Goal: Task Accomplishment & Management: Complete application form

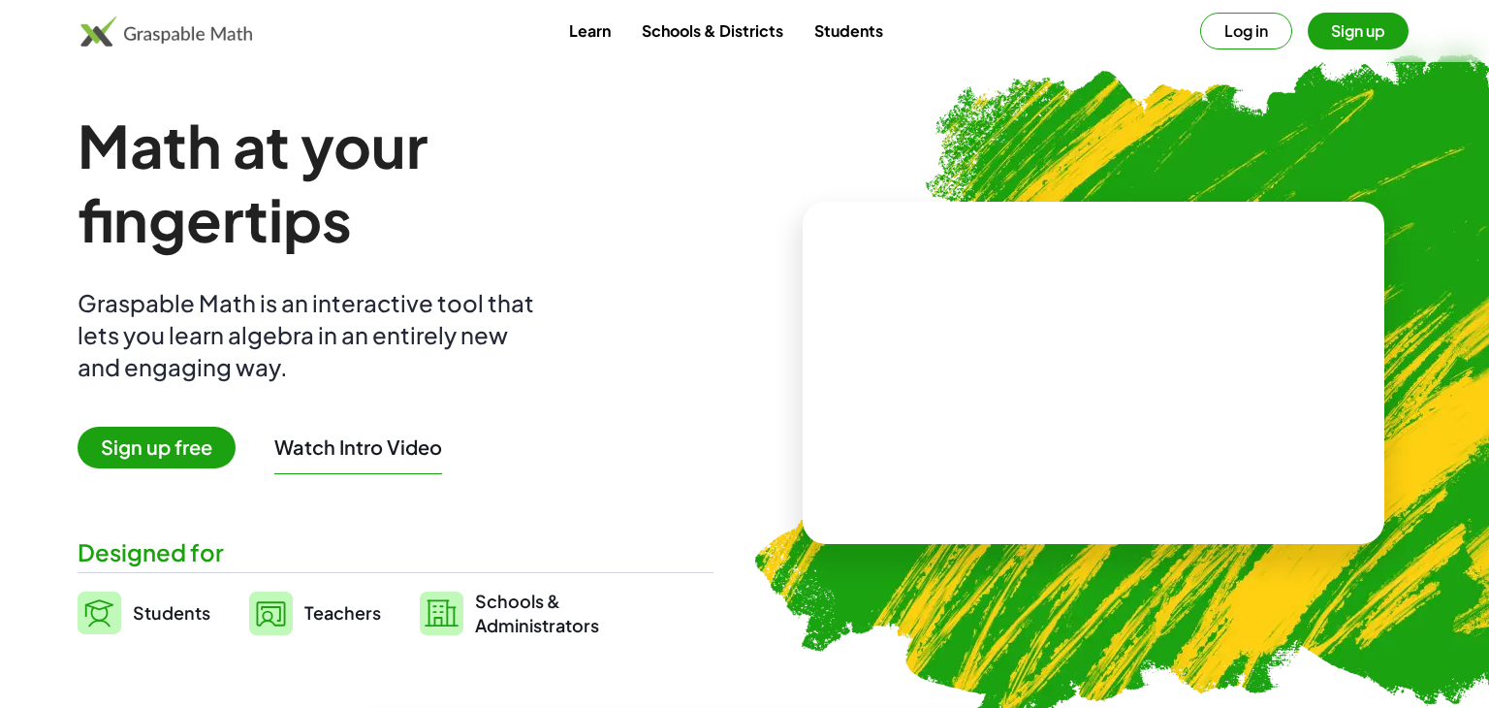
click at [1228, 38] on button "Log in" at bounding box center [1246, 31] width 92 height 37
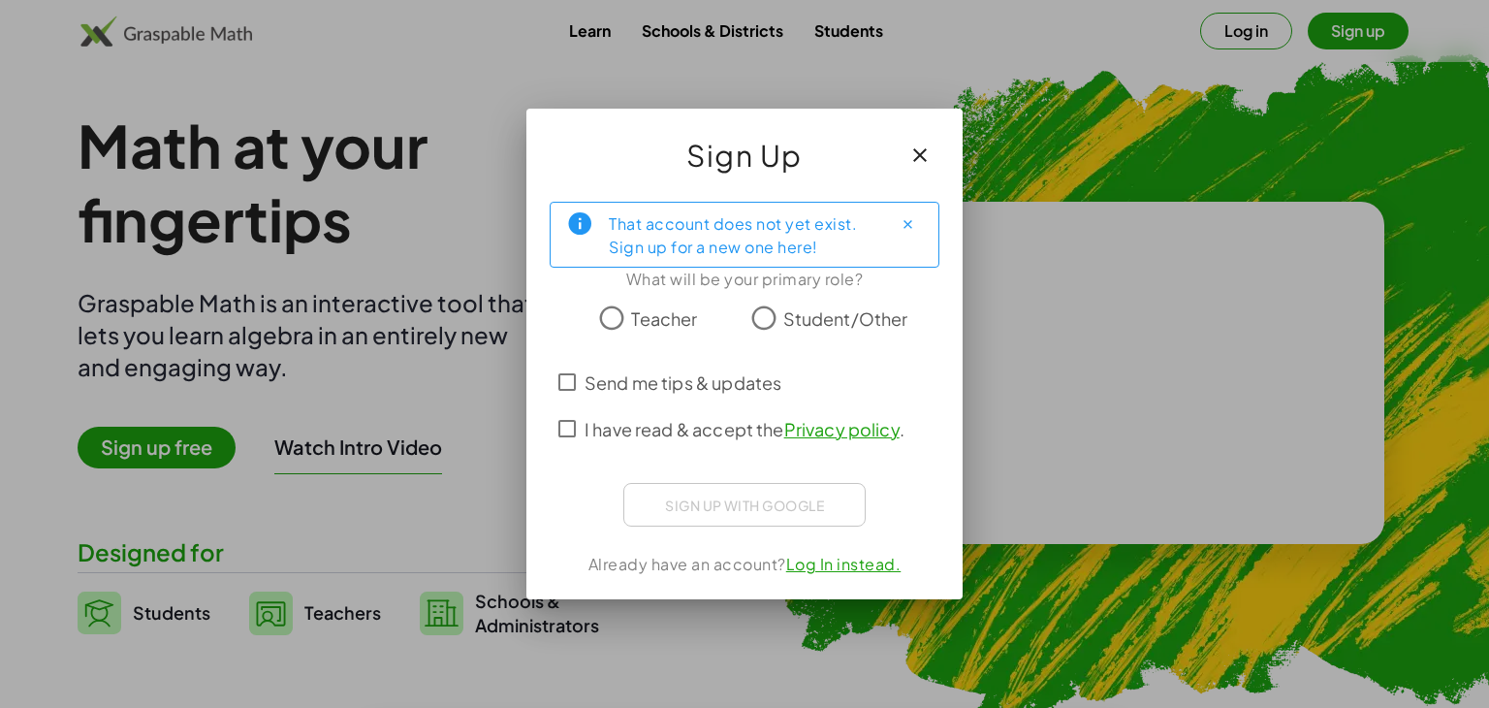
click at [932, 148] on button "button" at bounding box center [920, 155] width 47 height 47
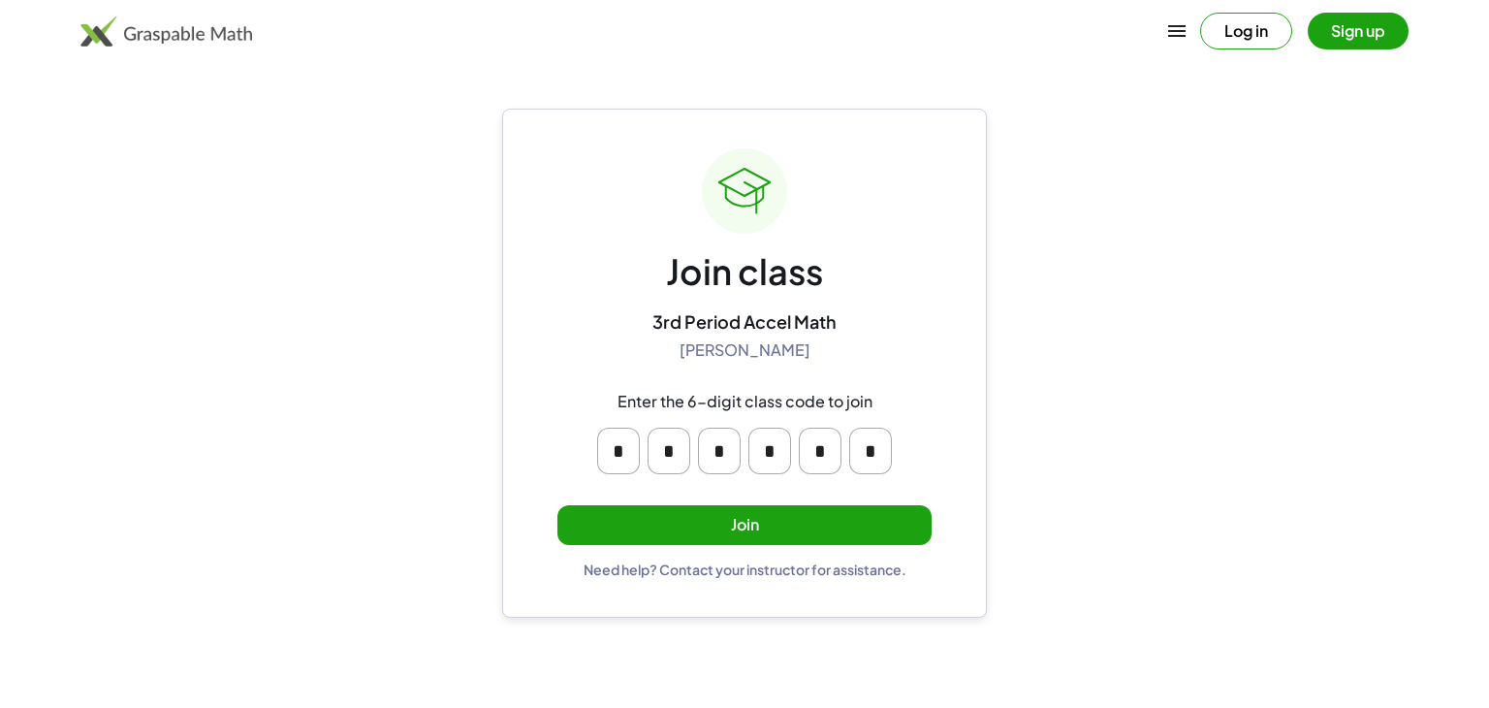
click at [750, 541] on button "Join" at bounding box center [744, 525] width 374 height 40
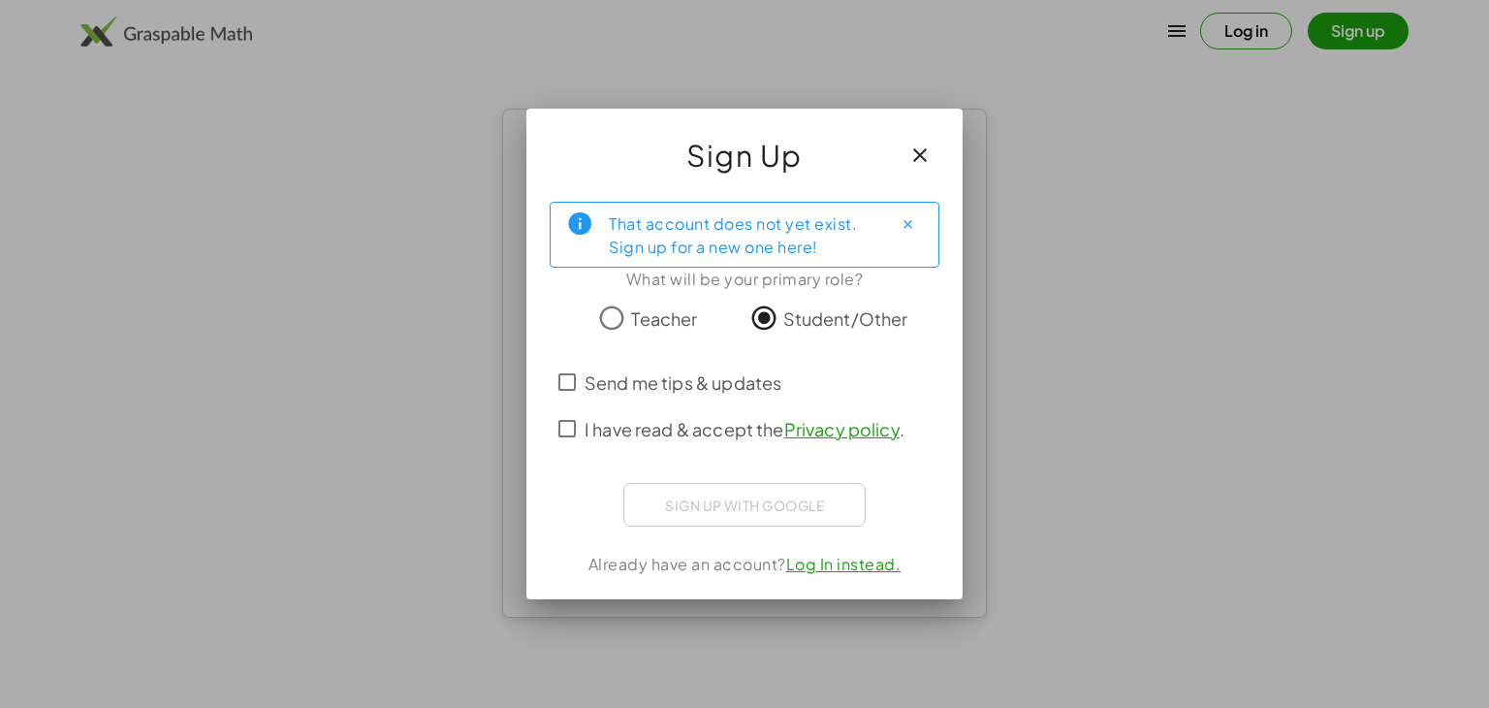
click at [742, 500] on div "Sign up with Google Sign in with Google Sign in with Google. Opens in new tab" at bounding box center [744, 505] width 242 height 44
click at [647, 431] on span "I have read & accept the Privacy policy ." at bounding box center [745, 429] width 320 height 26
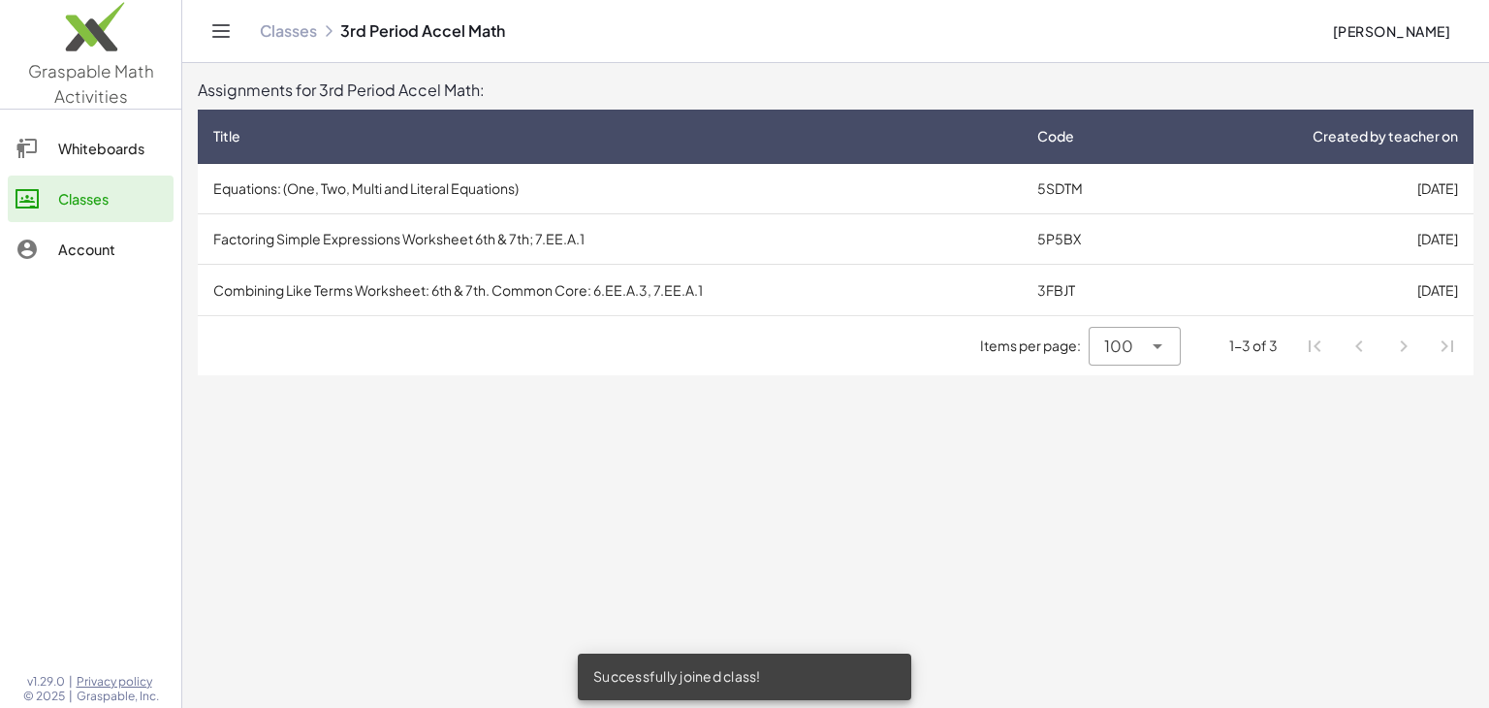
click at [543, 218] on td "Factoring Simple Expressions Worksheet 6th & 7th; 7.EE.A.1" at bounding box center [610, 239] width 824 height 50
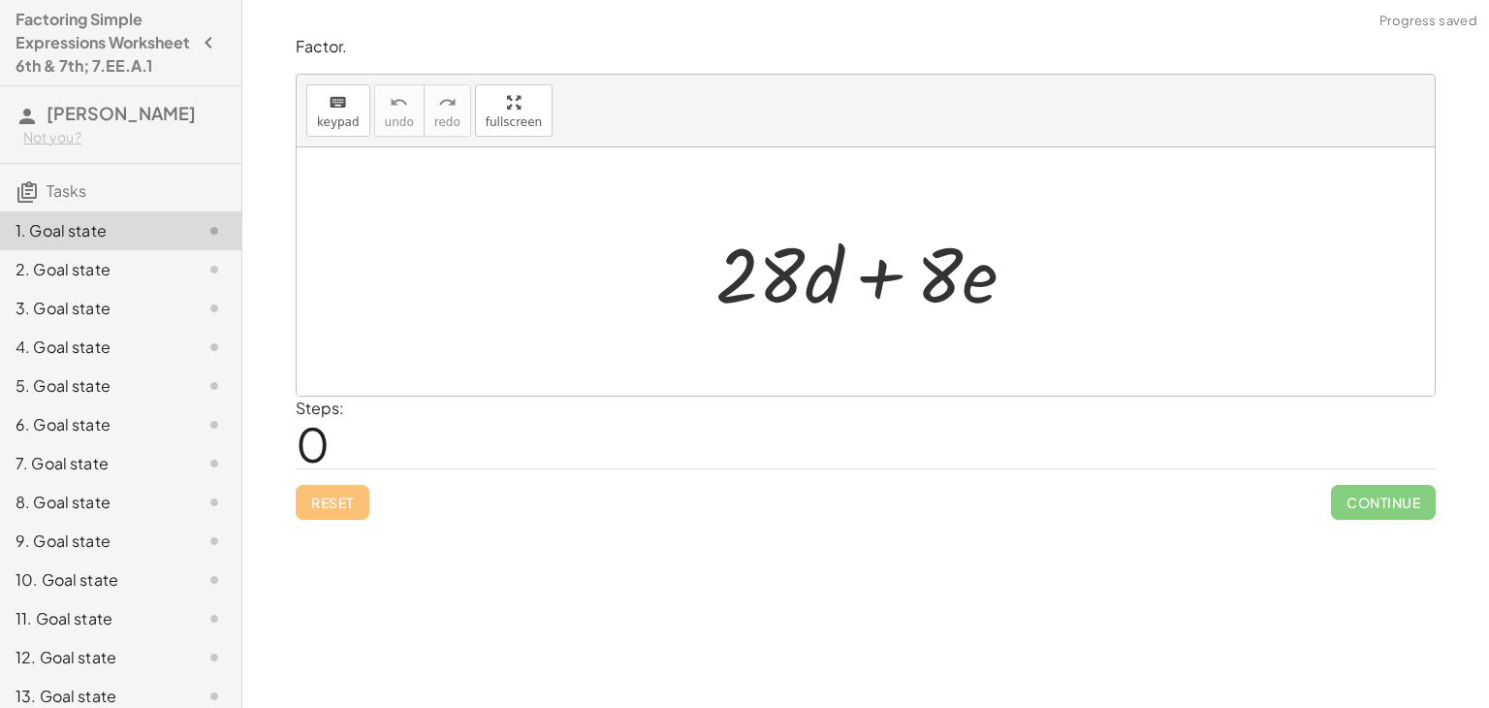
click at [621, 422] on div "Steps: 0" at bounding box center [866, 433] width 1140 height 72
click at [328, 445] on span "0" at bounding box center [313, 443] width 34 height 59
click at [324, 121] on span "keypad" at bounding box center [338, 122] width 43 height 14
click at [804, 291] on div at bounding box center [873, 272] width 335 height 100
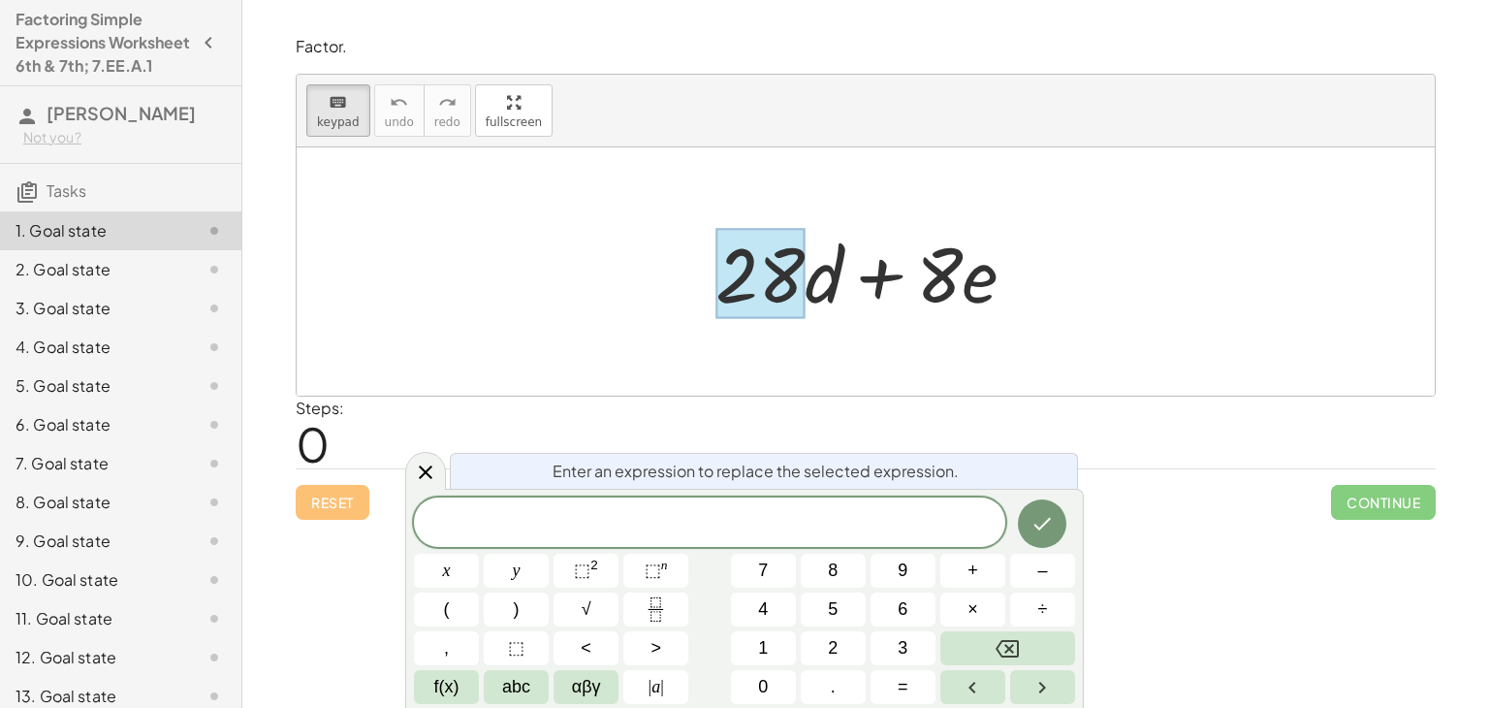
click at [722, 97] on div "keyboard keypad undo undo redo redo fullscreen" at bounding box center [866, 111] width 1138 height 73
click at [747, 45] on p "Factor." at bounding box center [866, 47] width 1140 height 22
click at [1135, 564] on div "Factor. keyboard keypad undo undo redo redo fullscreen + · 28 · d + · 8 · e × S…" at bounding box center [865, 354] width 1247 height 708
click at [433, 470] on icon at bounding box center [425, 472] width 23 height 23
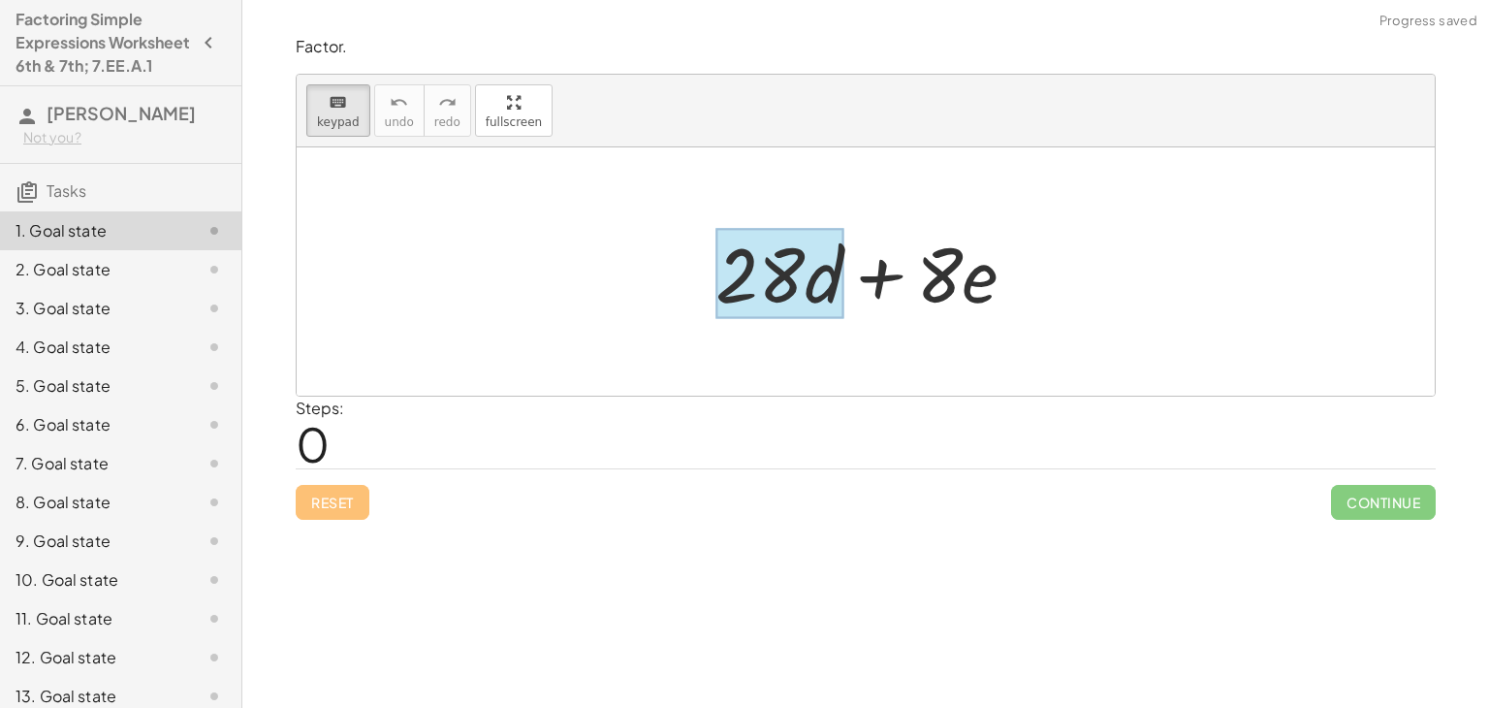
click at [810, 281] on div at bounding box center [779, 274] width 128 height 90
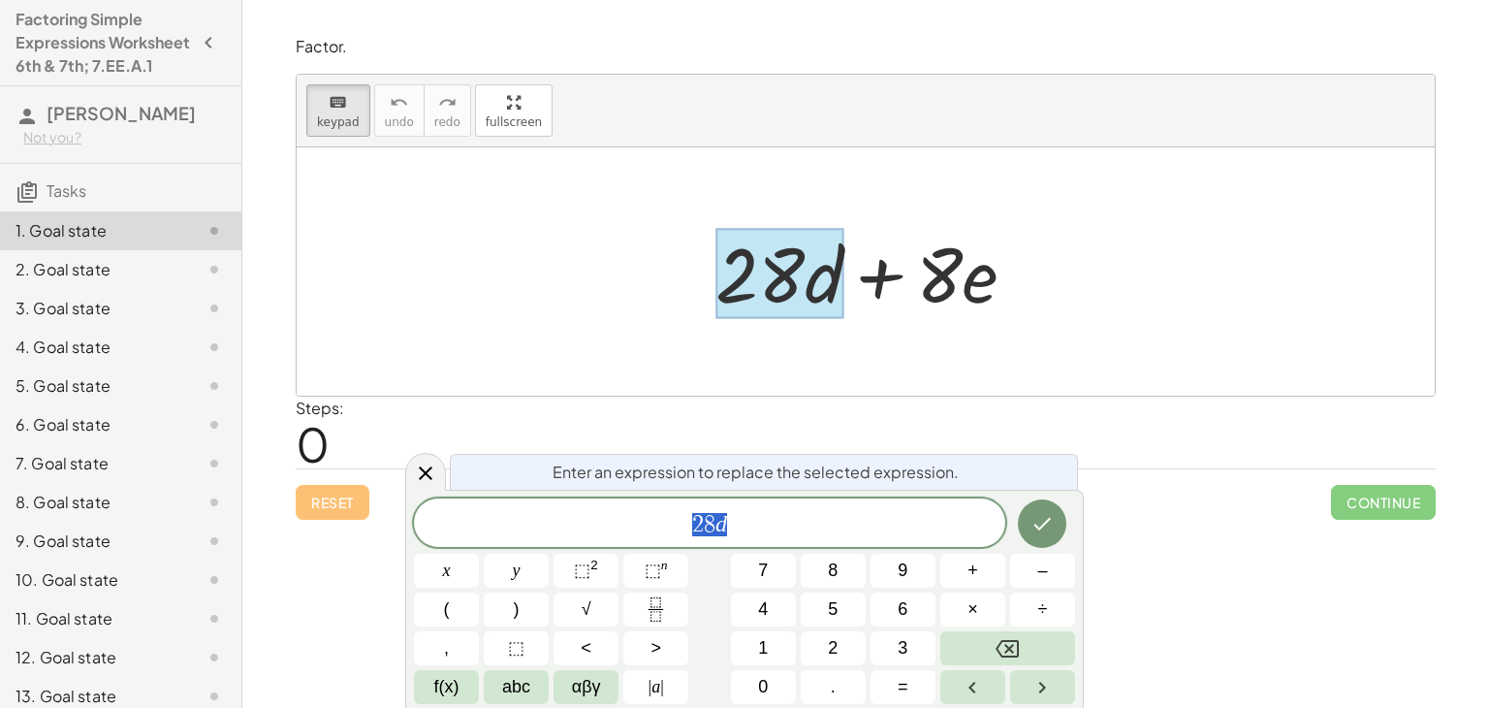
click at [738, 531] on span "2 8 d" at bounding box center [709, 524] width 591 height 27
click at [1042, 606] on span "÷" at bounding box center [1043, 609] width 10 height 26
click at [1047, 523] on icon "Done" at bounding box center [1042, 523] width 23 height 23
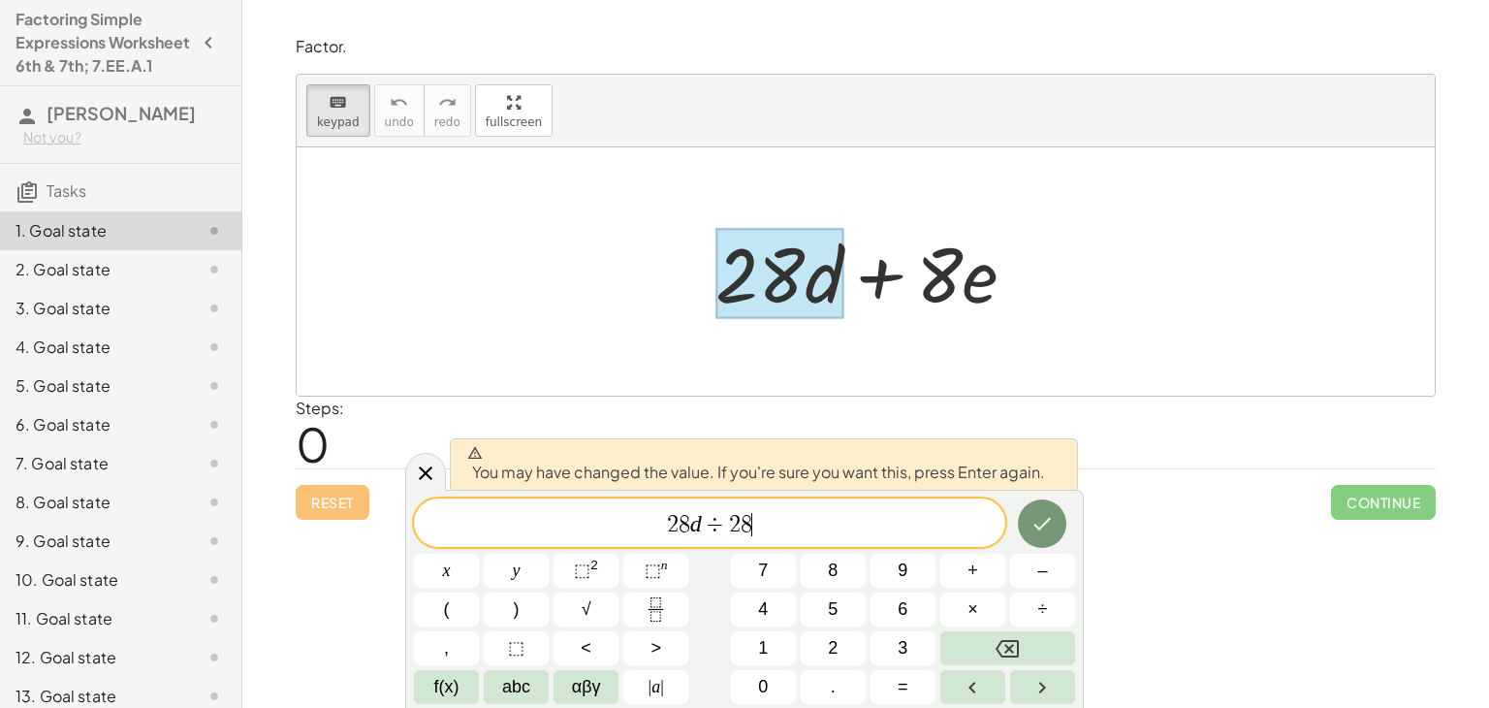
click at [698, 522] on var "d" at bounding box center [696, 523] width 12 height 25
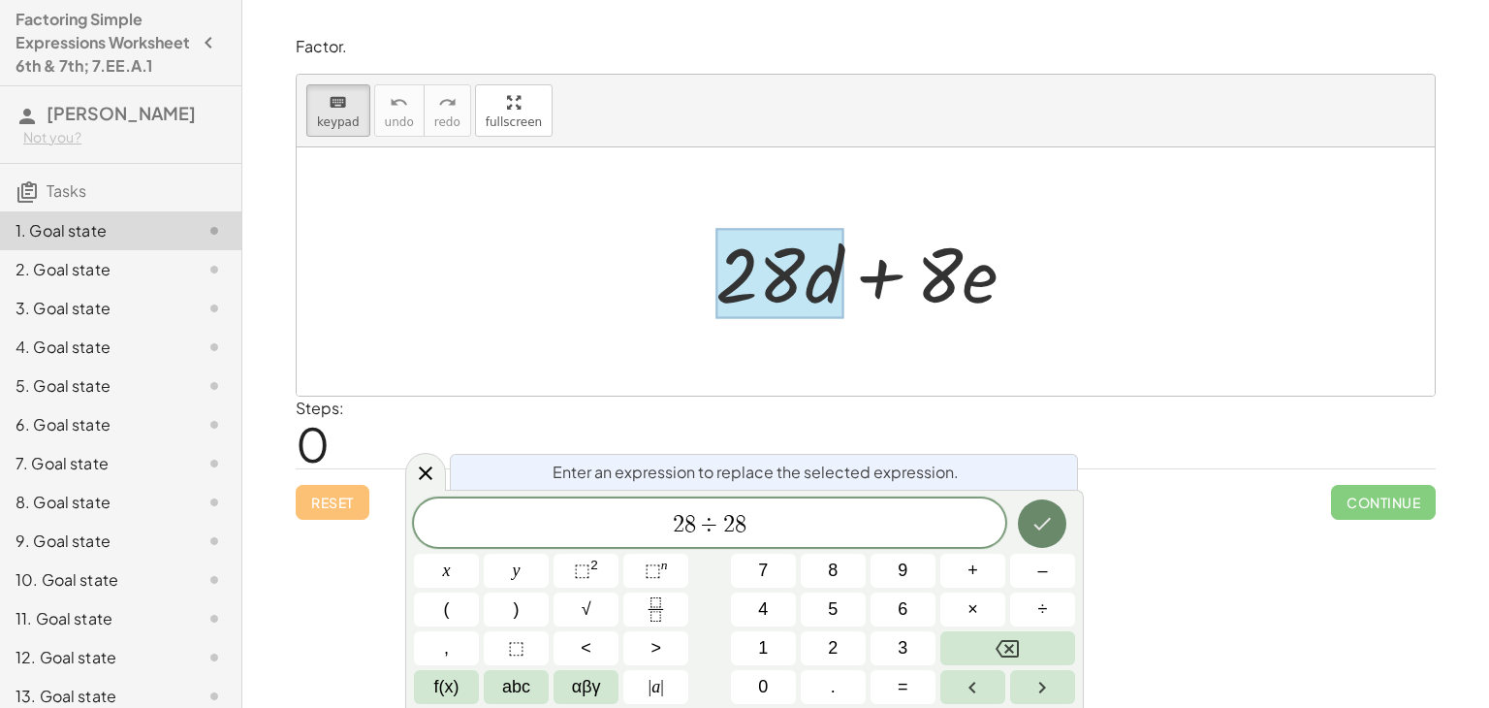
click at [1054, 526] on icon "Done" at bounding box center [1042, 523] width 23 height 23
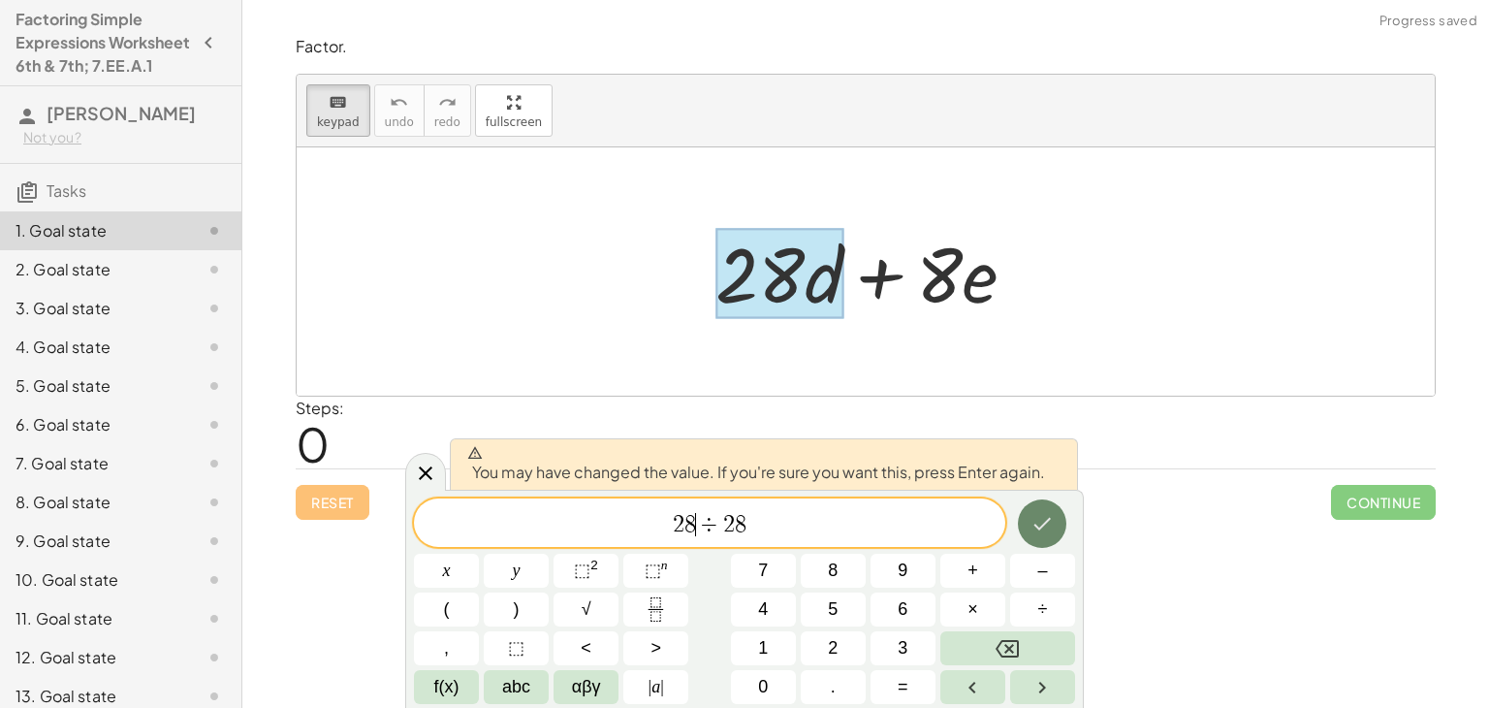
click at [1033, 528] on icon "Done" at bounding box center [1042, 523] width 23 height 23
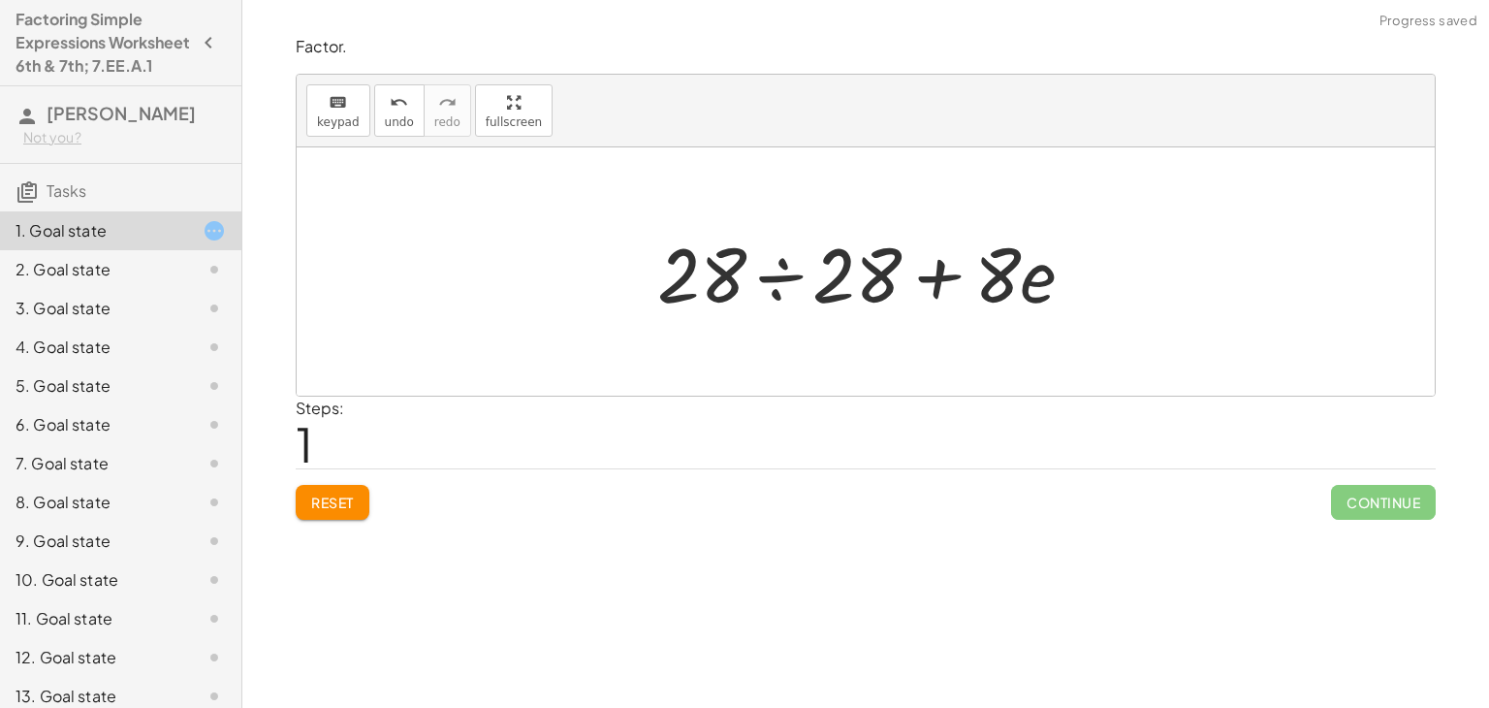
click at [875, 285] on div at bounding box center [874, 272] width 452 height 100
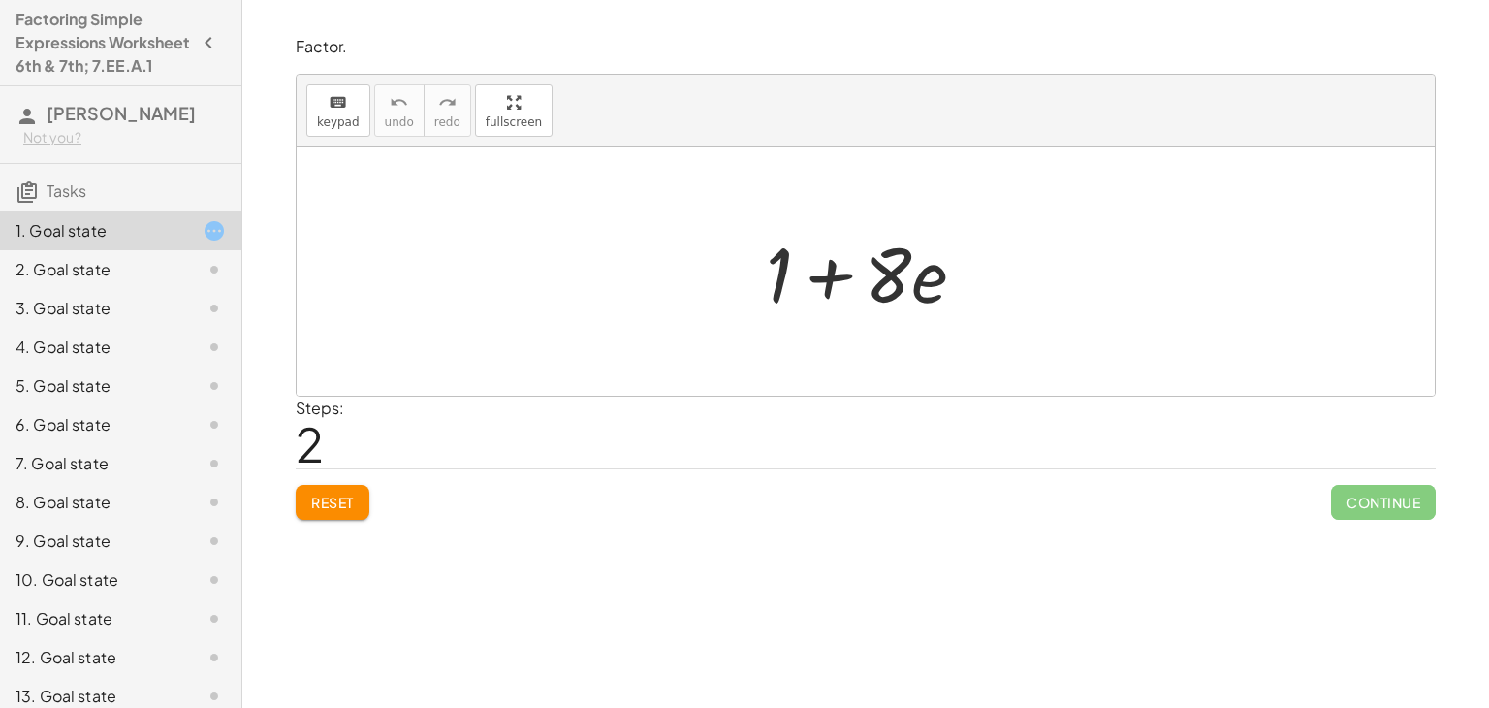
click at [318, 443] on span "2" at bounding box center [310, 443] width 28 height 59
click at [328, 503] on span "Reset" at bounding box center [332, 501] width 43 height 17
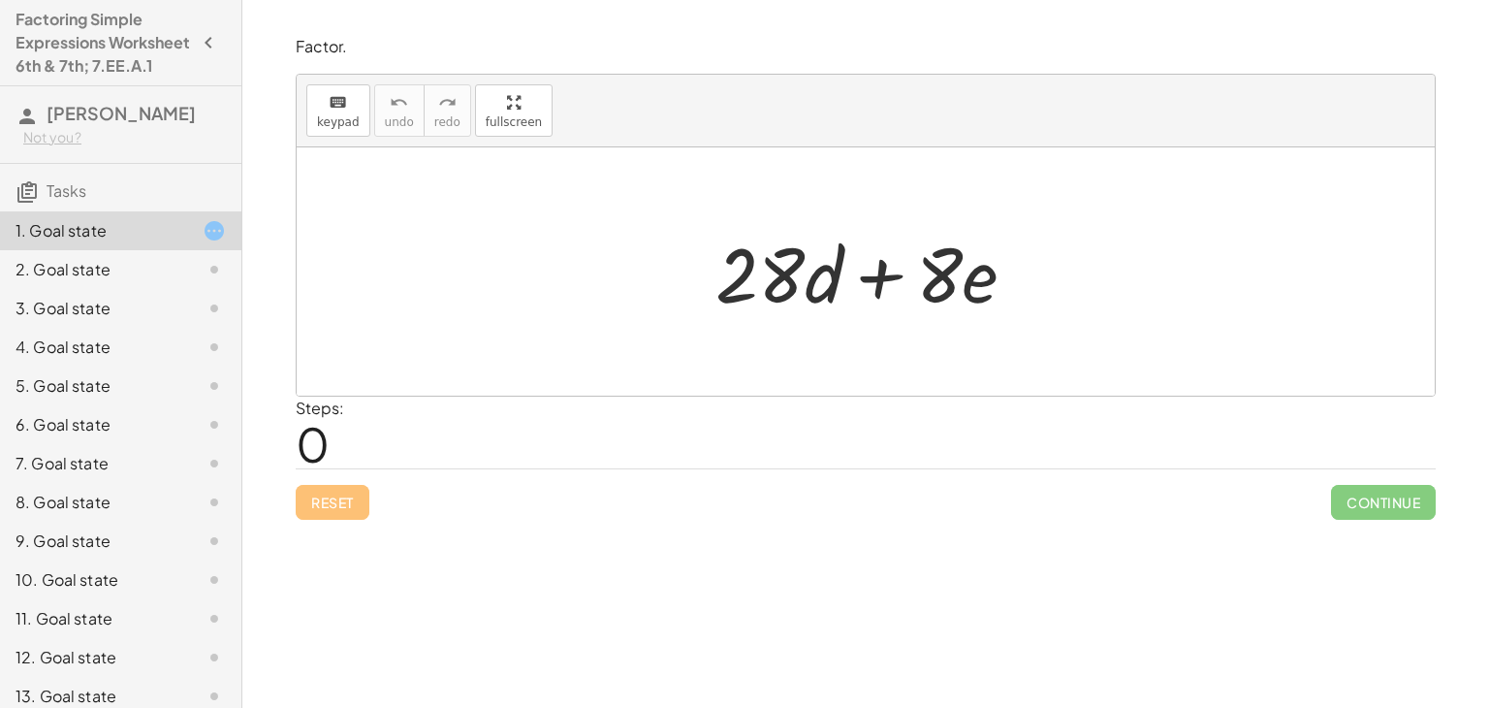
click at [938, 273] on div at bounding box center [873, 272] width 335 height 100
click at [953, 279] on div at bounding box center [873, 272] width 335 height 100
click at [969, 289] on div at bounding box center [873, 272] width 335 height 100
click at [960, 287] on div at bounding box center [873, 272] width 335 height 100
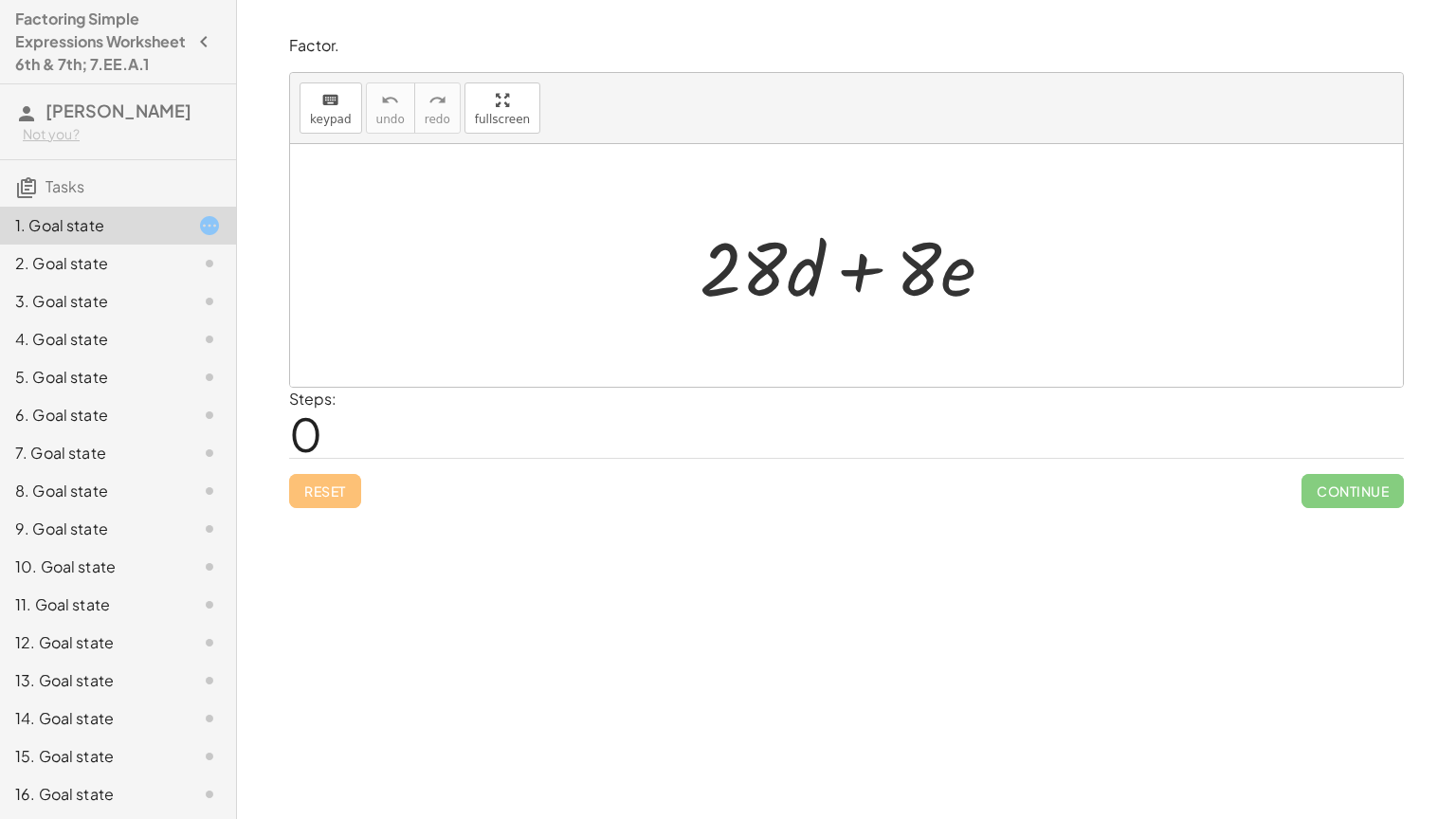
click at [731, 260] on div at bounding box center [854, 266] width 328 height 98
click at [801, 264] on div at bounding box center [854, 266] width 328 height 98
click at [757, 265] on div at bounding box center [854, 266] width 328 height 98
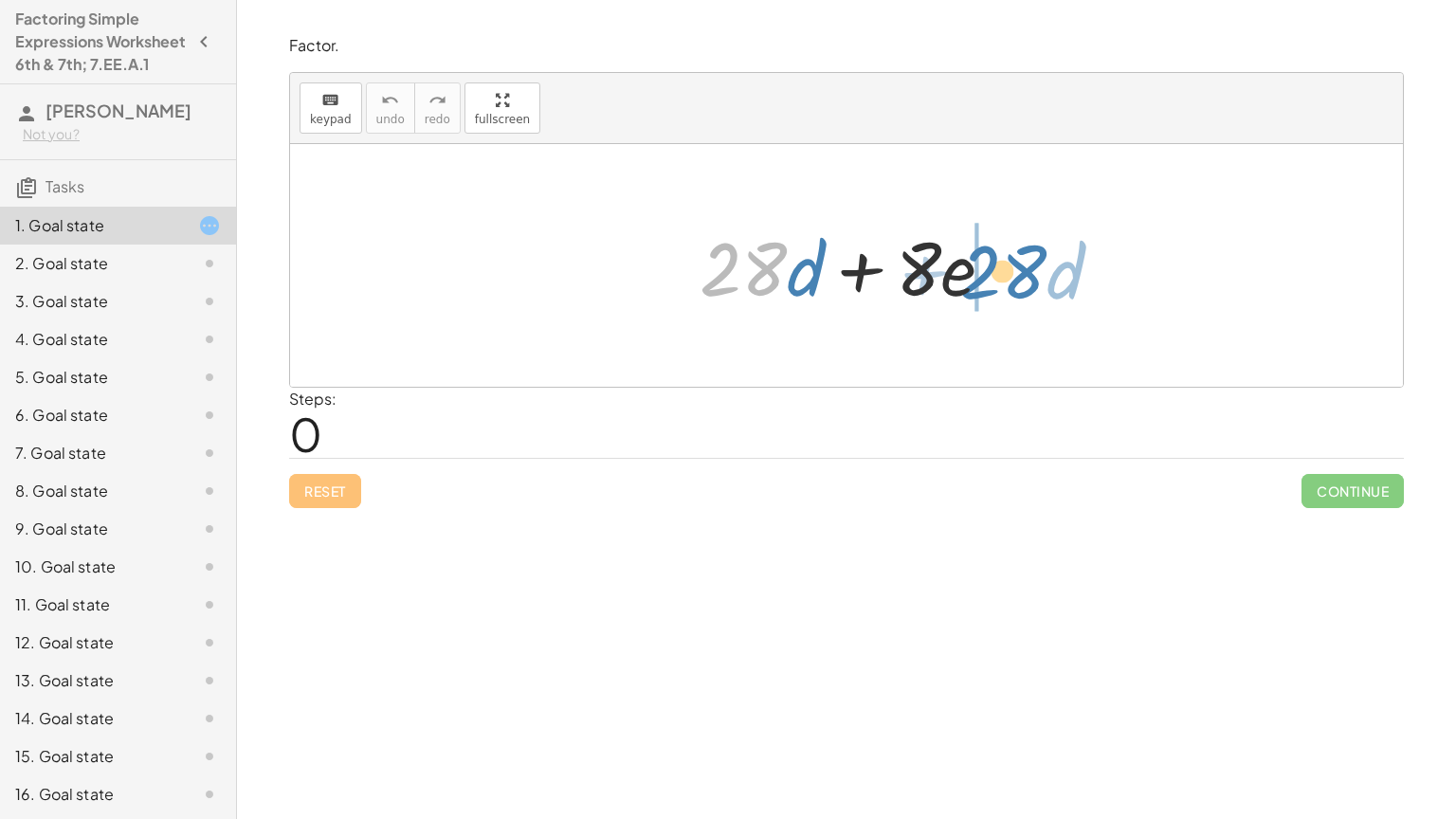
drag, startPoint x: 755, startPoint y: 266, endPoint x: 1033, endPoint y: 265, distance: 278.0
click at [1033, 265] on div "· 28 + · d + · 28 · d + · 8 · e" at bounding box center [847, 265] width 1113 height 242
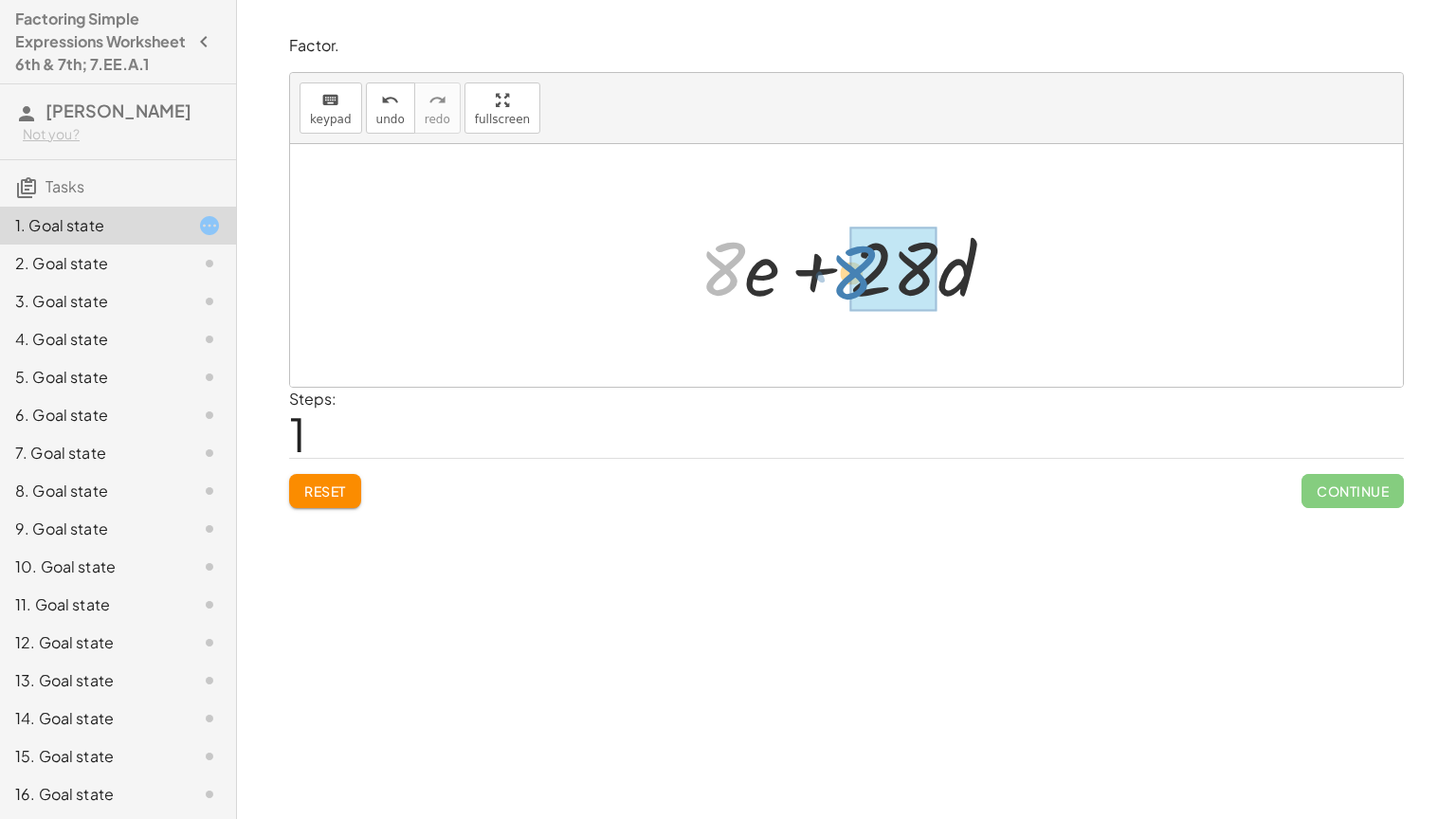
drag, startPoint x: 733, startPoint y: 287, endPoint x: 889, endPoint y: 293, distance: 156.1
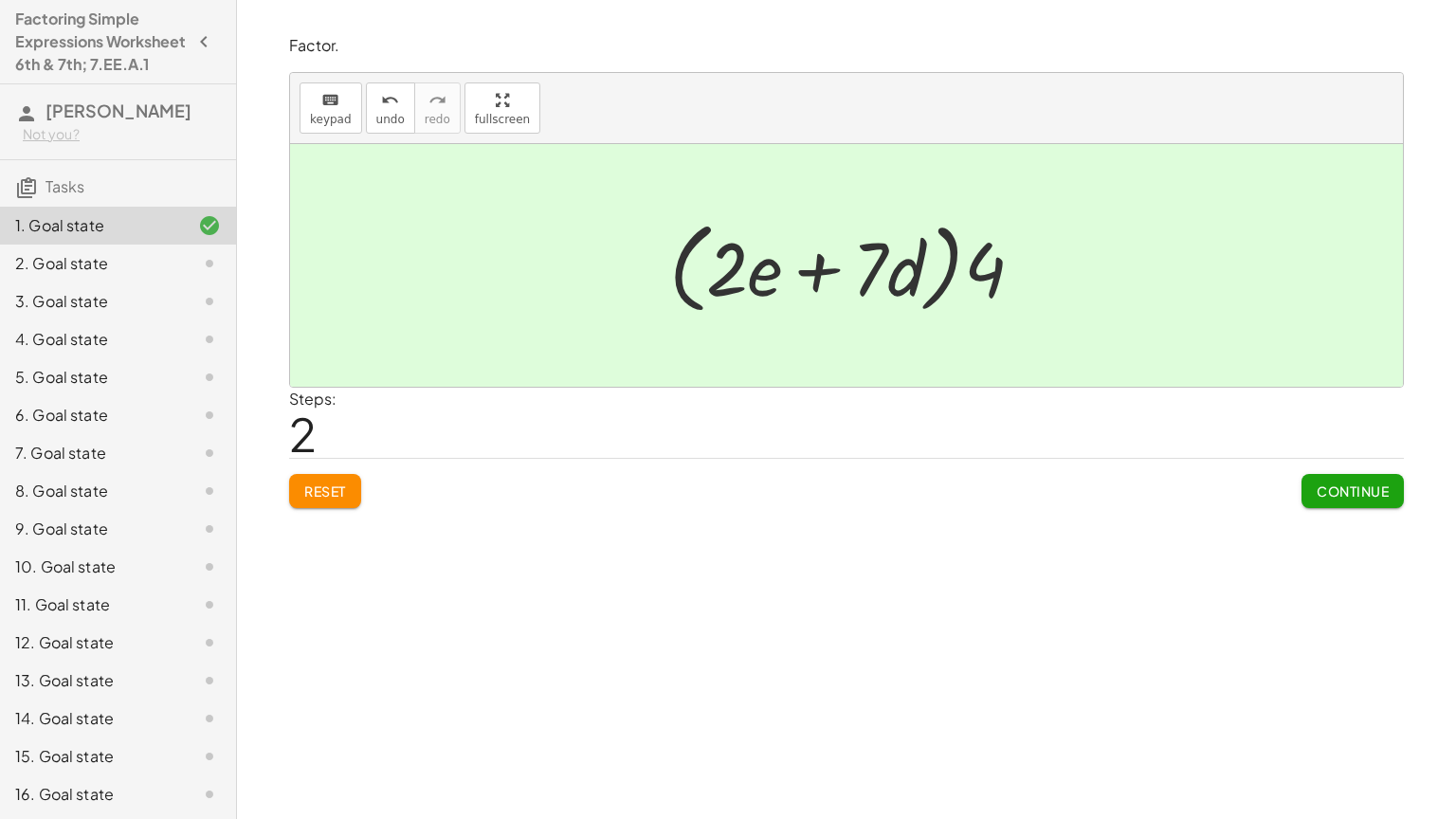
click at [1343, 494] on span "Continue" at bounding box center [1353, 490] width 72 height 17
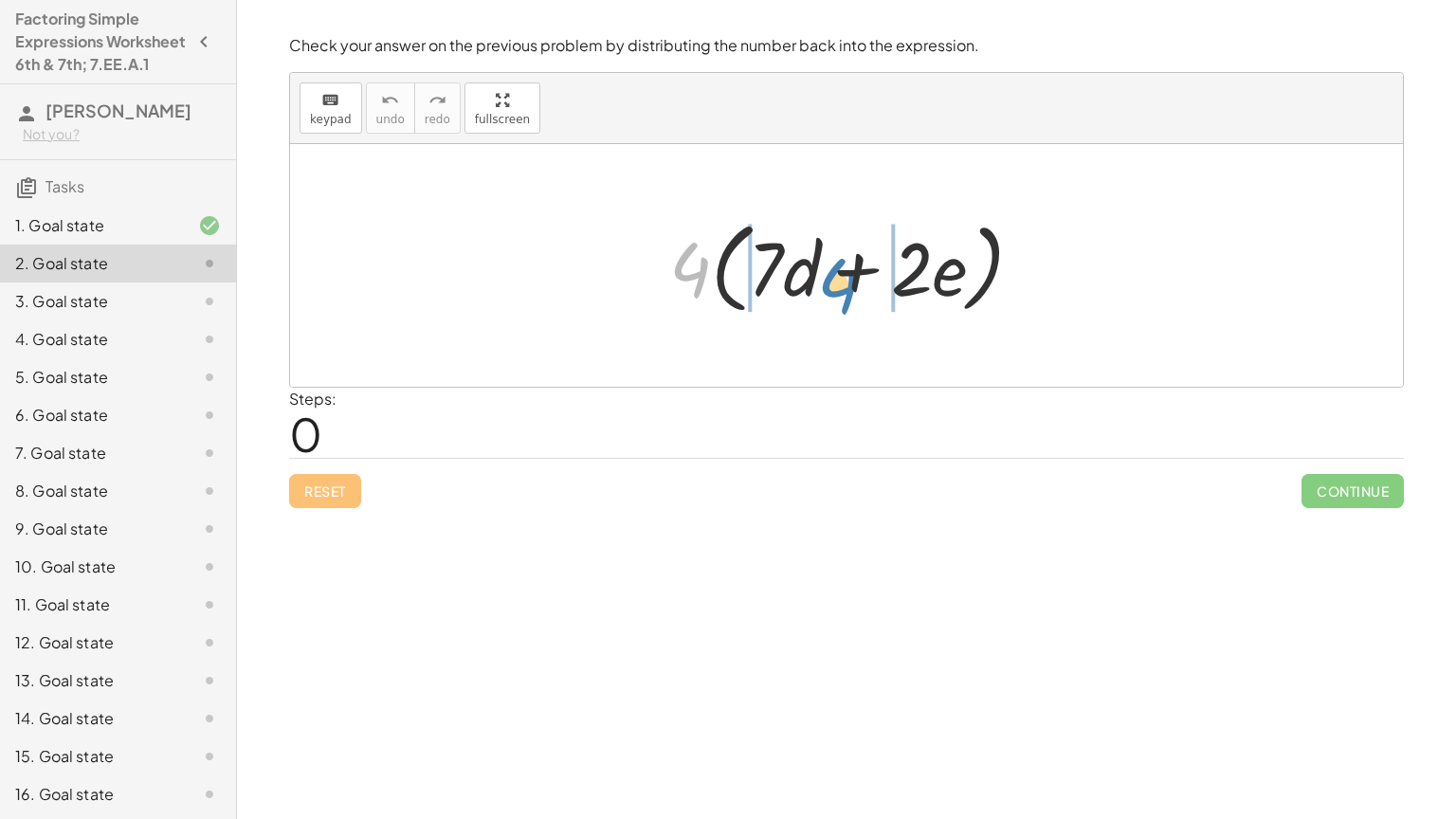
drag, startPoint x: 695, startPoint y: 272, endPoint x: 839, endPoint y: 290, distance: 145.1
click at [839, 290] on div at bounding box center [854, 265] width 388 height 108
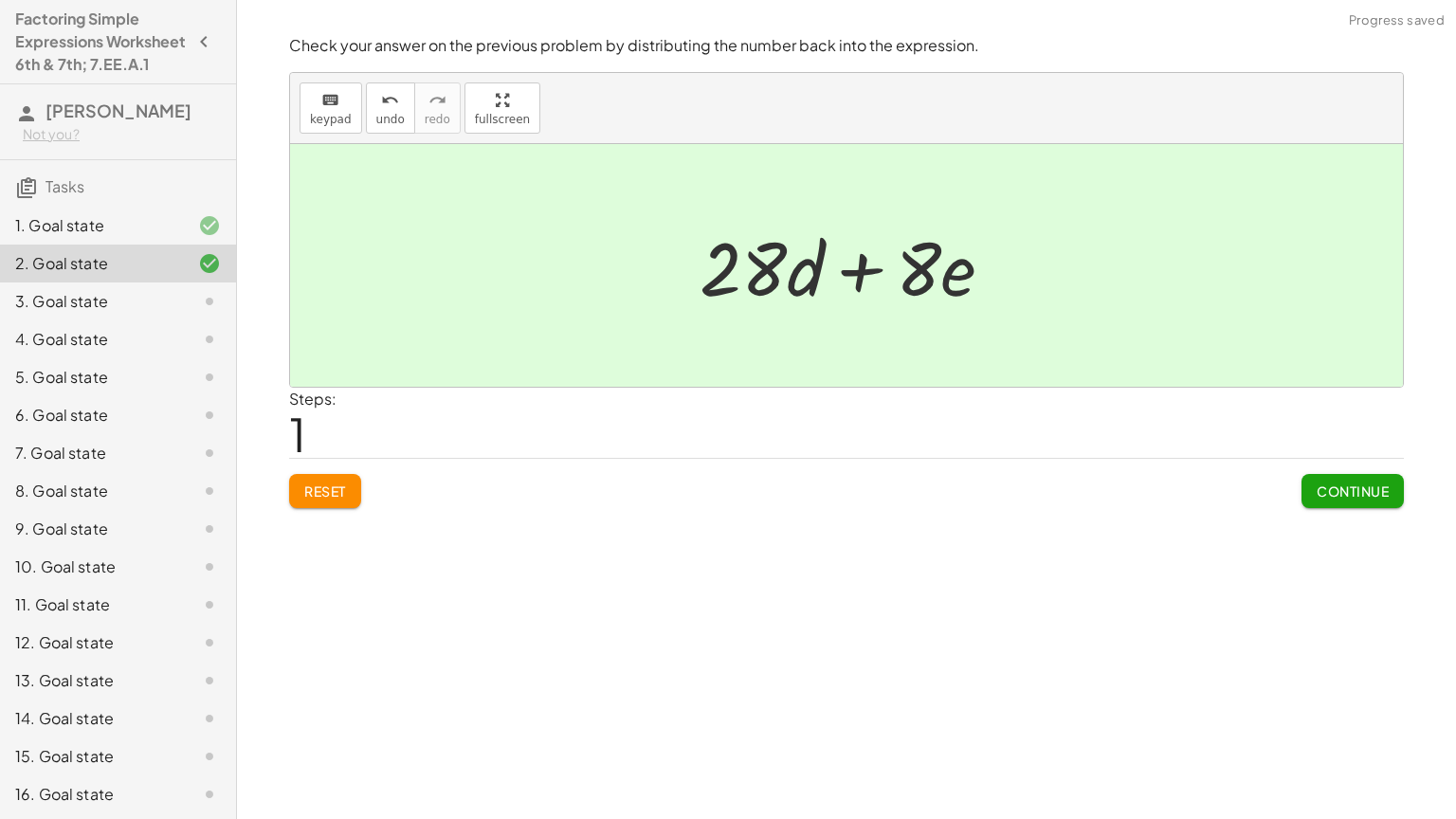
click at [0, 0] on div "Check your answer on the previous problem by distributing the number back into …" at bounding box center [0, 0] width 0 height 0
click at [1333, 492] on span "Continue" at bounding box center [1353, 490] width 72 height 17
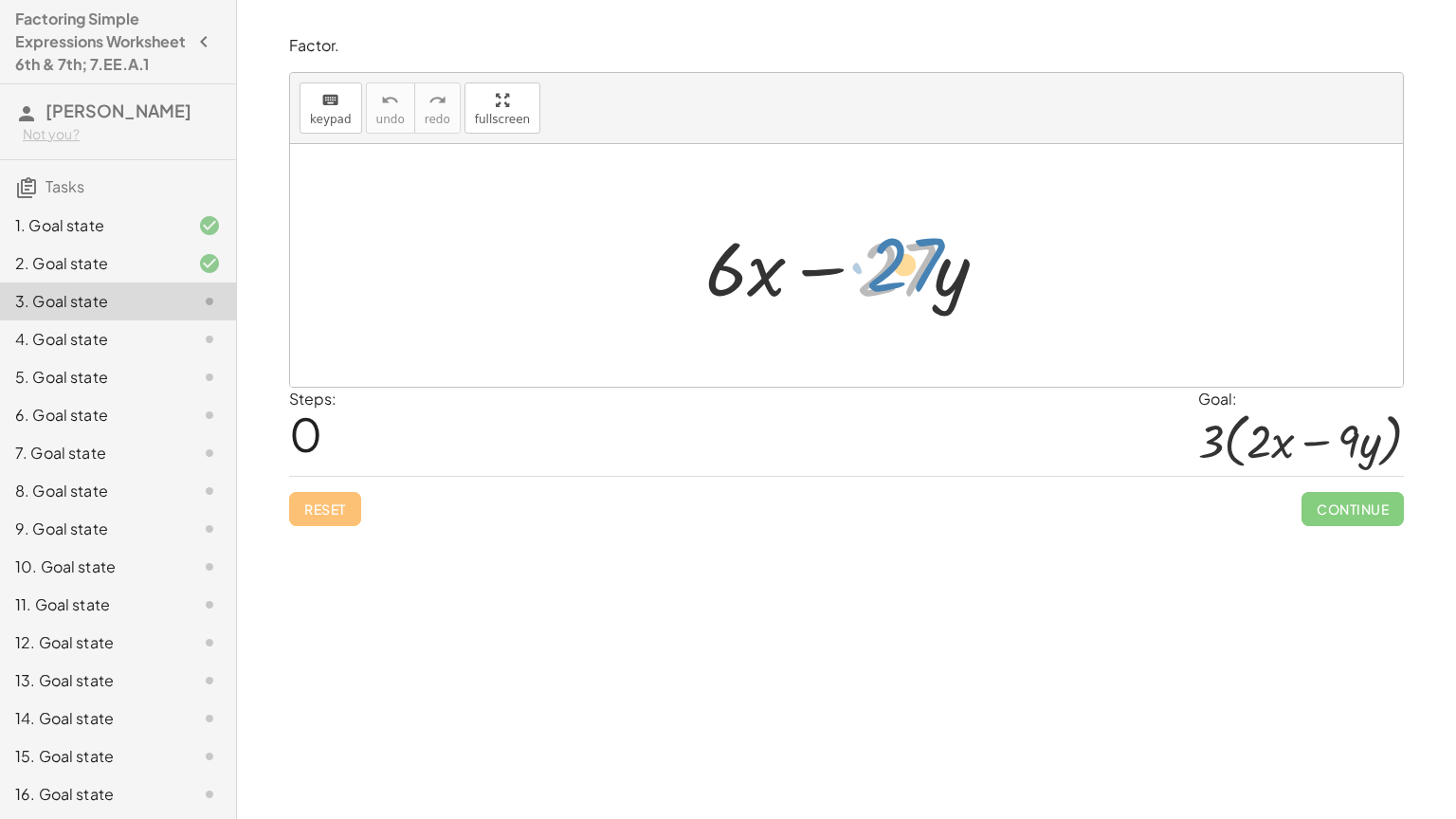
click at [885, 264] on div at bounding box center [855, 266] width 317 height 98
click at [718, 276] on div at bounding box center [855, 266] width 317 height 98
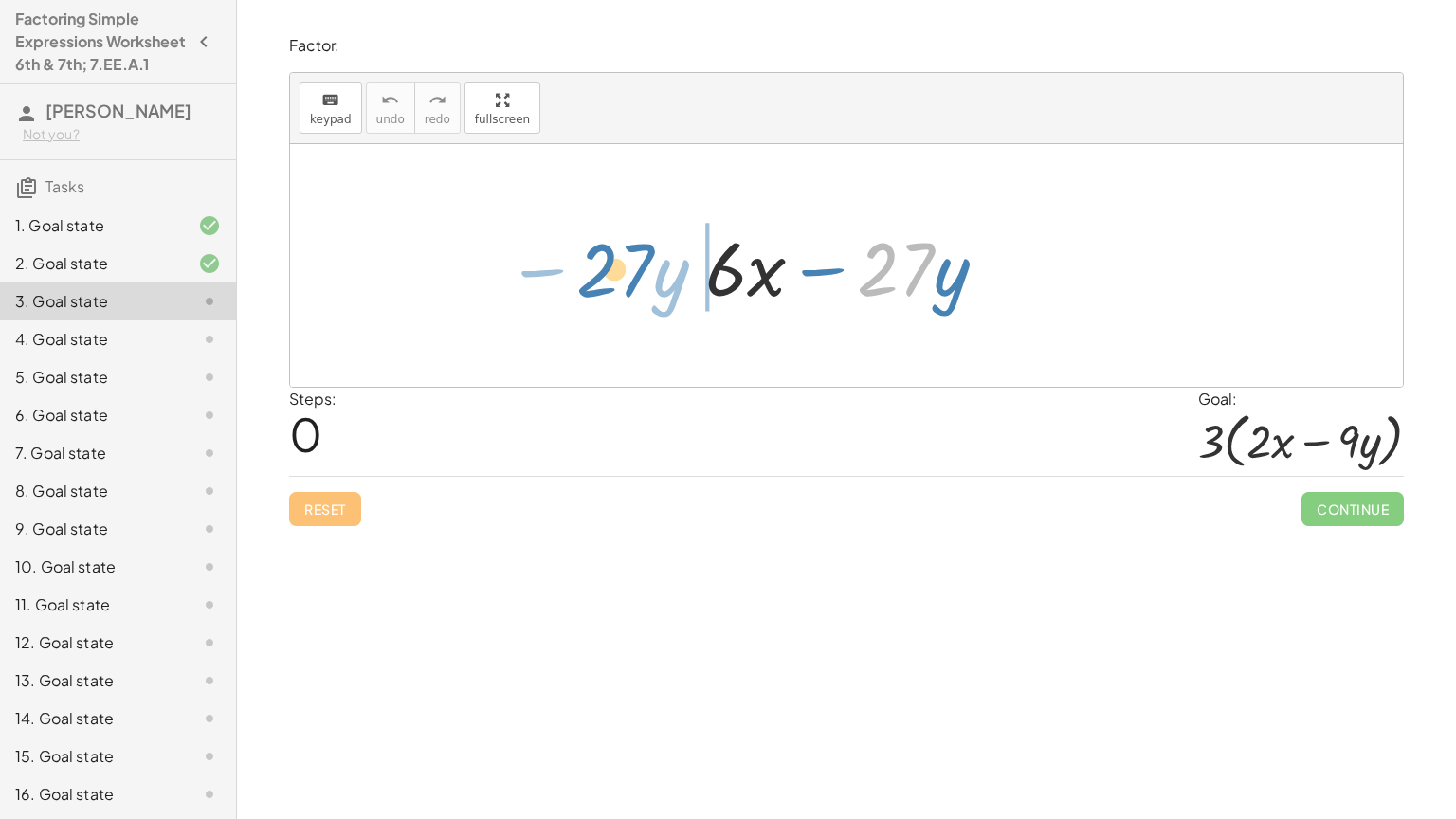
drag, startPoint x: 915, startPoint y: 275, endPoint x: 637, endPoint y: 274, distance: 278.0
click at [637, 274] on div "· 27 − · y + · 6 · x − · 27 · y" at bounding box center [847, 265] width 1113 height 242
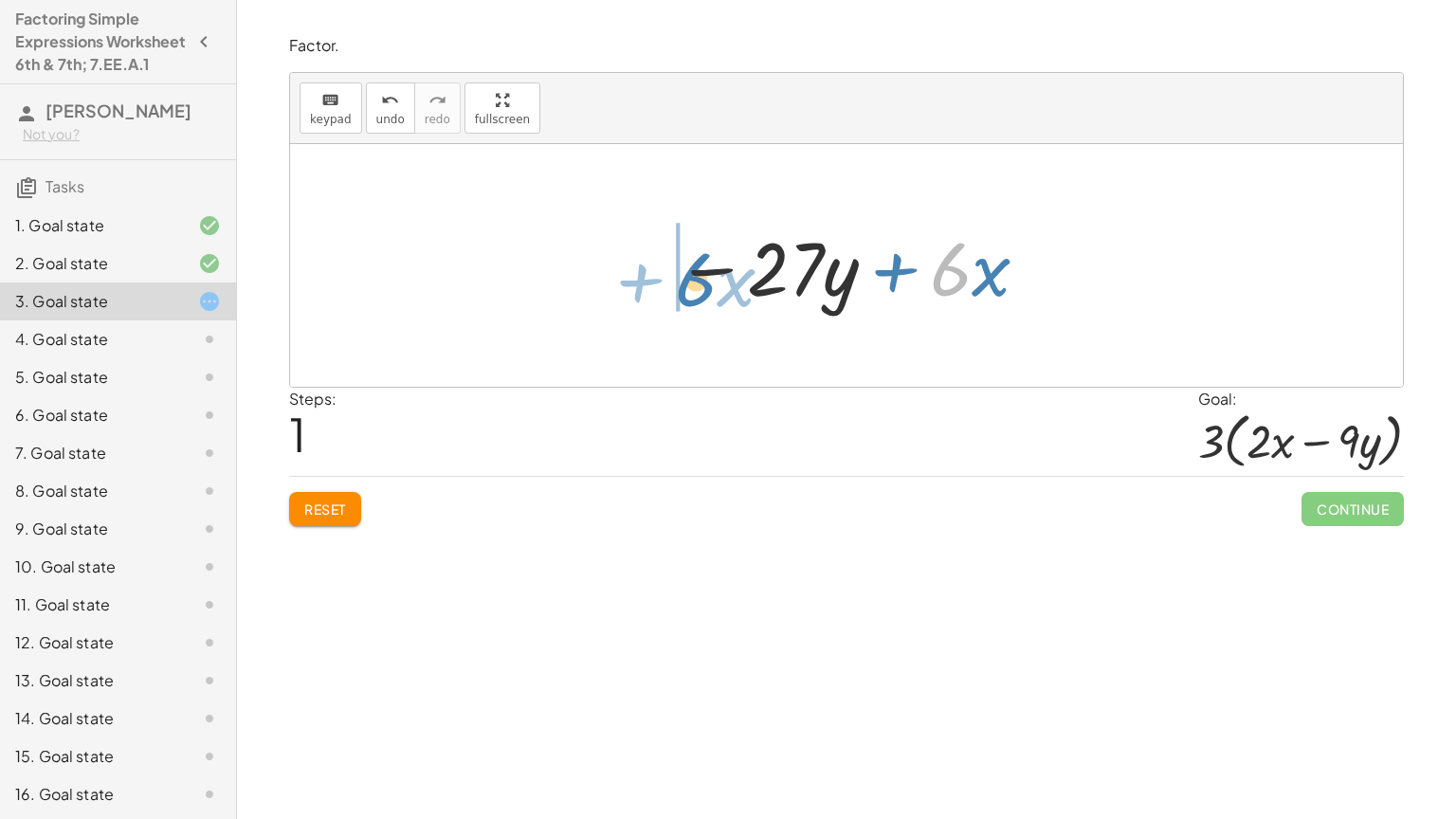
drag, startPoint x: 944, startPoint y: 274, endPoint x: 684, endPoint y: 282, distance: 260.1
click at [684, 282] on div at bounding box center [854, 266] width 375 height 98
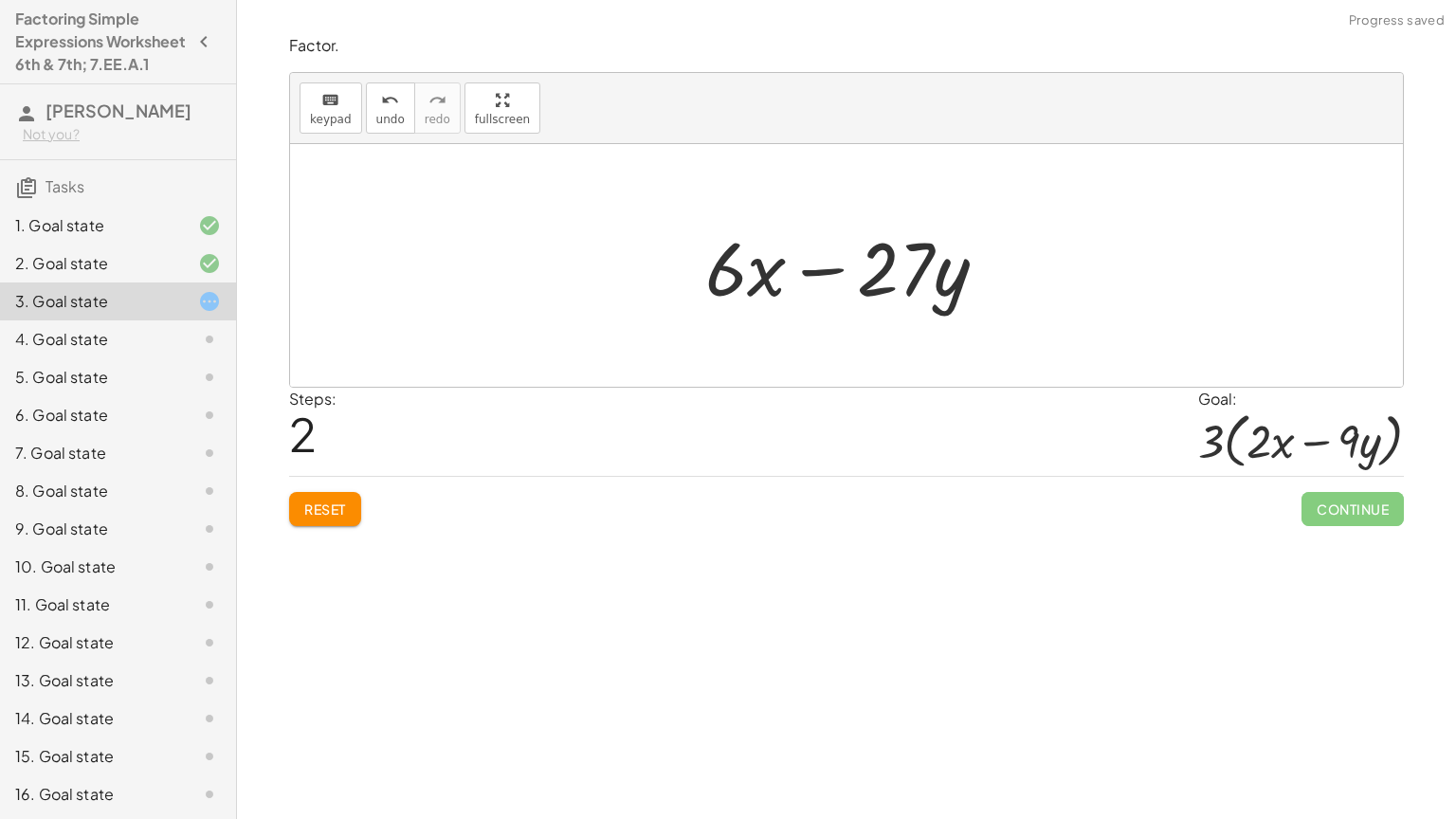
click at [315, 523] on button "Reset" at bounding box center [326, 508] width 72 height 34
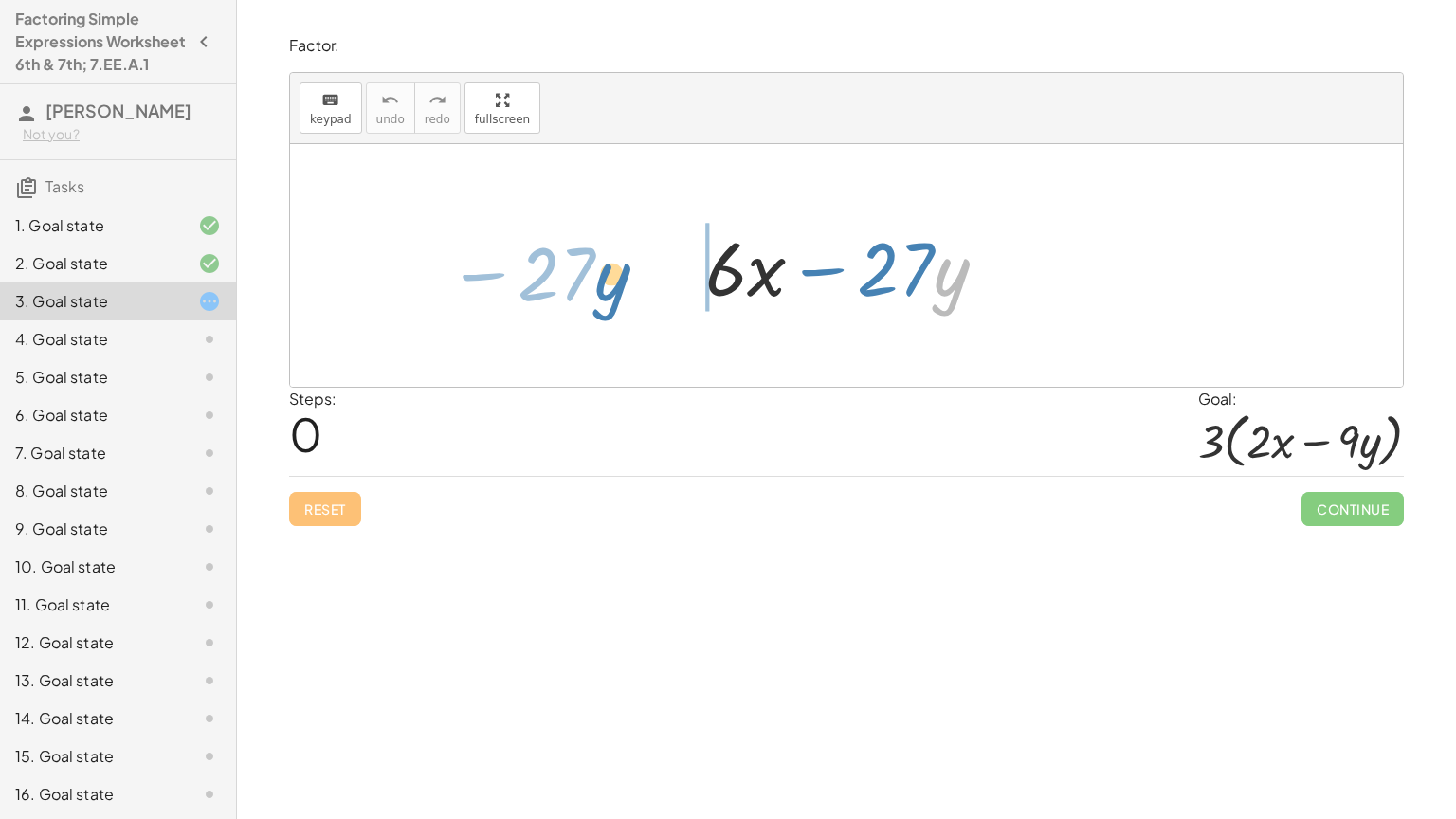
drag, startPoint x: 957, startPoint y: 286, endPoint x: 623, endPoint y: 290, distance: 334.0
click at [623, 290] on div "· y − · 27 + · 6 · x − · 27 · y" at bounding box center [847, 265] width 1113 height 242
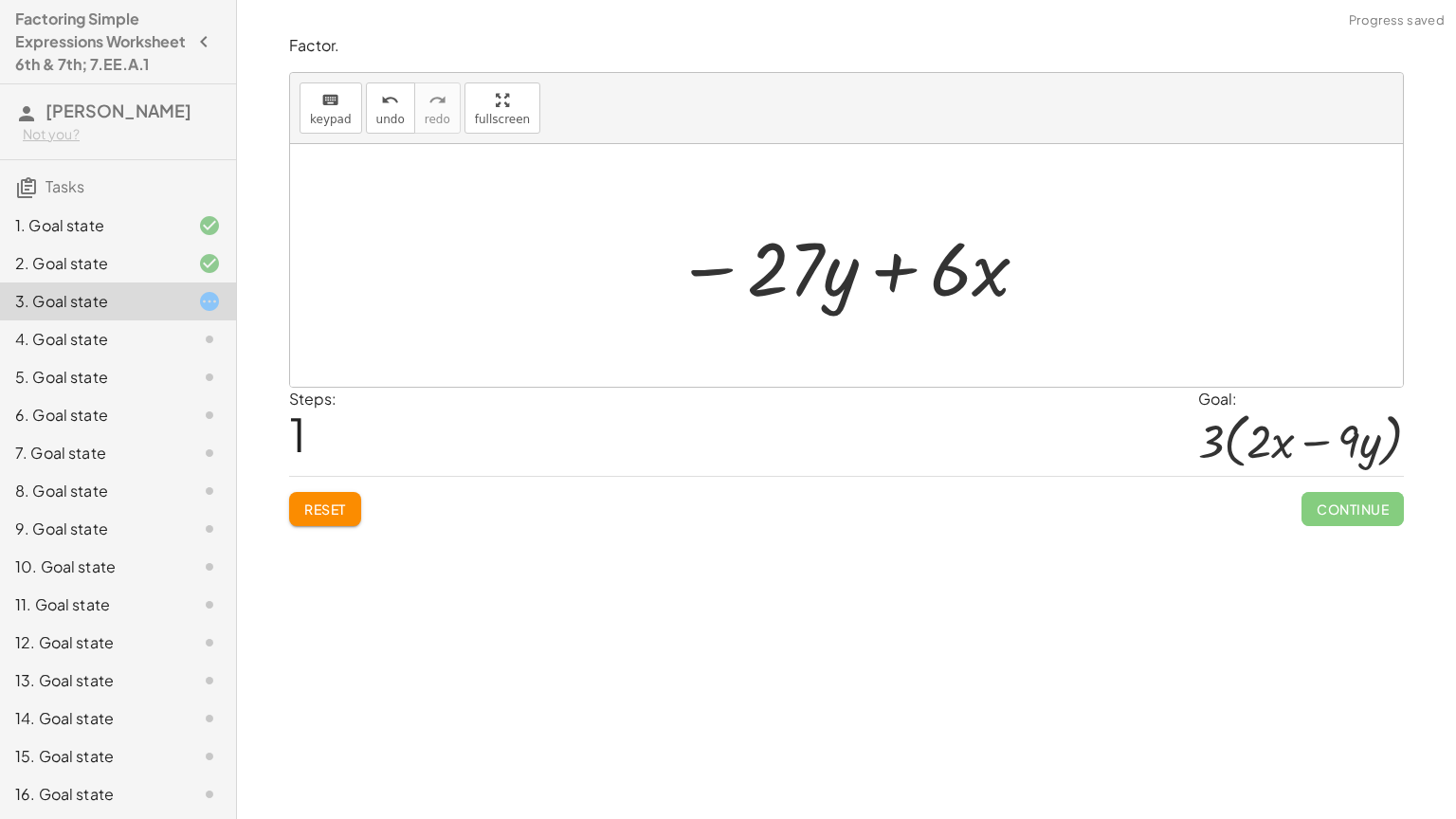
click at [322, 514] on span "Reset" at bounding box center [325, 508] width 42 height 17
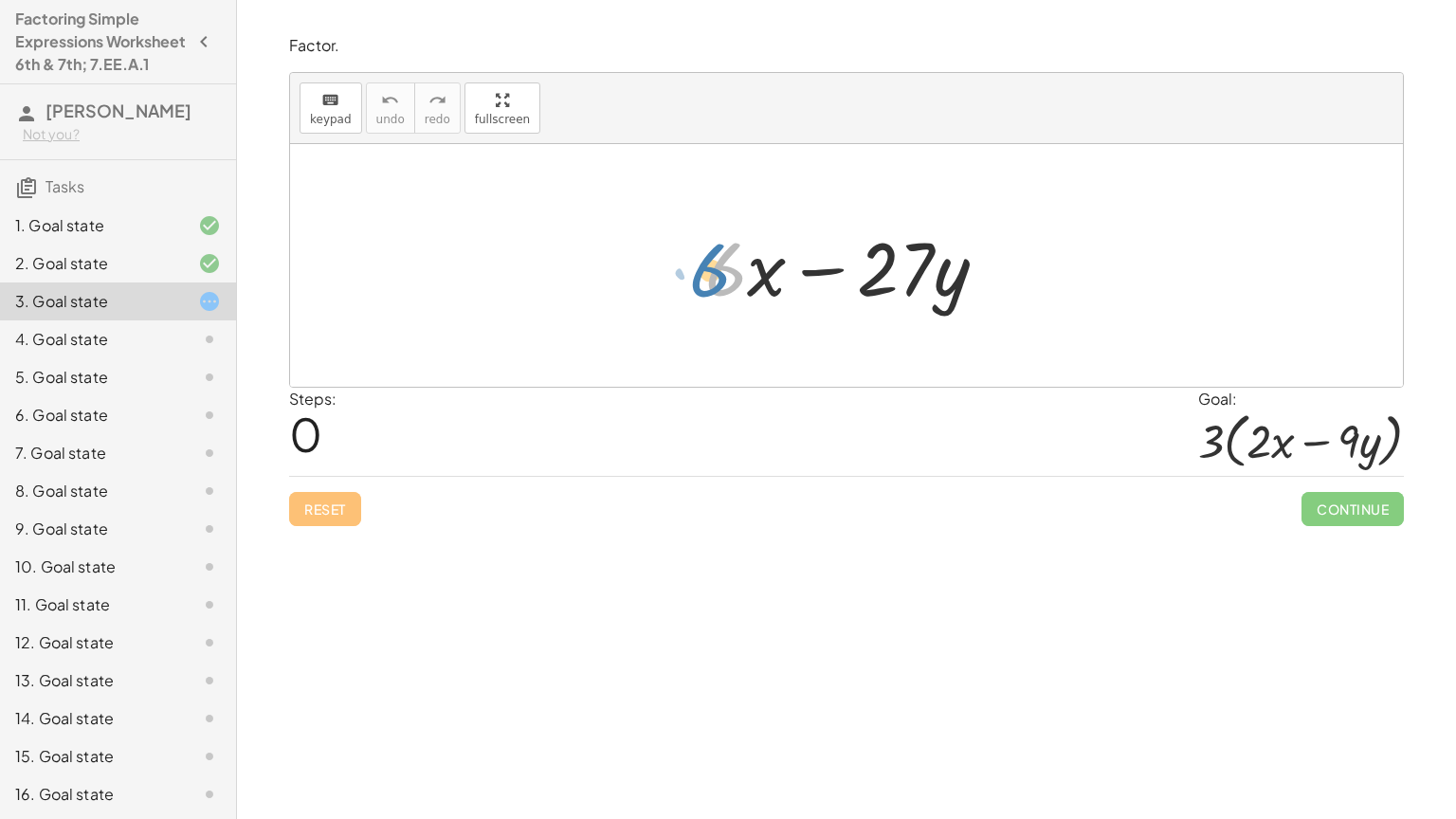
click at [737, 286] on div at bounding box center [855, 266] width 317 height 98
drag, startPoint x: 831, startPoint y: 272, endPoint x: 851, endPoint y: 280, distance: 21.5
click at [851, 280] on div at bounding box center [855, 266] width 317 height 98
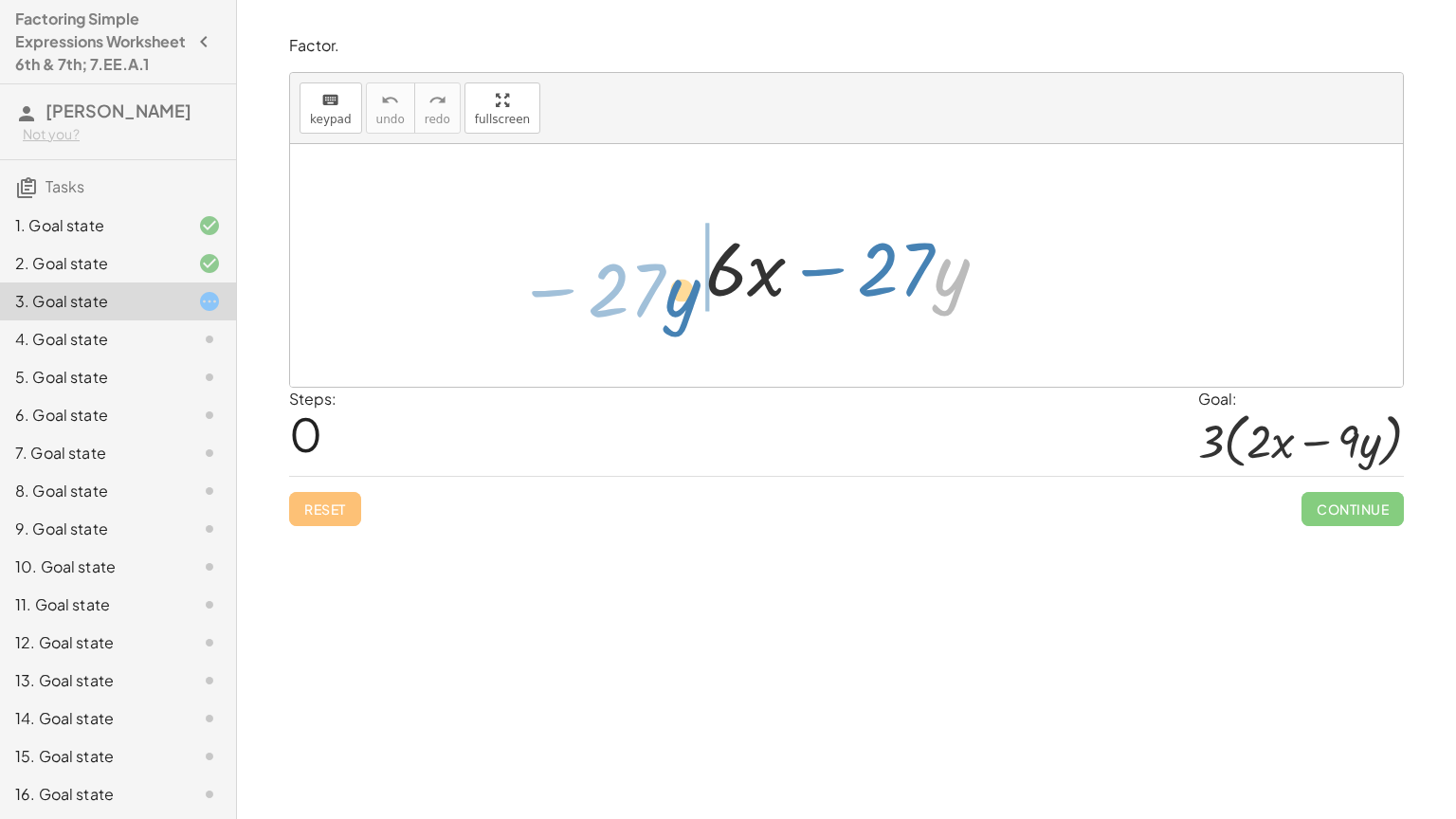
drag, startPoint x: 951, startPoint y: 290, endPoint x: 683, endPoint y: 311, distance: 268.8
click at [683, 311] on div "· y − · 27 + · 6 · x − · 27 · y" at bounding box center [847, 266] width 340 height 108
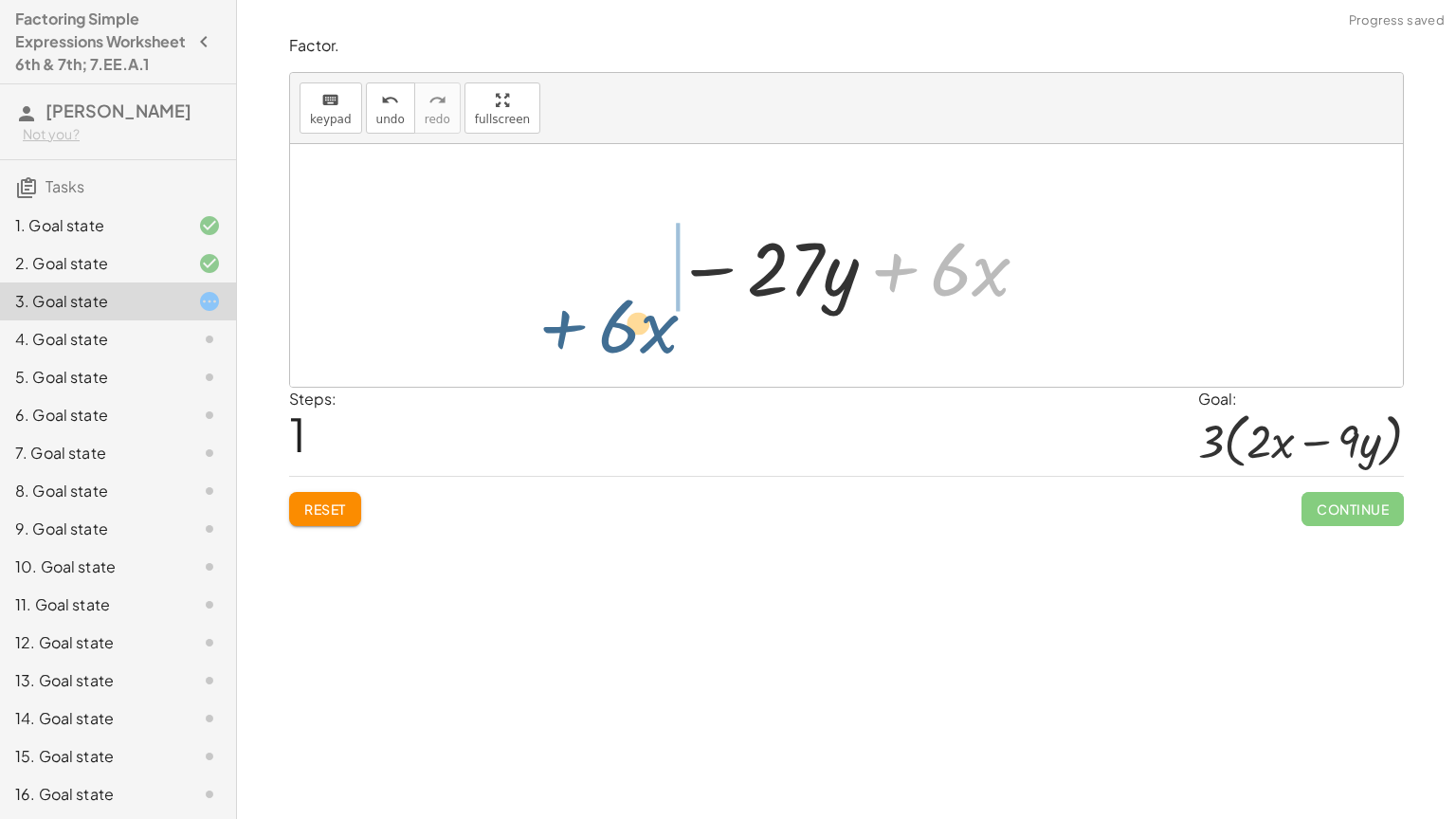
drag, startPoint x: 929, startPoint y: 298, endPoint x: 537, endPoint y: 250, distance: 394.9
click at [537, 250] on div "+ · 6 · x − · 27 · y + · 6 · x + · 6 · x − · 27 · y" at bounding box center [847, 265] width 1113 height 242
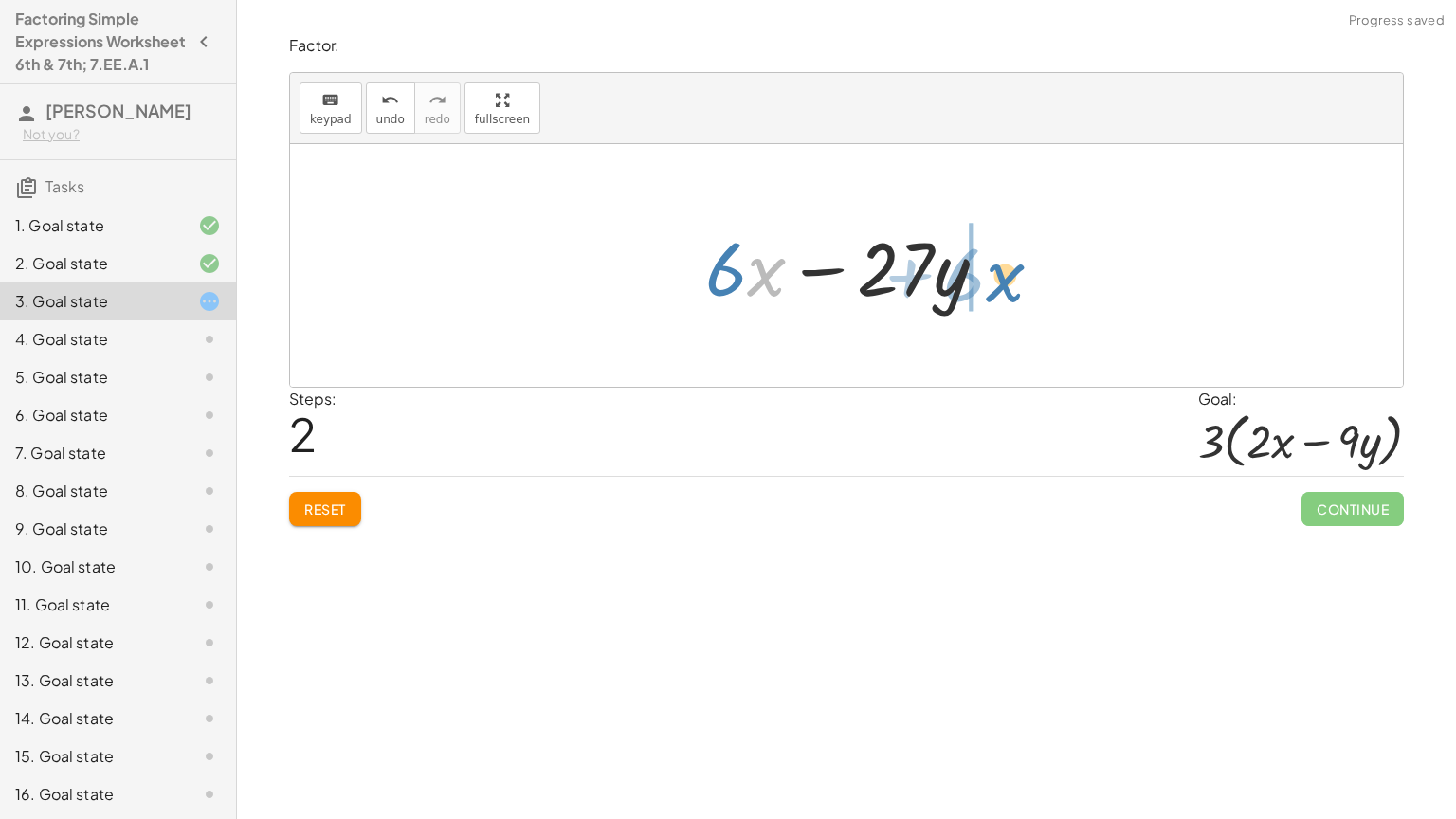
drag, startPoint x: 761, startPoint y: 281, endPoint x: 999, endPoint y: 280, distance: 238.0
click at [999, 280] on div at bounding box center [855, 266] width 317 height 98
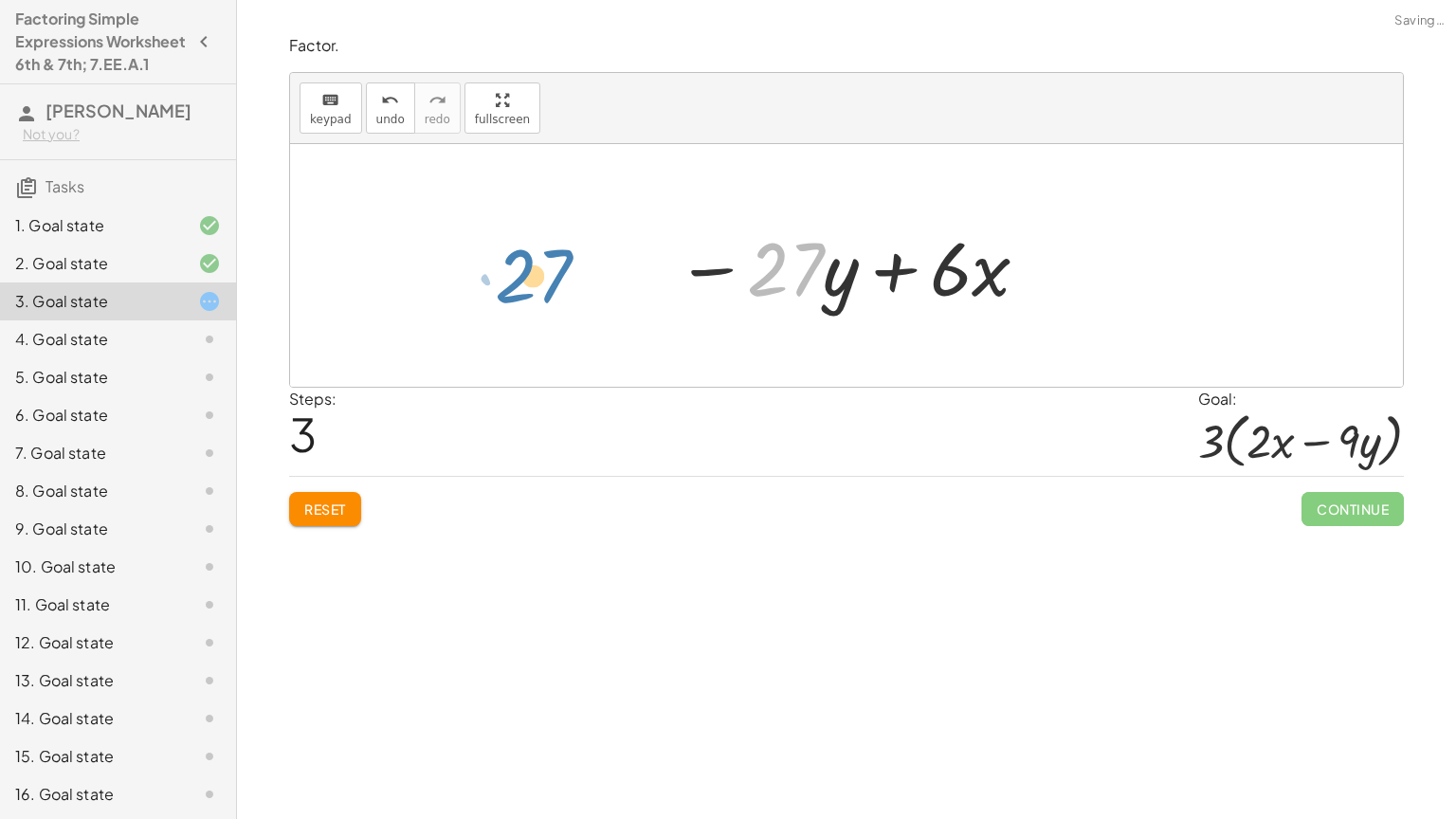
drag, startPoint x: 782, startPoint y: 277, endPoint x: 538, endPoint y: 278, distance: 244.0
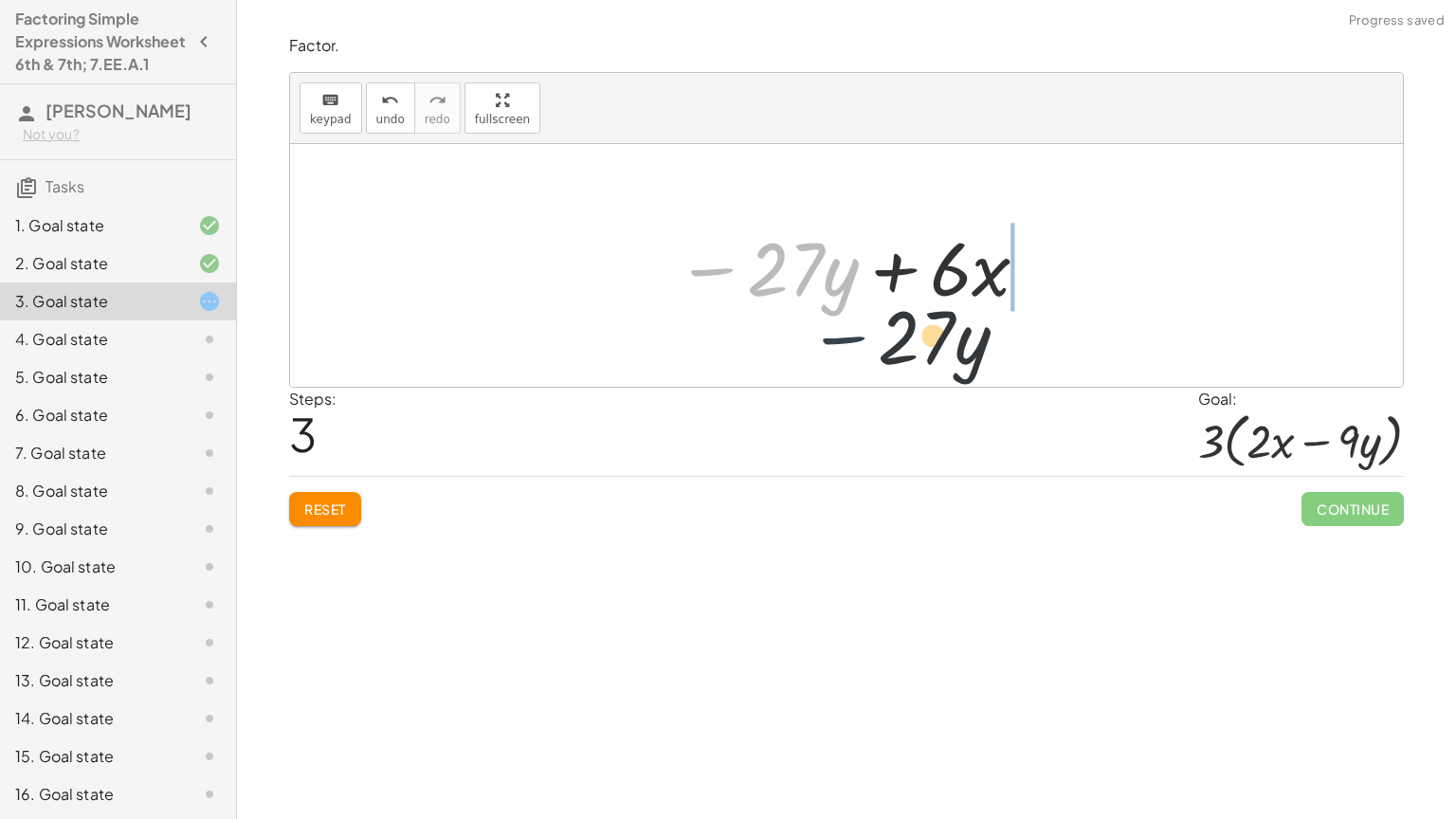
drag, startPoint x: 699, startPoint y: 275, endPoint x: 862, endPoint y: 350, distance: 179.4
click at [862, 350] on div "+ · 6 · x − · 27 · y − · 27 · y + · 6 · x + · 6 · x − · 27 · y − · 27 · y + · 6…" at bounding box center [847, 265] width 1113 height 242
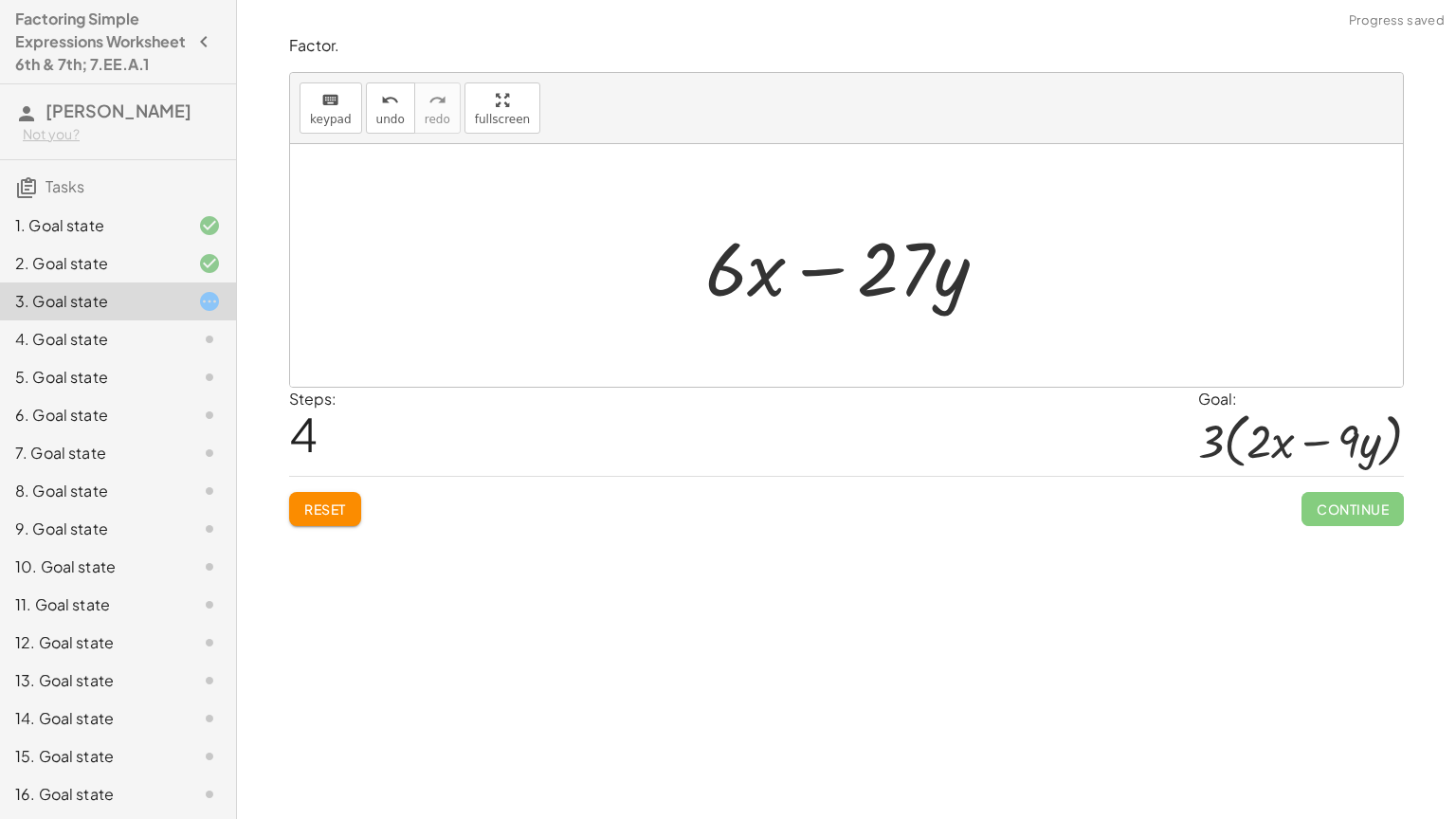
click at [330, 511] on span "Reset" at bounding box center [325, 508] width 42 height 17
drag, startPoint x: 1209, startPoint y: 462, endPoint x: 1060, endPoint y: 439, distance: 150.8
click at [1060, 439] on div "Steps: 0 Goal: · 3 · ( + · 2 · x − · 9 · y )" at bounding box center [847, 432] width 1115 height 88
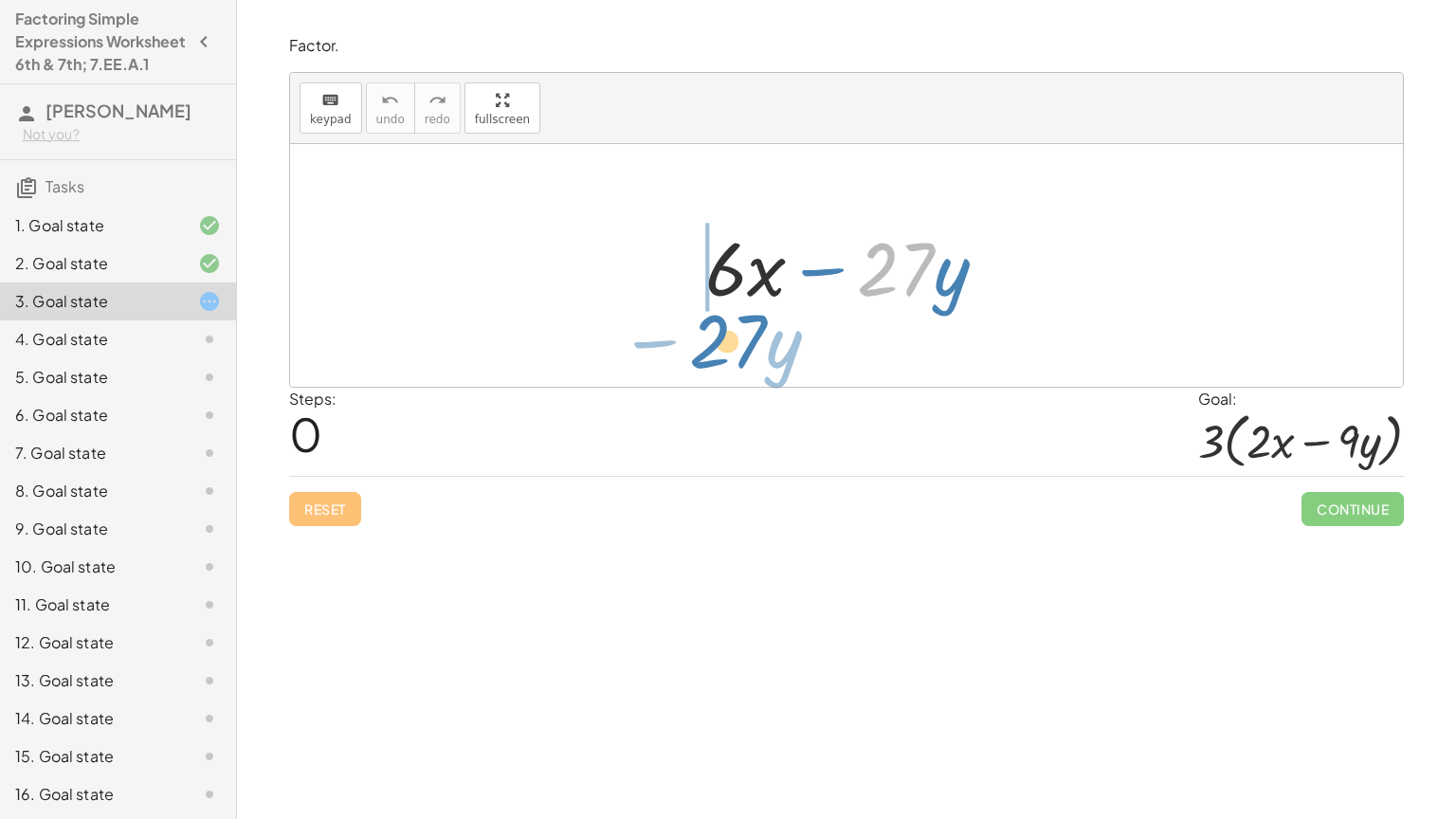
drag, startPoint x: 880, startPoint y: 284, endPoint x: 717, endPoint y: 358, distance: 179.0
click at [717, 358] on div "· 27 − · y + · 6 · x − · 27 · y" at bounding box center [847, 265] width 1113 height 242
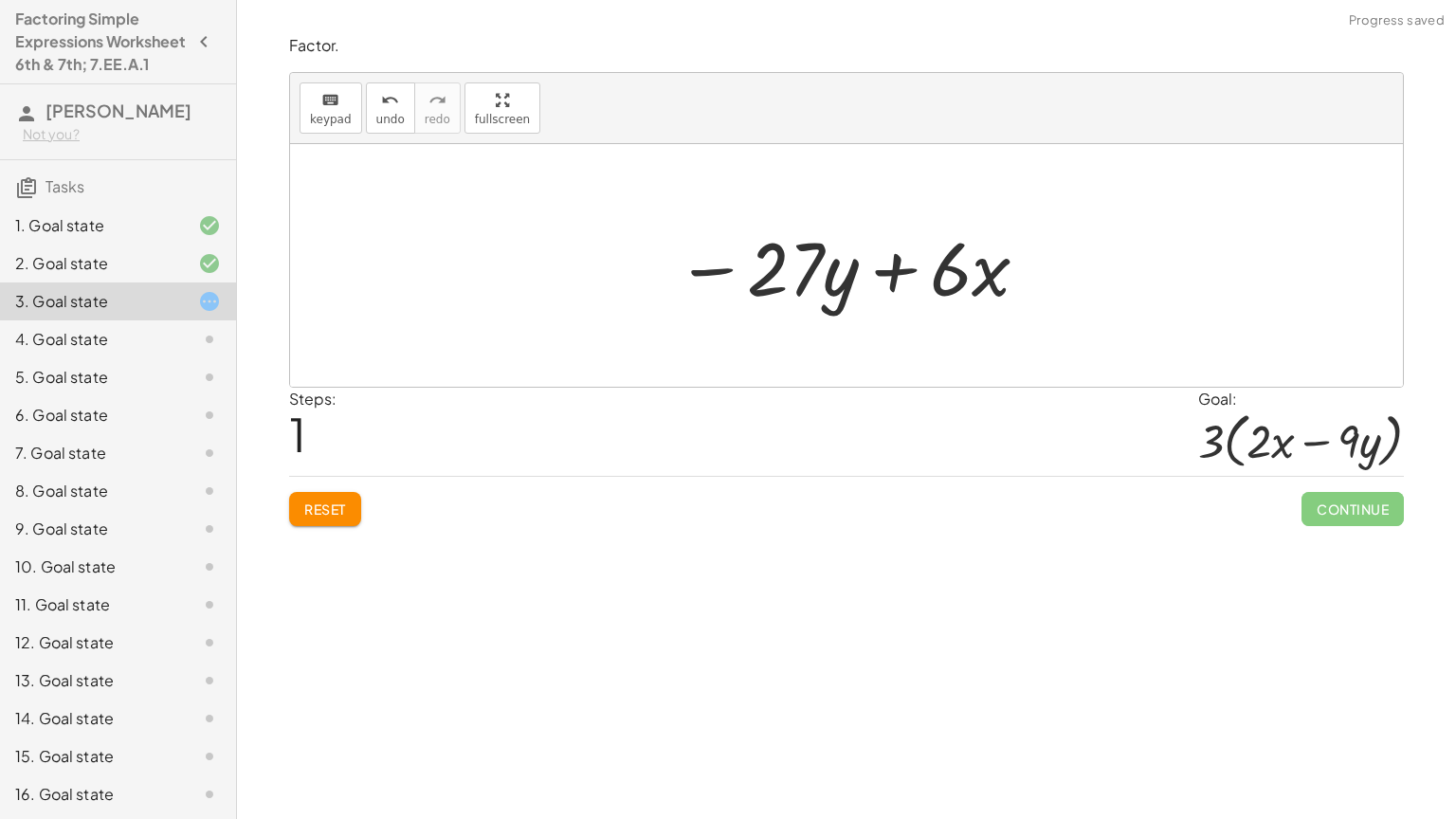
click at [312, 519] on button "Reset" at bounding box center [326, 508] width 72 height 34
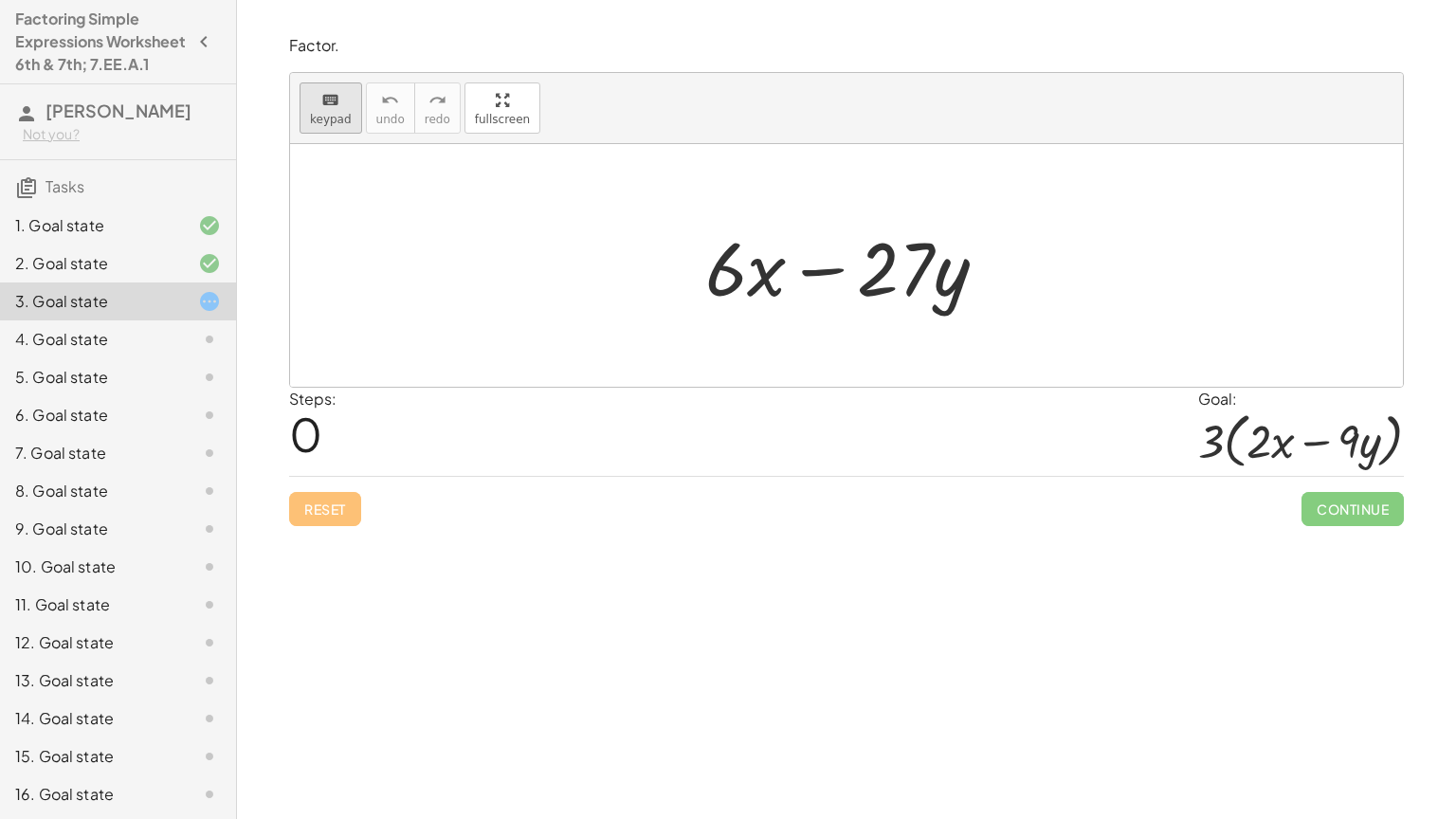
click at [324, 85] on button "keyboard keypad" at bounding box center [331, 108] width 63 height 51
click at [332, 108] on icon "keyboard" at bounding box center [331, 100] width 18 height 22
click at [339, 107] on div "keyboard" at bounding box center [331, 99] width 42 height 22
click at [326, 108] on icon "keyboard" at bounding box center [331, 100] width 18 height 22
click at [326, 117] on span "keypad" at bounding box center [331, 119] width 42 height 14
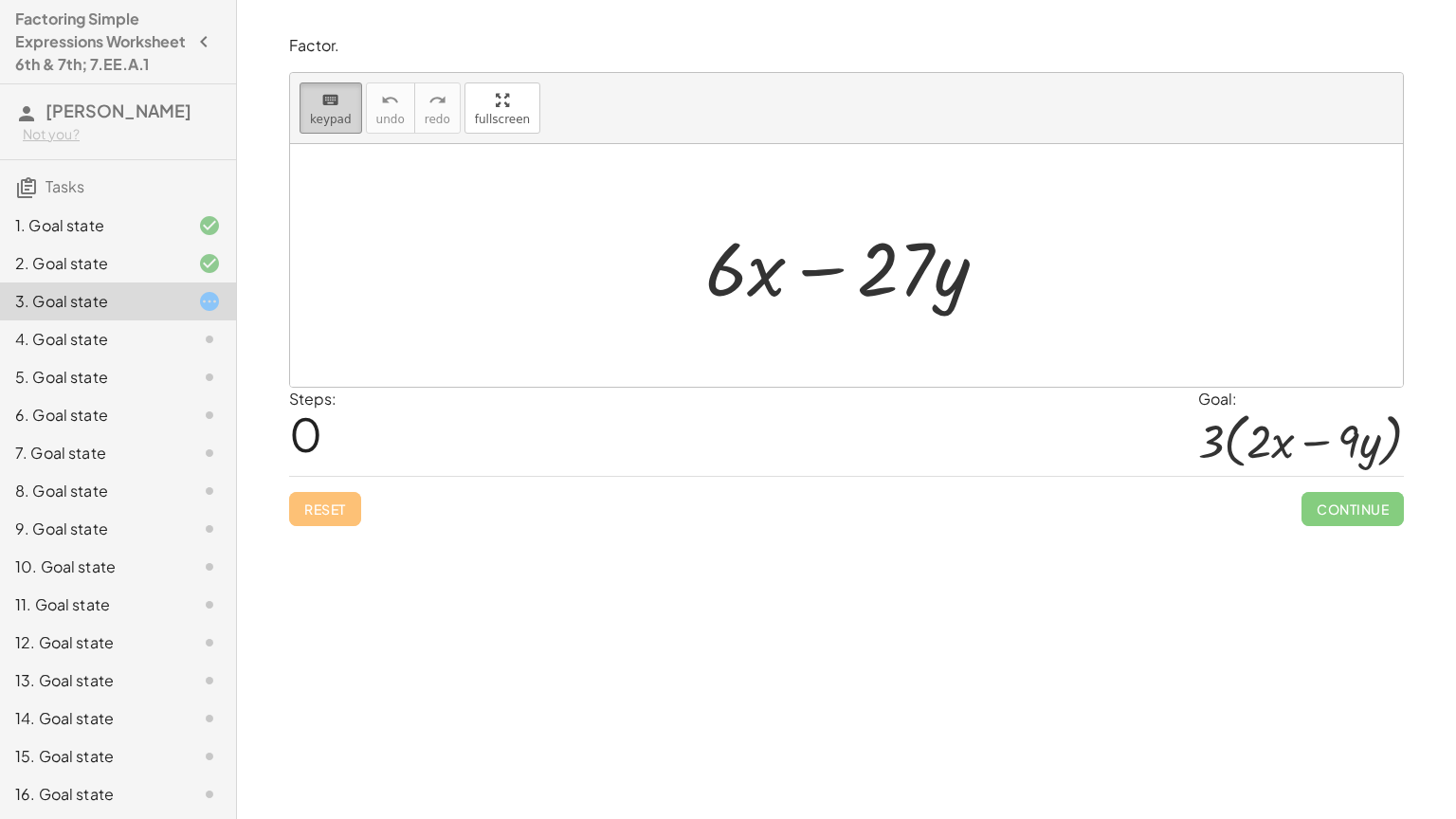
click at [311, 123] on span "keypad" at bounding box center [331, 119] width 42 height 14
click at [796, 130] on div "keyboard keypad undo undo redo redo fullscreen" at bounding box center [847, 108] width 1113 height 71
click at [306, 122] on button "keyboard keypad" at bounding box center [331, 108] width 63 height 51
click at [756, 279] on div at bounding box center [745, 268] width 81 height 88
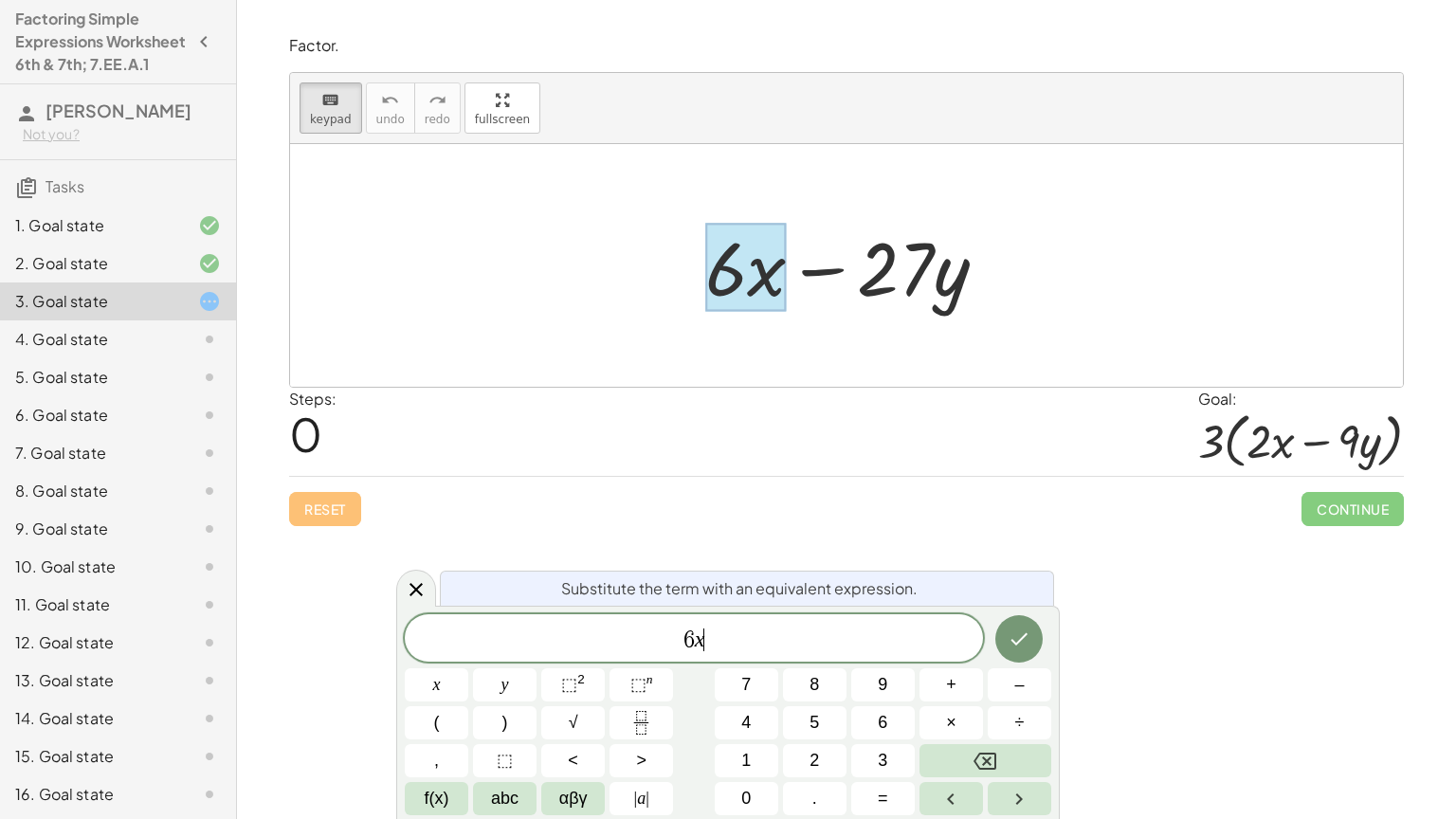
click at [718, 653] on div "6 x ​" at bounding box center [693, 637] width 578 height 47
click at [947, 691] on span "×" at bounding box center [951, 722] width 11 height 25
click at [1020, 637] on icon "Done" at bounding box center [1019, 638] width 22 height 22
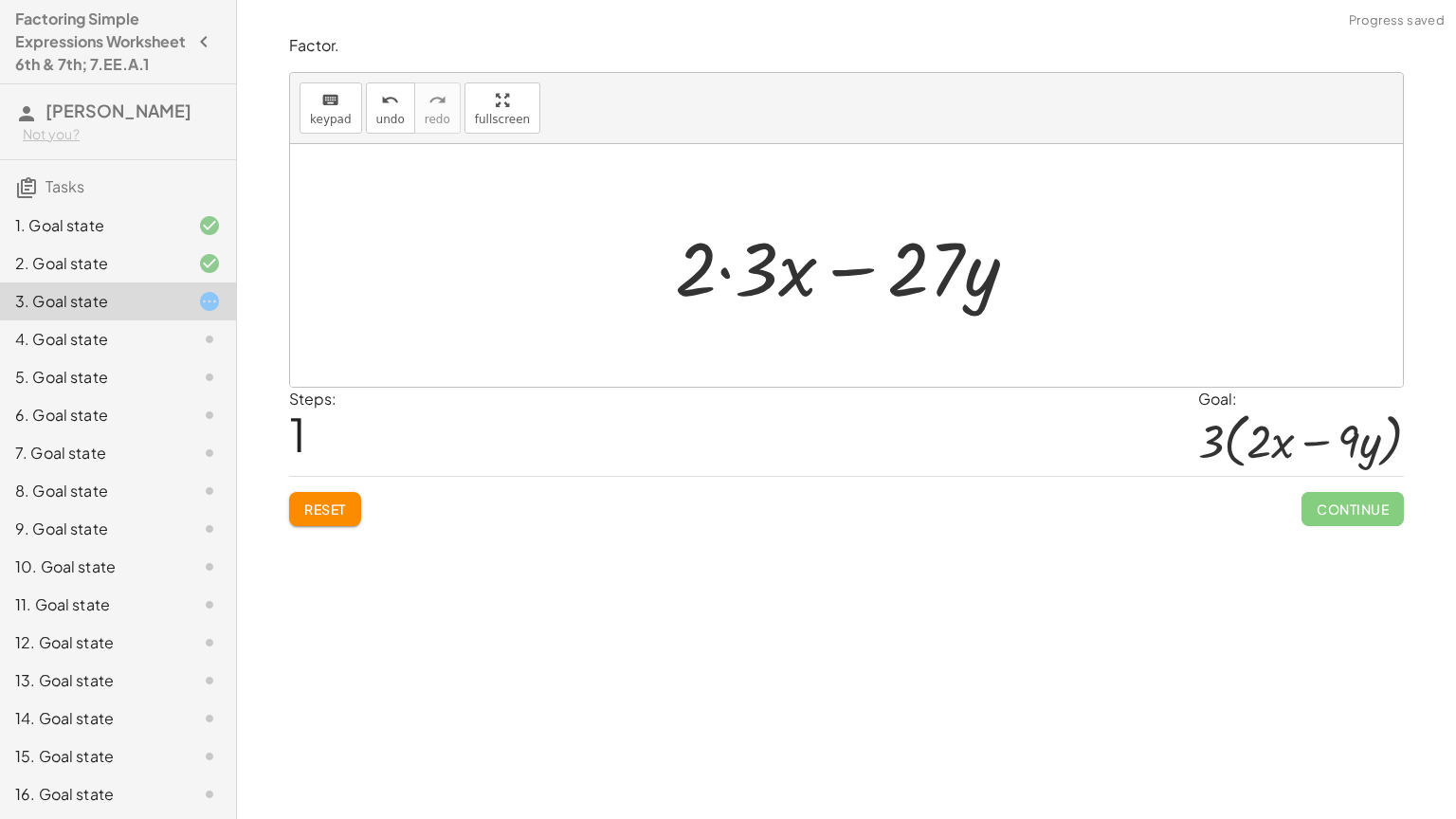
click at [903, 269] on div at bounding box center [855, 266] width 377 height 98
click at [926, 280] on div at bounding box center [855, 266] width 377 height 98
click at [992, 290] on div at bounding box center [855, 266] width 377 height 98
click at [915, 267] on div at bounding box center [855, 266] width 377 height 98
click at [311, 112] on span "keypad" at bounding box center [331, 119] width 42 height 14
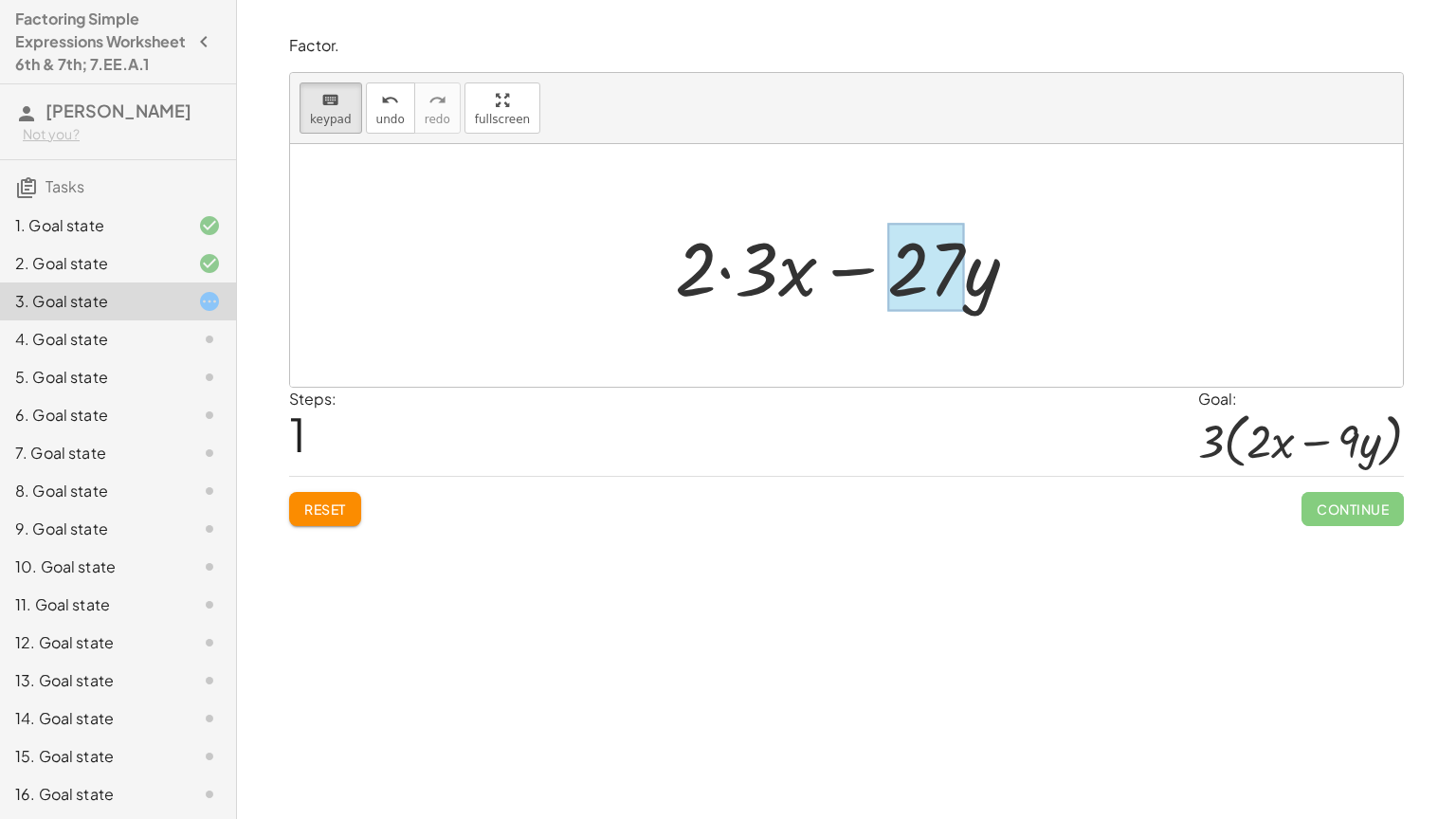
click at [911, 280] on div at bounding box center [925, 268] width 77 height 88
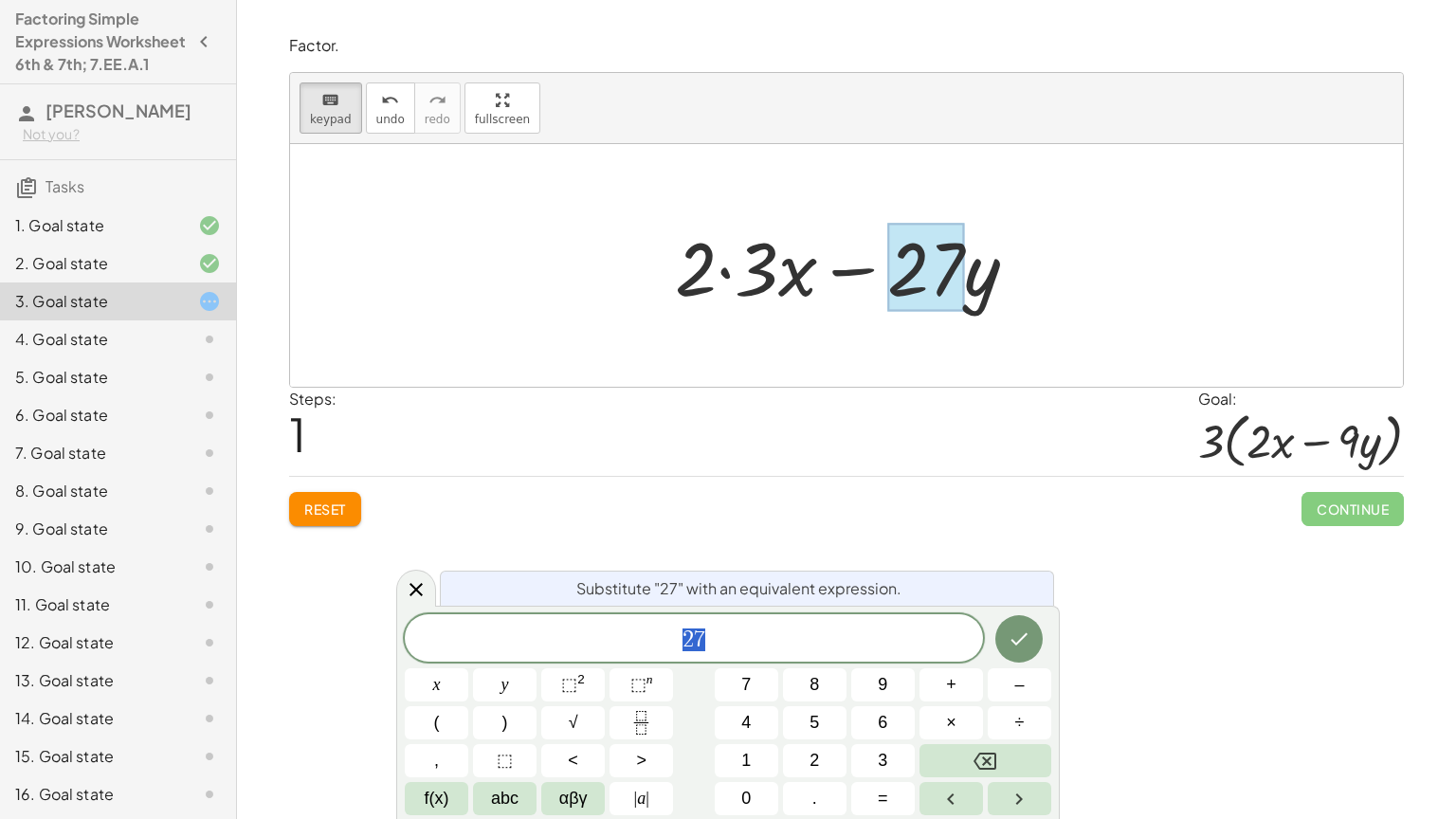
click at [433, 500] on div "Reset Continue" at bounding box center [847, 500] width 1115 height 50
click at [946, 270] on div at bounding box center [925, 268] width 77 height 88
click at [924, 89] on div "keyboard keypad undo undo redo redo fullscreen" at bounding box center [847, 108] width 1113 height 71
click at [1019, 640] on icon "Done" at bounding box center [1019, 639] width 17 height 13
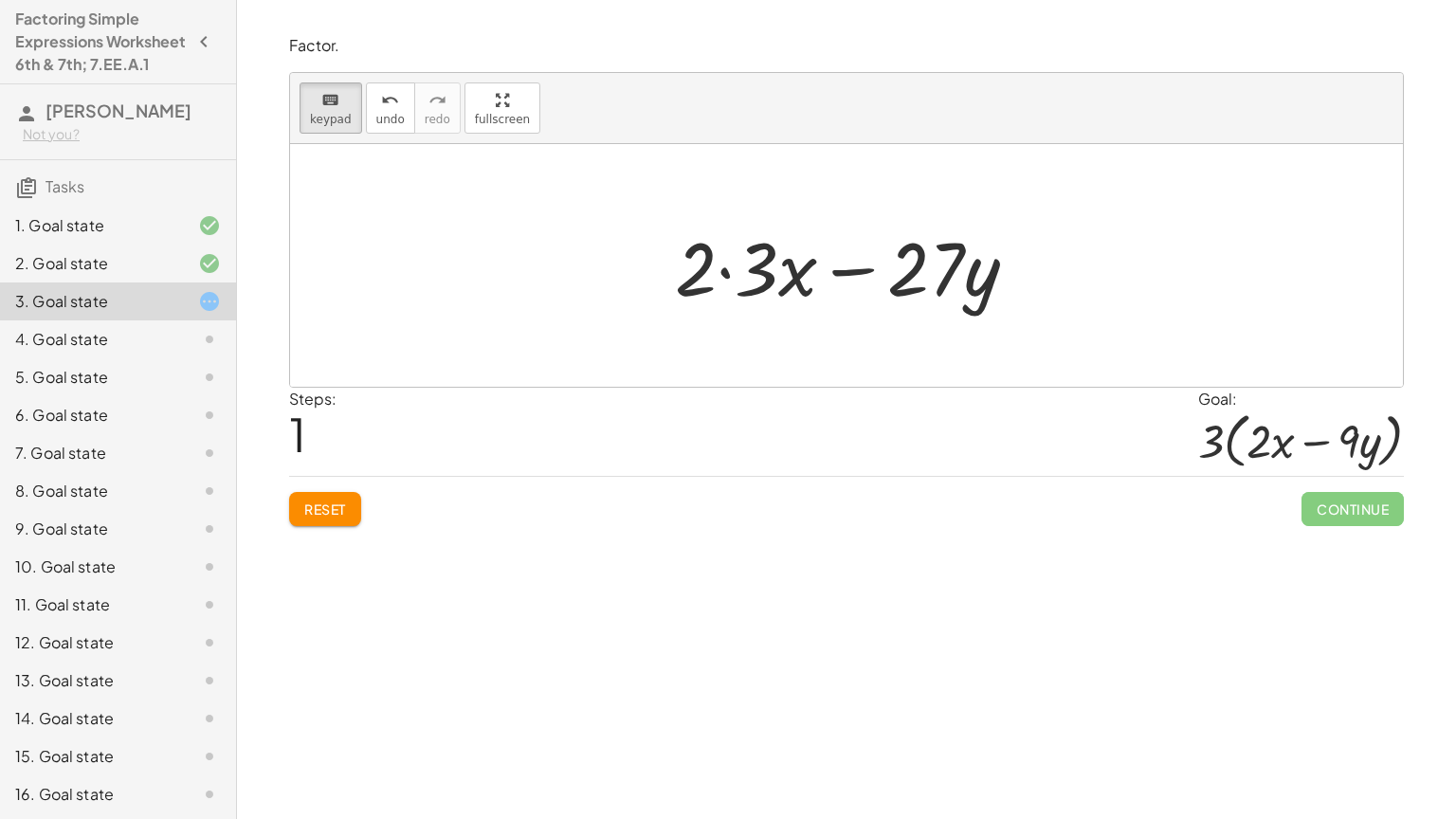
click at [1019, 640] on div "Factor. keyboard keypad undo undo redo redo fullscreen + · 28 · d + · 8 · e + ·…" at bounding box center [846, 410] width 1219 height 819
click at [330, 114] on span "keypad" at bounding box center [331, 119] width 42 height 14
click at [953, 272] on div at bounding box center [855, 266] width 377 height 98
click at [964, 280] on div at bounding box center [855, 266] width 377 height 98
click at [314, 106] on div "keyboard" at bounding box center [331, 99] width 42 height 22
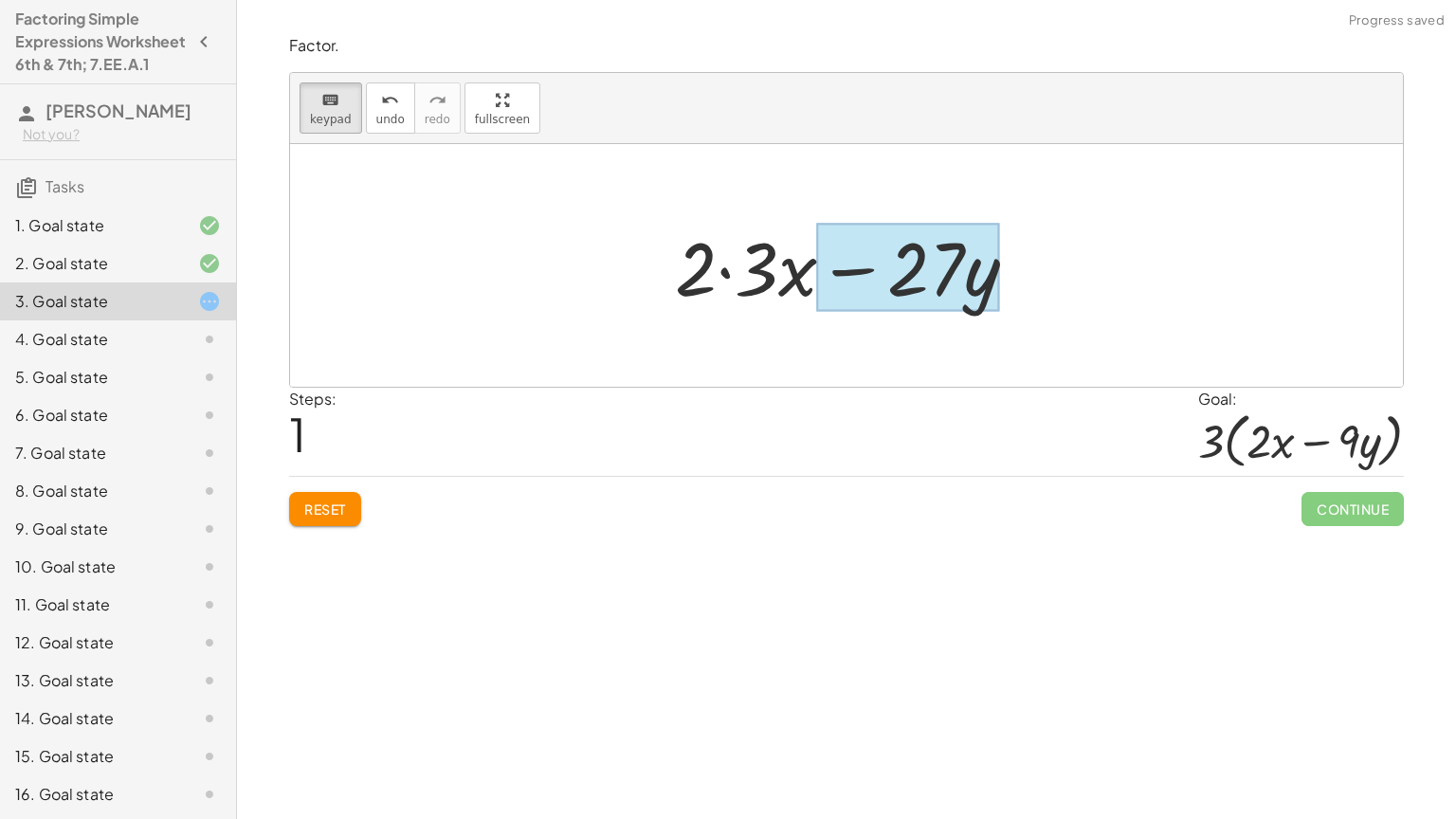
click at [974, 283] on div at bounding box center [908, 268] width 183 height 88
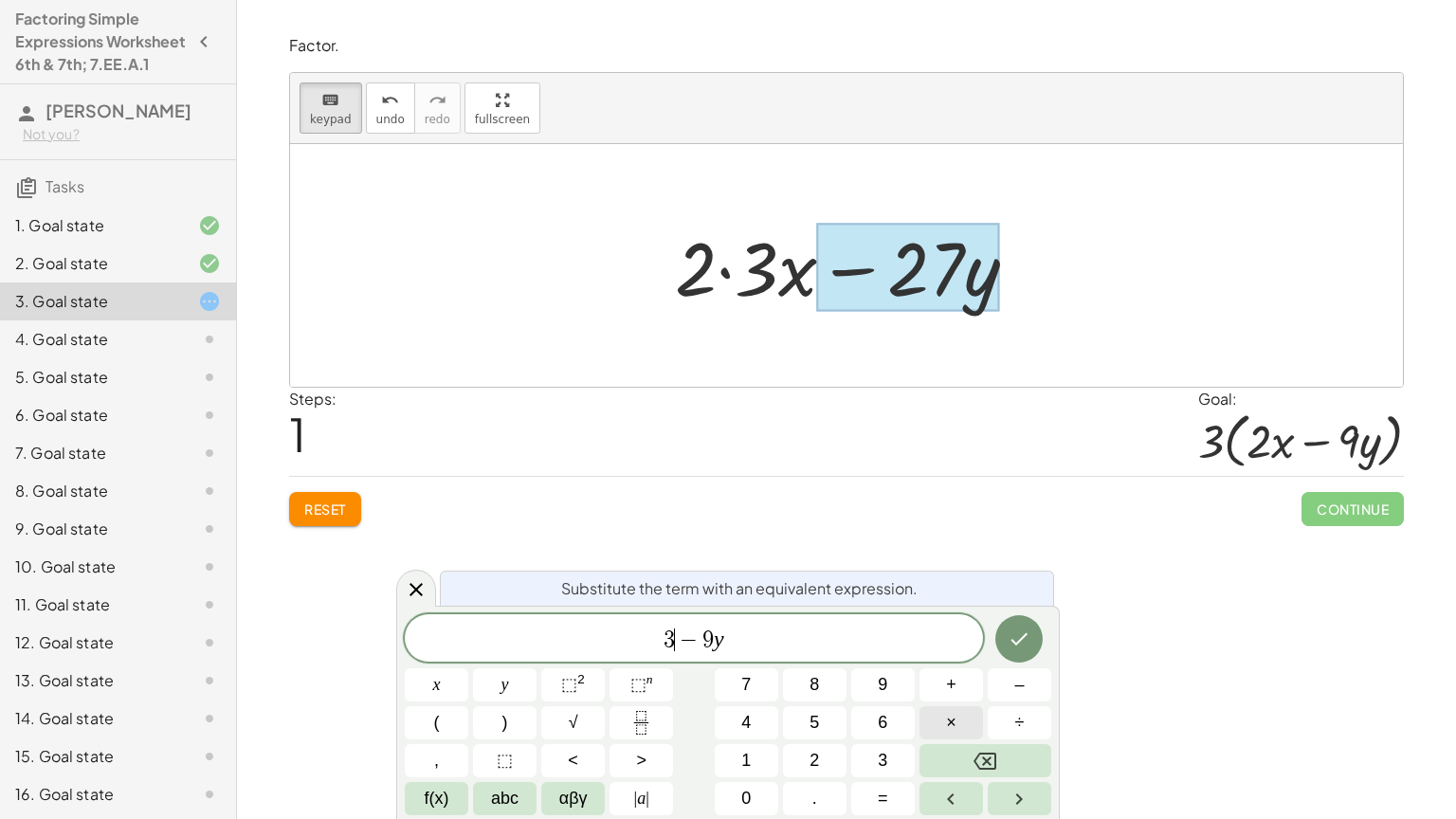
click at [940, 691] on button "×" at bounding box center [950, 722] width 64 height 33
click at [1010, 639] on icon "Done" at bounding box center [1019, 638] width 22 height 22
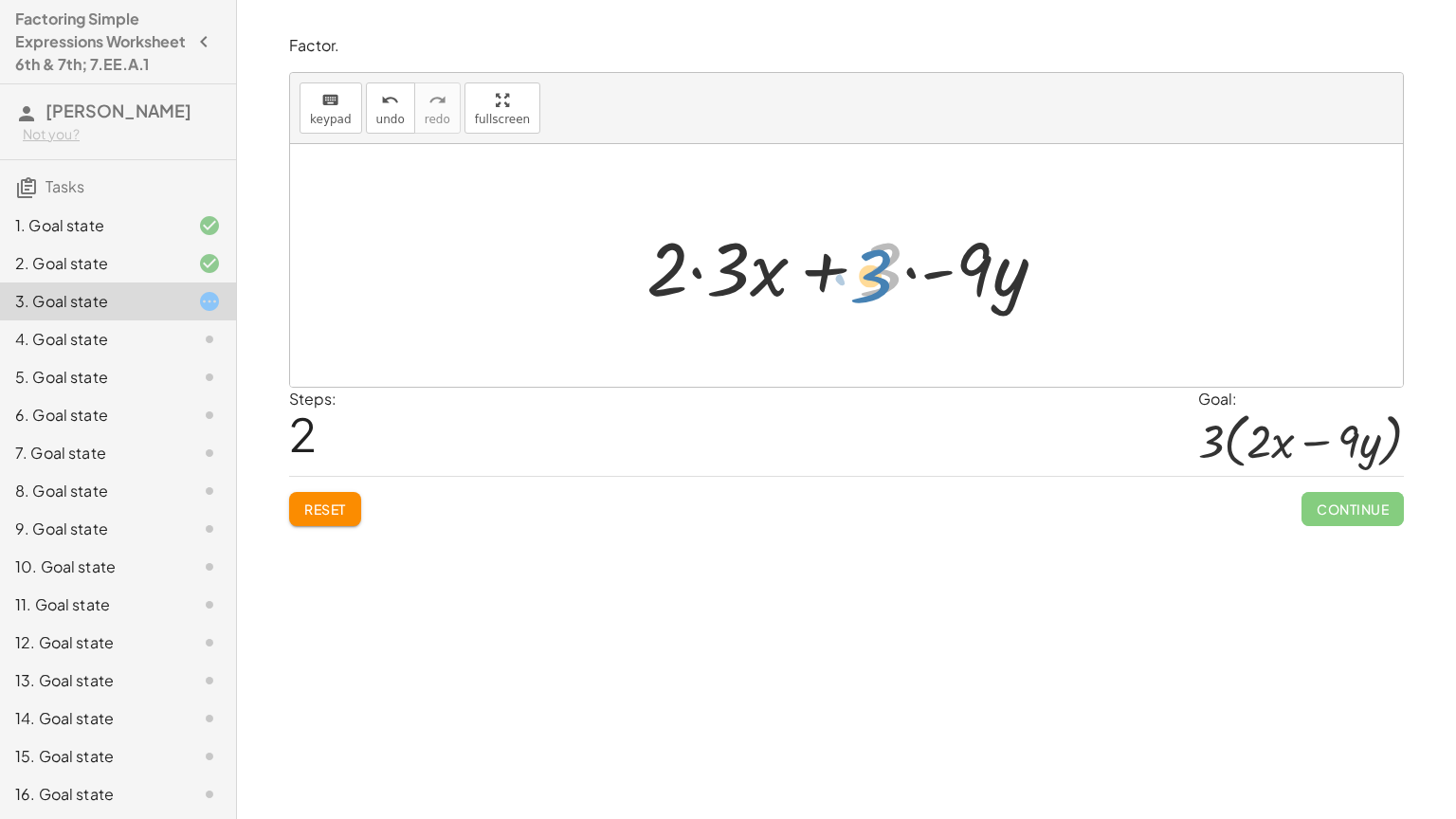
drag, startPoint x: 879, startPoint y: 278, endPoint x: 869, endPoint y: 283, distance: 11.2
click at [869, 283] on div at bounding box center [853, 266] width 433 height 98
click at [708, 275] on div at bounding box center [853, 266] width 433 height 98
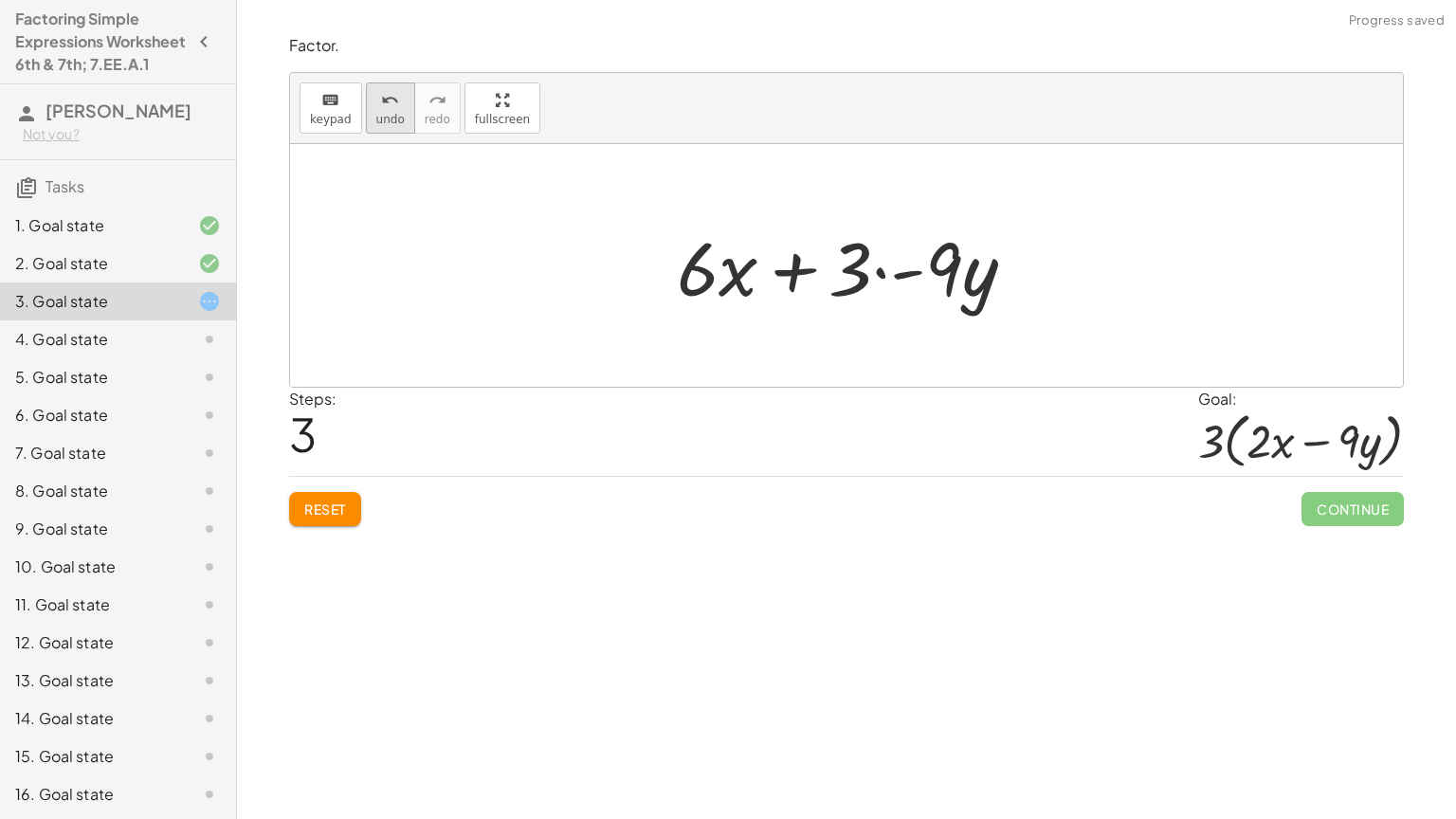
click at [381, 101] on icon "undo" at bounding box center [390, 100] width 18 height 22
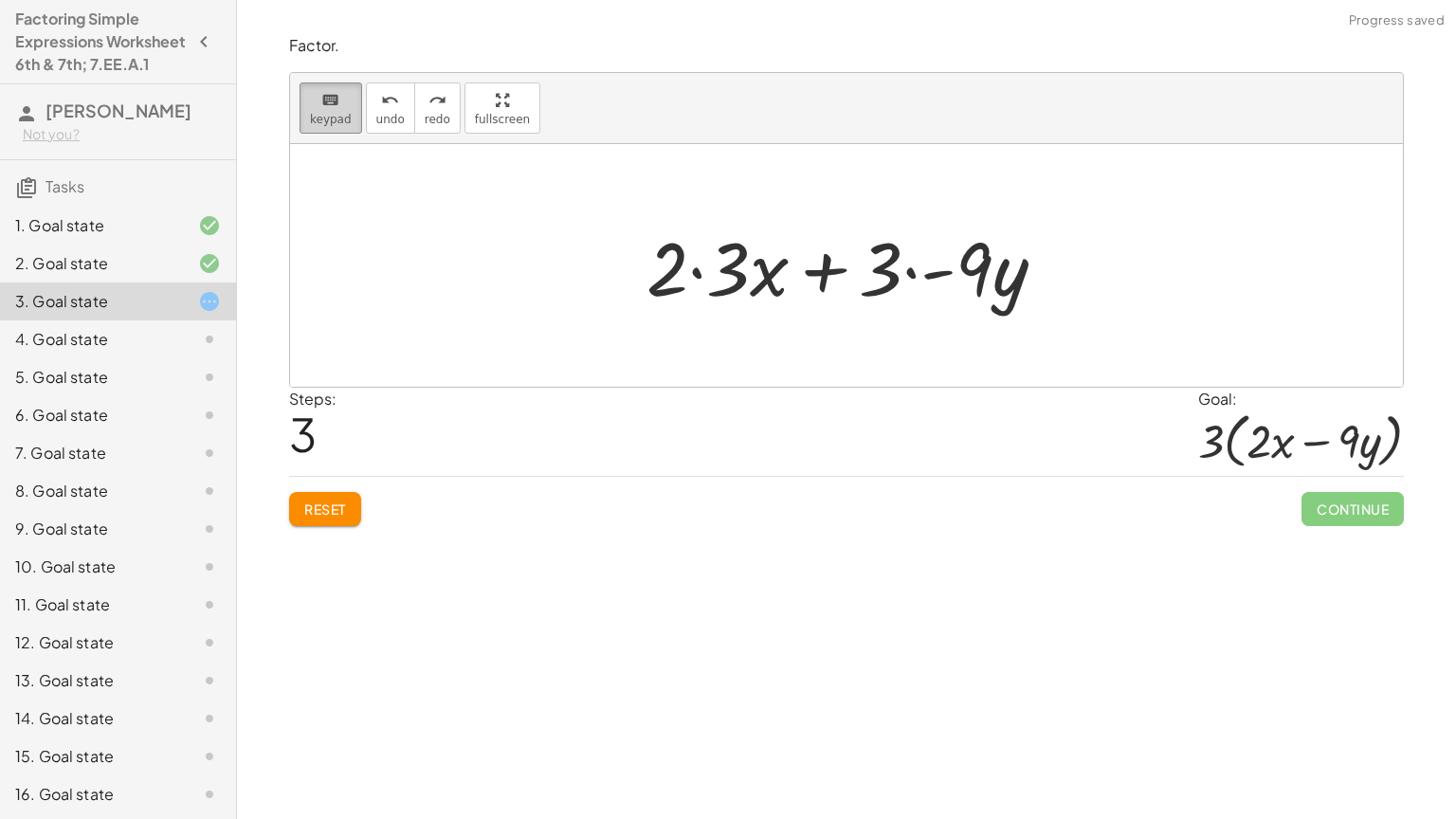
click at [322, 104] on icon "keyboard" at bounding box center [331, 100] width 18 height 22
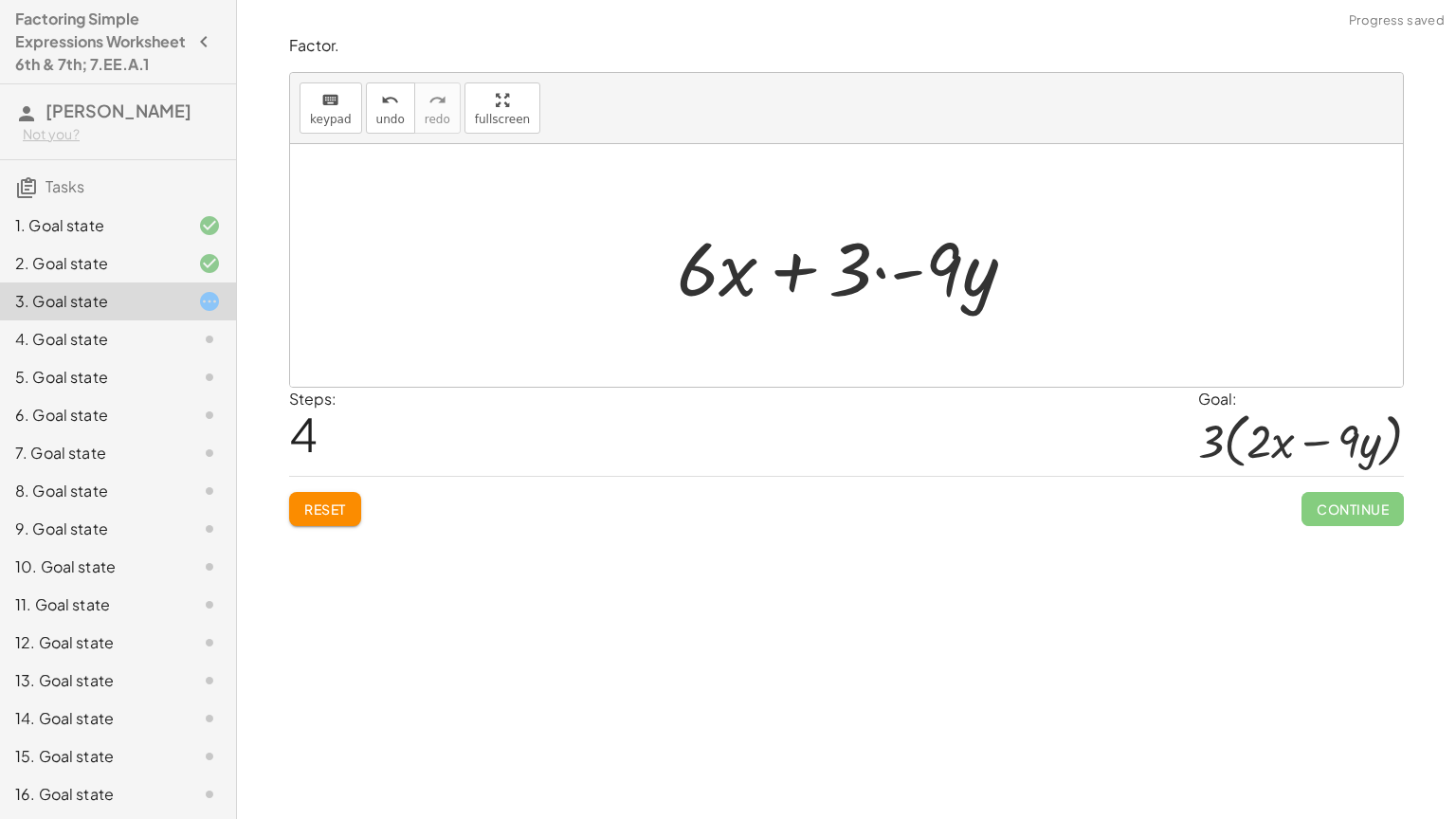
click at [707, 278] on div at bounding box center [854, 266] width 373 height 98
click at [312, 108] on div "keyboard" at bounding box center [331, 99] width 42 height 22
click at [728, 277] on div at bounding box center [717, 268] width 81 height 88
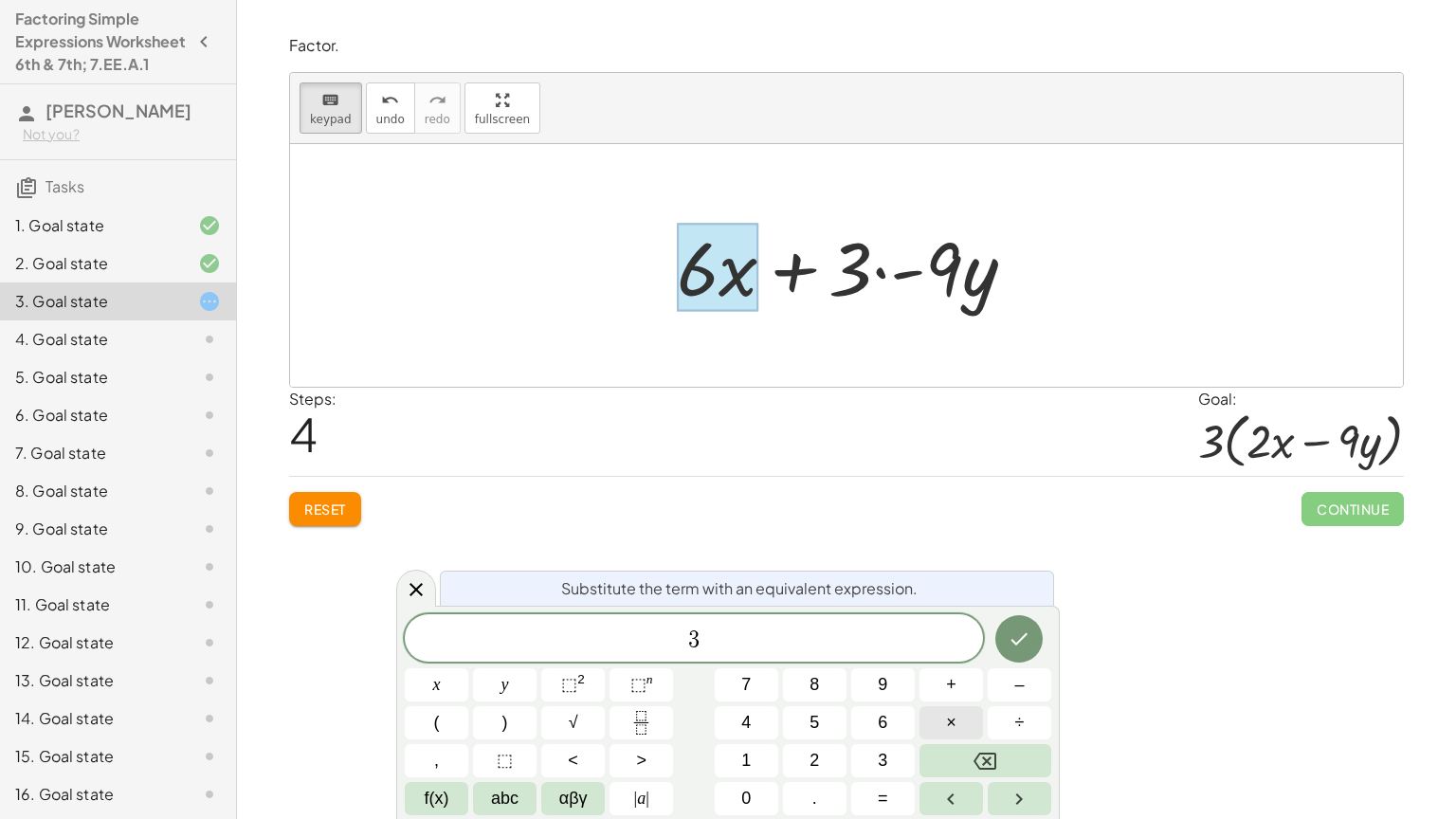
click at [939, 691] on button "×" at bounding box center [950, 722] width 64 height 33
click at [1019, 639] on icon "Done" at bounding box center [1019, 639] width 17 height 13
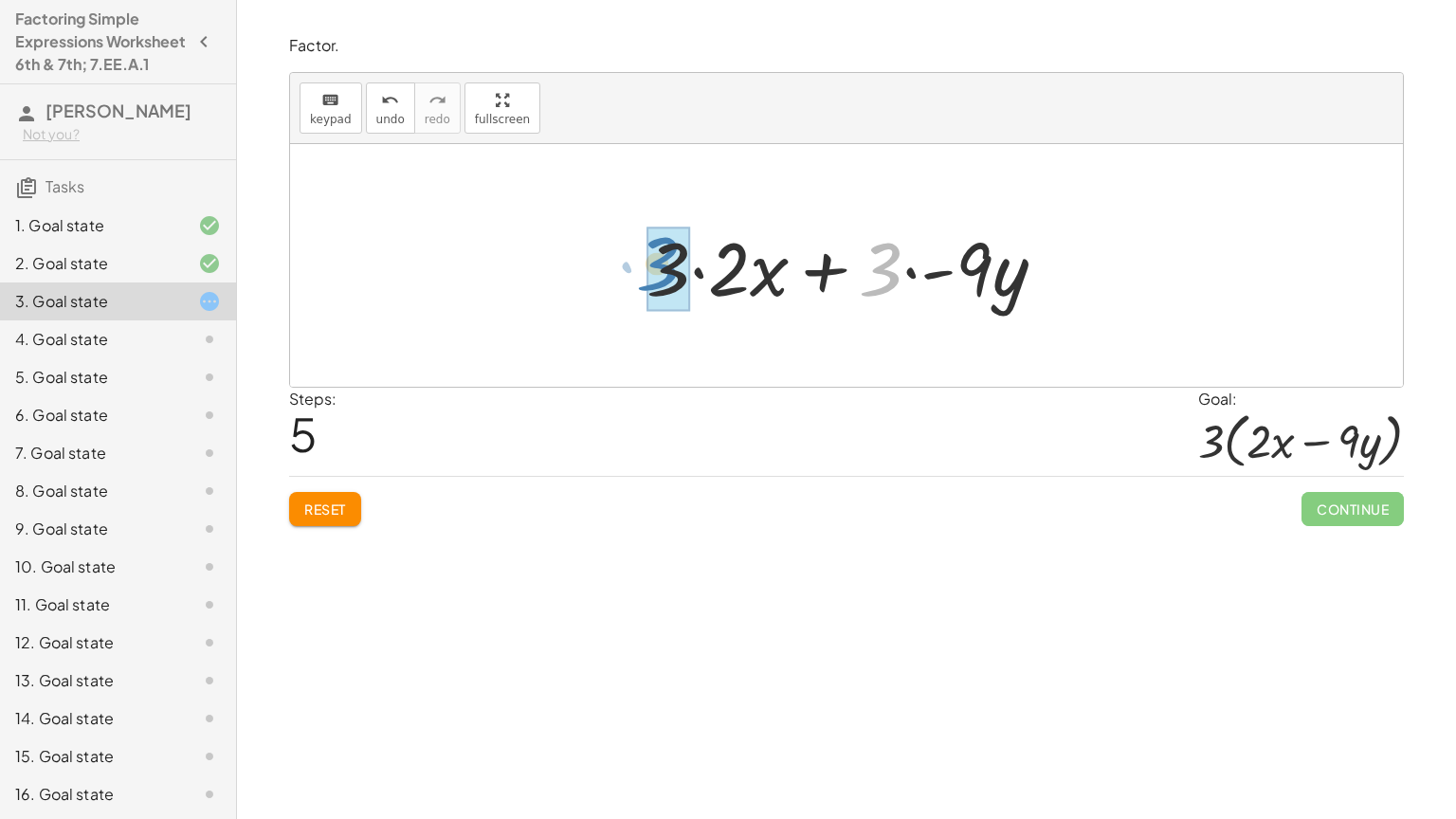
drag, startPoint x: 880, startPoint y: 284, endPoint x: 658, endPoint y: 280, distance: 222.0
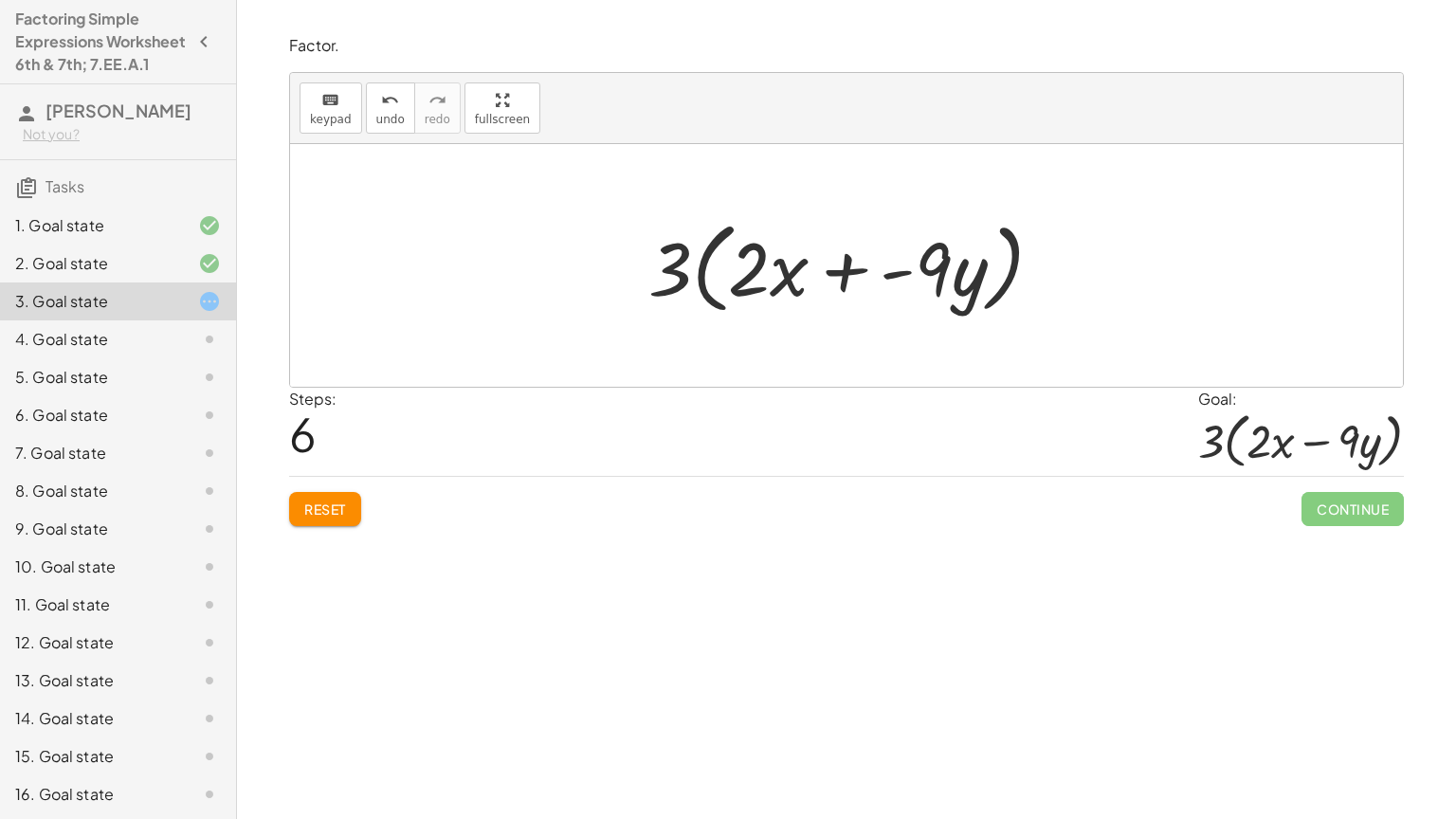
click at [855, 266] on div at bounding box center [853, 265] width 429 height 108
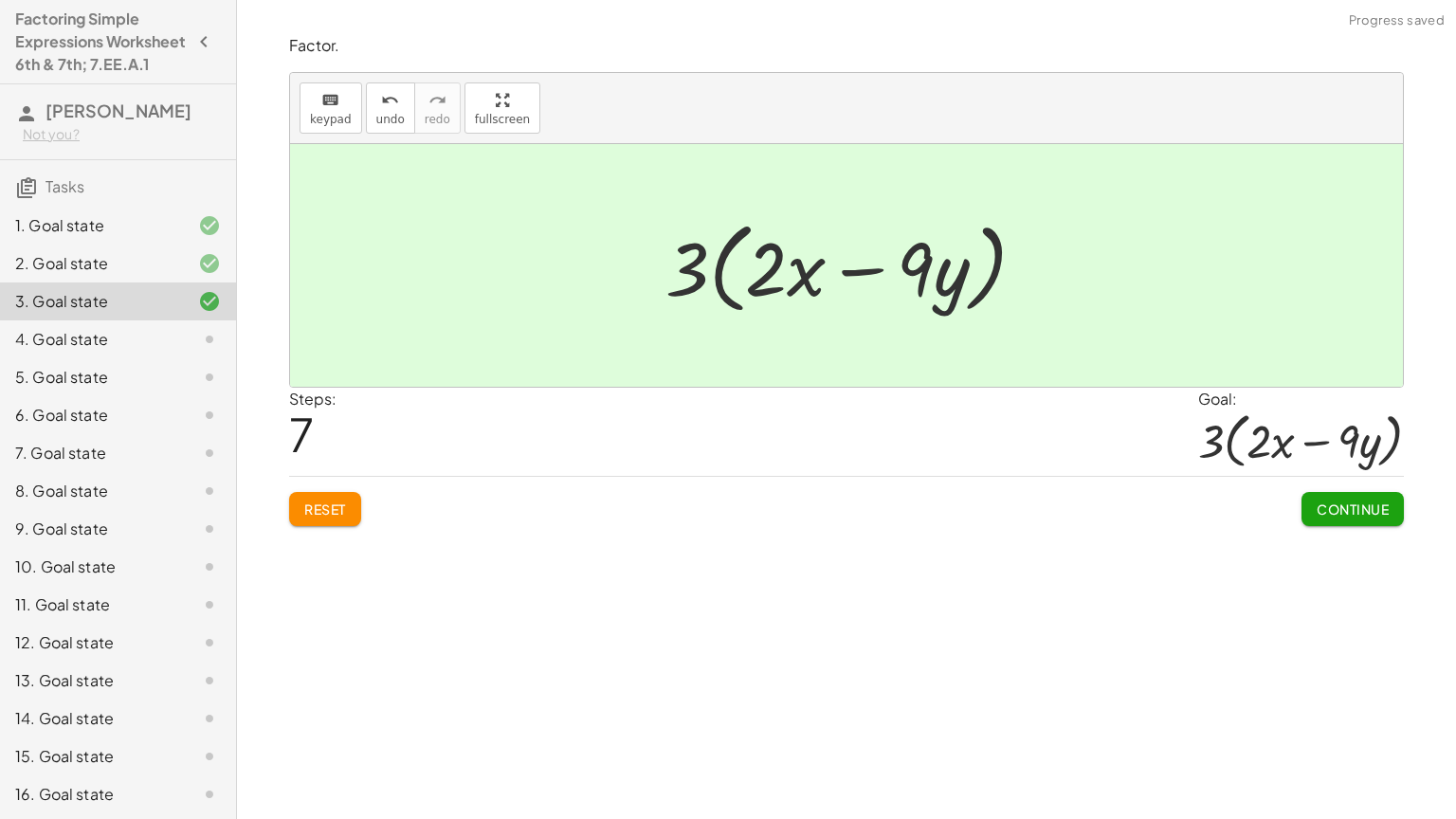
click at [1325, 503] on span "Continue" at bounding box center [1353, 508] width 72 height 17
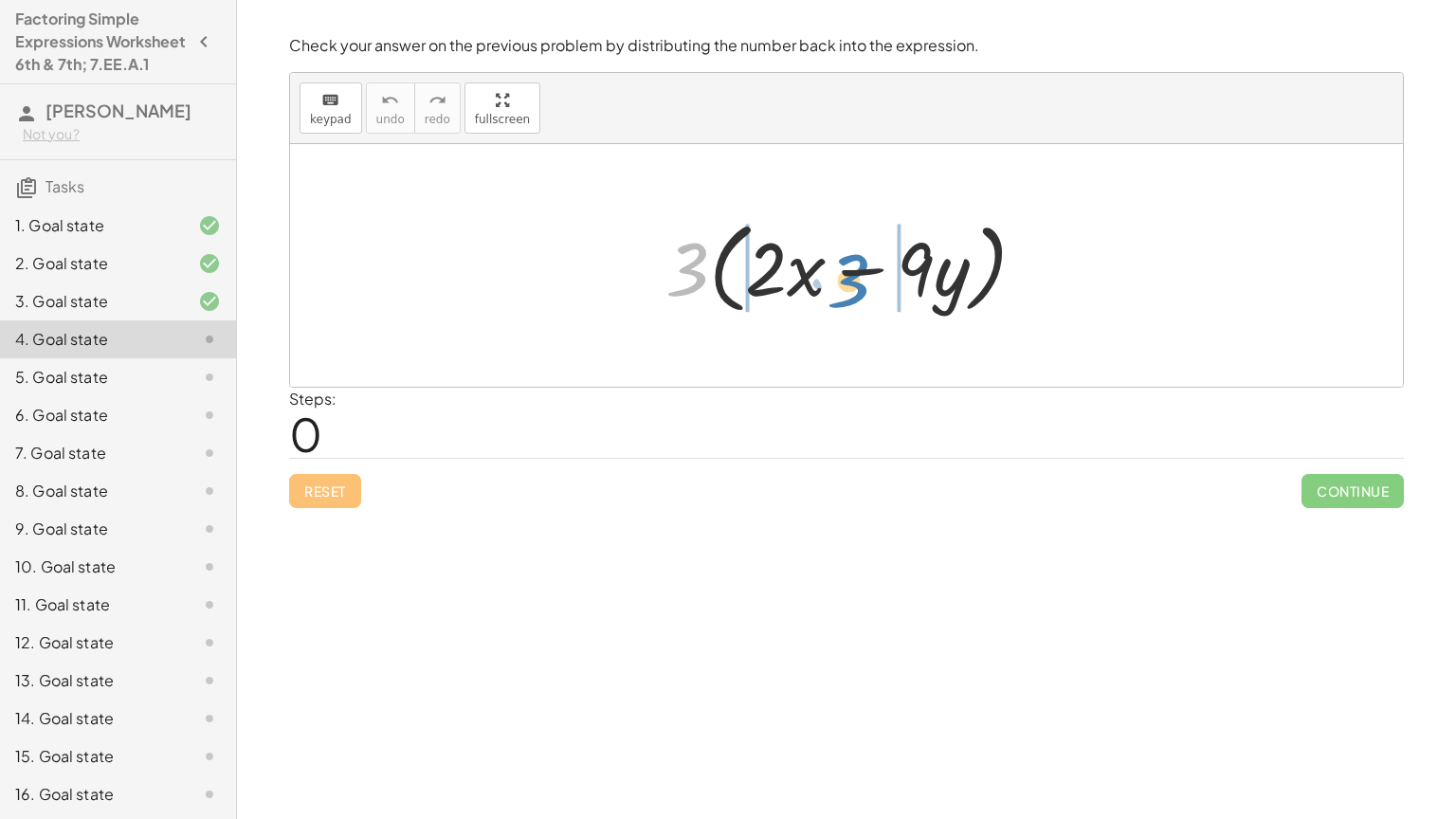
drag, startPoint x: 689, startPoint y: 274, endPoint x: 852, endPoint y: 285, distance: 163.4
click at [852, 285] on div at bounding box center [853, 265] width 394 height 108
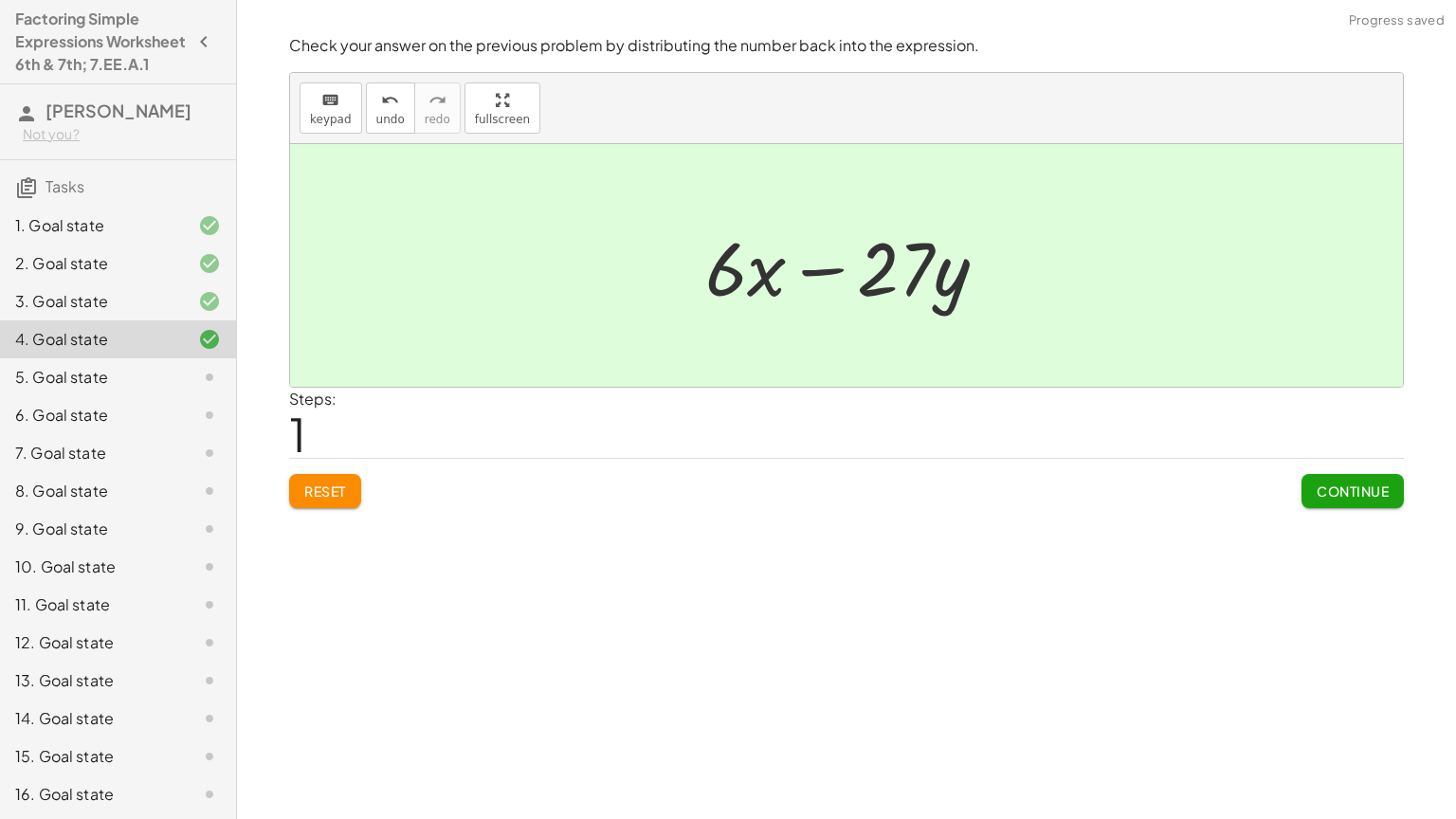
click at [1321, 484] on span "Continue" at bounding box center [1353, 490] width 72 height 17
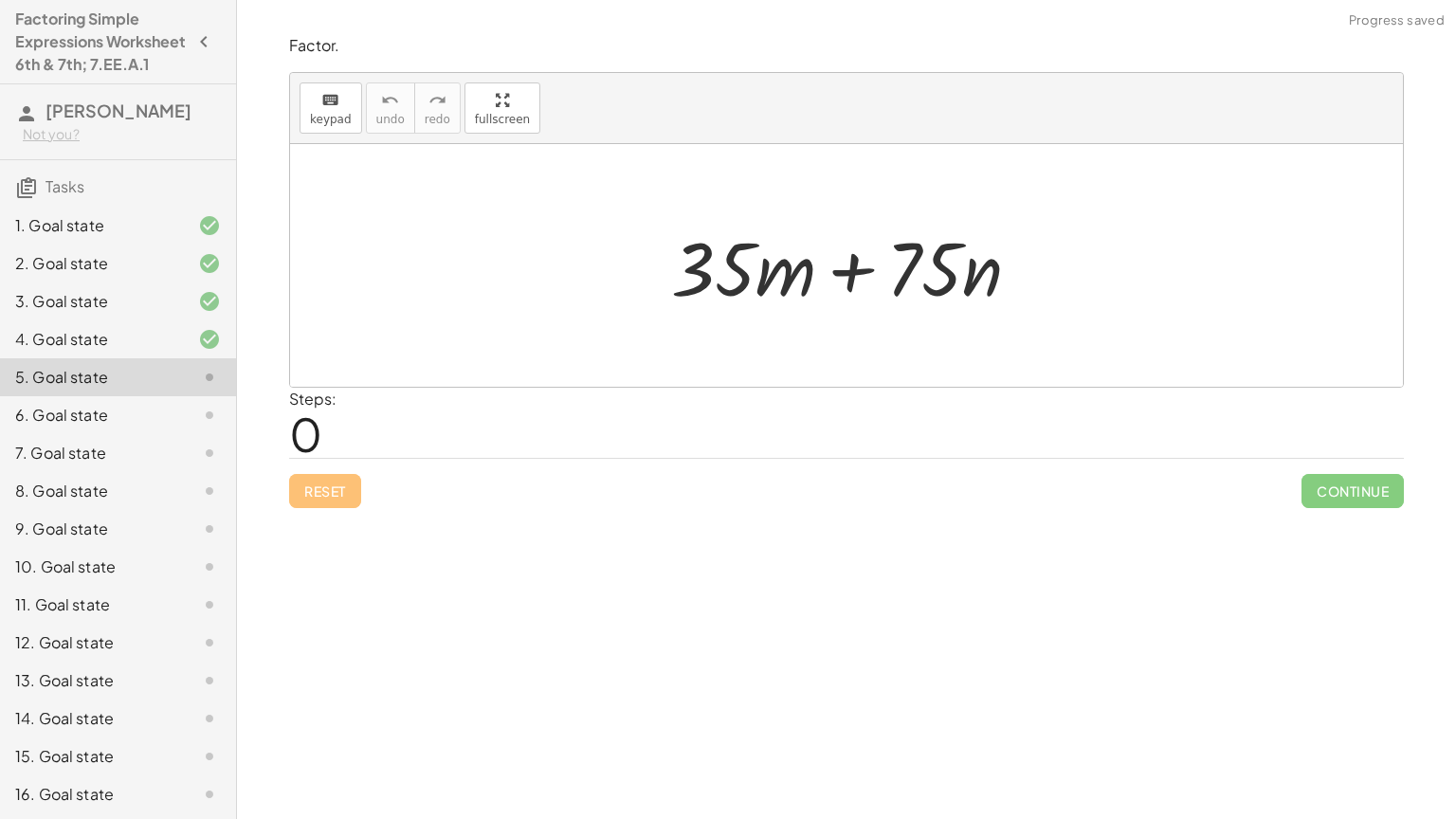
scroll to position [250, 0]
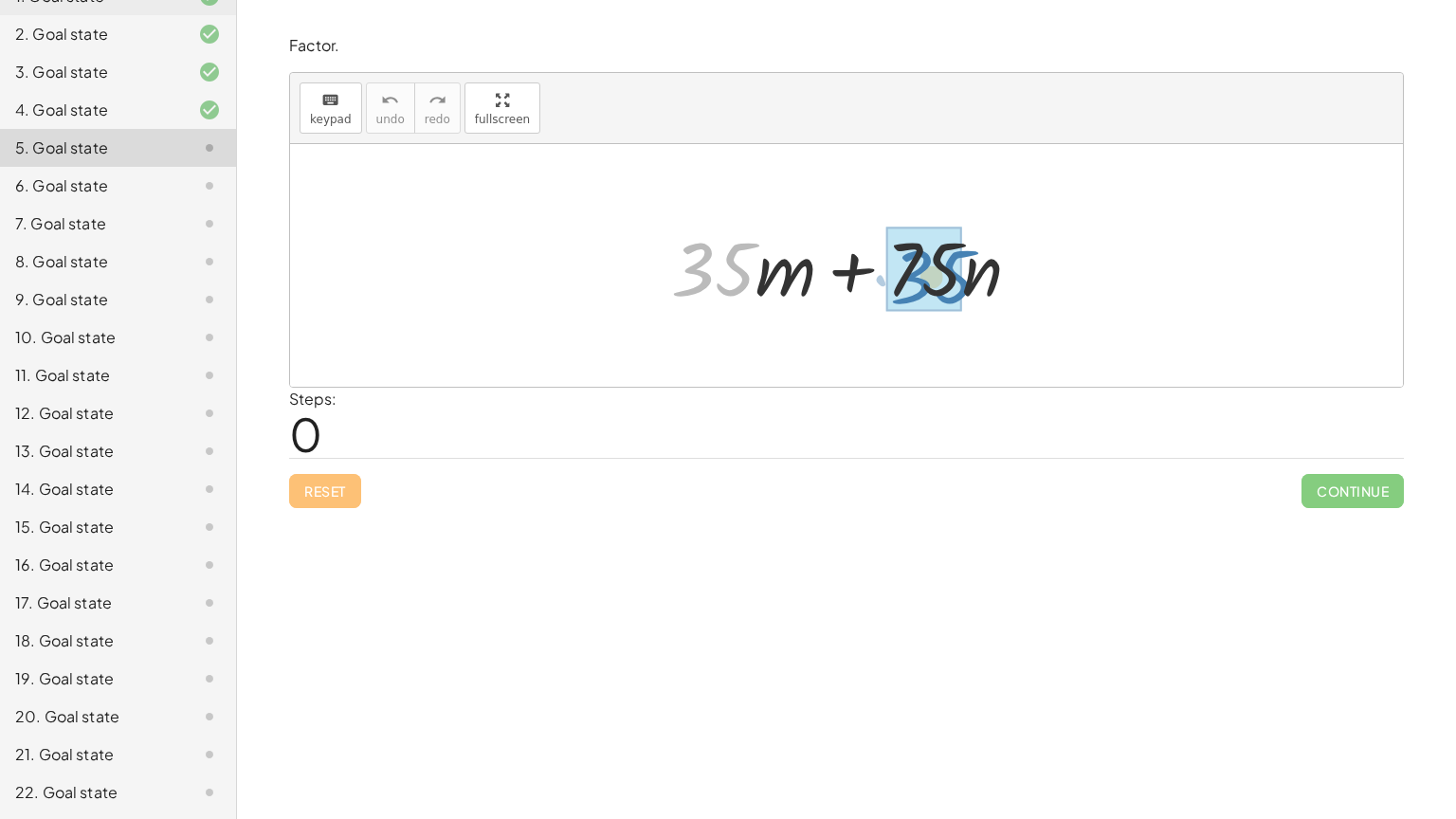
drag, startPoint x: 722, startPoint y: 268, endPoint x: 940, endPoint y: 275, distance: 218.1
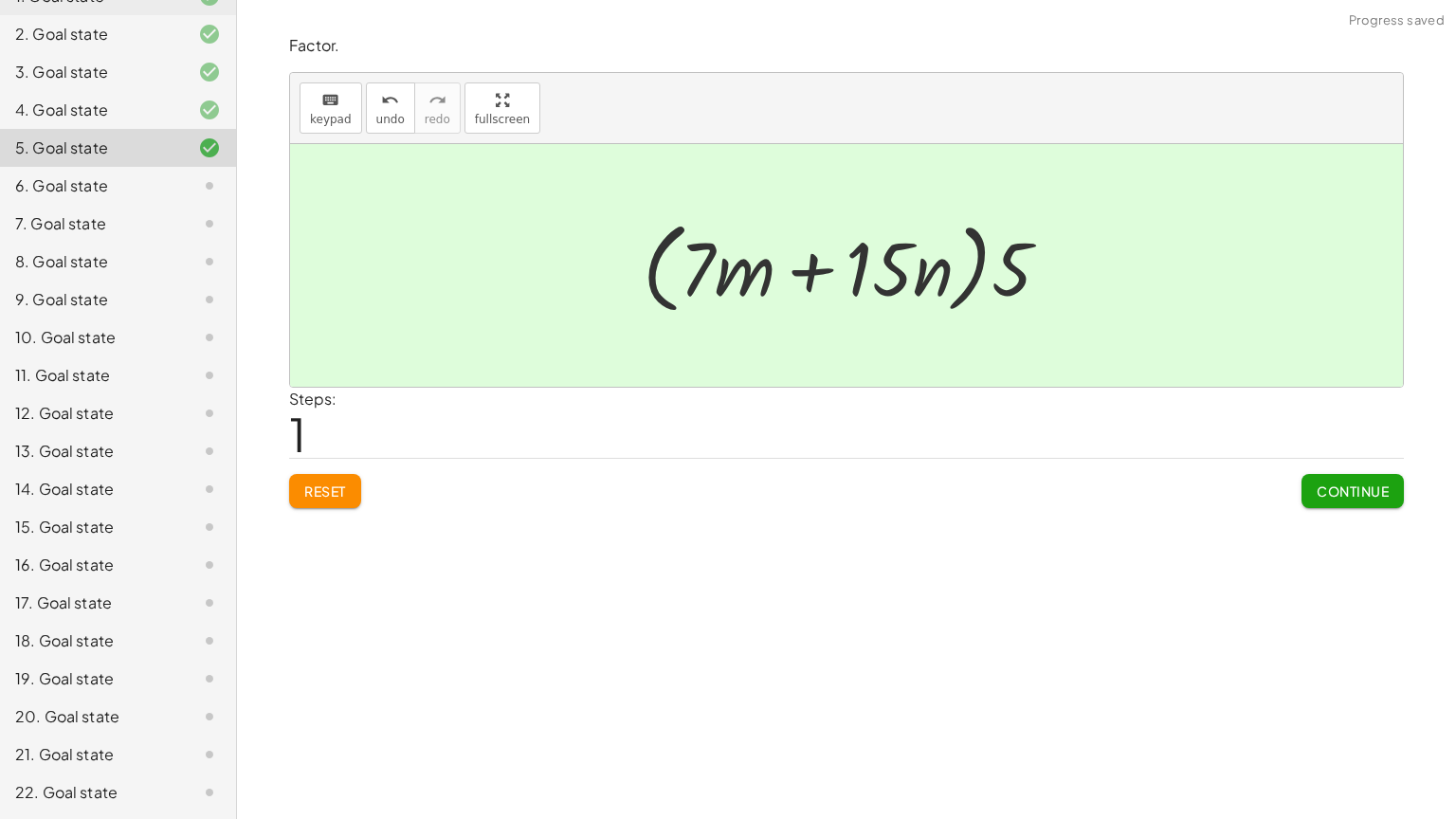
click at [1322, 482] on span "Continue" at bounding box center [1353, 490] width 72 height 17
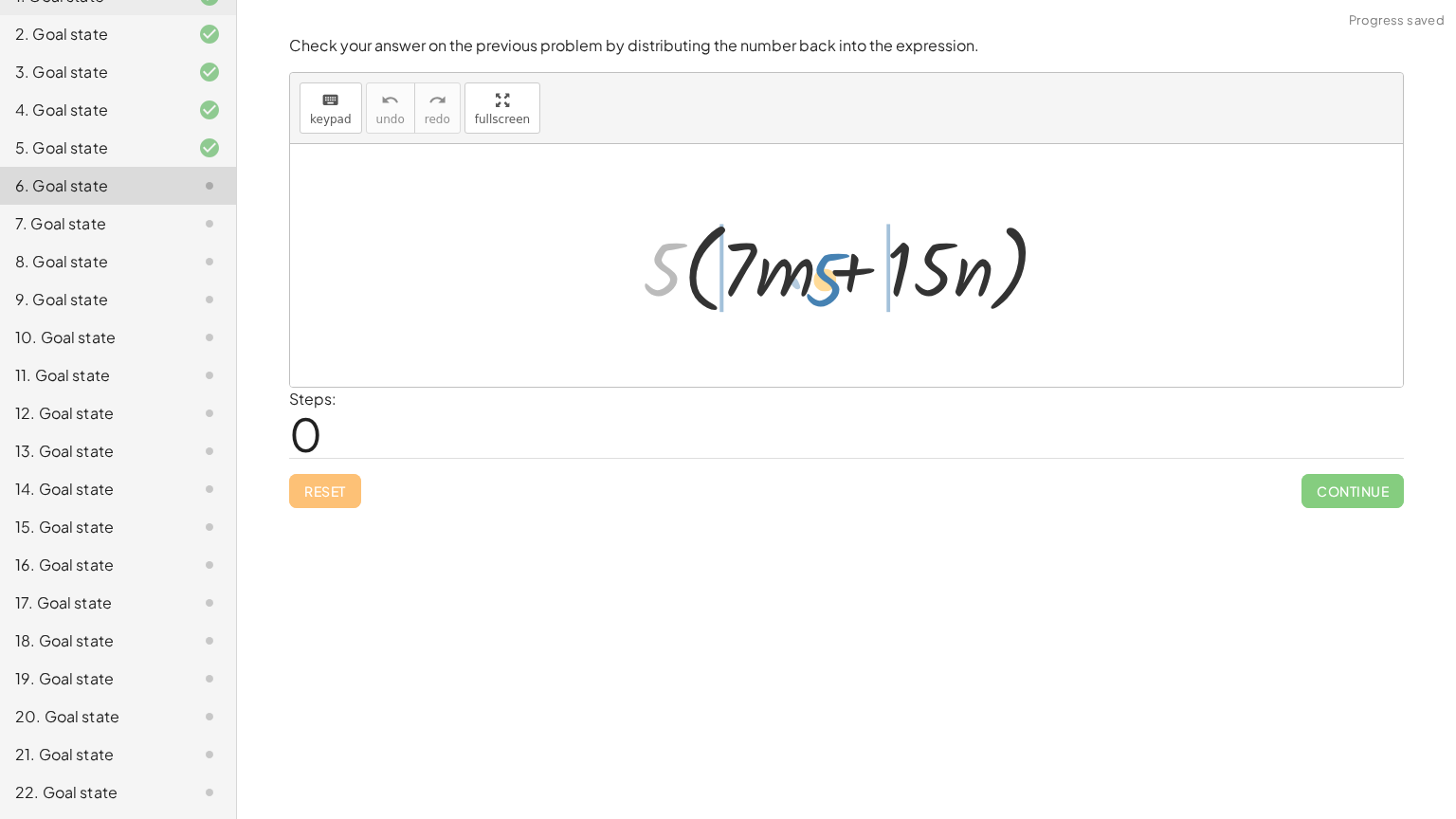
drag, startPoint x: 681, startPoint y: 268, endPoint x: 833, endPoint y: 279, distance: 152.4
click at [833, 279] on div at bounding box center [855, 265] width 442 height 108
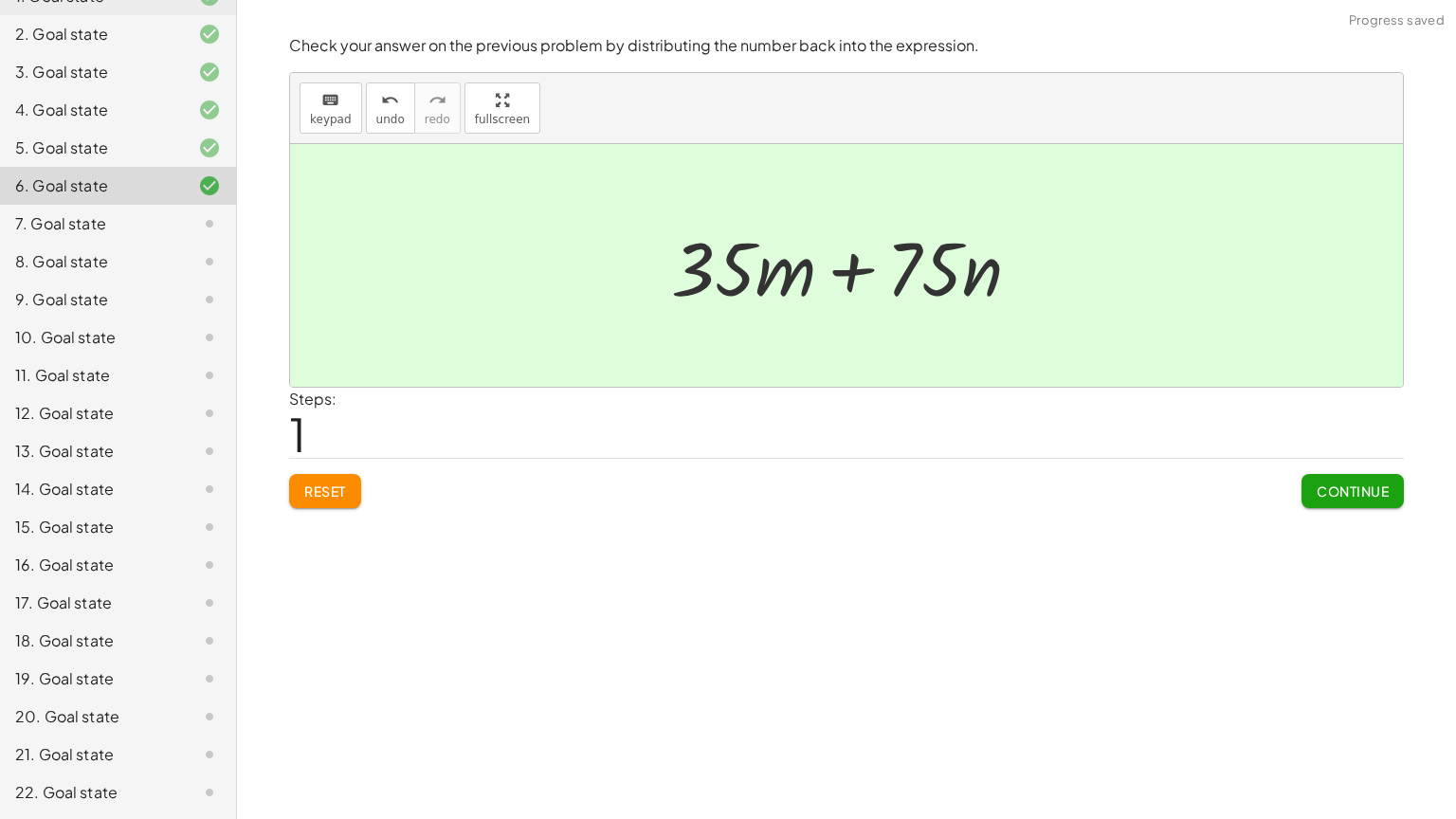
click at [1341, 495] on span "Continue" at bounding box center [1353, 490] width 72 height 17
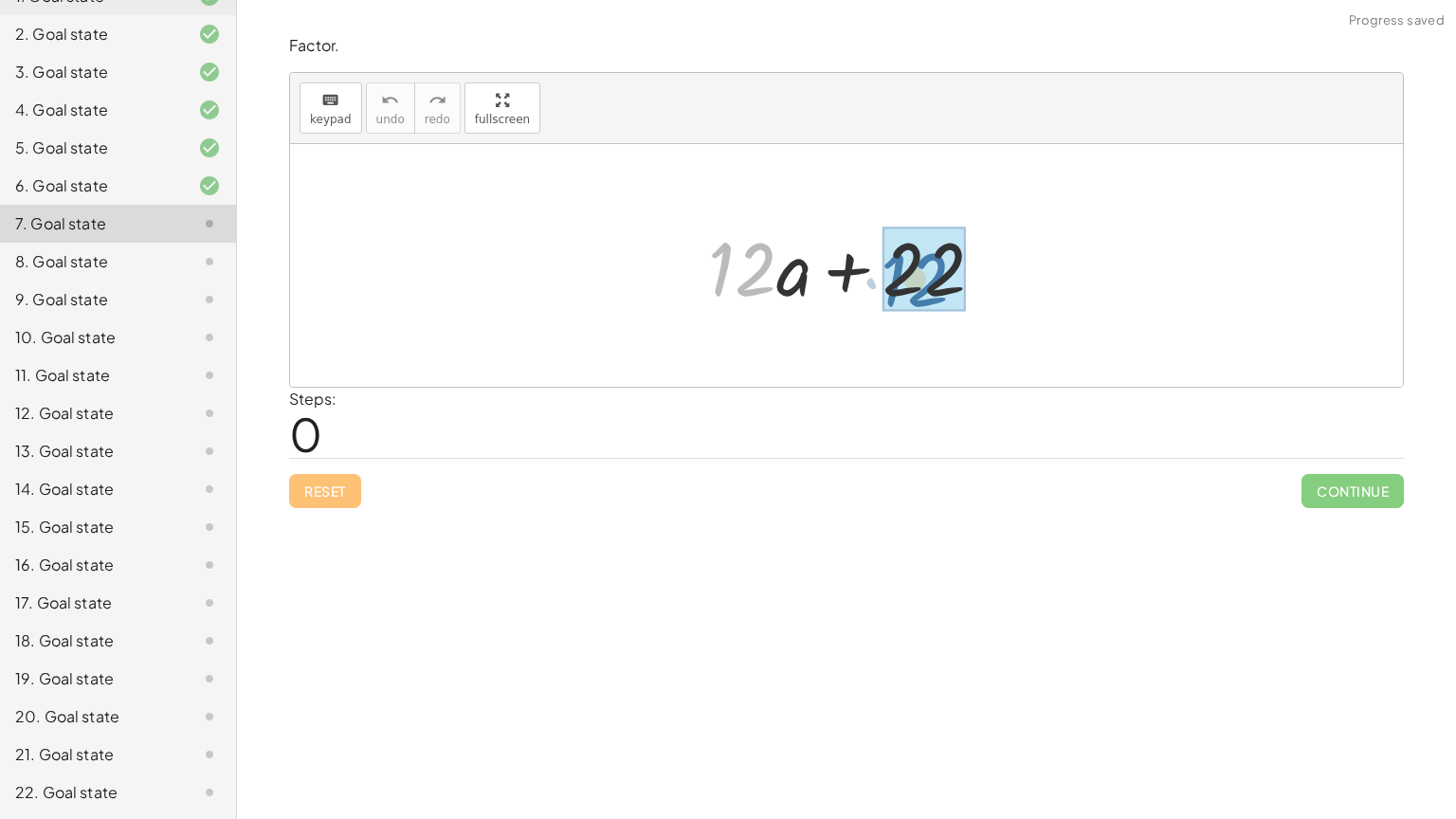
drag, startPoint x: 731, startPoint y: 272, endPoint x: 905, endPoint y: 280, distance: 174.2
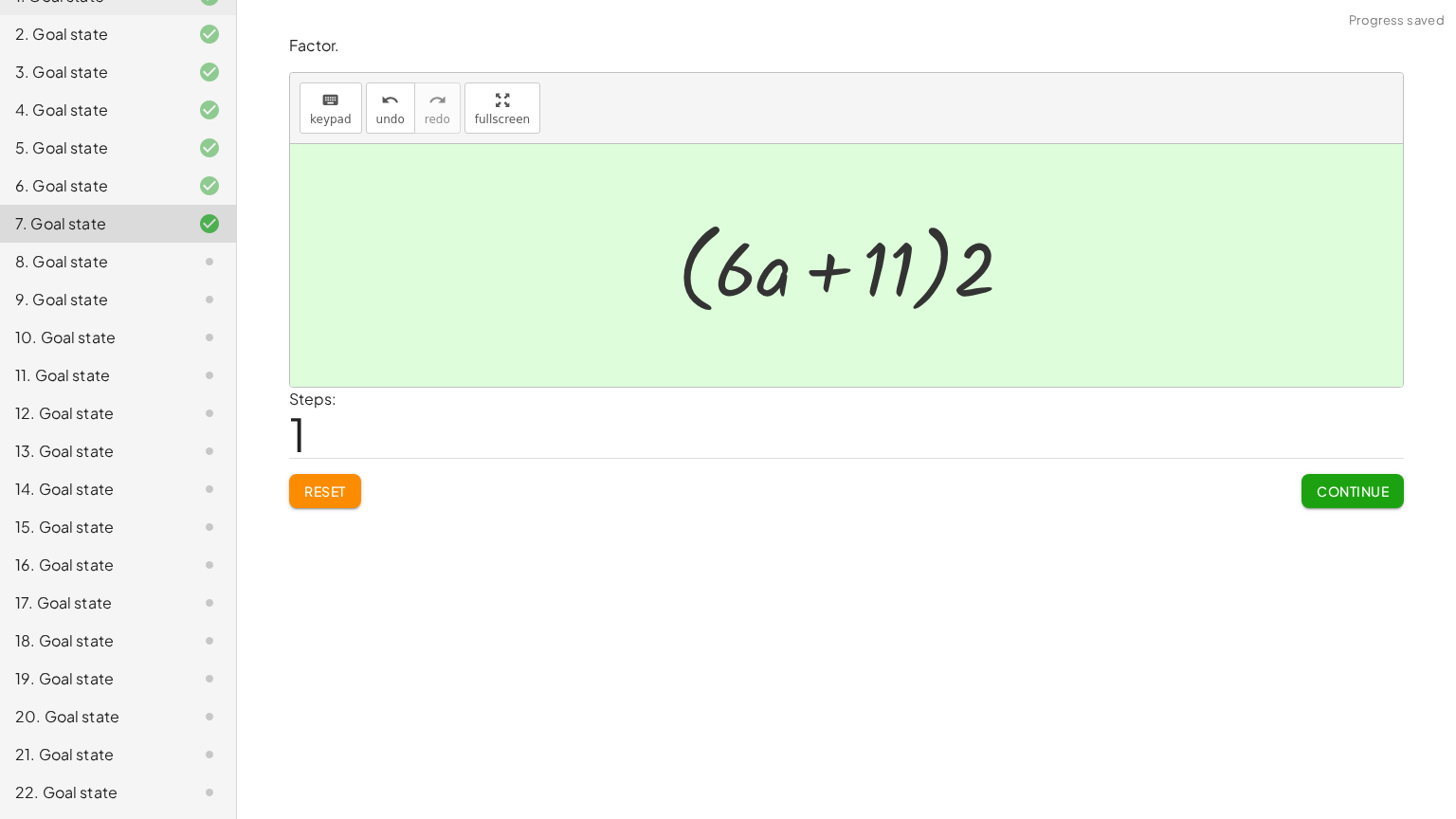
click at [0, 0] on div "Factor. keyboard keypad undo undo redo redo fullscreen + · 12 · a + 22 + · 2 · …" at bounding box center [0, 0] width 0 height 0
click at [1373, 496] on span "Continue" at bounding box center [1353, 490] width 72 height 17
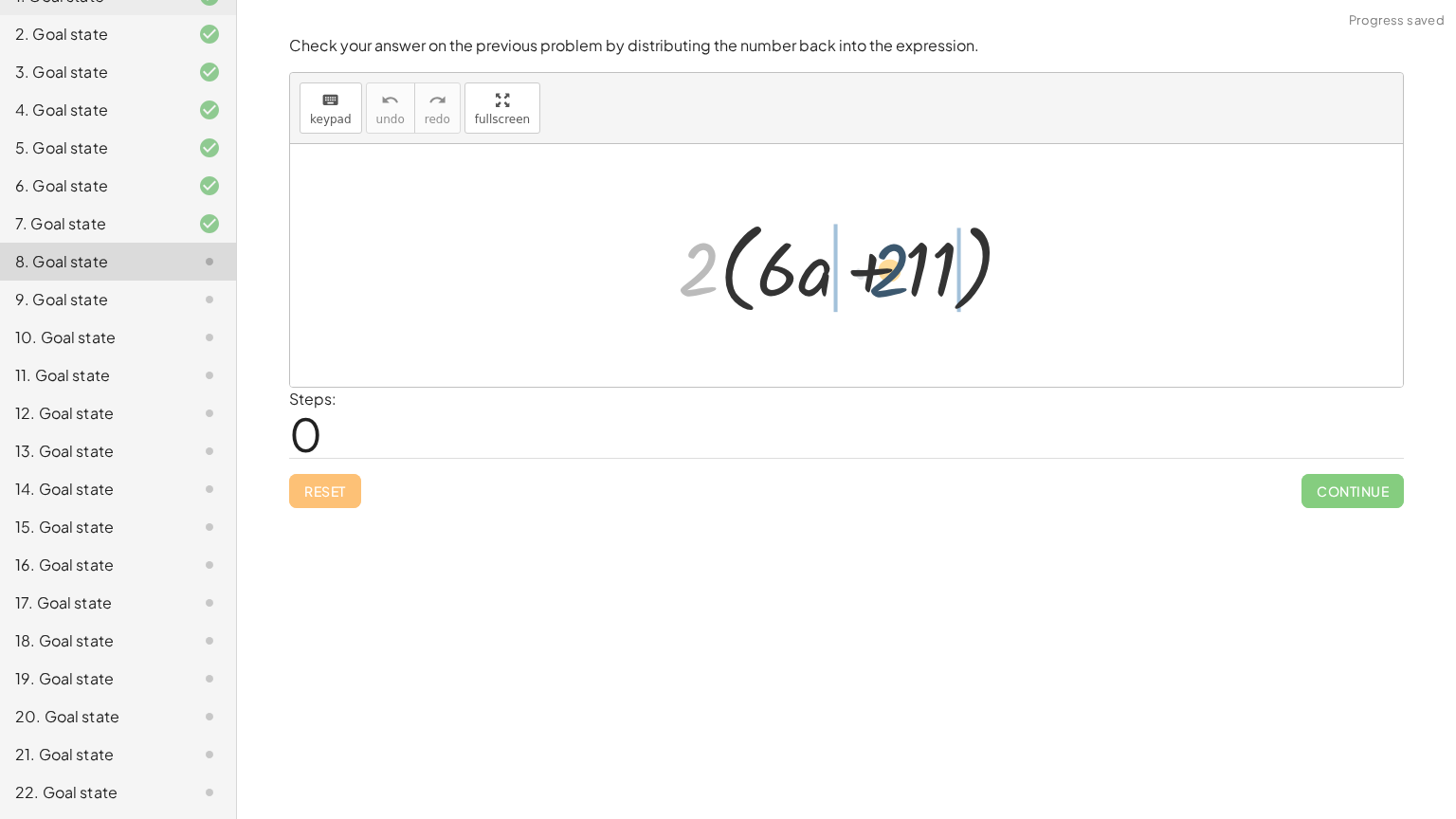
drag, startPoint x: 707, startPoint y: 277, endPoint x: 903, endPoint y: 280, distance: 196.0
click at [903, 280] on div at bounding box center [853, 265] width 370 height 108
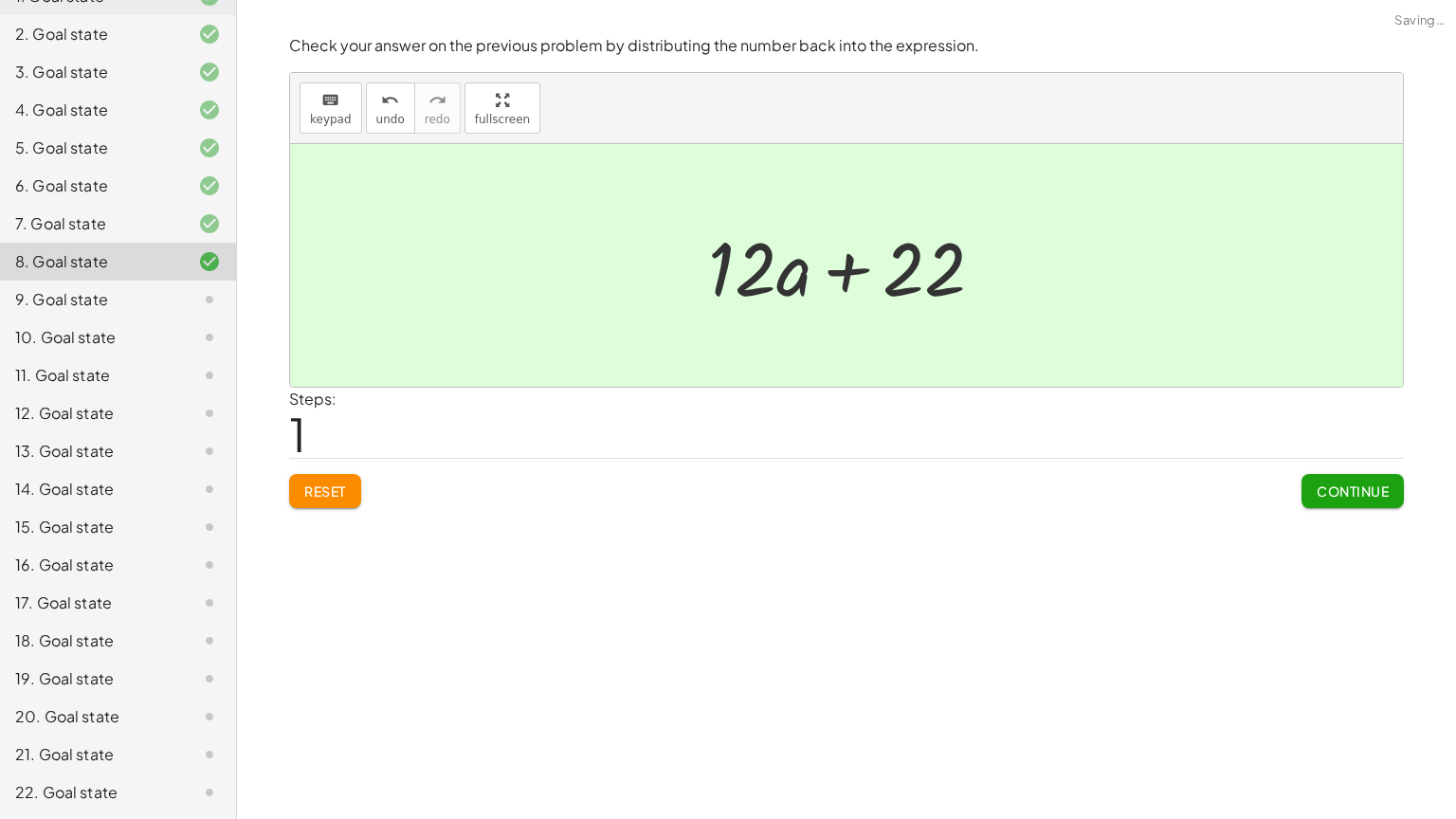
click at [1331, 491] on span "Continue" at bounding box center [1353, 490] width 72 height 17
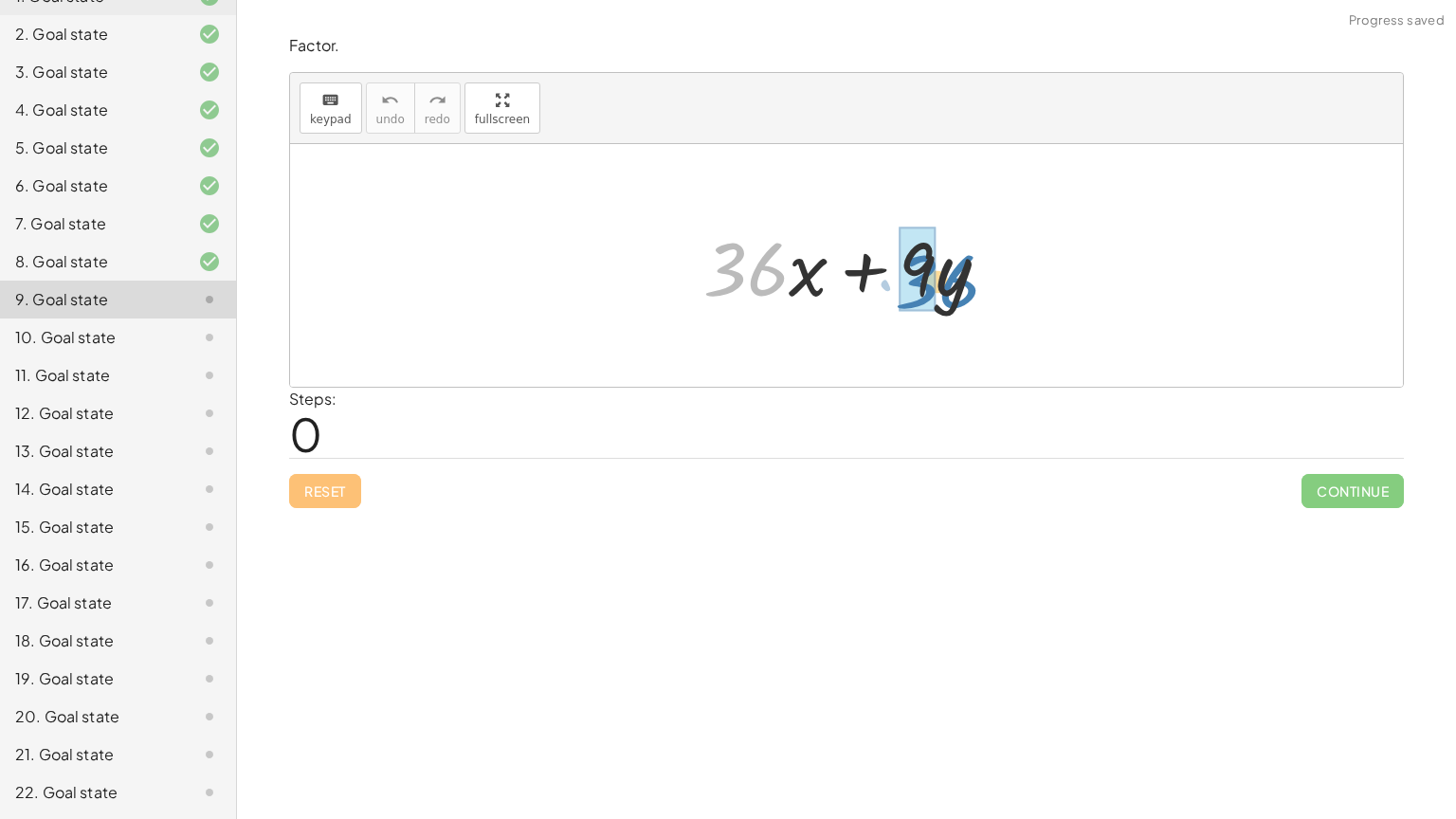
drag, startPoint x: 744, startPoint y: 262, endPoint x: 933, endPoint y: 270, distance: 189.2
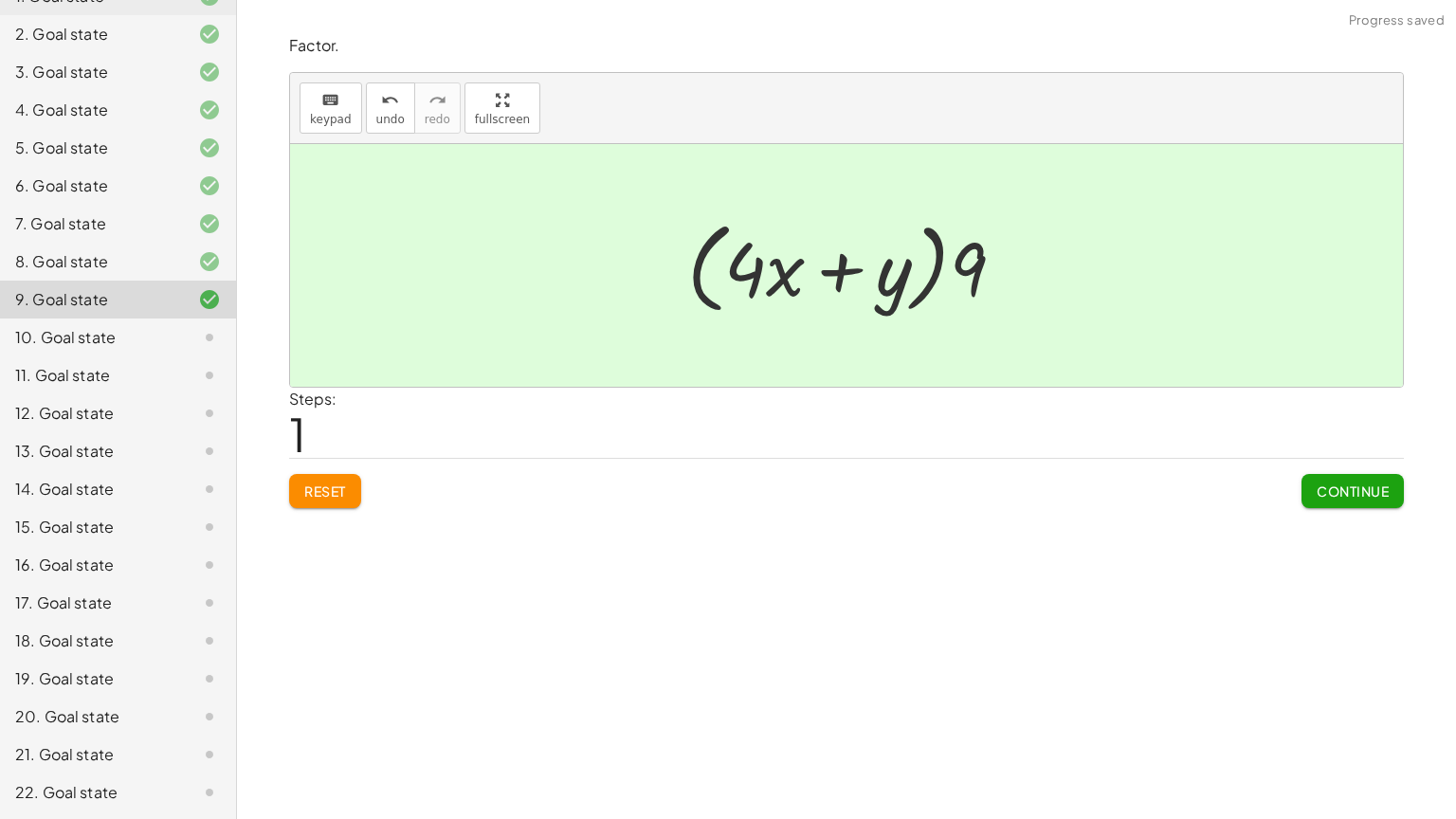
click at [1354, 486] on span "Continue" at bounding box center [1353, 490] width 72 height 17
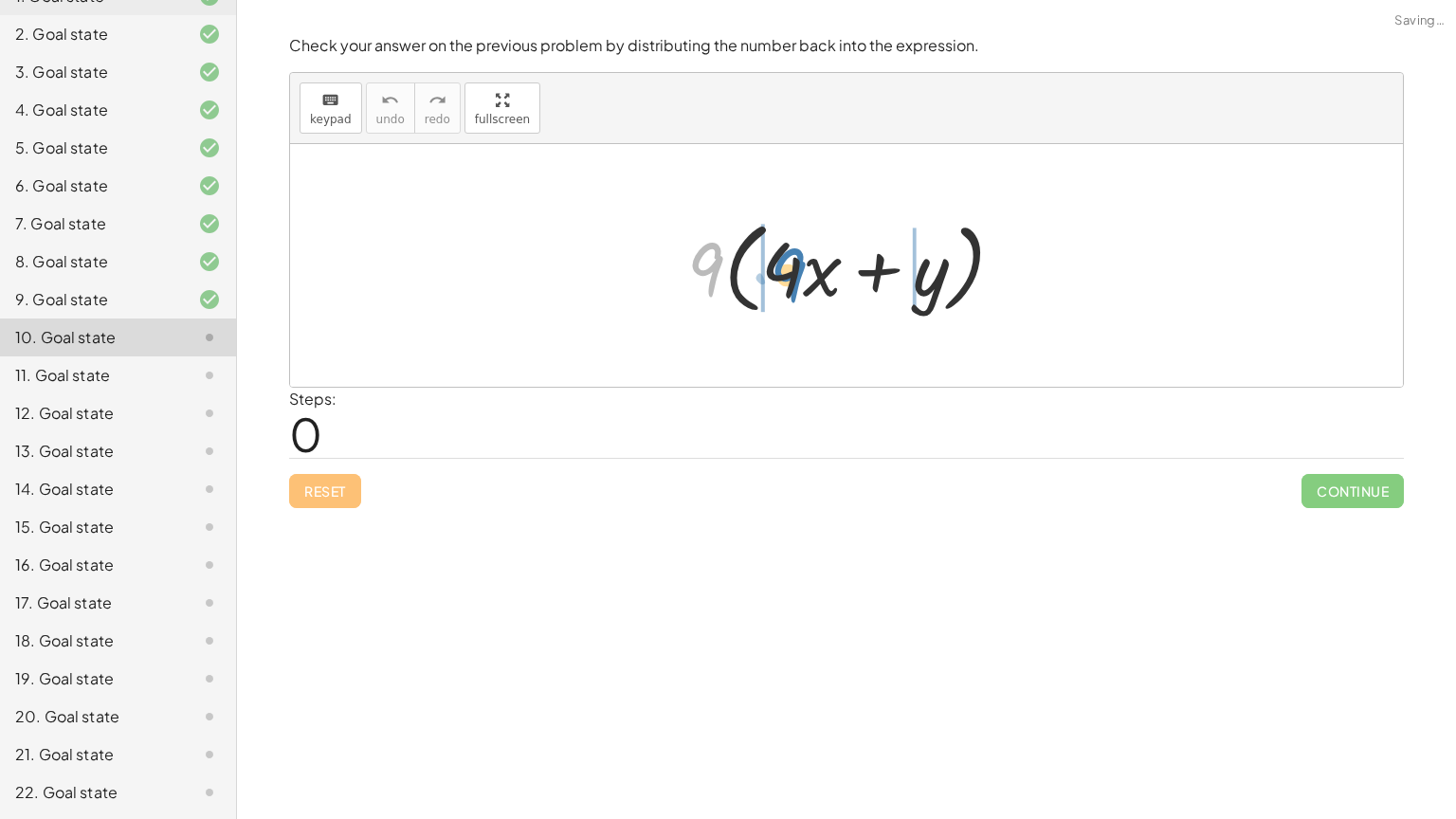
drag, startPoint x: 703, startPoint y: 257, endPoint x: 787, endPoint y: 262, distance: 84.1
click at [787, 262] on div at bounding box center [854, 265] width 352 height 108
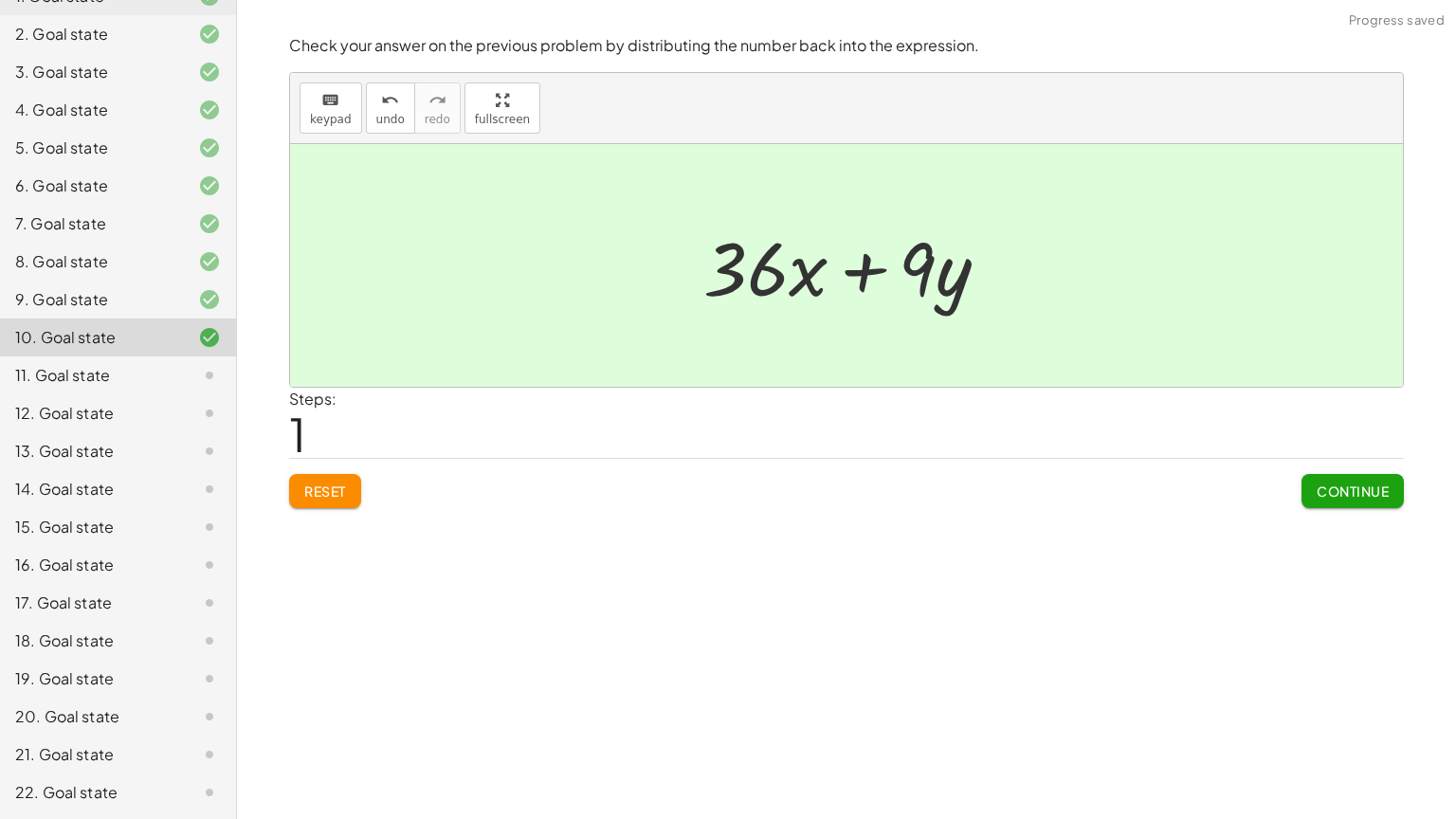
click at [1338, 493] on span "Continue" at bounding box center [1353, 490] width 72 height 17
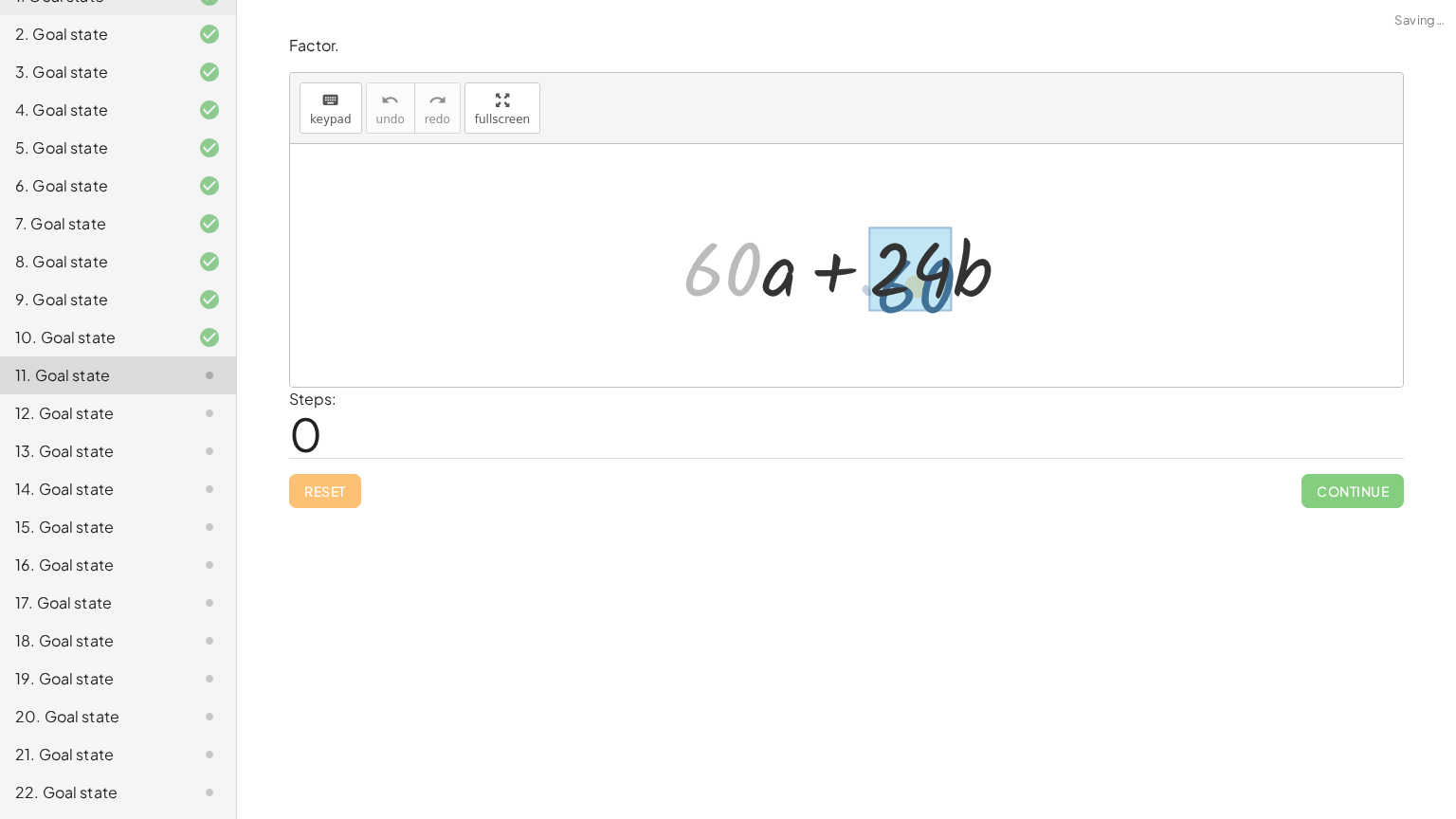
drag, startPoint x: 698, startPoint y: 262, endPoint x: 891, endPoint y: 278, distance: 193.7
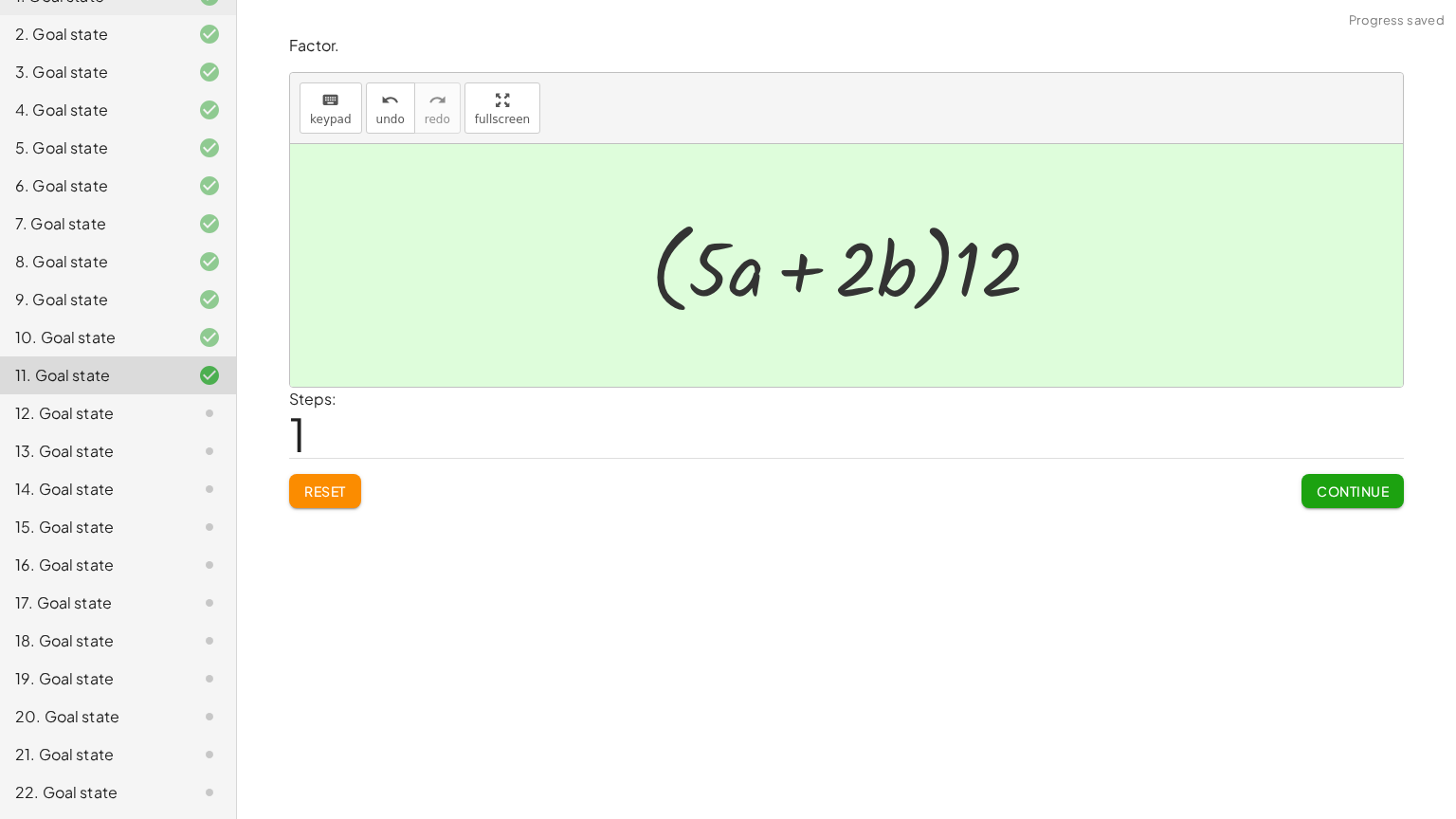
click at [1367, 491] on span "Continue" at bounding box center [1353, 490] width 72 height 17
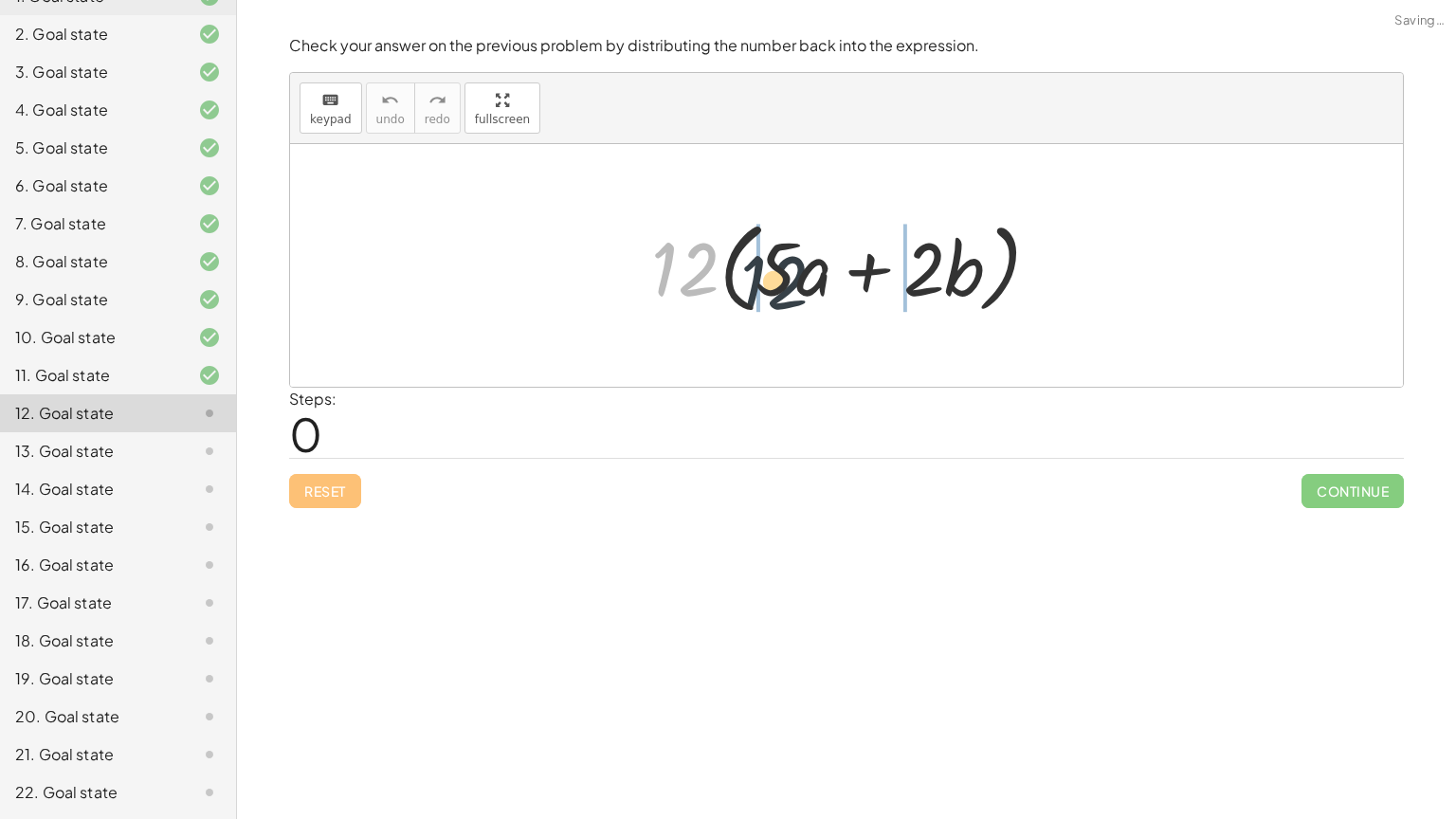
drag, startPoint x: 684, startPoint y: 249, endPoint x: 802, endPoint y: 261, distance: 118.6
click at [802, 261] on div at bounding box center [853, 265] width 423 height 108
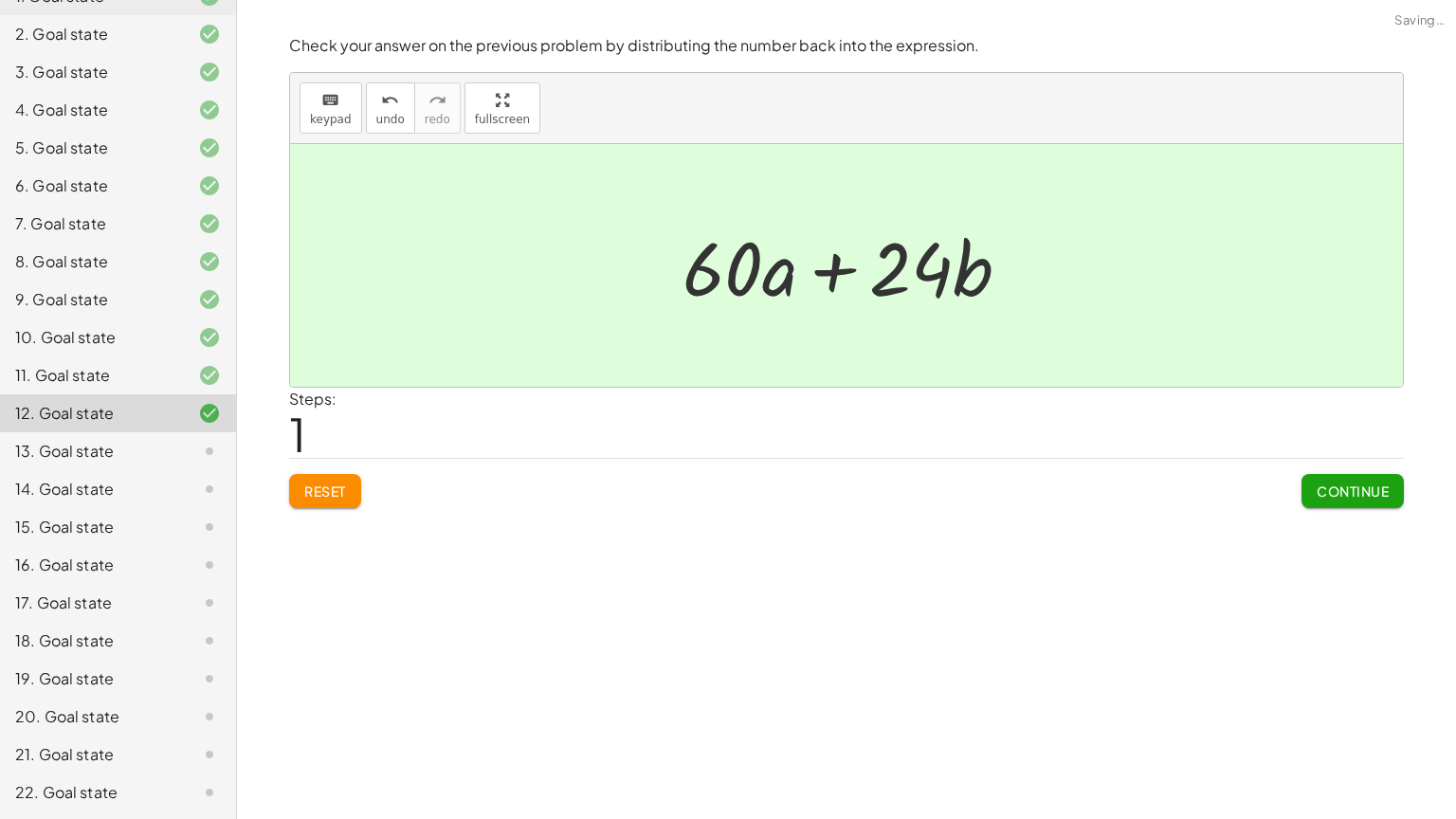
click at [1344, 501] on button "Continue" at bounding box center [1352, 491] width 103 height 34
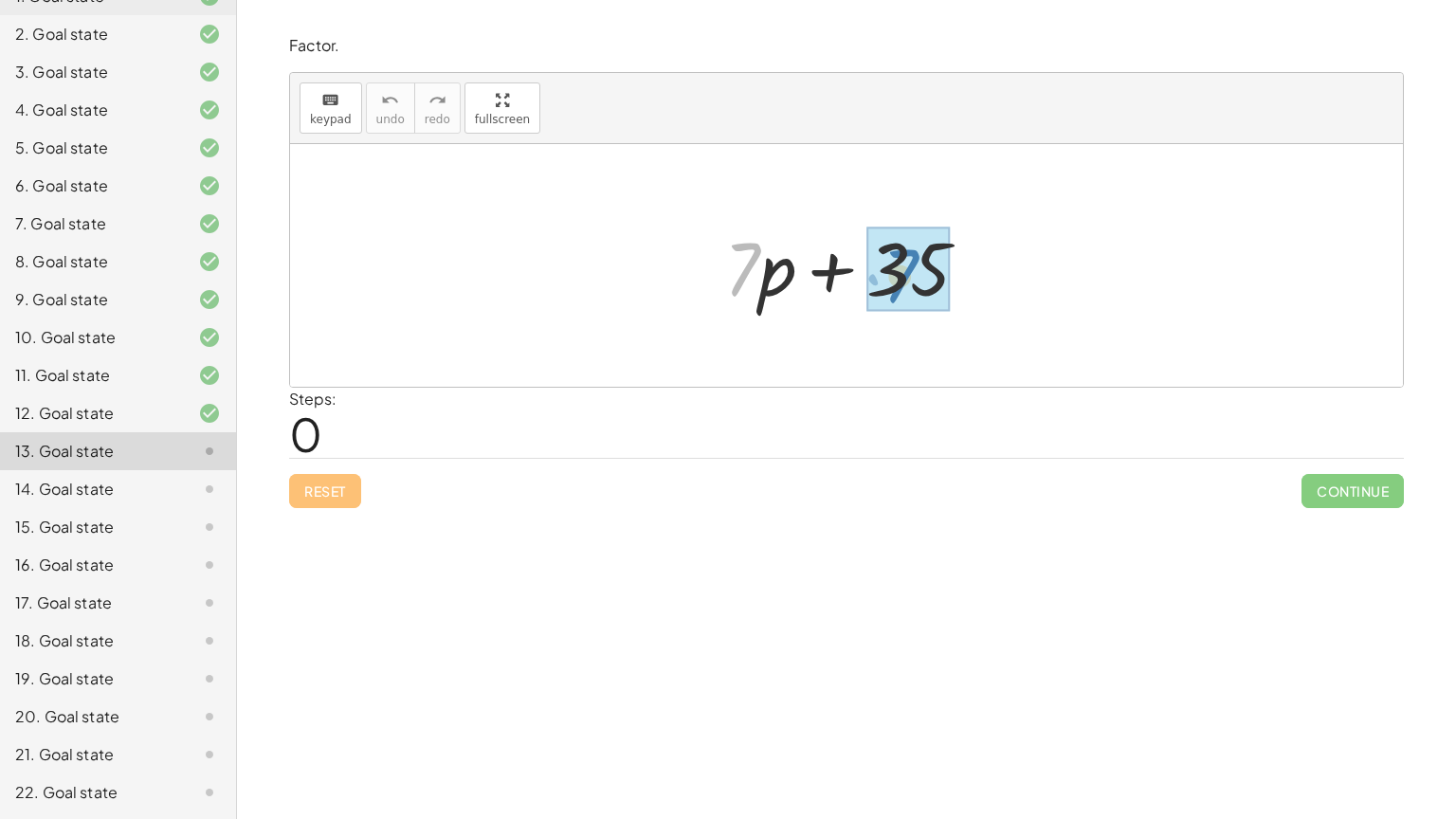
drag, startPoint x: 753, startPoint y: 268, endPoint x: 913, endPoint y: 275, distance: 160.2
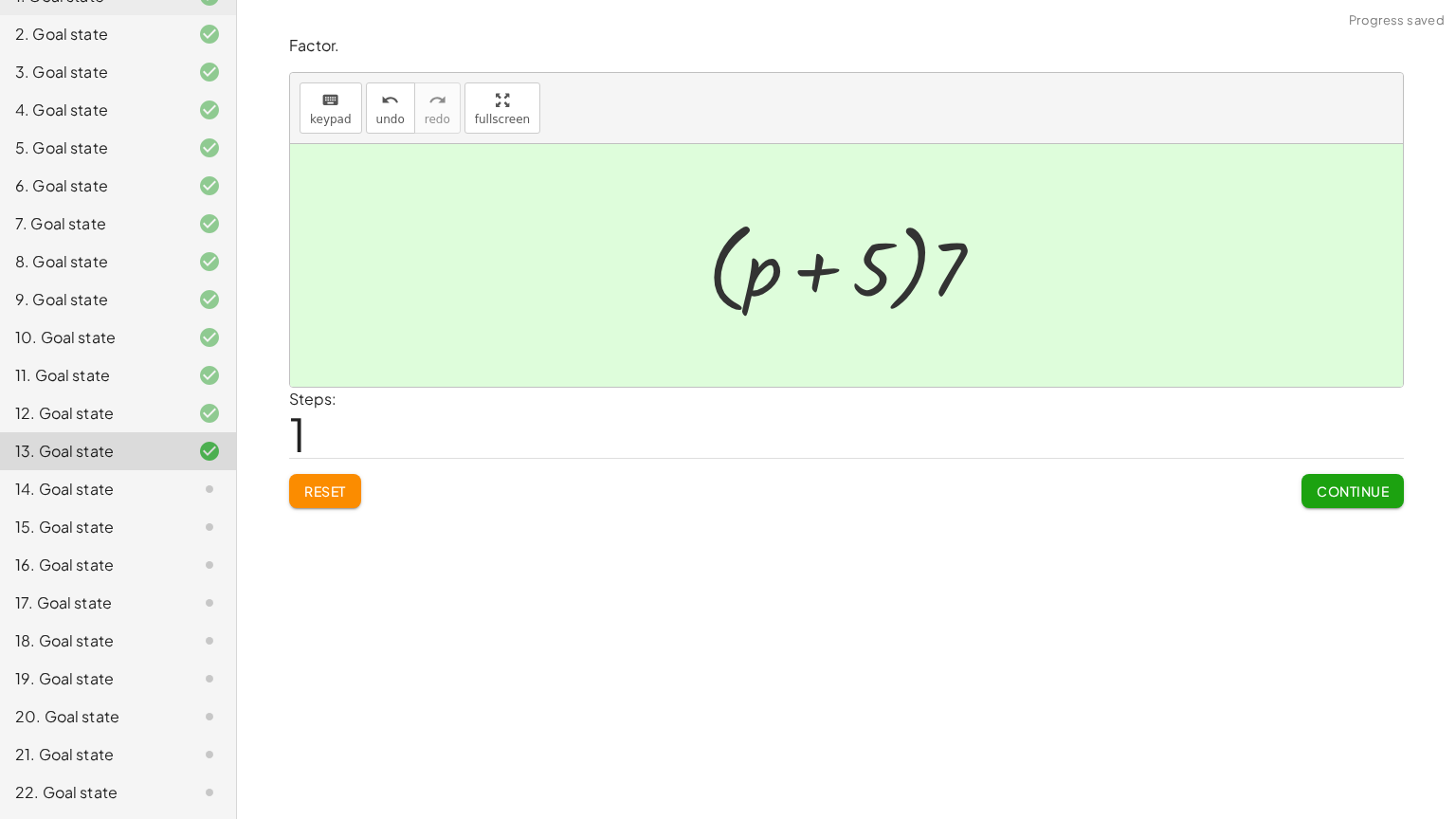
click at [1320, 489] on span "Continue" at bounding box center [1353, 490] width 72 height 17
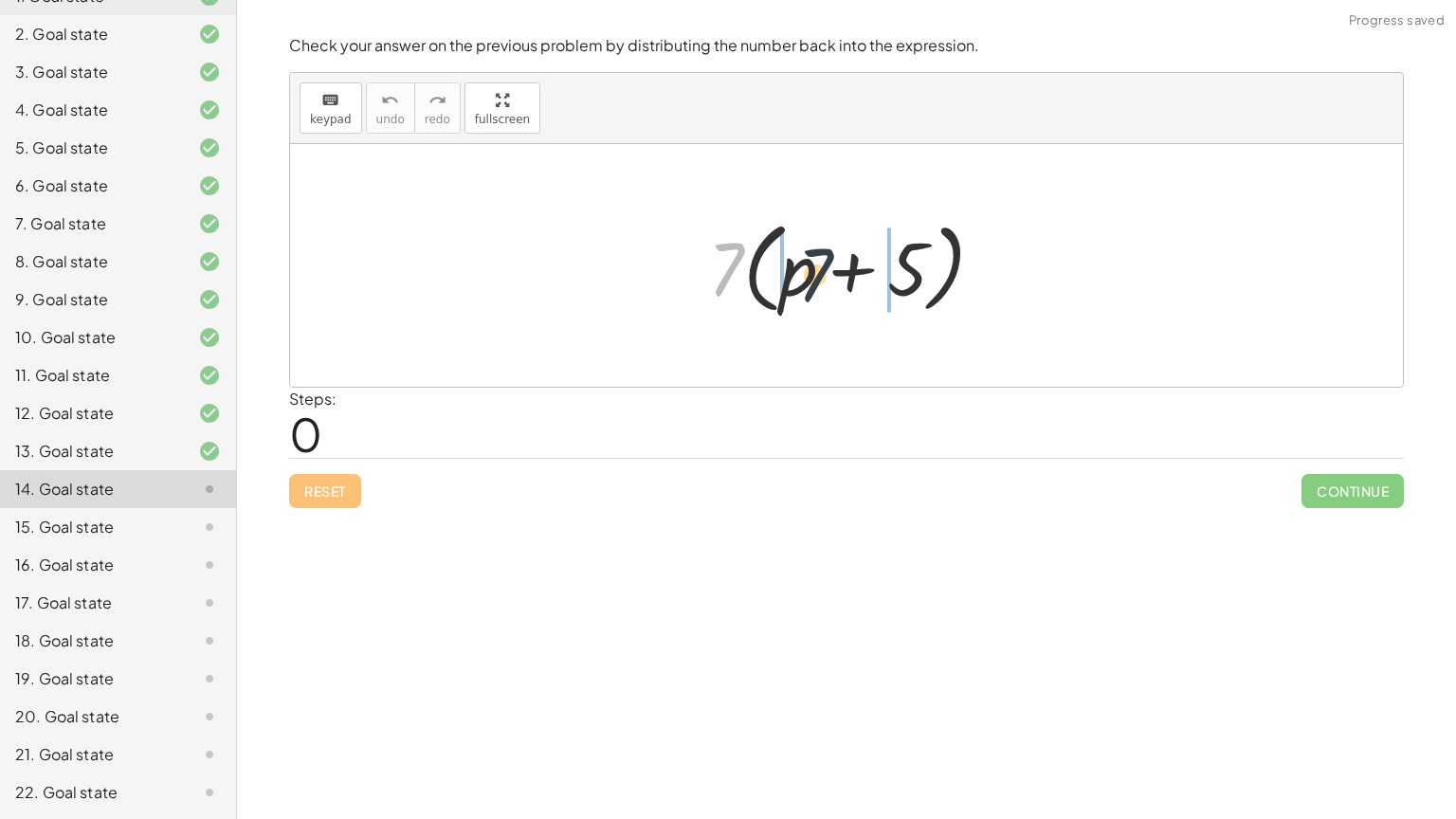
drag, startPoint x: 729, startPoint y: 272, endPoint x: 831, endPoint y: 280, distance: 102.3
click at [831, 280] on div at bounding box center [854, 265] width 310 height 108
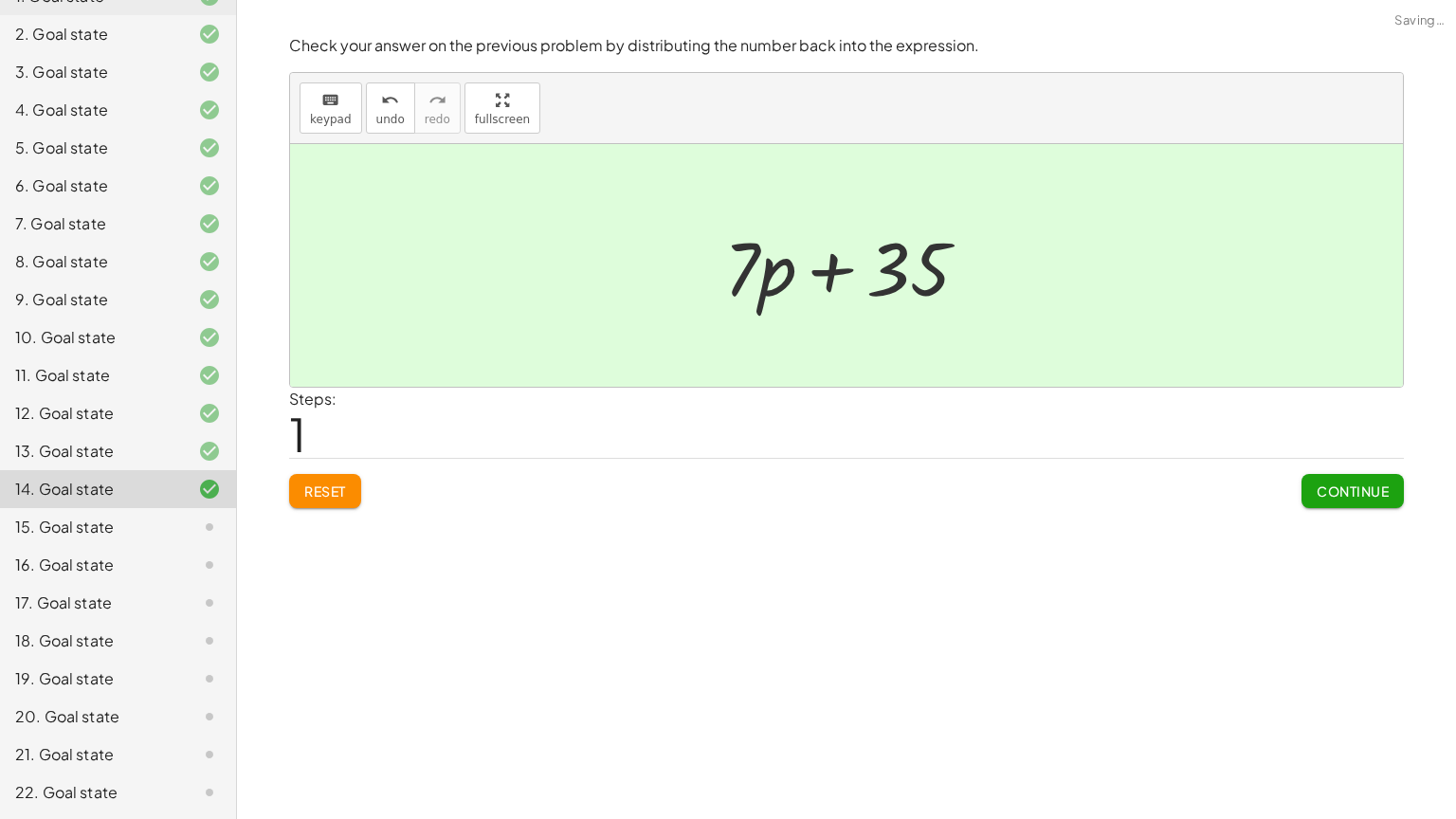
click at [1335, 494] on span "Continue" at bounding box center [1353, 490] width 72 height 17
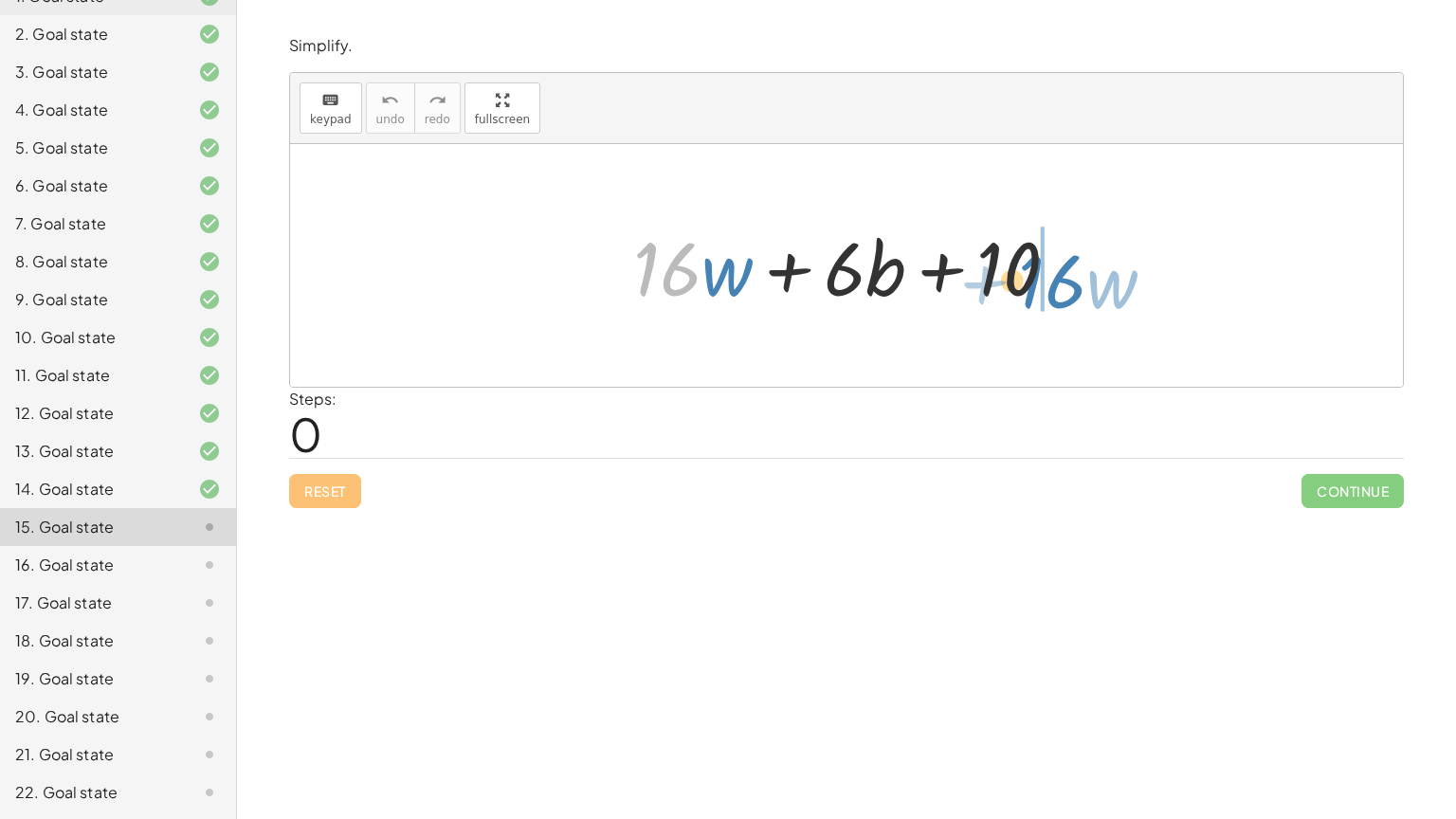
drag, startPoint x: 684, startPoint y: 268, endPoint x: 1101, endPoint y: 281, distance: 417.2
click at [1101, 281] on div "· 16 + · w + · 16 · w + · 6 · b + 10" at bounding box center [847, 265] width 1113 height 242
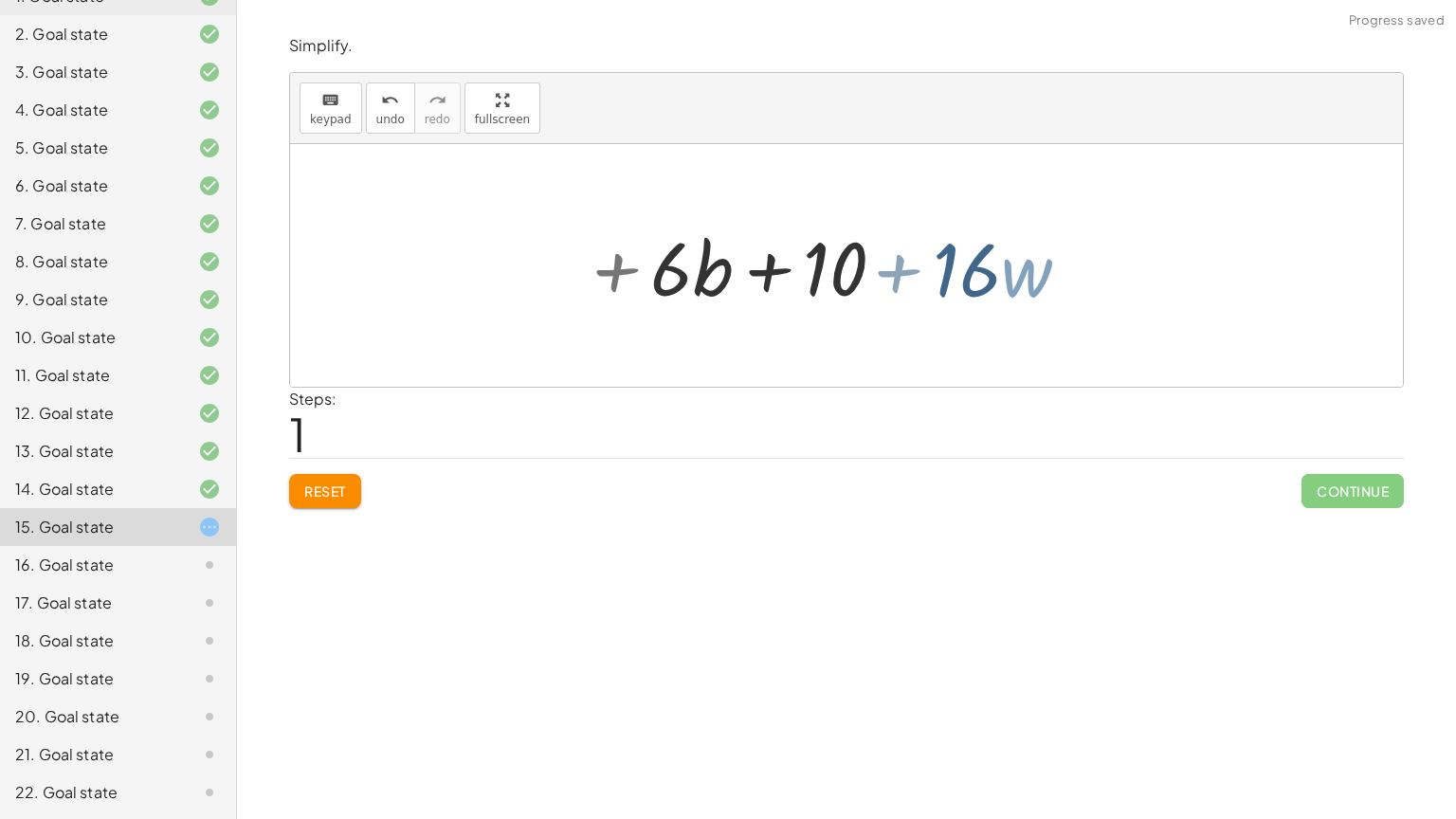
click at [1079, 279] on div at bounding box center [853, 266] width 459 height 98
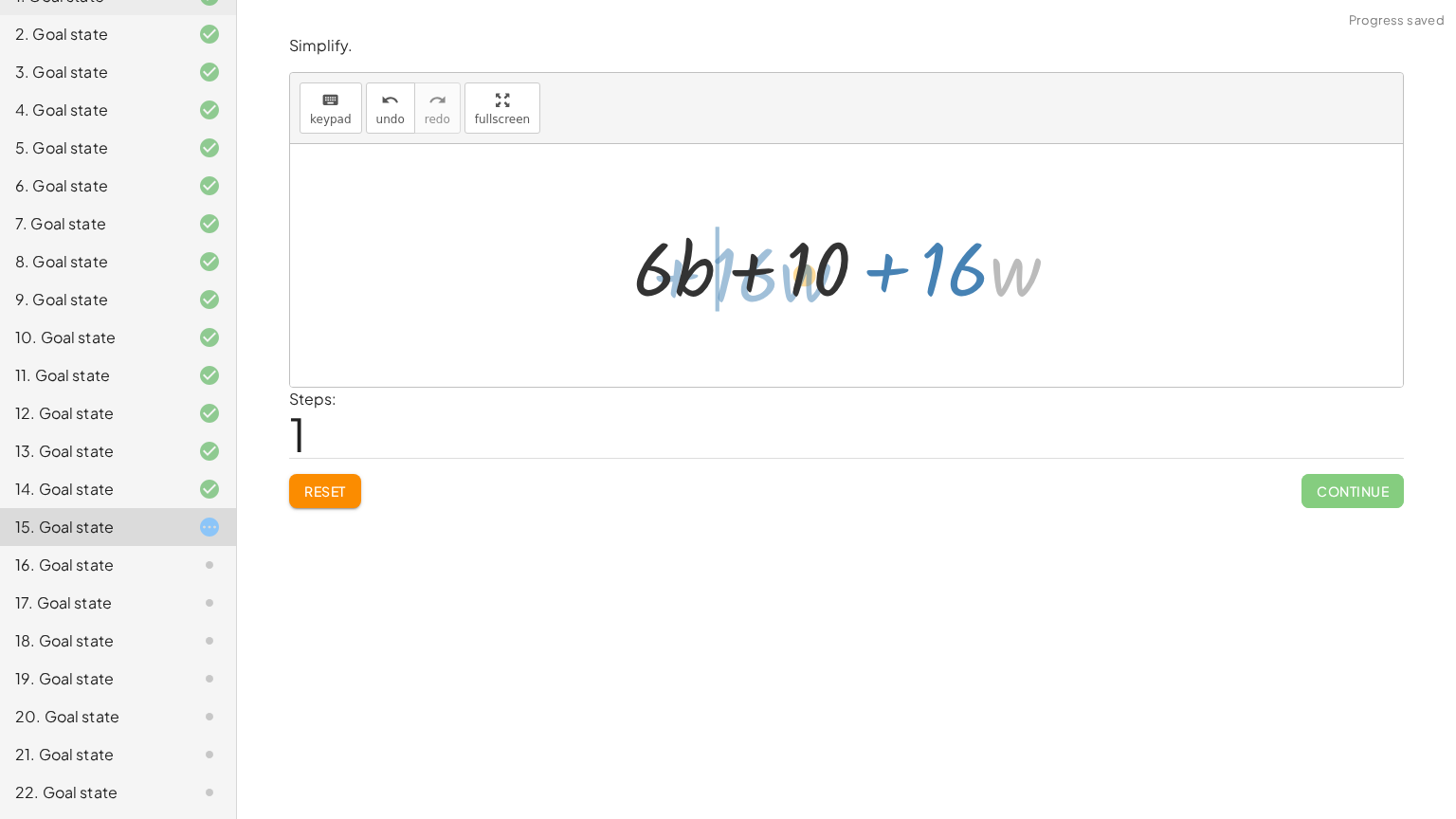
drag, startPoint x: 998, startPoint y: 266, endPoint x: 790, endPoint y: 272, distance: 208.1
click at [790, 272] on div at bounding box center [853, 266] width 459 height 98
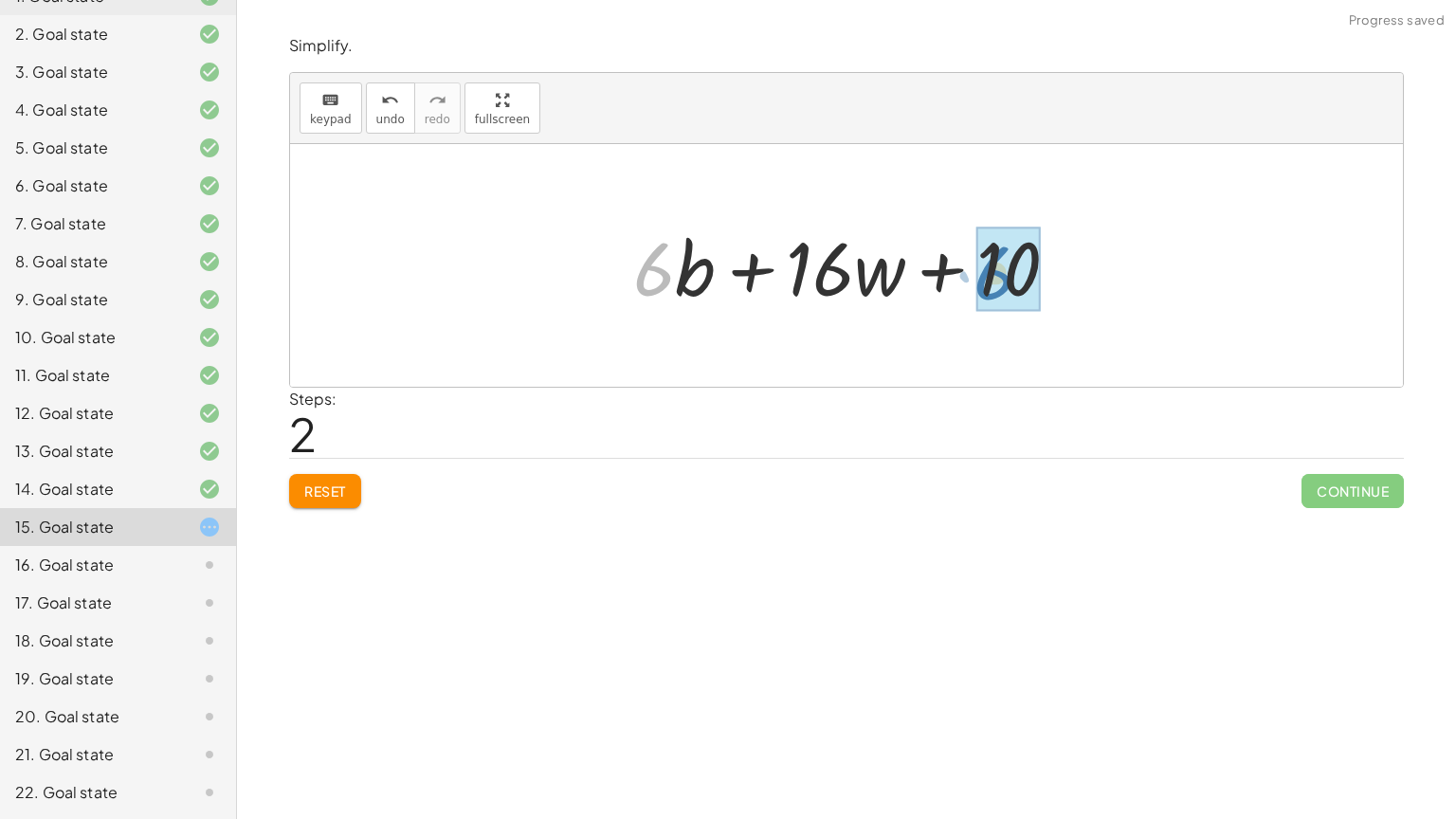
drag, startPoint x: 654, startPoint y: 255, endPoint x: 993, endPoint y: 260, distance: 339.0
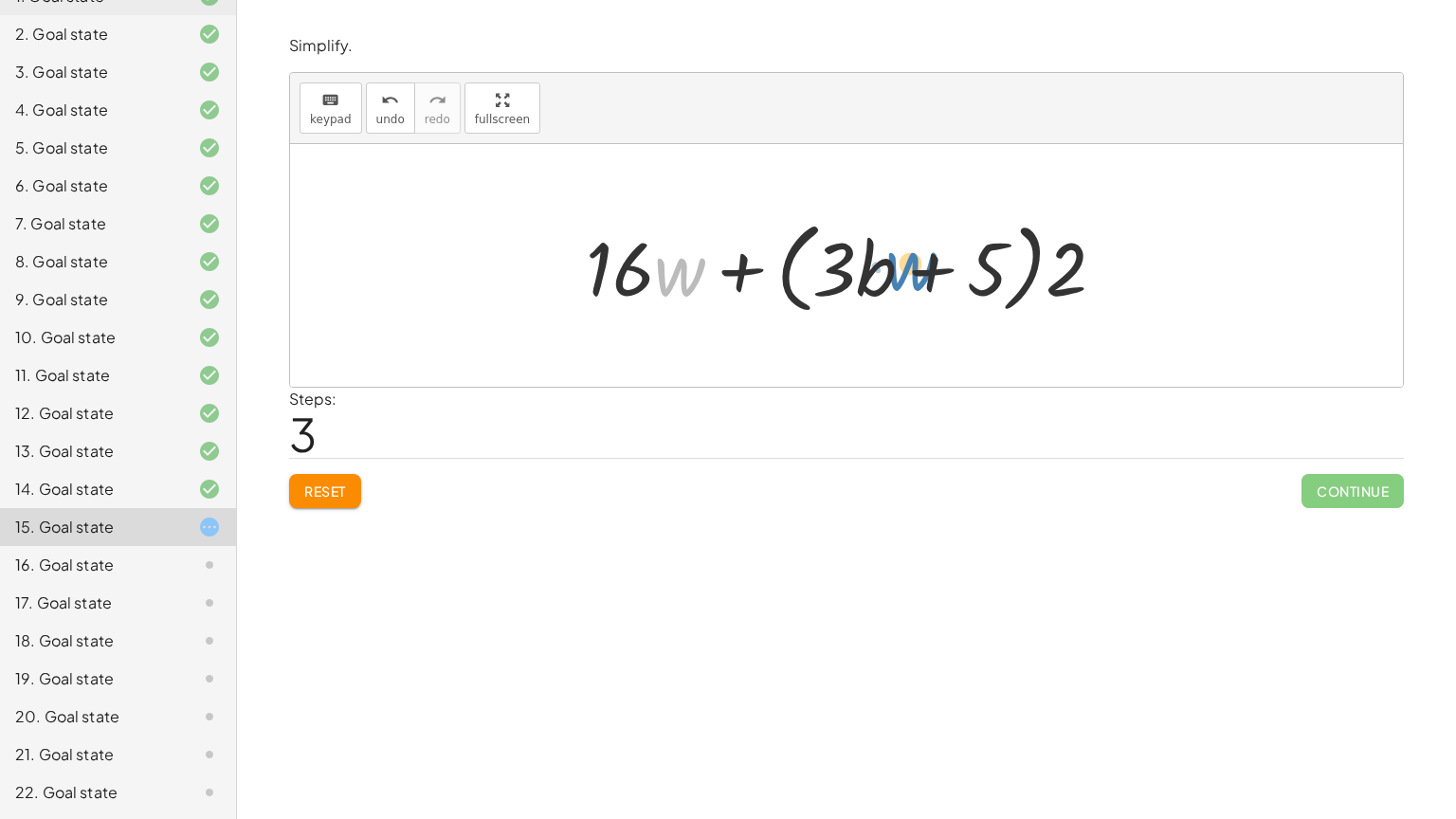
drag, startPoint x: 679, startPoint y: 273, endPoint x: 909, endPoint y: 268, distance: 230.1
click at [909, 268] on div at bounding box center [853, 265] width 553 height 108
drag, startPoint x: 617, startPoint y: 273, endPoint x: 862, endPoint y: 285, distance: 245.3
click at [862, 285] on div at bounding box center [853, 265] width 553 height 108
drag, startPoint x: 640, startPoint y: 277, endPoint x: 950, endPoint y: 276, distance: 310.0
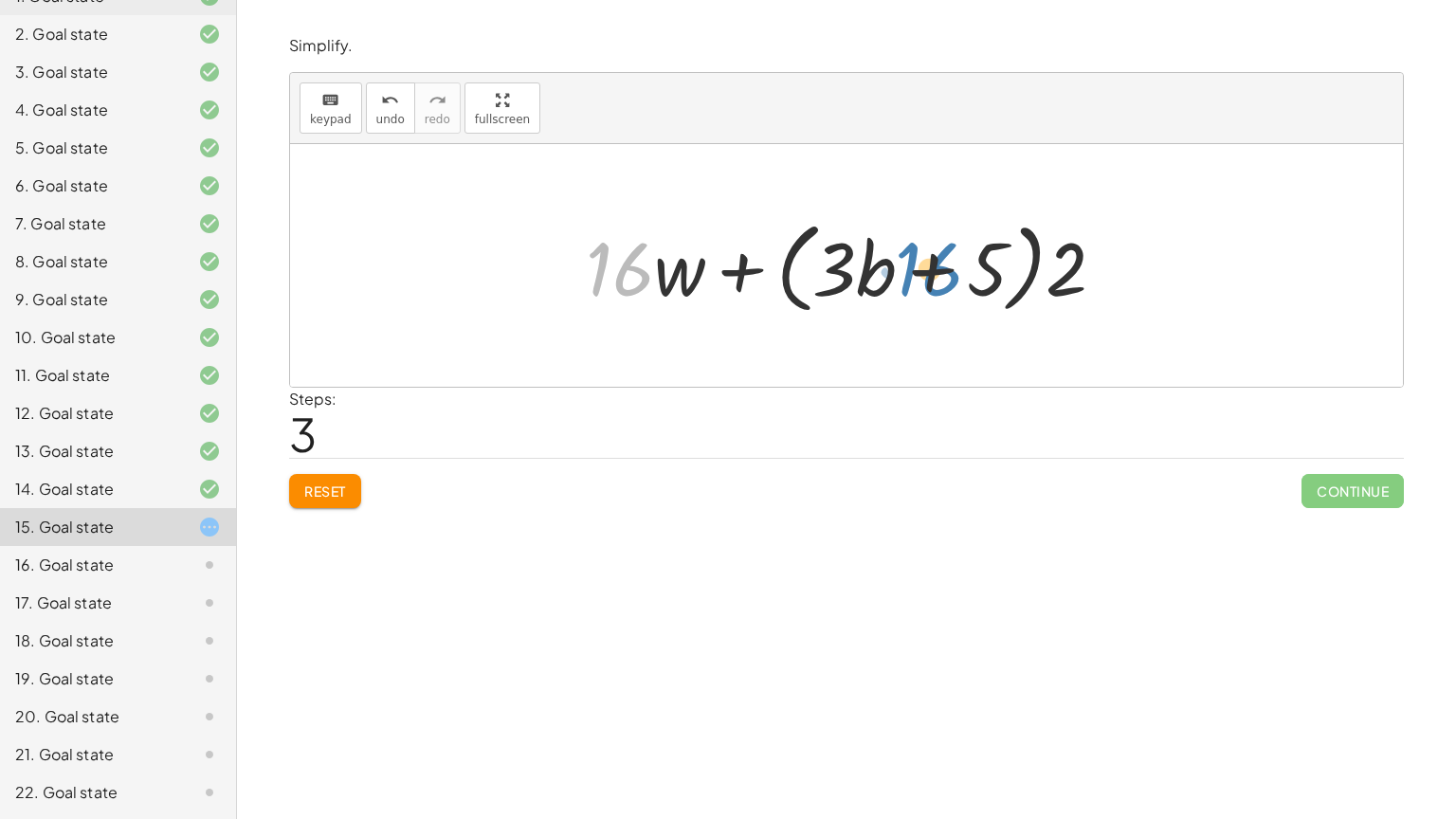
click at [950, 276] on div at bounding box center [853, 265] width 553 height 108
drag, startPoint x: 653, startPoint y: 273, endPoint x: 999, endPoint y: 291, distance: 346.5
click at [999, 291] on div at bounding box center [853, 265] width 553 height 108
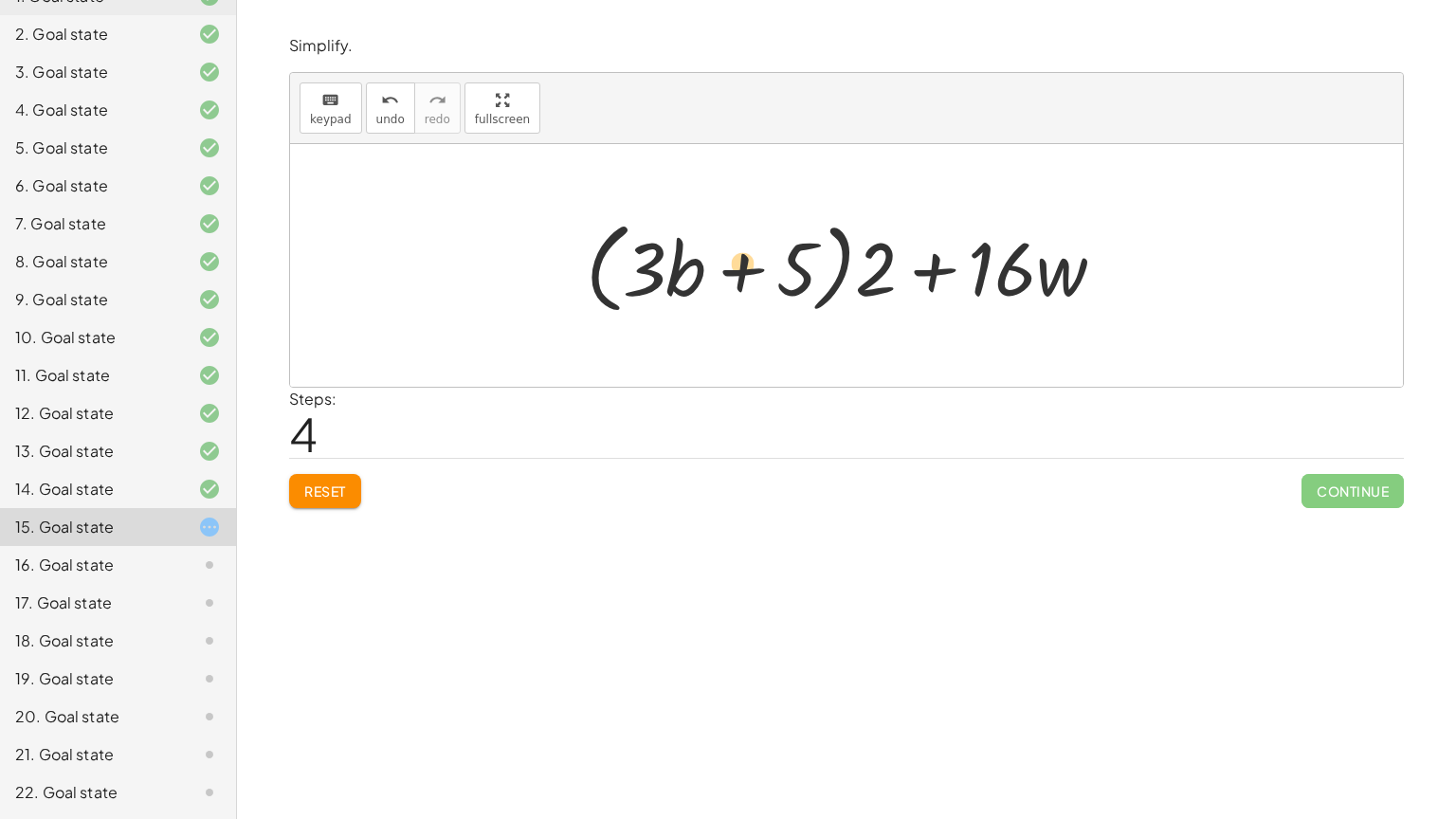
drag, startPoint x: 1008, startPoint y: 271, endPoint x: 748, endPoint y: 265, distance: 260.1
click at [748, 265] on div at bounding box center [853, 265] width 553 height 108
drag, startPoint x: 1016, startPoint y: 278, endPoint x: 697, endPoint y: 280, distance: 319.0
click at [697, 280] on div at bounding box center [853, 265] width 553 height 108
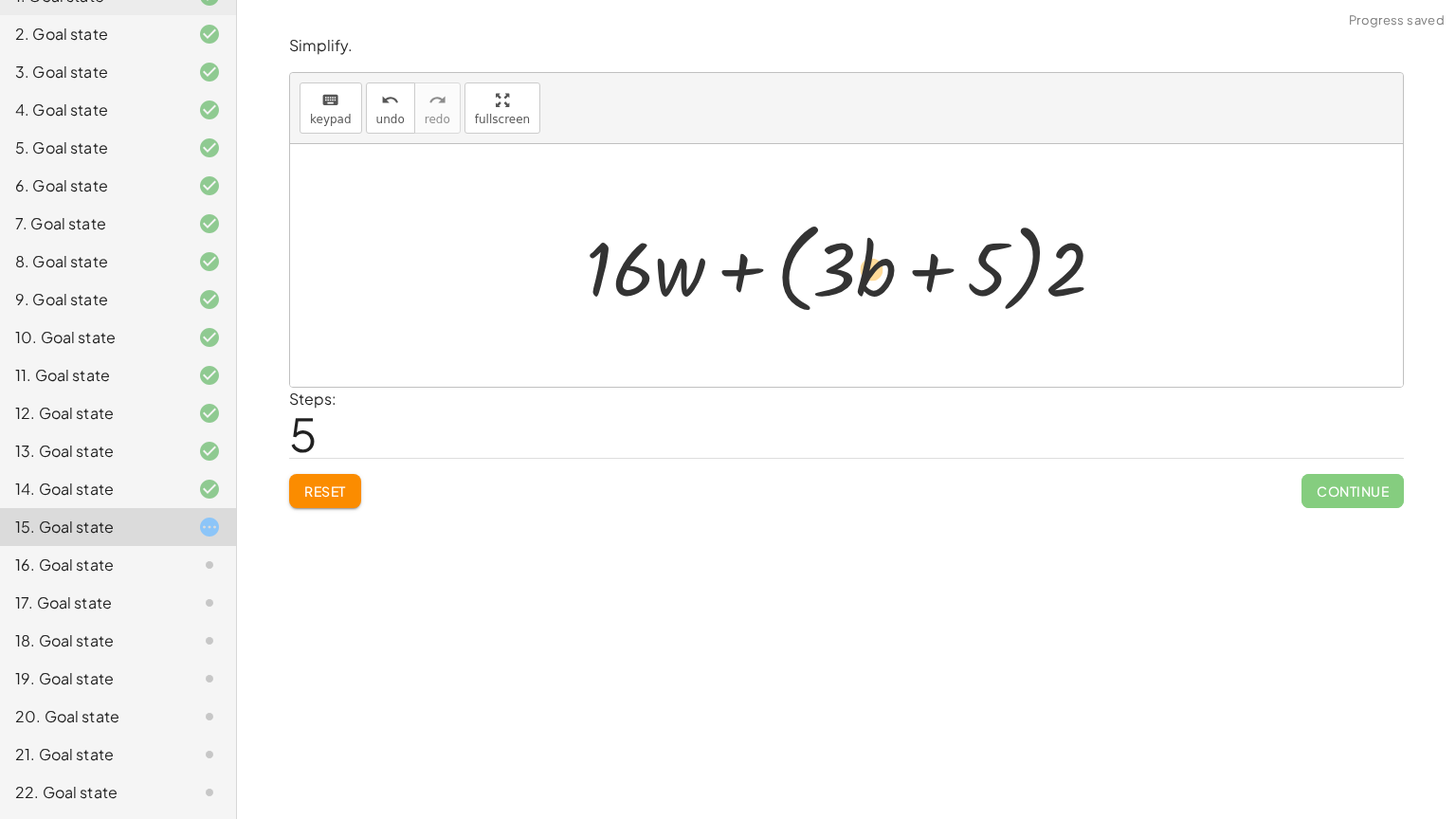
drag, startPoint x: 644, startPoint y: 274, endPoint x: 920, endPoint y: 278, distance: 276.0
click at [920, 278] on div at bounding box center [853, 265] width 553 height 108
drag, startPoint x: 671, startPoint y: 270, endPoint x: 986, endPoint y: 270, distance: 315.0
click at [986, 270] on div at bounding box center [853, 265] width 553 height 108
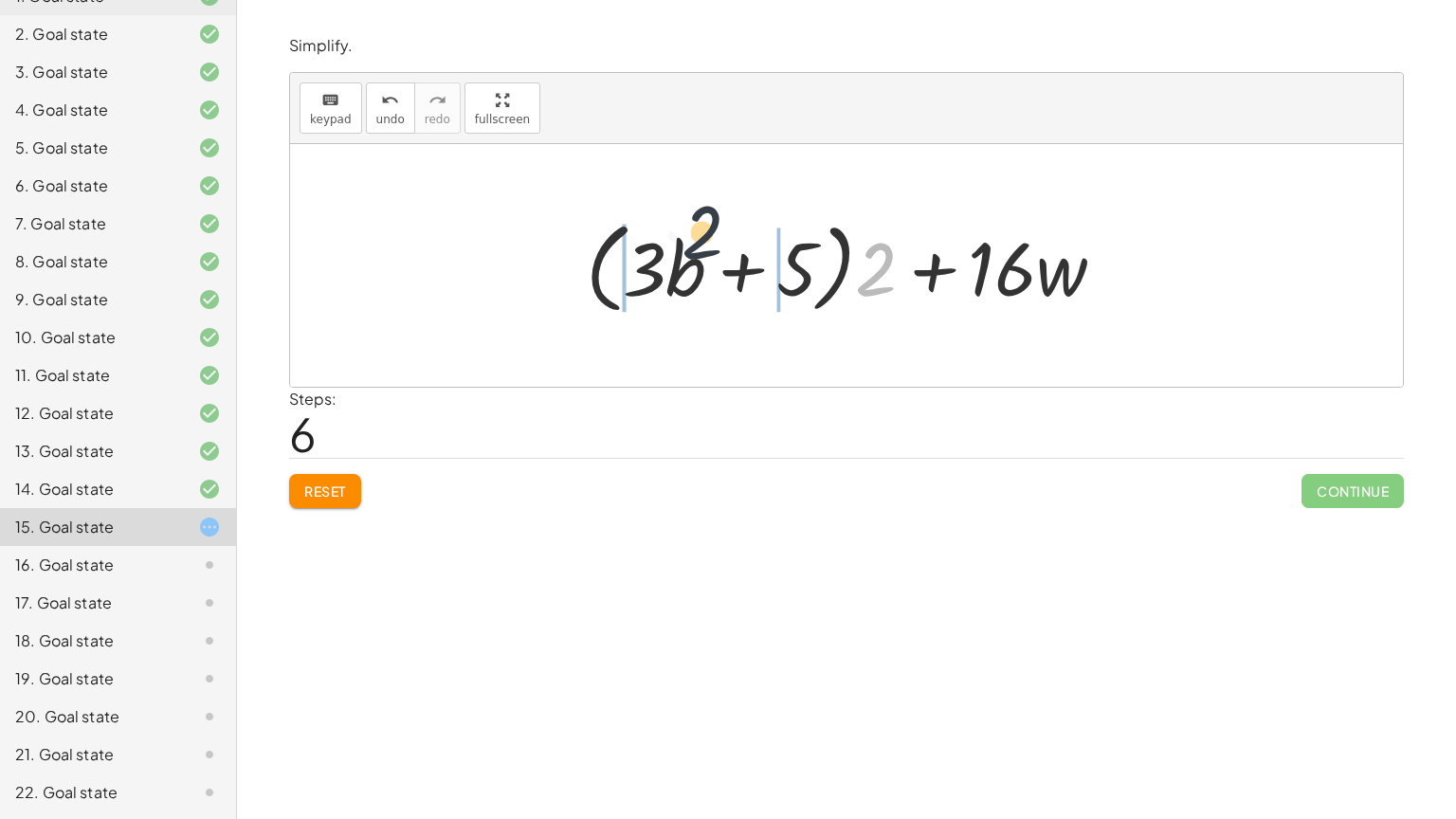
drag, startPoint x: 869, startPoint y: 282, endPoint x: 688, endPoint y: 244, distance: 184.9
click at [688, 244] on div at bounding box center [853, 265] width 553 height 108
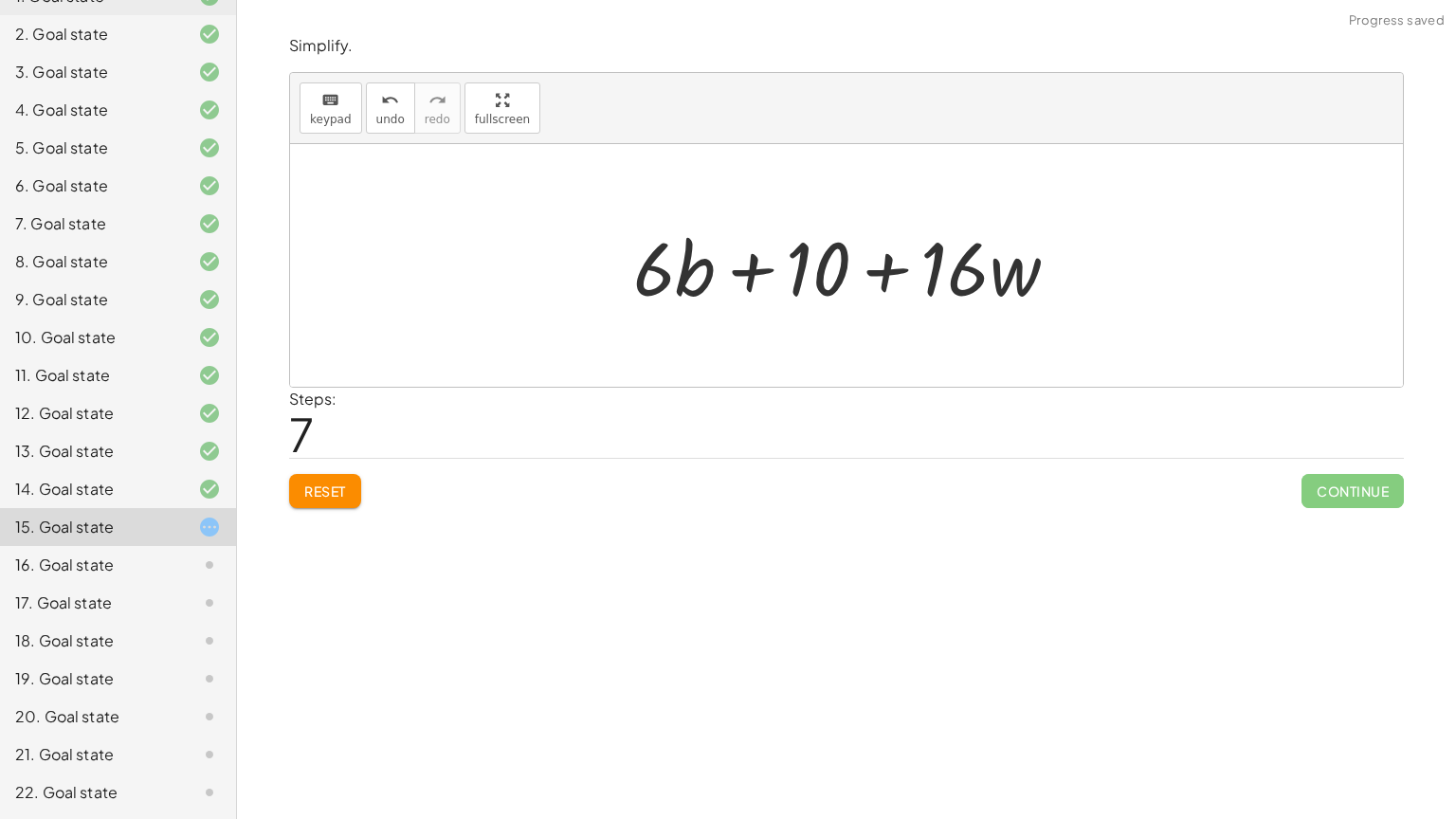
click at [321, 492] on span "Reset" at bounding box center [325, 490] width 42 height 17
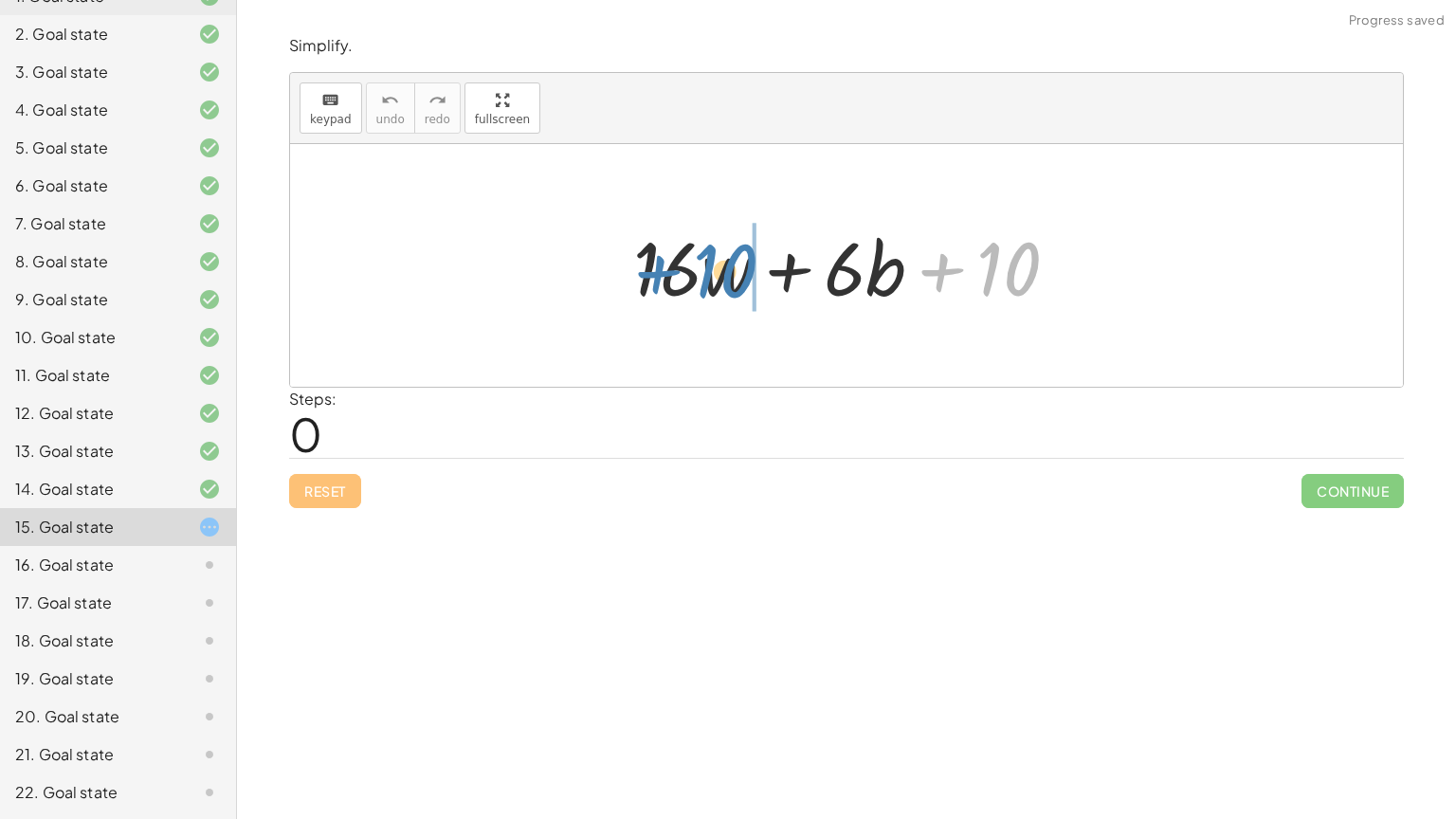
drag, startPoint x: 997, startPoint y: 269, endPoint x: 713, endPoint y: 271, distance: 284.0
click at [713, 271] on div at bounding box center [853, 266] width 459 height 98
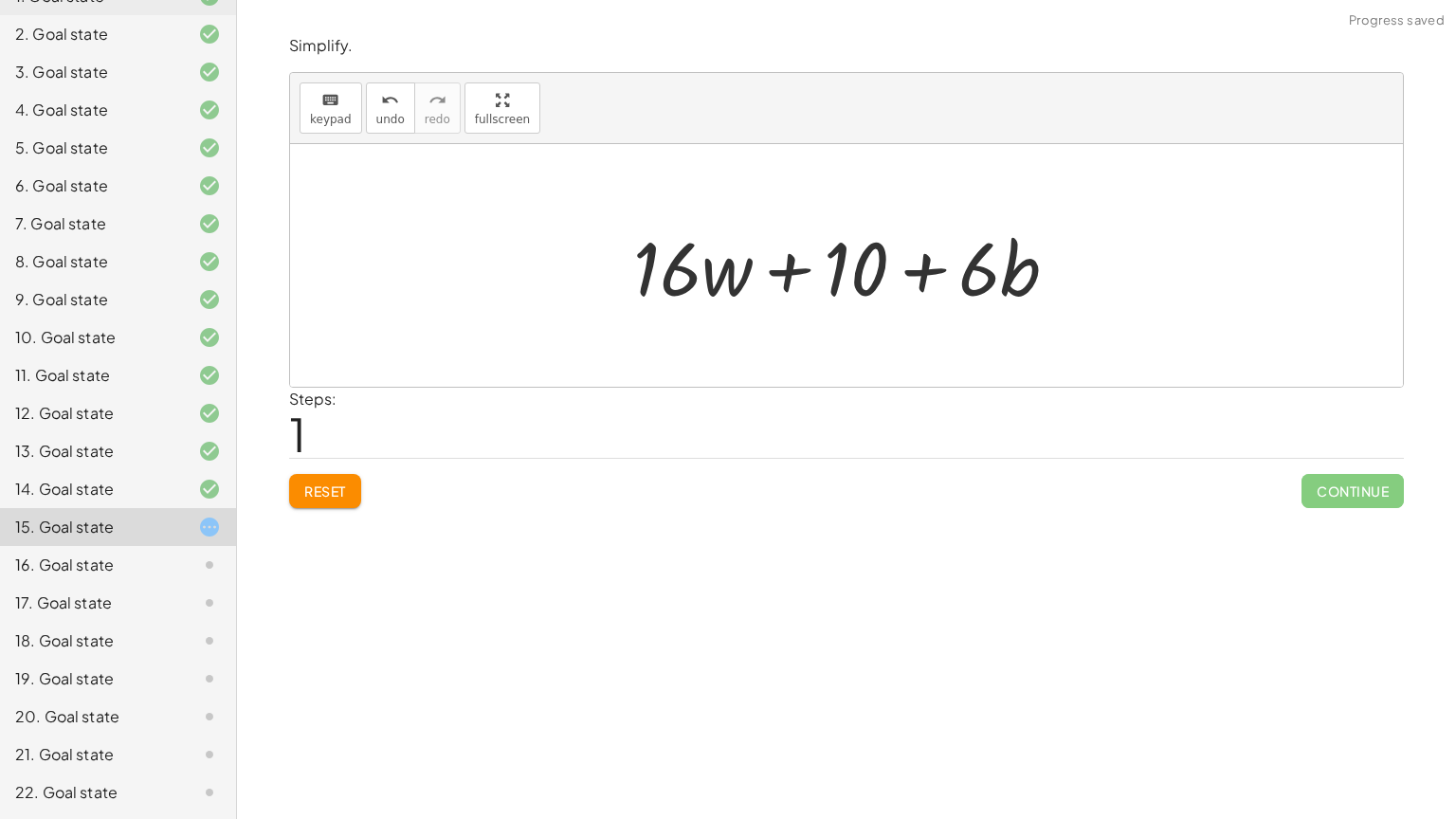
click at [328, 488] on span "Reset" at bounding box center [325, 490] width 42 height 17
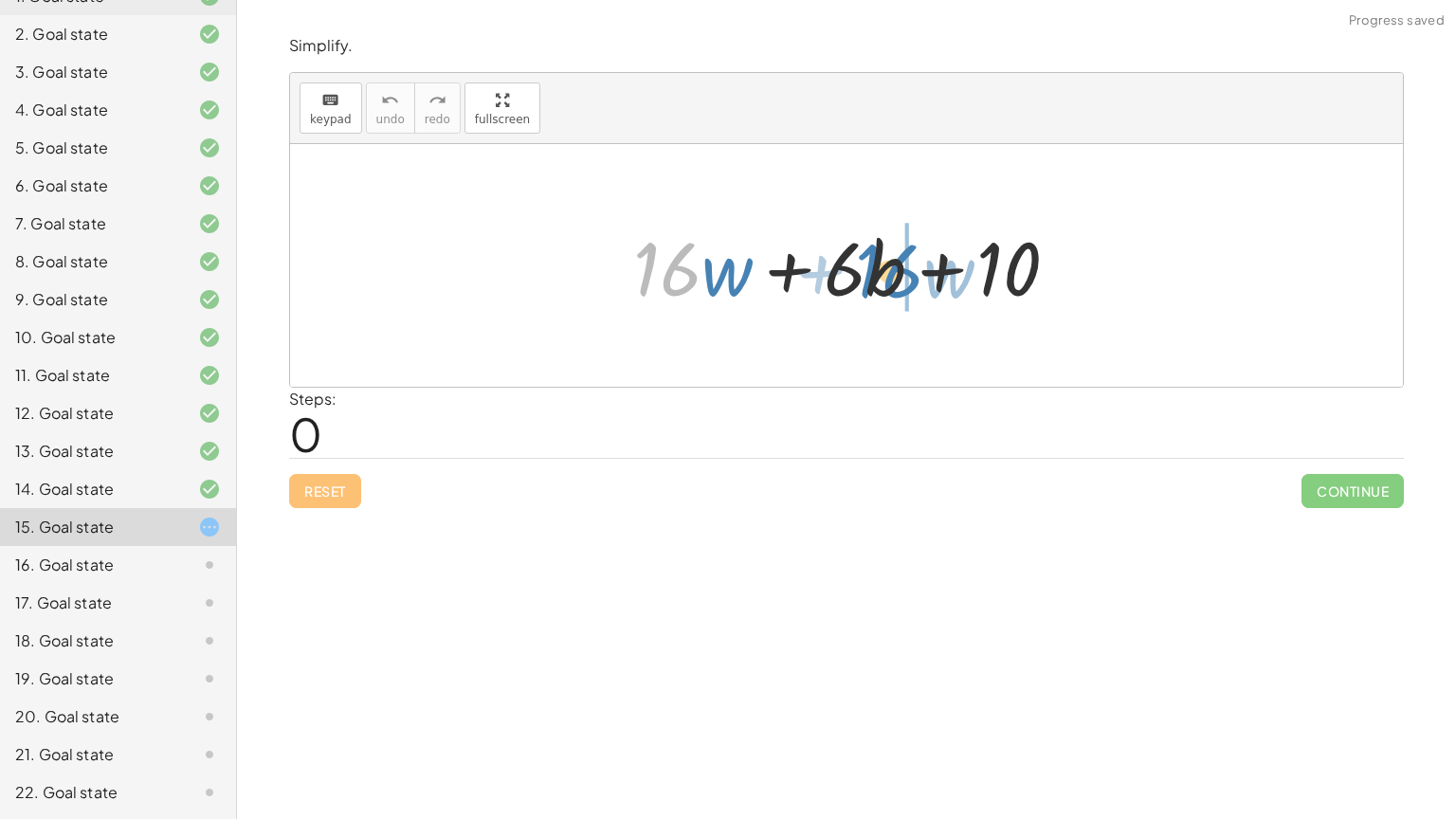
drag, startPoint x: 697, startPoint y: 278, endPoint x: 918, endPoint y: 280, distance: 221.0
click at [918, 280] on div at bounding box center [853, 266] width 459 height 98
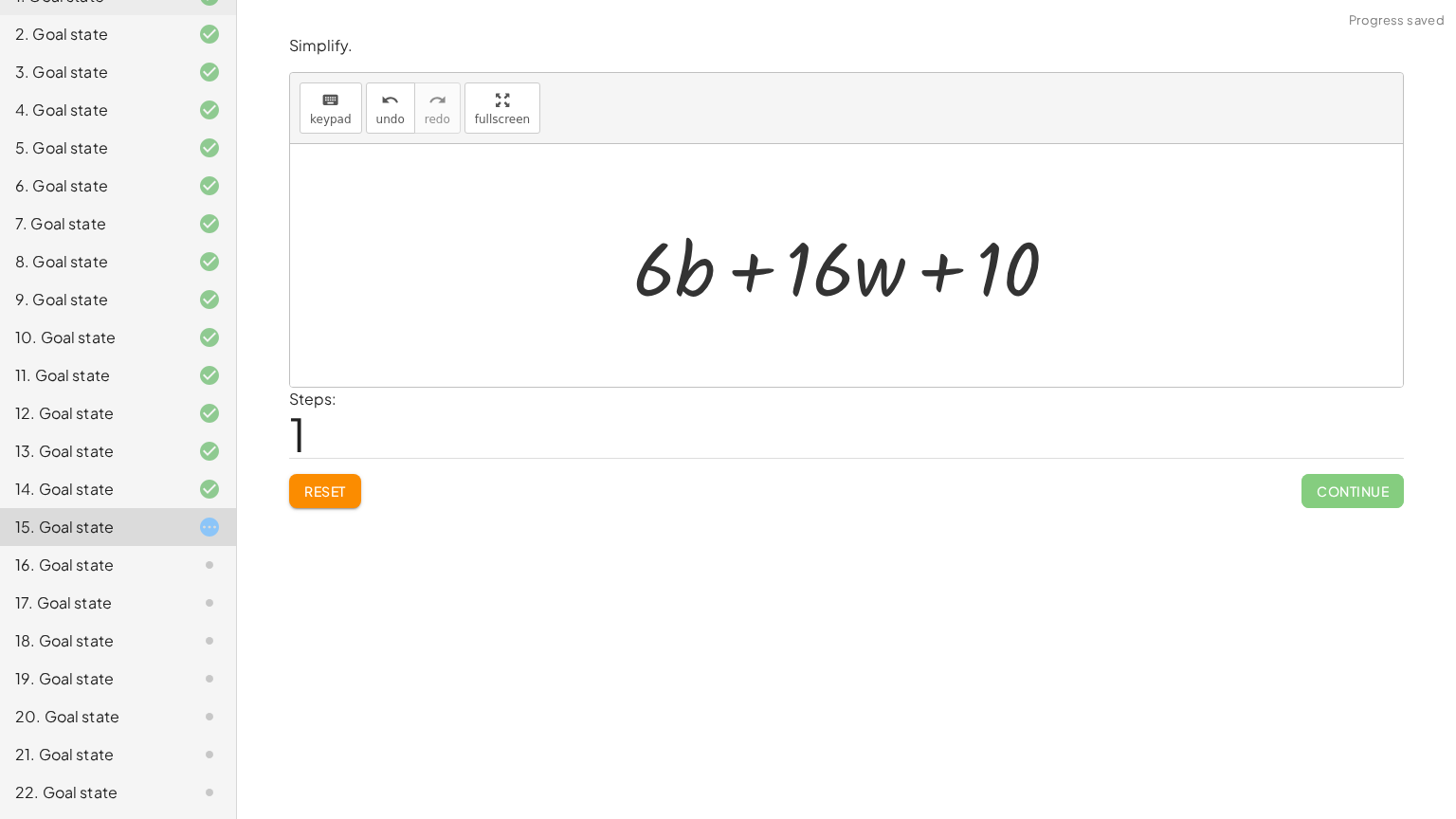
click at [333, 503] on button "Reset" at bounding box center [326, 491] width 72 height 34
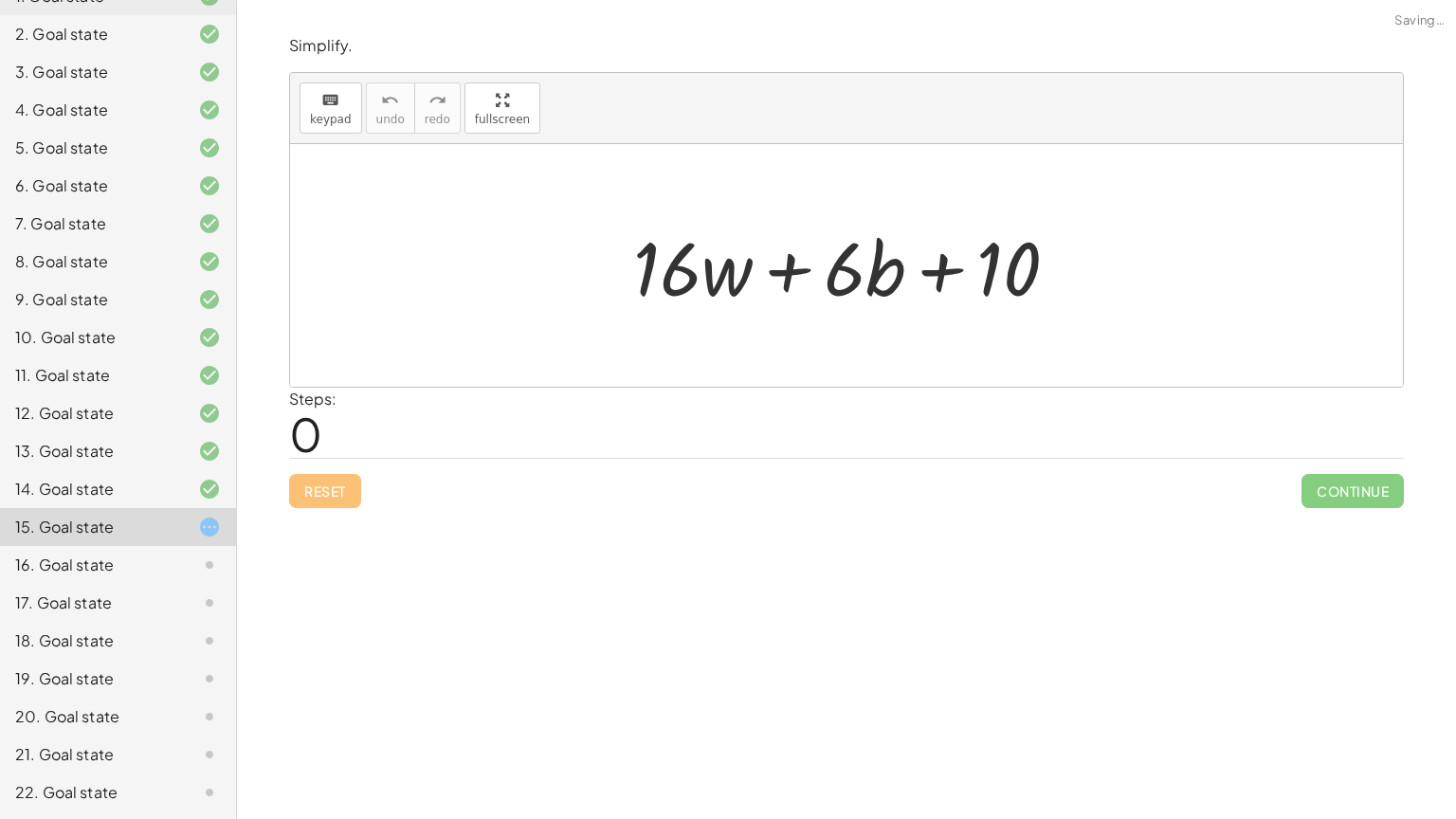
click at [316, 498] on div "Reset Continue" at bounding box center [847, 482] width 1115 height 50
drag, startPoint x: 682, startPoint y: 270, endPoint x: 868, endPoint y: 277, distance: 186.1
click at [868, 277] on div at bounding box center [853, 266] width 459 height 98
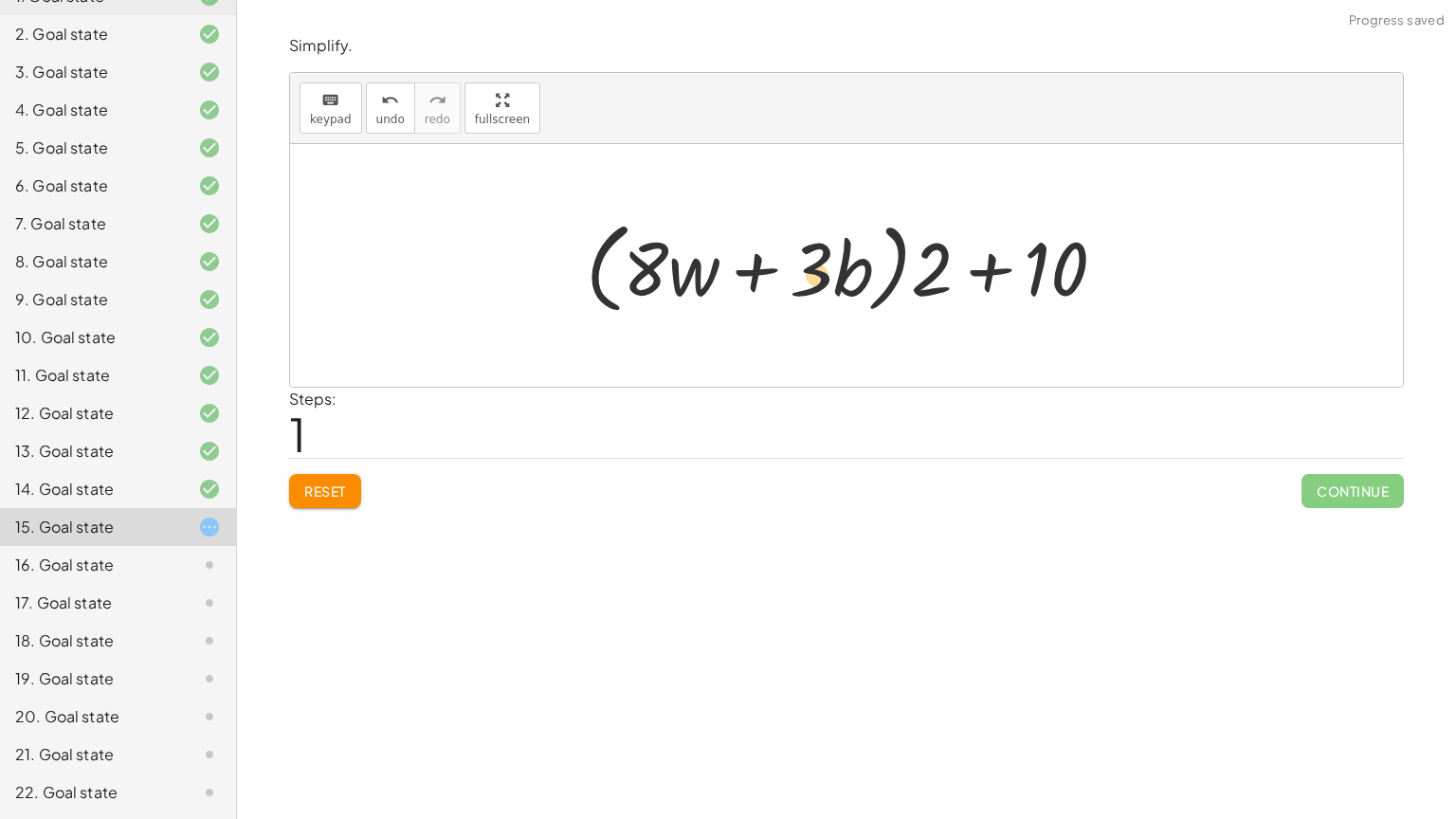
drag, startPoint x: 1050, startPoint y: 278, endPoint x: 846, endPoint y: 281, distance: 204.0
click at [846, 281] on div at bounding box center [853, 265] width 554 height 108
drag, startPoint x: 1037, startPoint y: 285, endPoint x: 920, endPoint y: 276, distance: 117.3
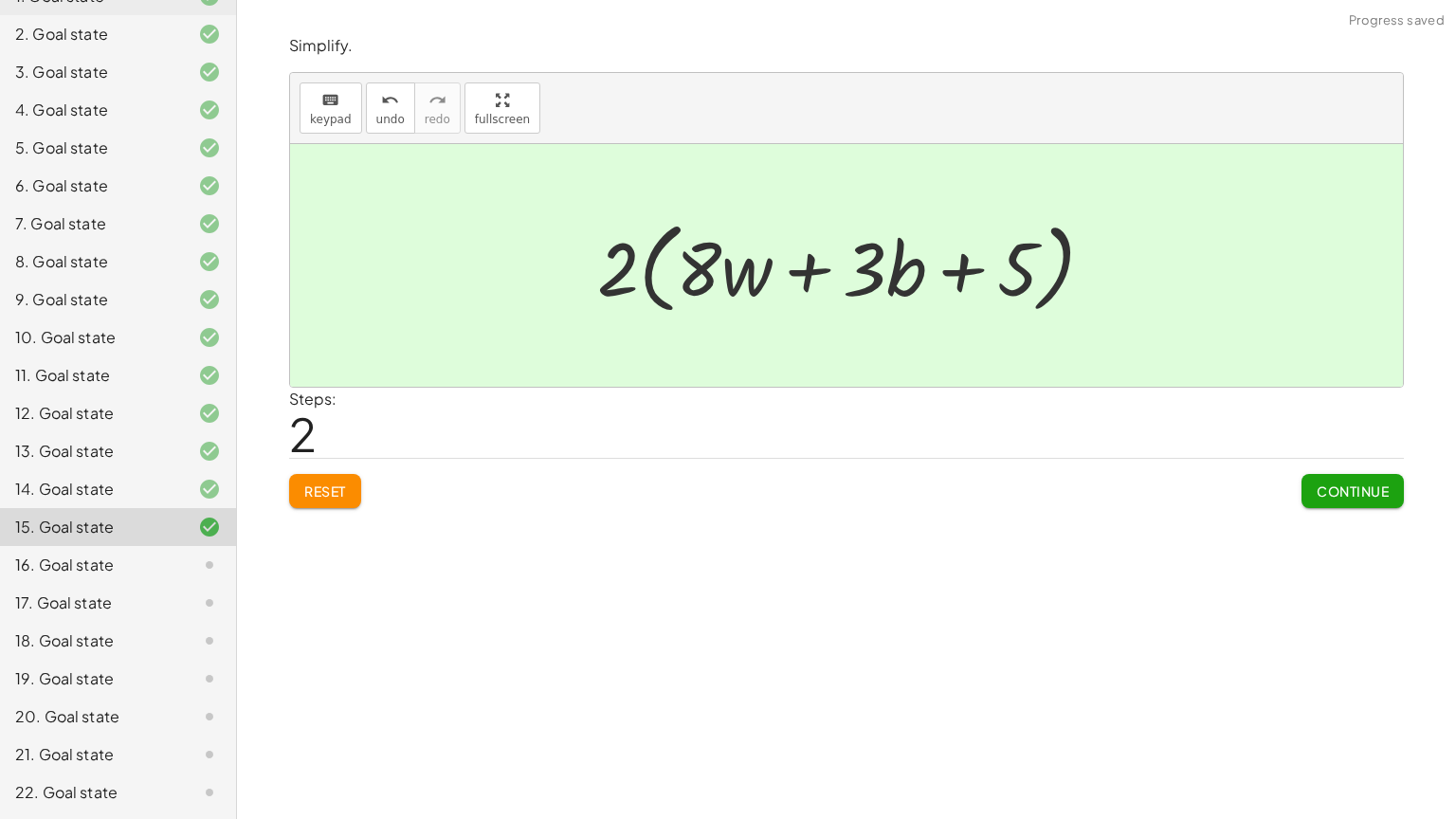
click at [1324, 491] on span "Continue" at bounding box center [1353, 490] width 72 height 17
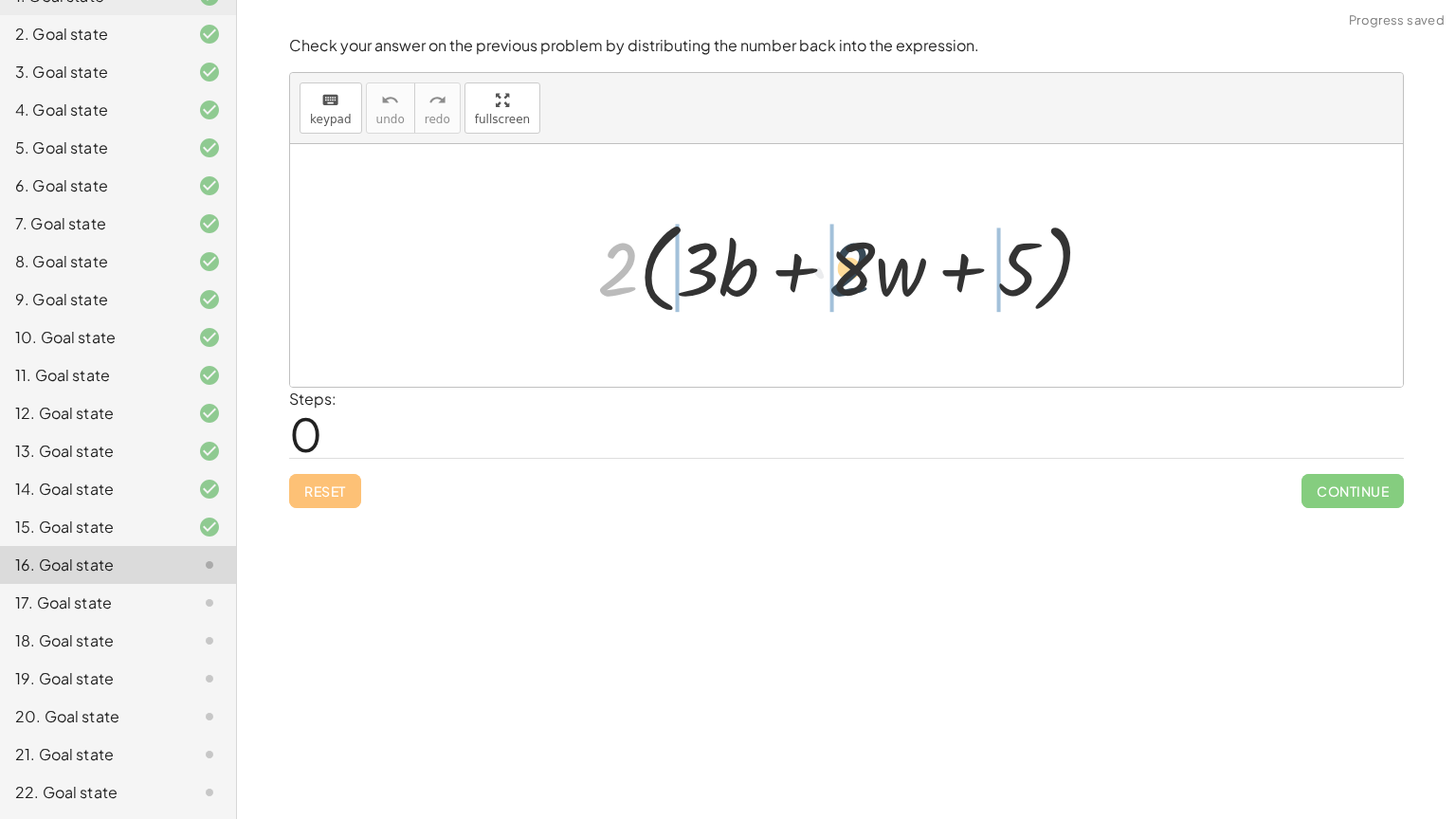
drag, startPoint x: 615, startPoint y: 278, endPoint x: 852, endPoint y: 279, distance: 237.0
click at [852, 279] on div at bounding box center [853, 265] width 531 height 108
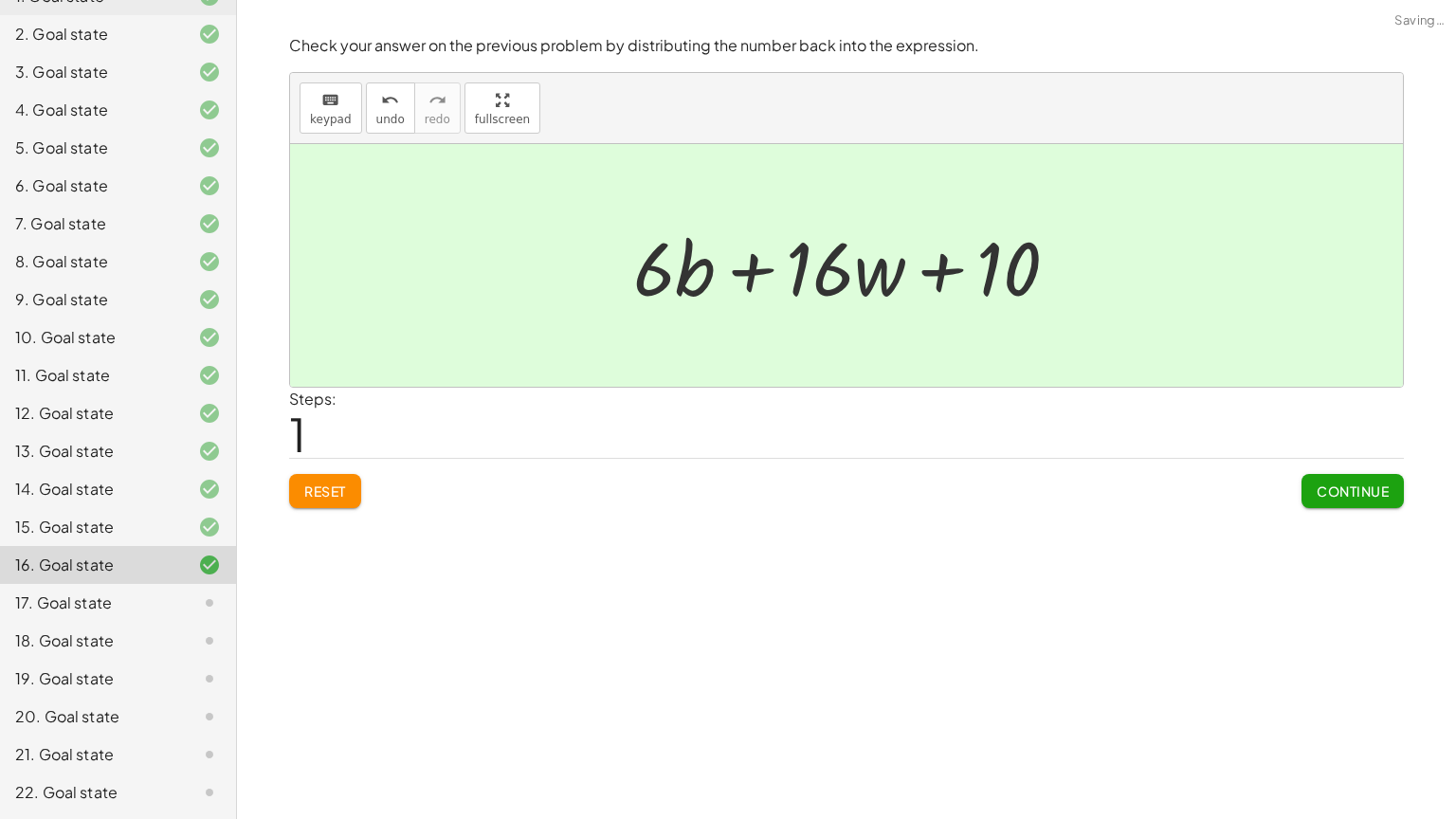
click at [1307, 478] on button "Continue" at bounding box center [1352, 491] width 103 height 34
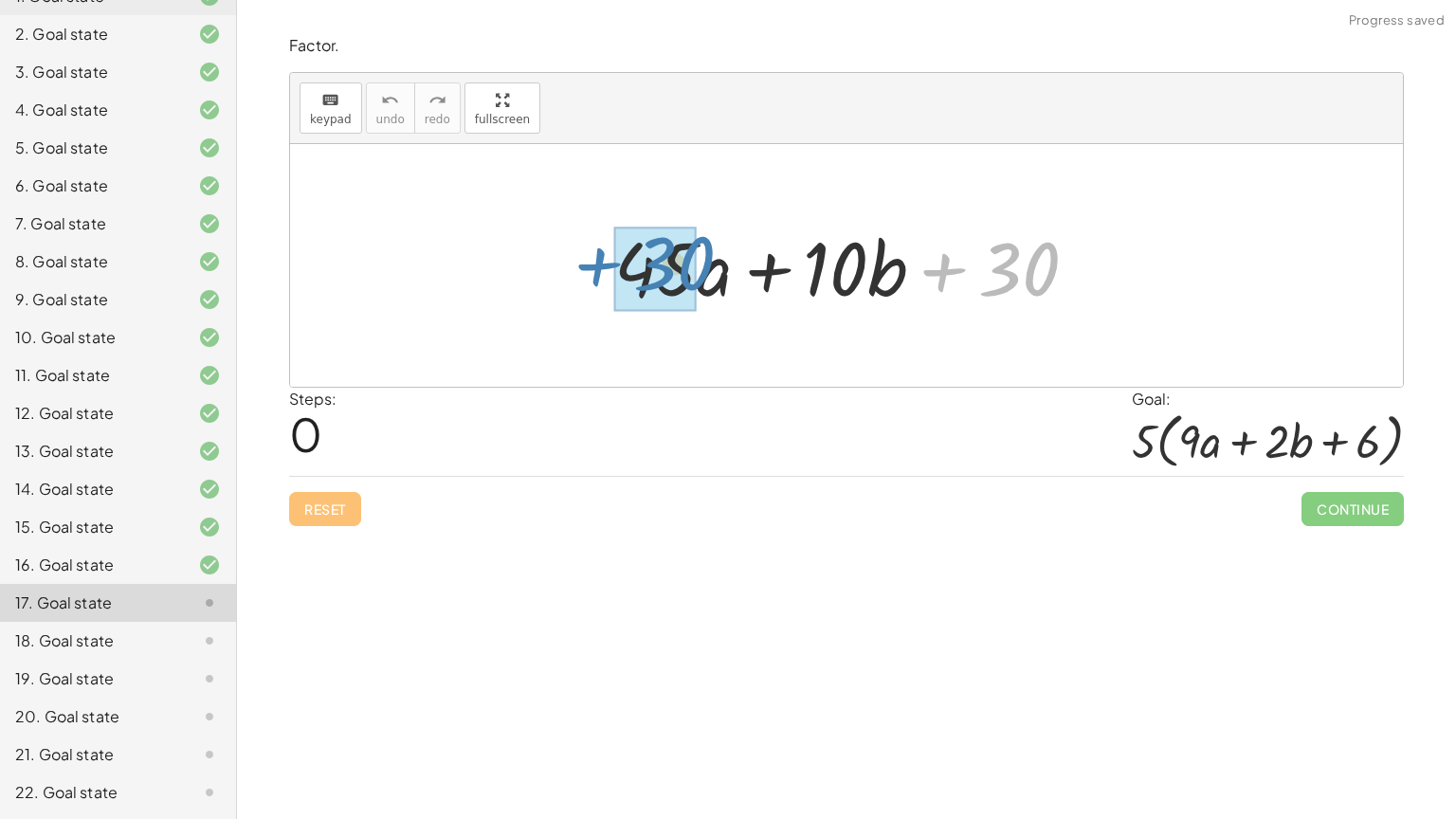
drag, startPoint x: 990, startPoint y: 278, endPoint x: 640, endPoint y: 275, distance: 350.0
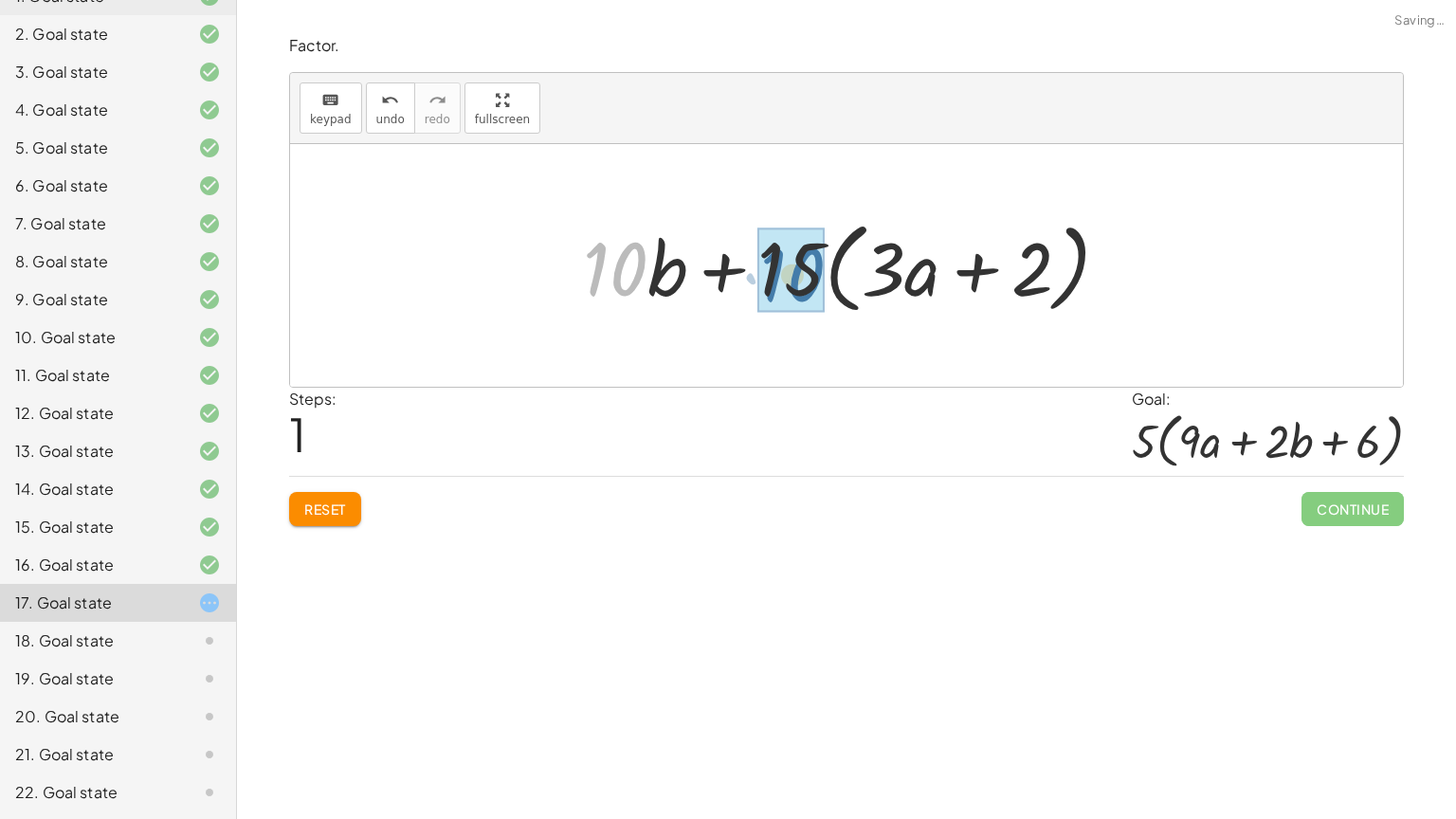
drag, startPoint x: 627, startPoint y: 279, endPoint x: 803, endPoint y: 283, distance: 176.0
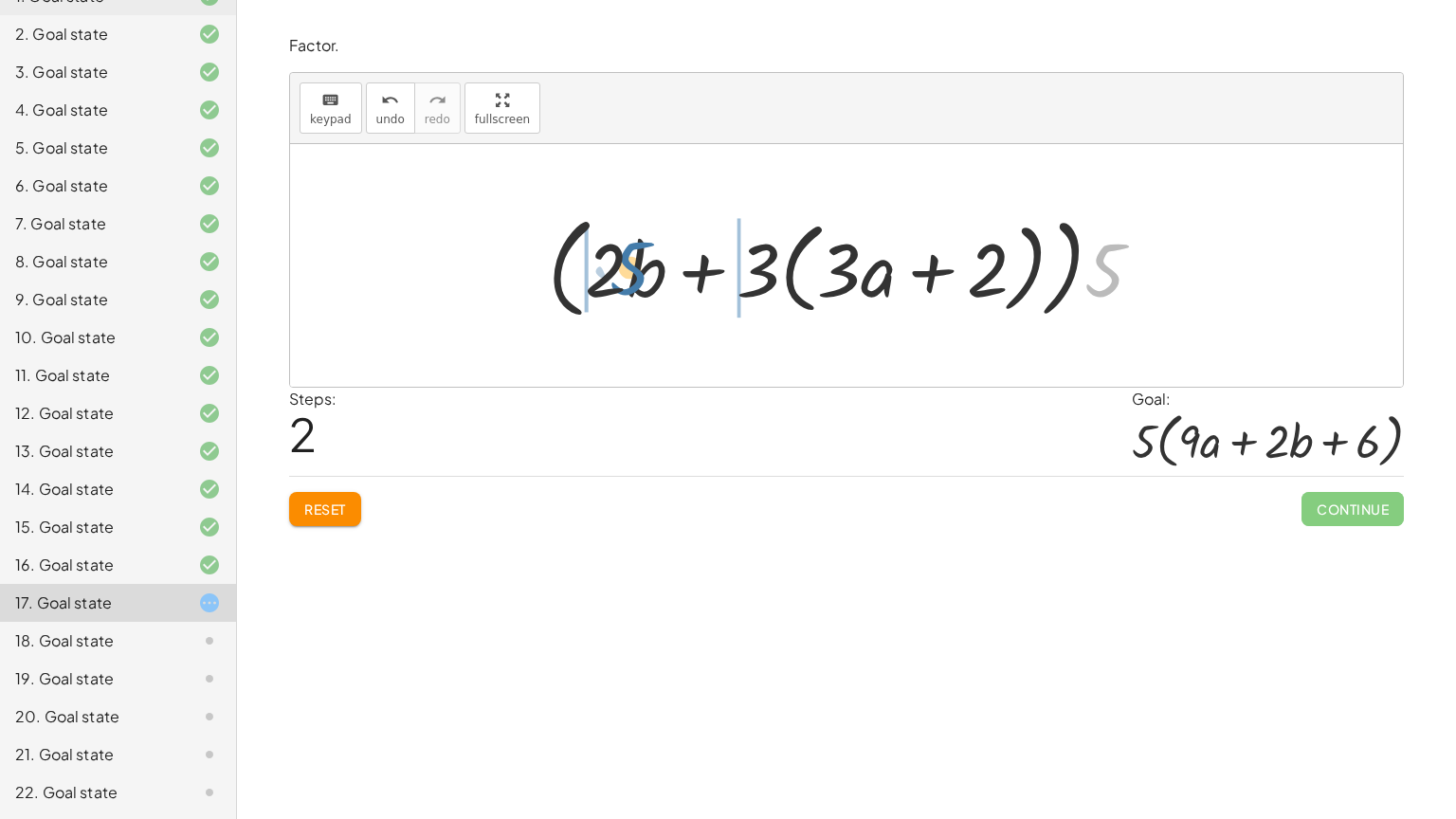
drag, startPoint x: 1088, startPoint y: 280, endPoint x: 596, endPoint y: 275, distance: 492.0
click at [596, 275] on div at bounding box center [854, 265] width 630 height 120
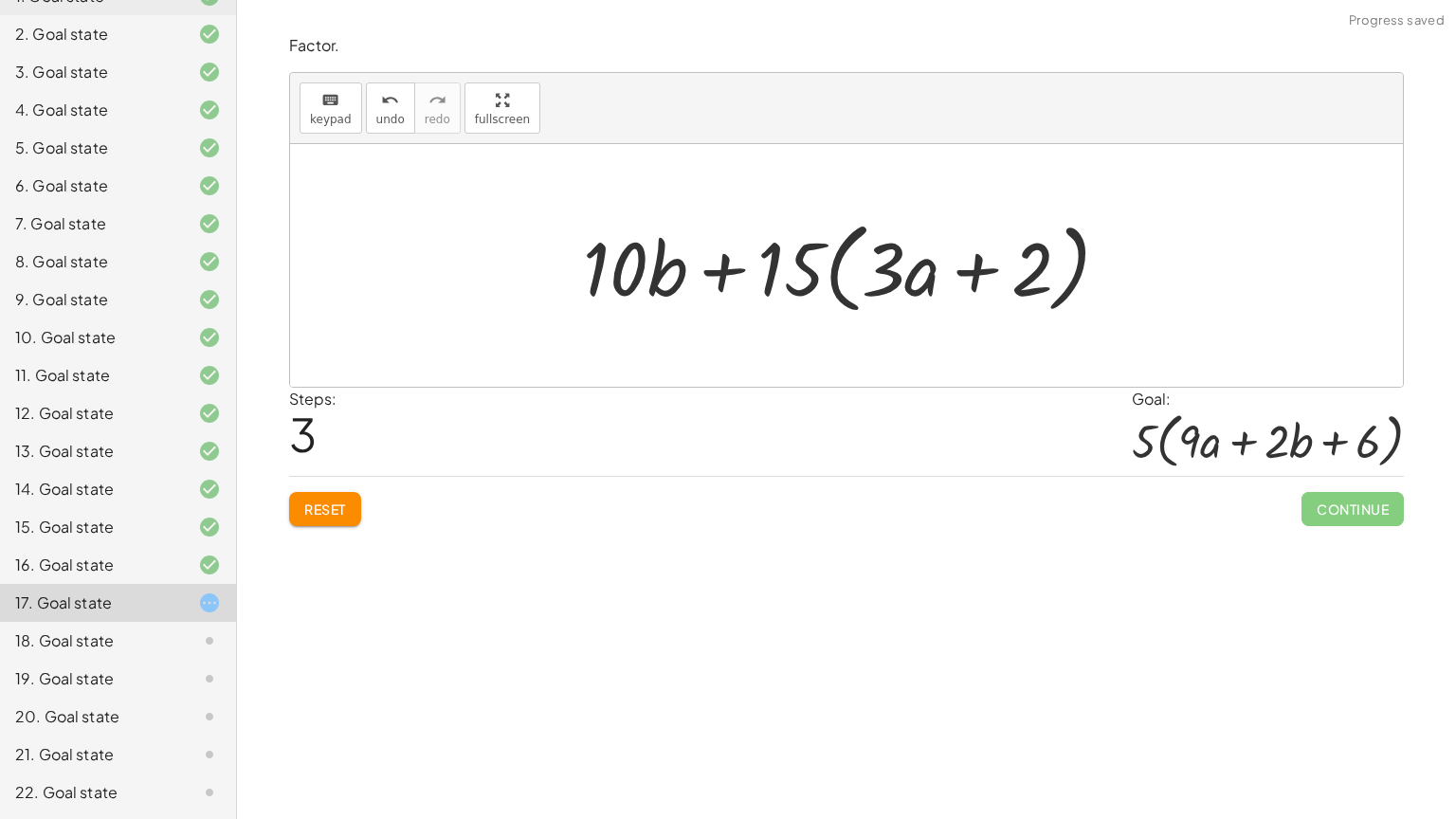
click at [618, 279] on div at bounding box center [854, 265] width 560 height 108
drag, startPoint x: 618, startPoint y: 279, endPoint x: 812, endPoint y: 284, distance: 194.1
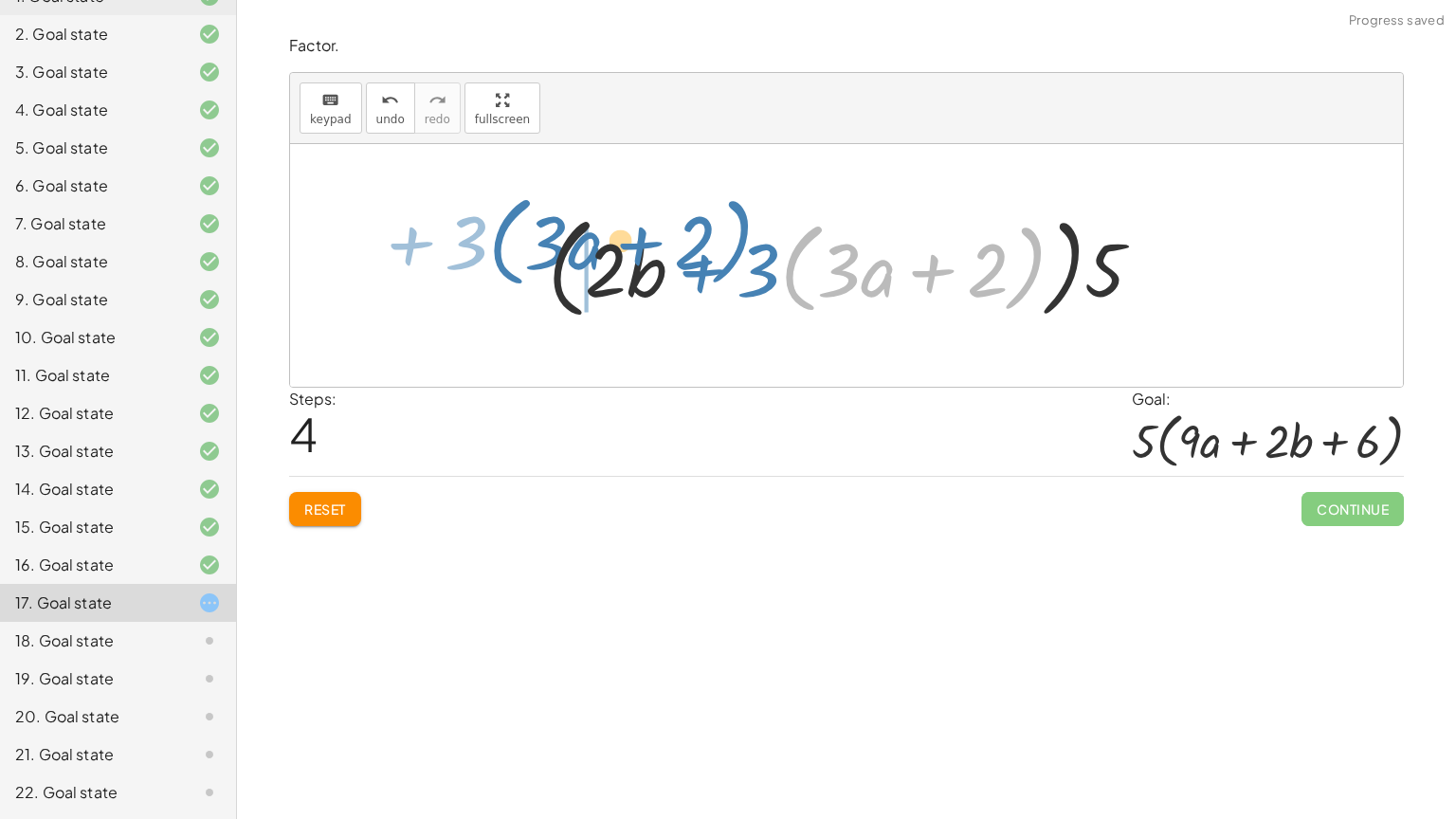
drag, startPoint x: 1026, startPoint y: 286, endPoint x: 741, endPoint y: 262, distance: 286.0
click at [741, 262] on div at bounding box center [854, 265] width 630 height 120
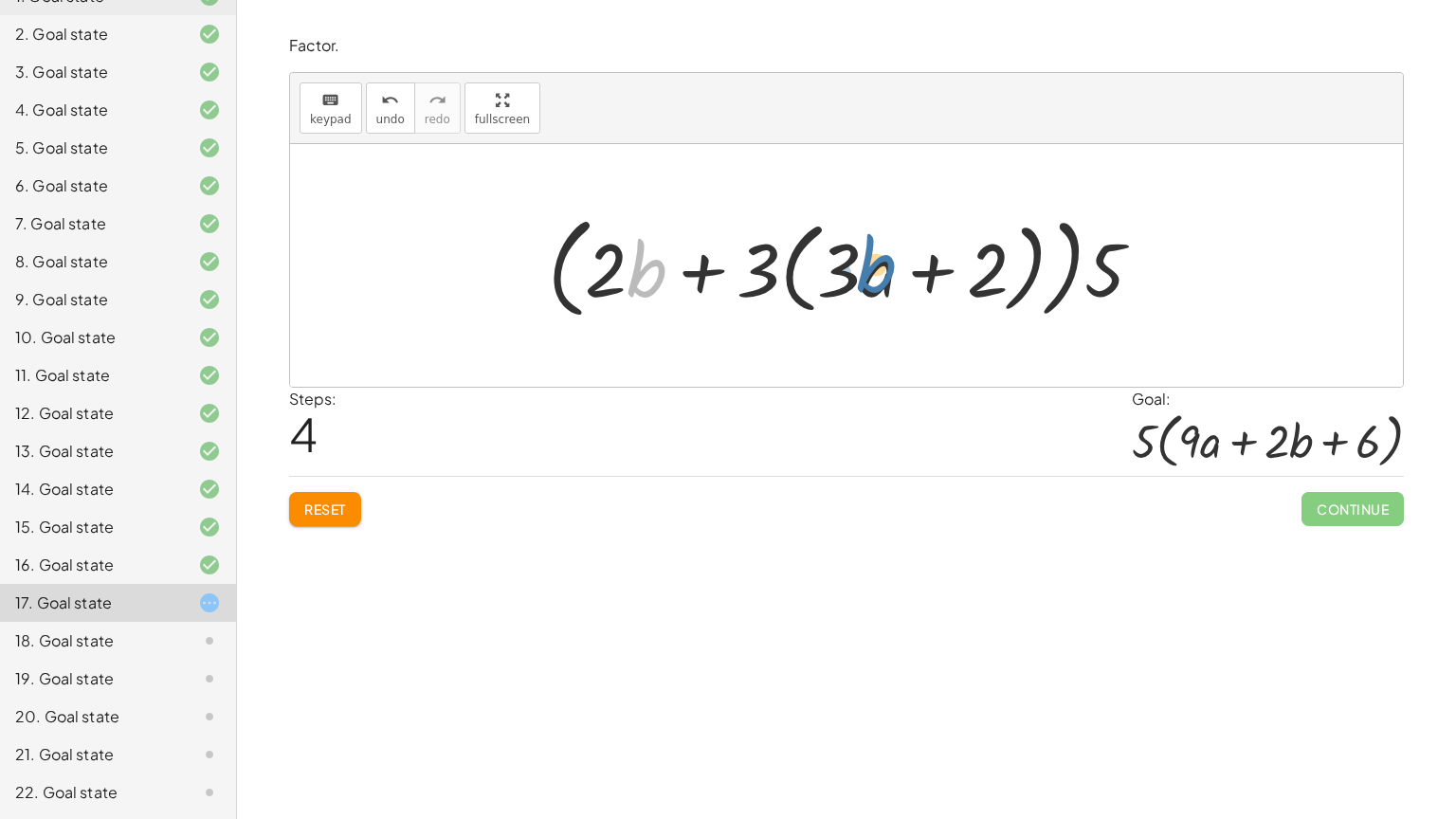
drag, startPoint x: 640, startPoint y: 281, endPoint x: 879, endPoint y: 274, distance: 239.1
click at [879, 274] on div at bounding box center [854, 265] width 630 height 120
drag, startPoint x: 742, startPoint y: 256, endPoint x: 854, endPoint y: 274, distance: 113.4
click at [854, 274] on div at bounding box center [854, 265] width 630 height 120
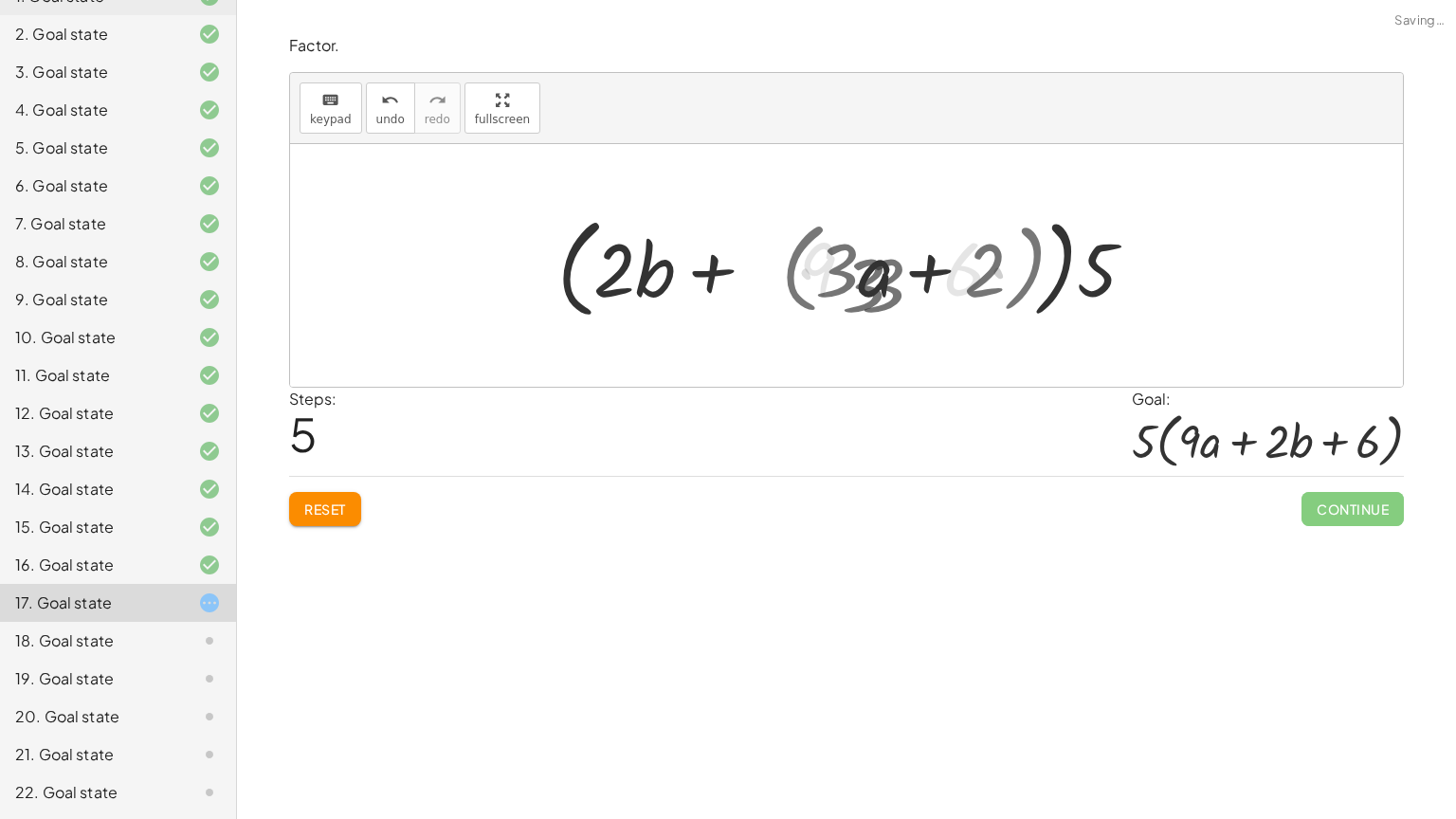
click at [854, 274] on div at bounding box center [854, 265] width 506 height 108
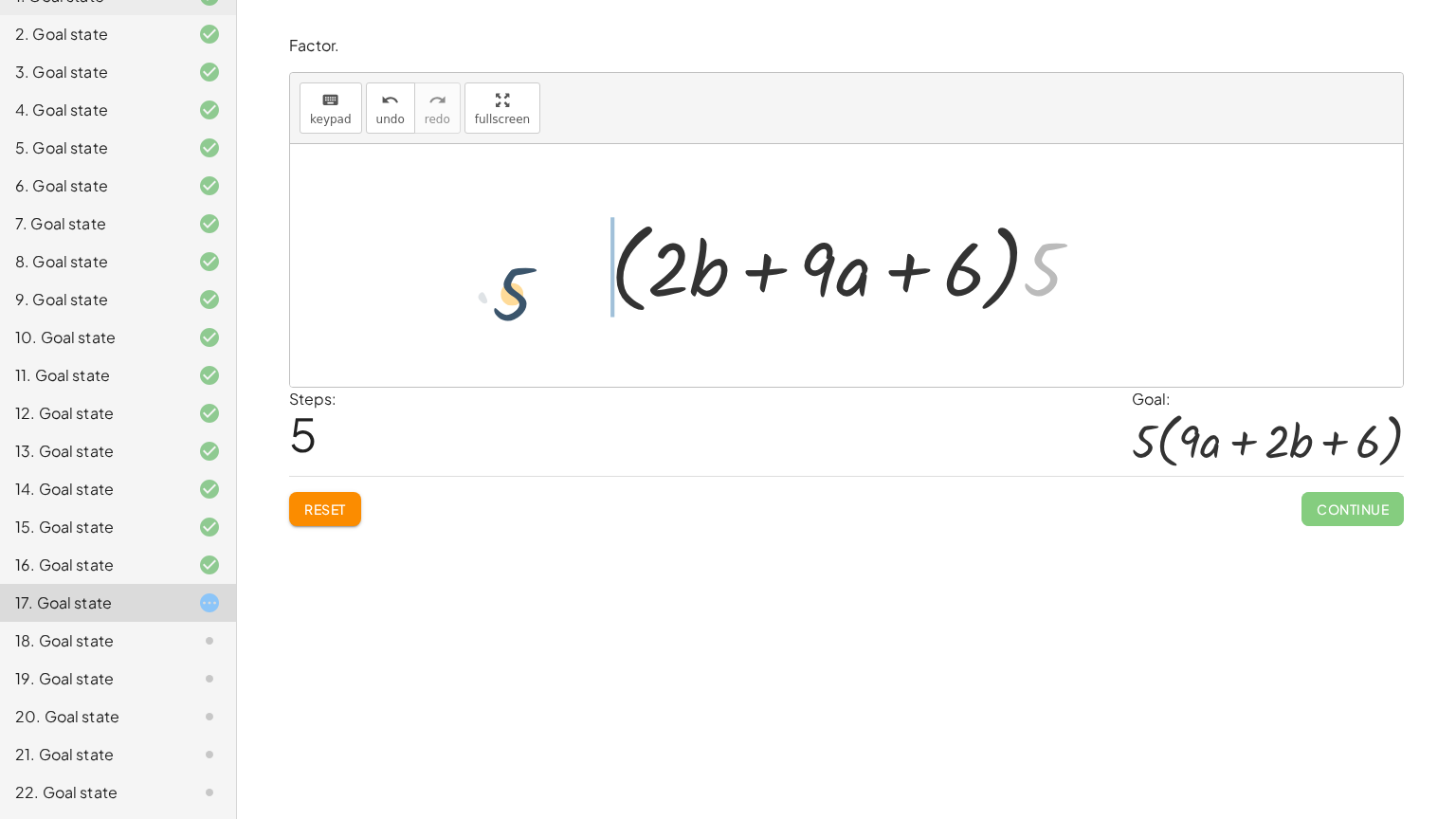
drag, startPoint x: 1041, startPoint y: 281, endPoint x: 514, endPoint y: 297, distance: 527.2
click at [514, 297] on div "+ · 45 · a + · 10 · b + 30 + · 15 · 3 · a + · 10 · b + · 15 · 2 + · 10 · b + · …" at bounding box center [847, 265] width 1113 height 242
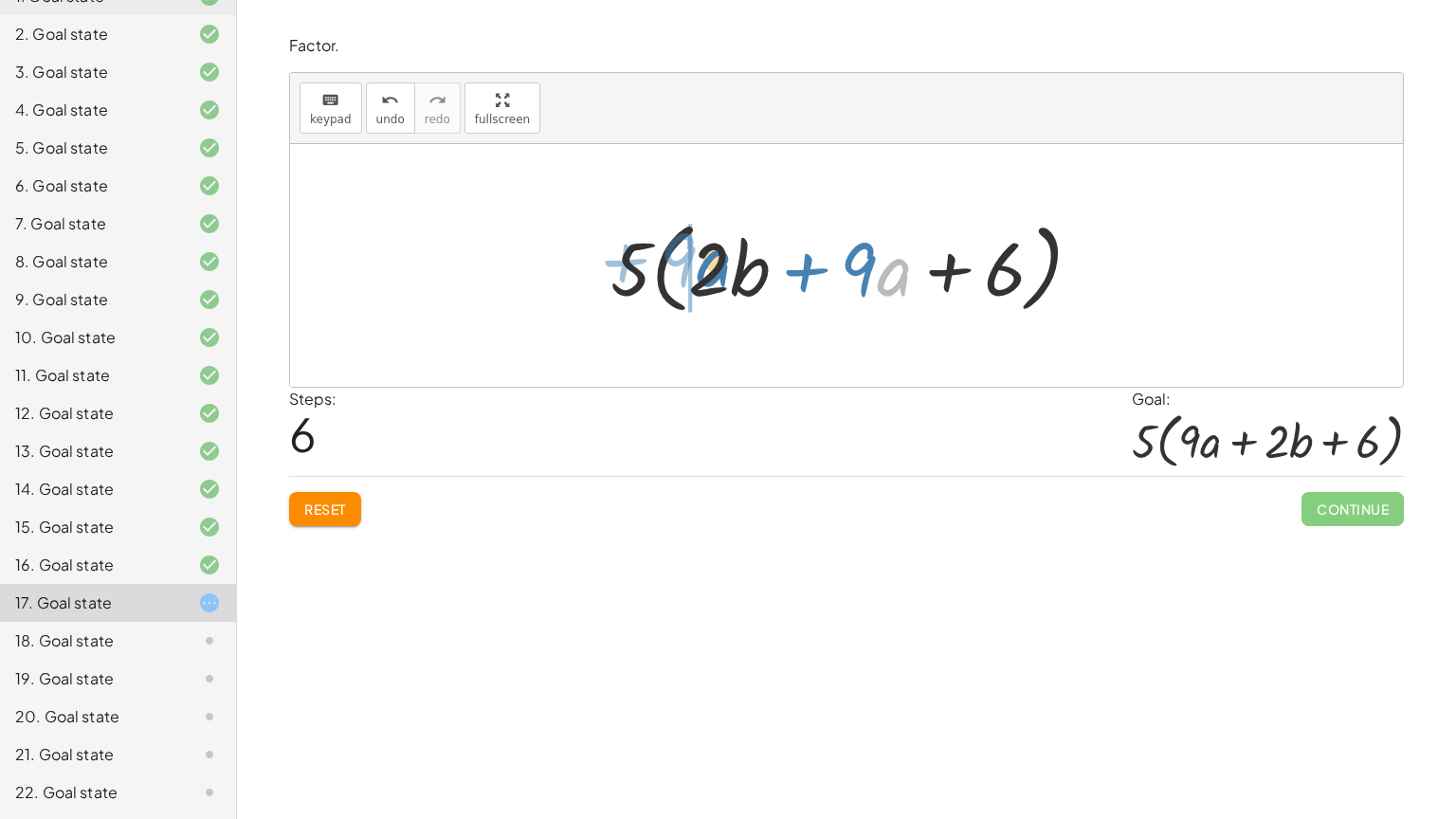
drag, startPoint x: 899, startPoint y: 291, endPoint x: 719, endPoint y: 281, distance: 180.3
click at [719, 281] on div at bounding box center [854, 265] width 506 height 108
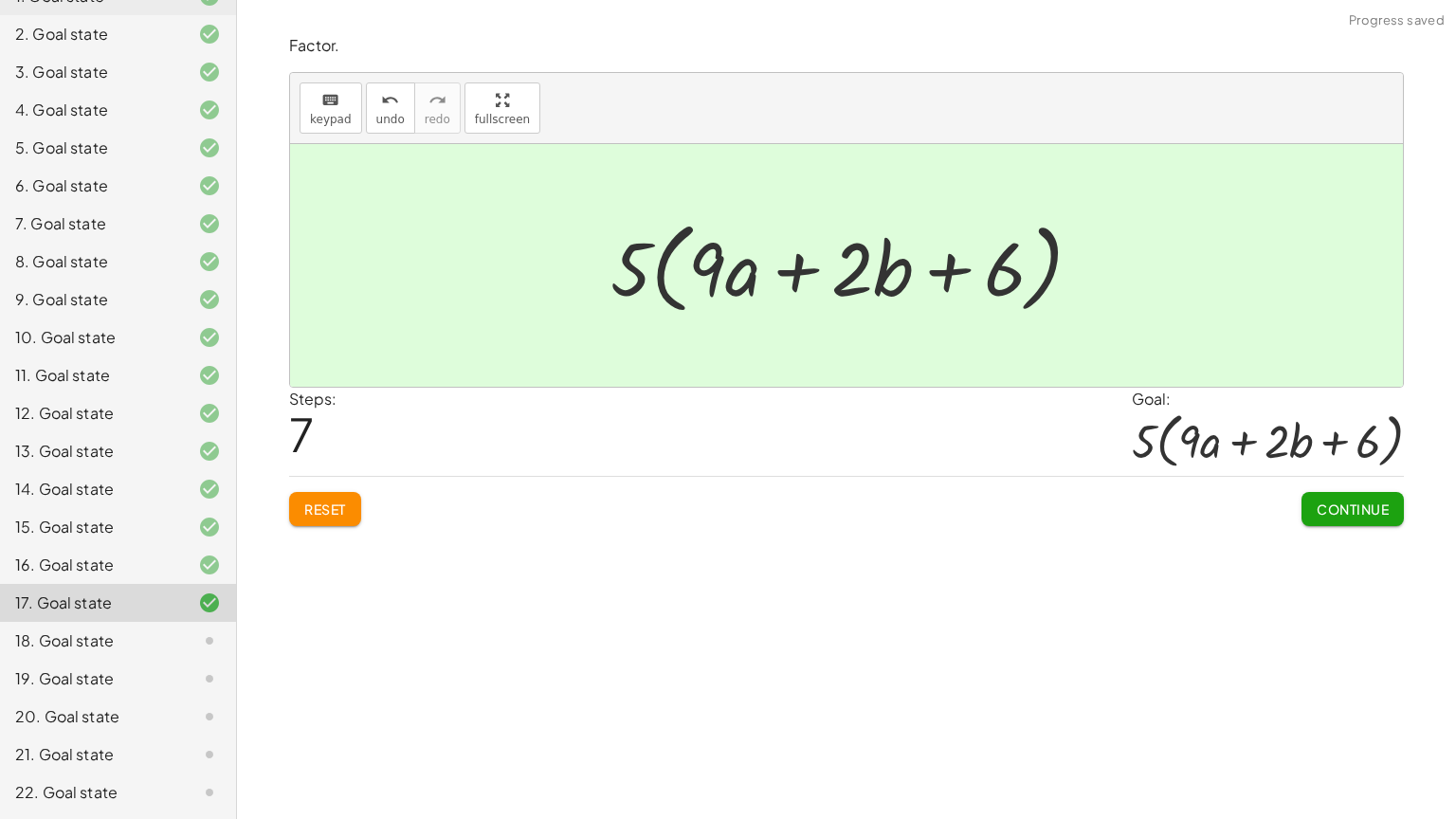
click at [1331, 511] on span "Continue" at bounding box center [1353, 508] width 72 height 17
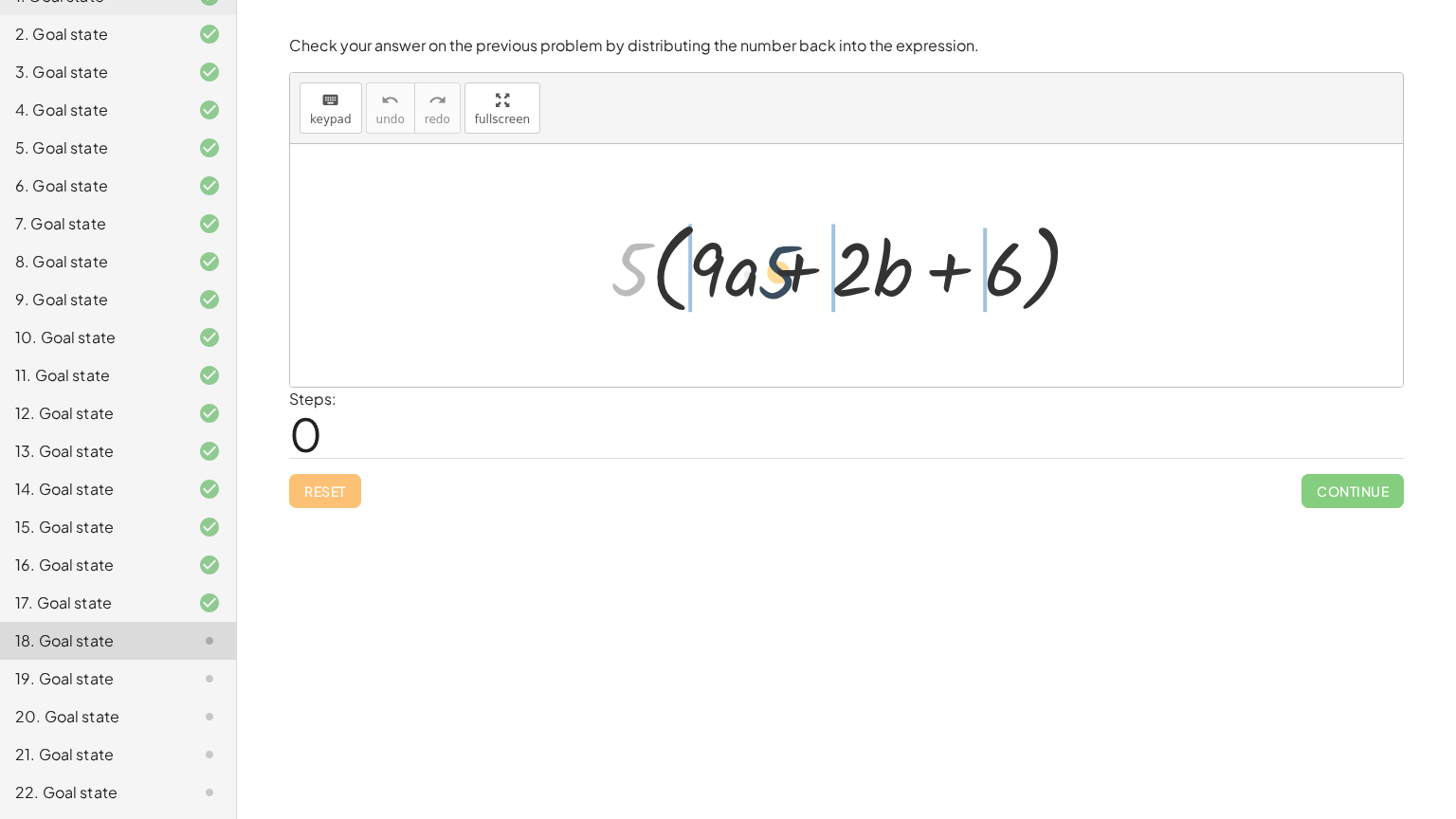
drag, startPoint x: 612, startPoint y: 274, endPoint x: 846, endPoint y: 272, distance: 234.0
click at [846, 272] on div at bounding box center [854, 265] width 506 height 108
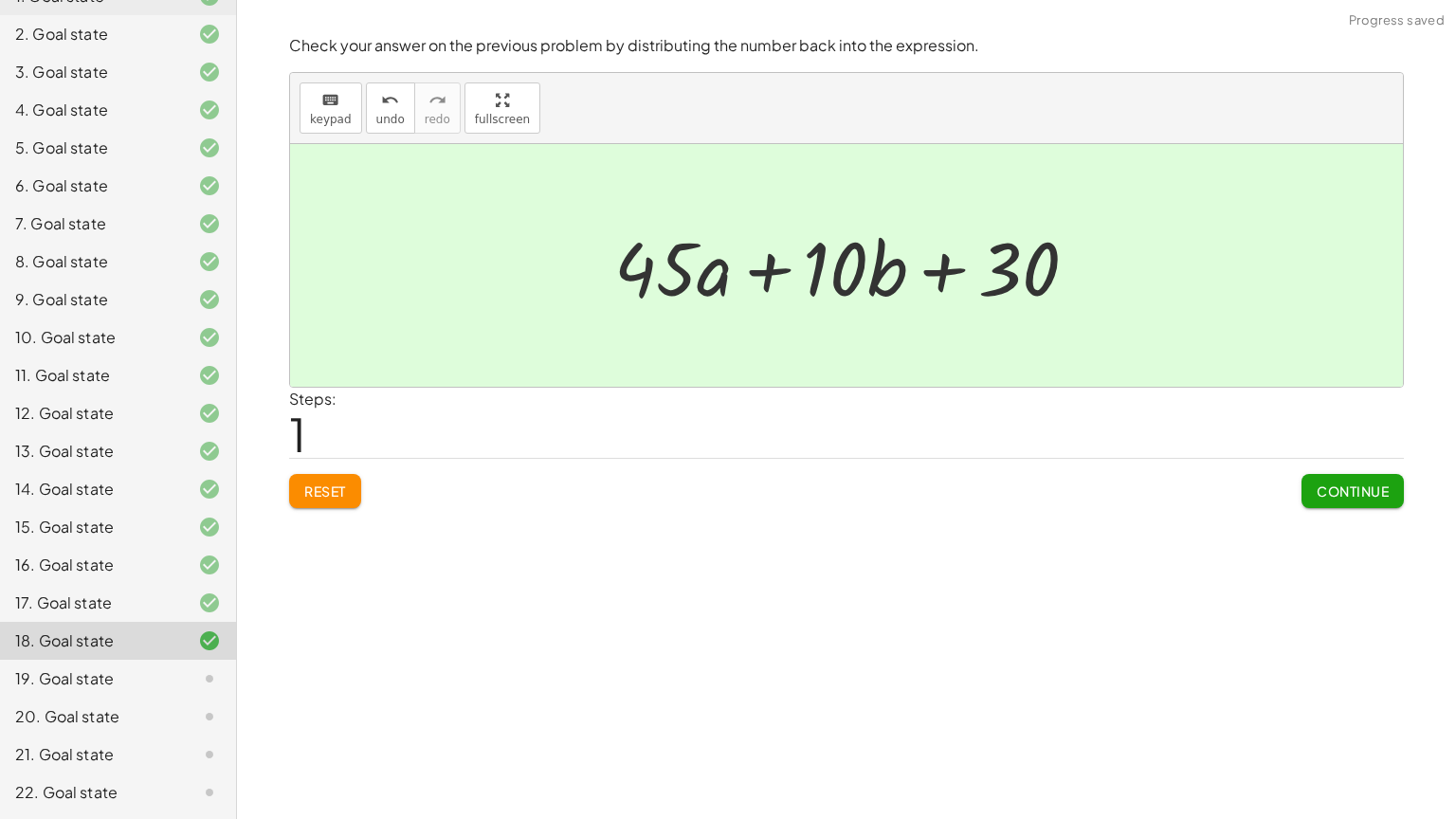
click at [1308, 478] on button "Continue" at bounding box center [1352, 491] width 103 height 34
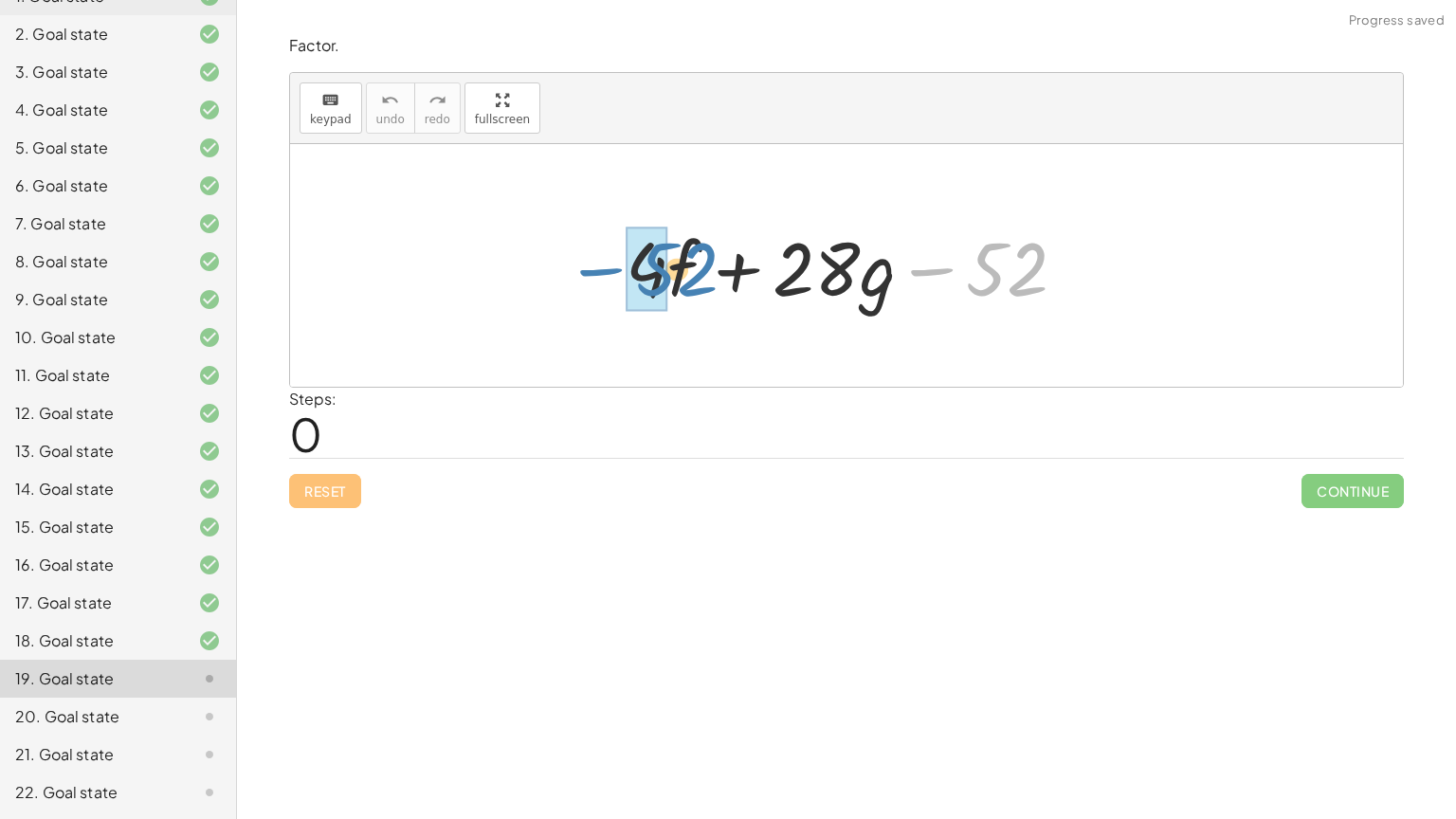
drag, startPoint x: 1040, startPoint y: 273, endPoint x: 706, endPoint y: 274, distance: 334.0
click at [706, 274] on div at bounding box center [854, 266] width 475 height 98
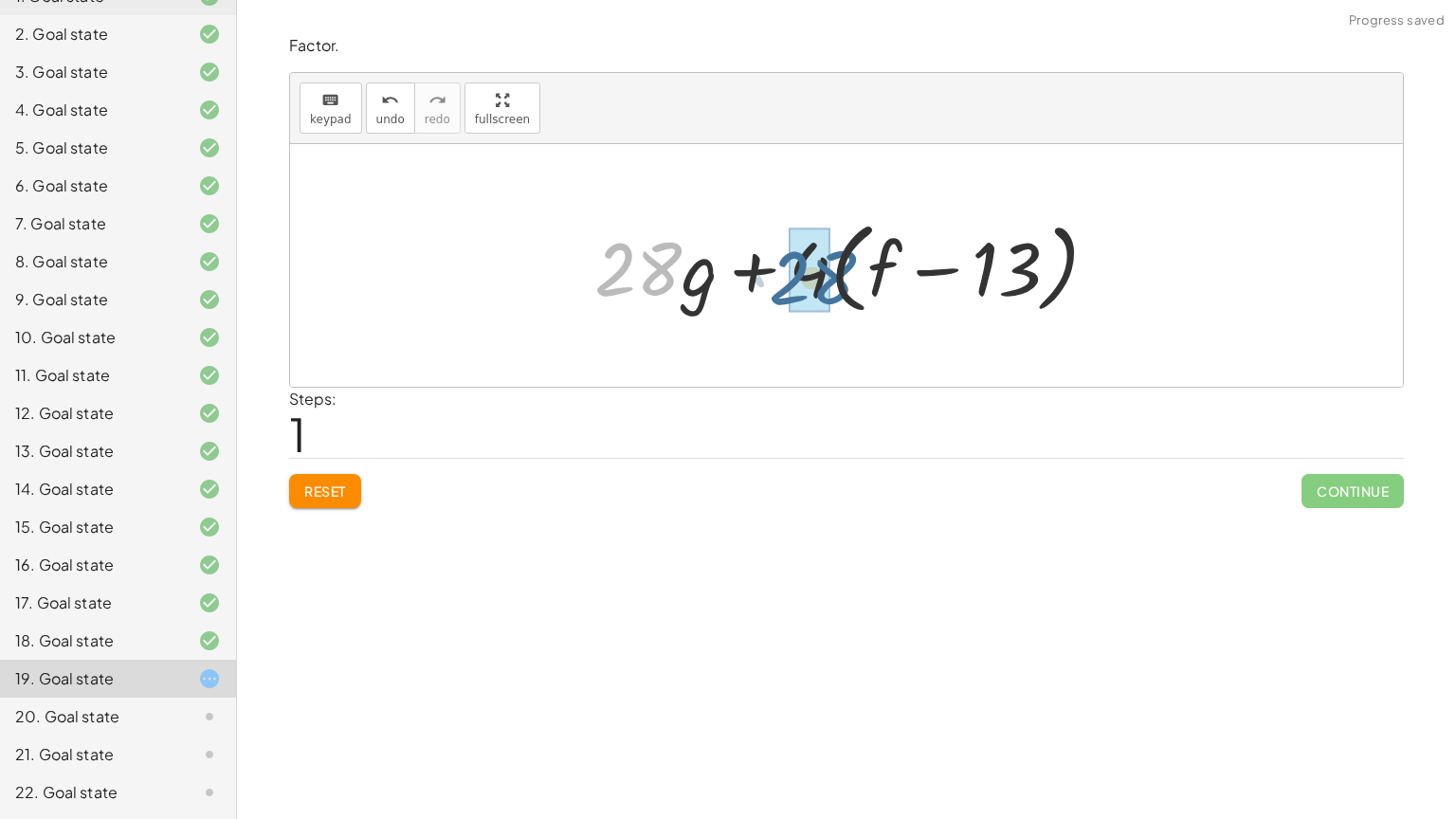
drag, startPoint x: 656, startPoint y: 269, endPoint x: 832, endPoint y: 278, distance: 176.2
click at [832, 278] on div at bounding box center [854, 265] width 538 height 108
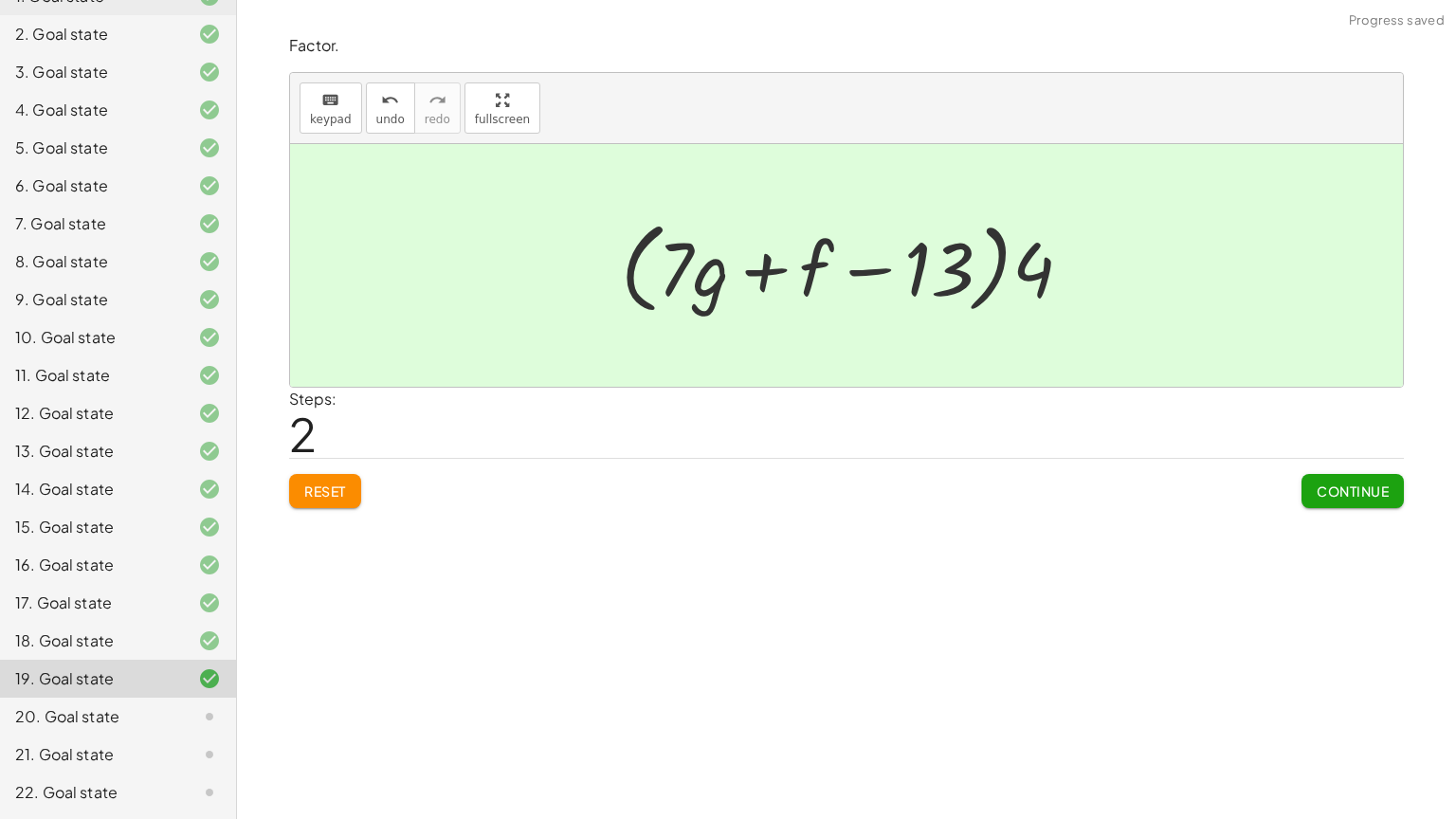
click at [1322, 491] on span "Continue" at bounding box center [1353, 490] width 72 height 17
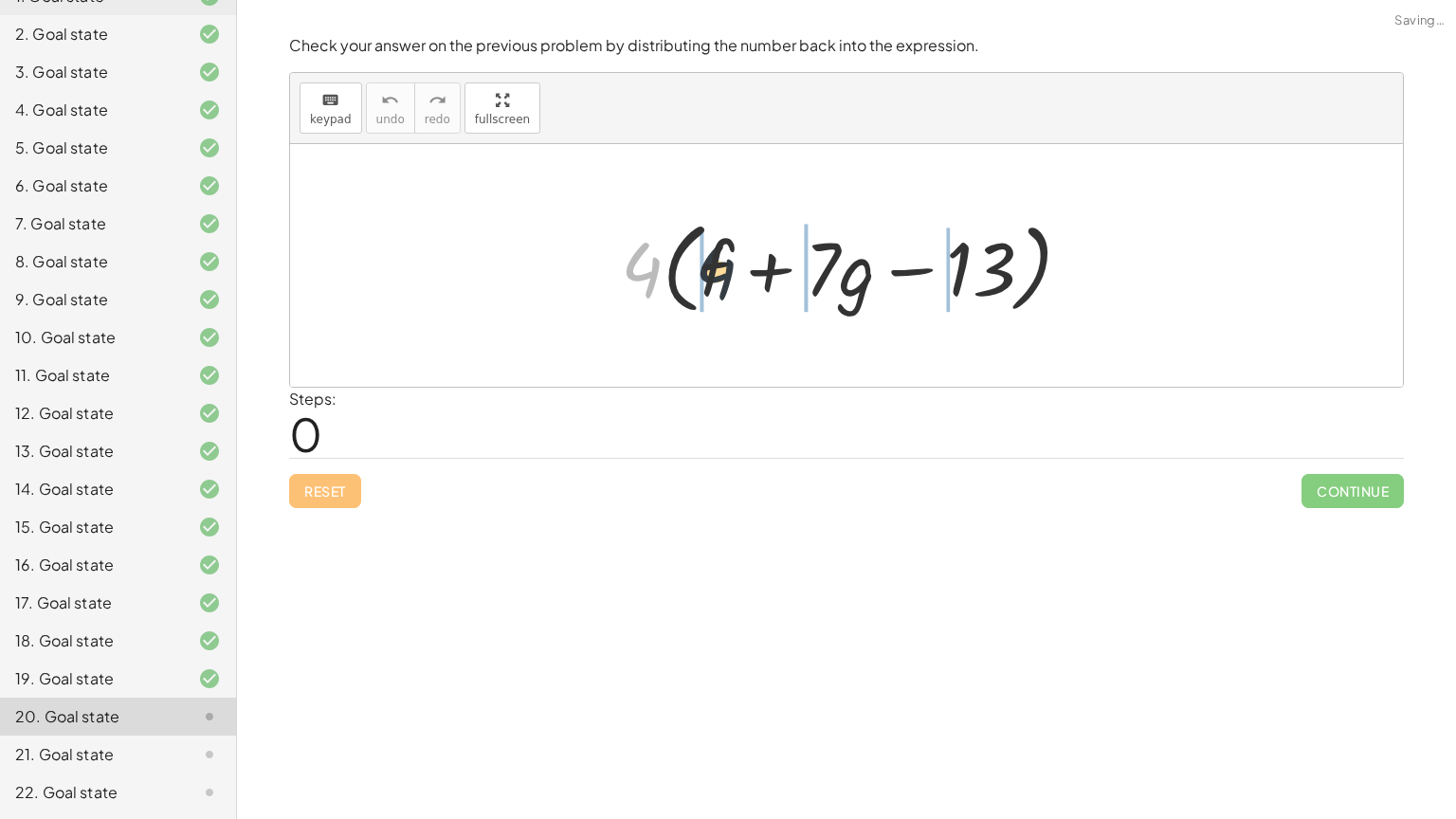
drag, startPoint x: 646, startPoint y: 270, endPoint x: 801, endPoint y: 272, distance: 155.0
click at [801, 272] on div at bounding box center [854, 265] width 485 height 108
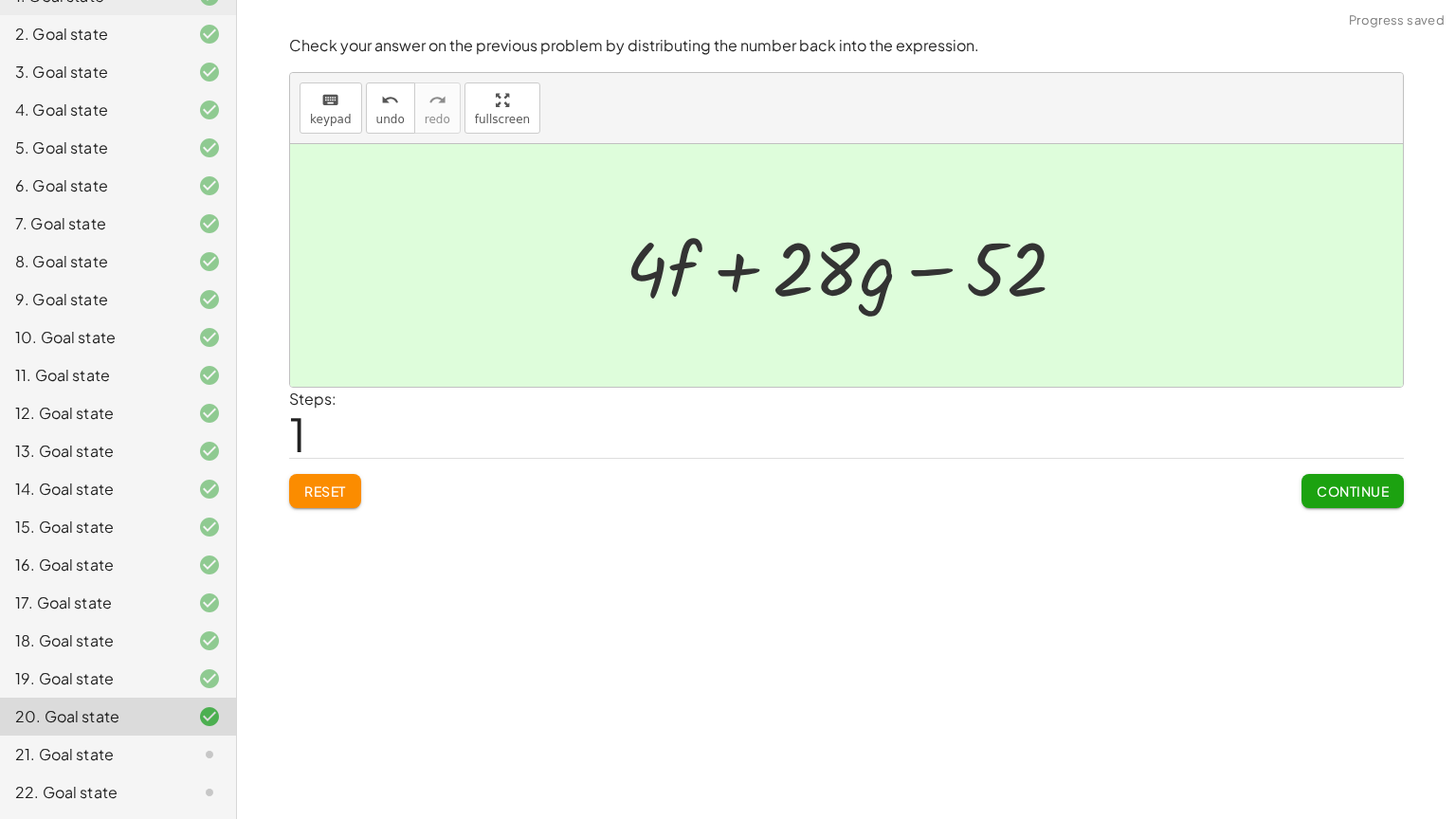
click at [1311, 486] on button "Continue" at bounding box center [1352, 491] width 103 height 34
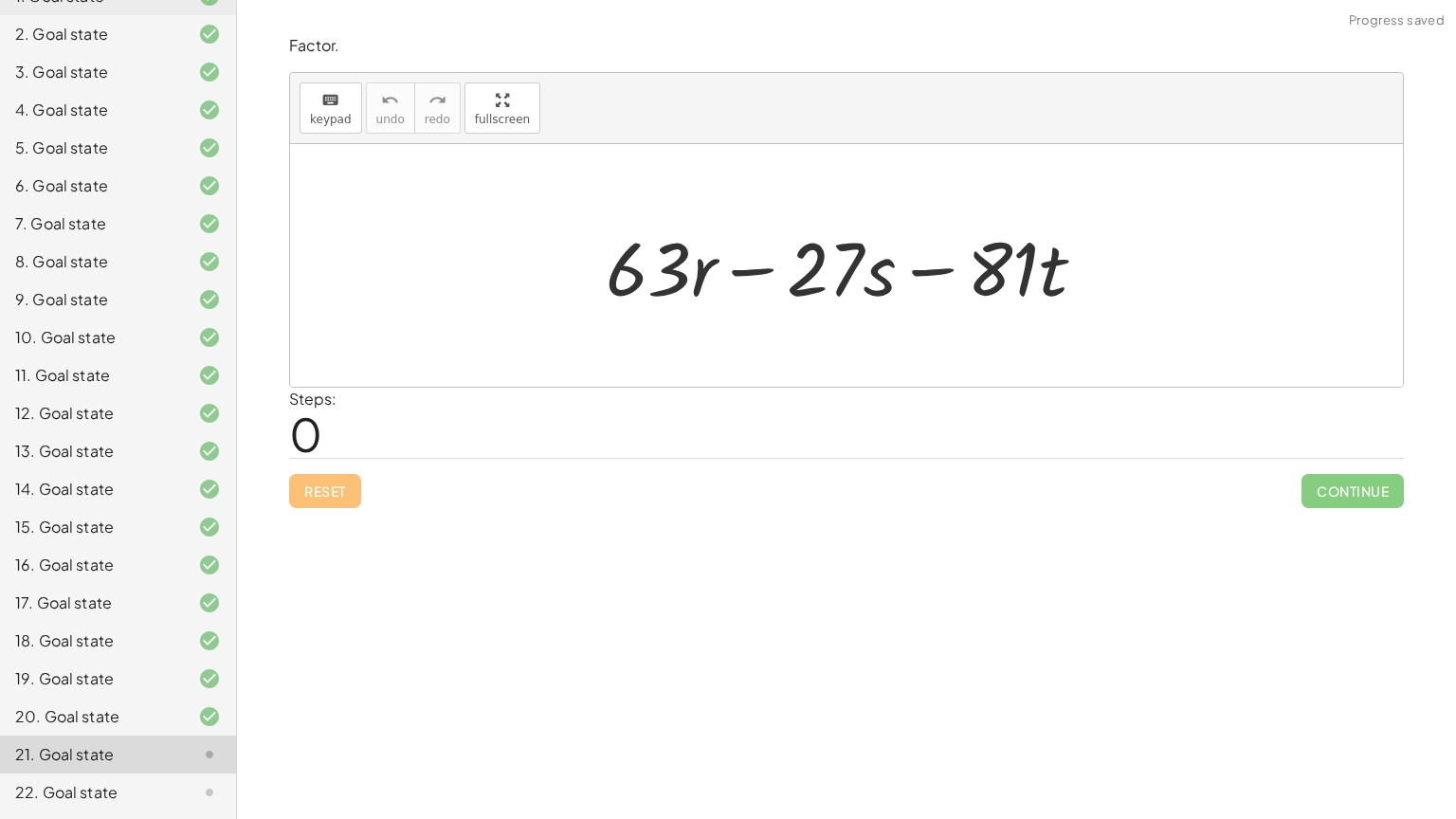
click at [663, 281] on div at bounding box center [854, 266] width 514 height 98
drag, startPoint x: 663, startPoint y: 281, endPoint x: 842, endPoint y: 296, distance: 179.6
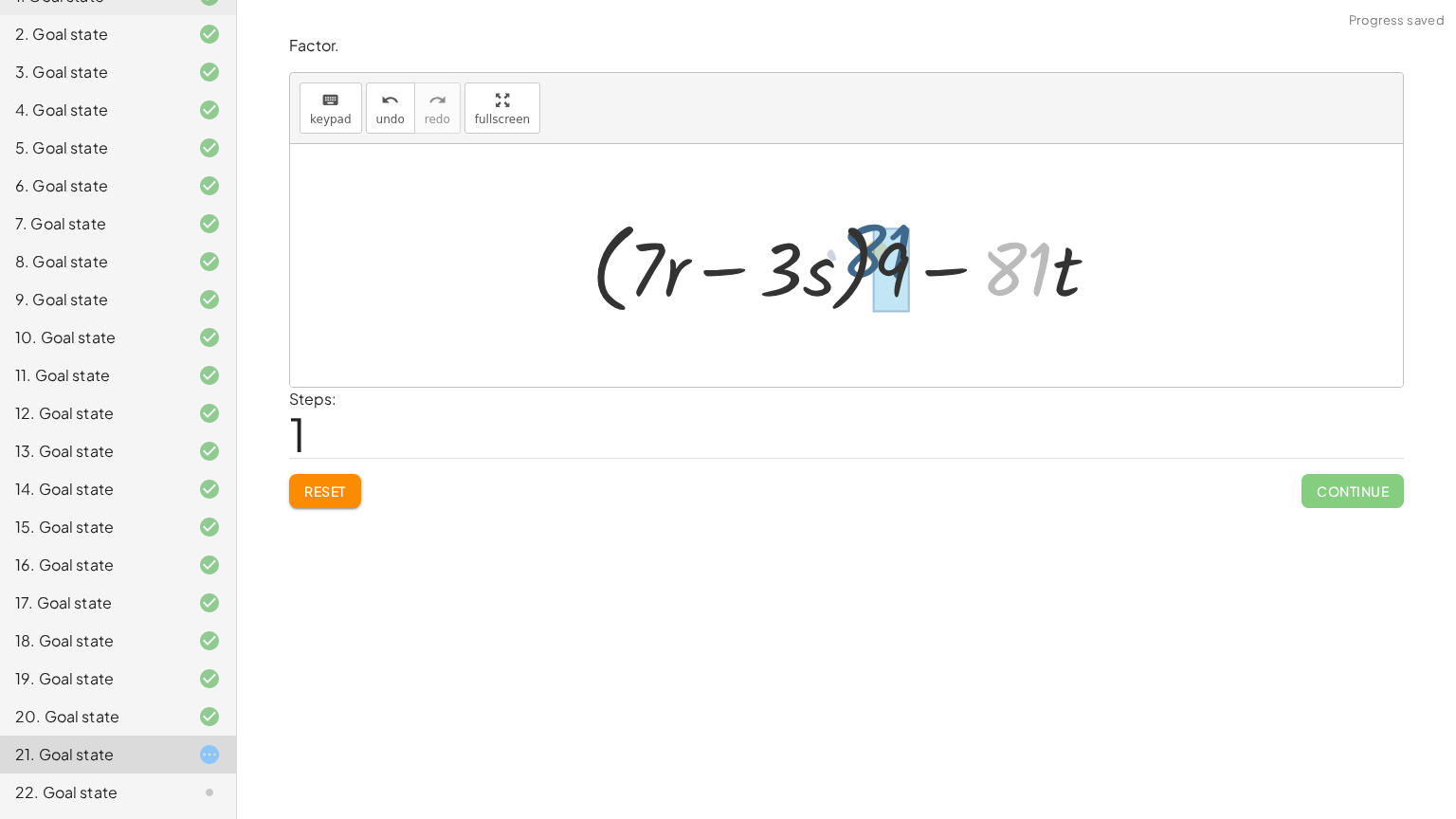
drag, startPoint x: 1025, startPoint y: 293, endPoint x: 898, endPoint y: 286, distance: 127.2
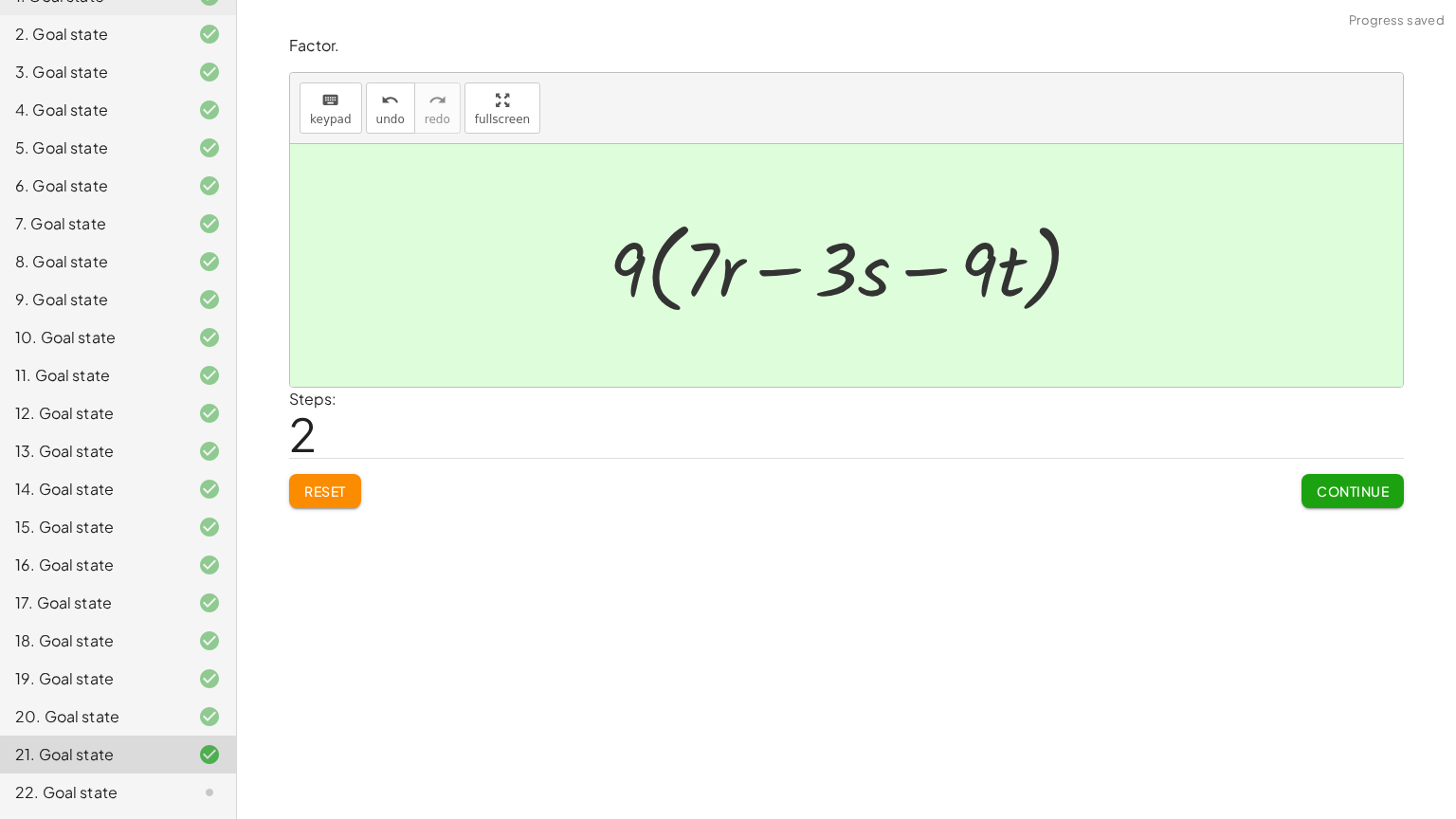
click at [1348, 496] on span "Continue" at bounding box center [1353, 490] width 72 height 17
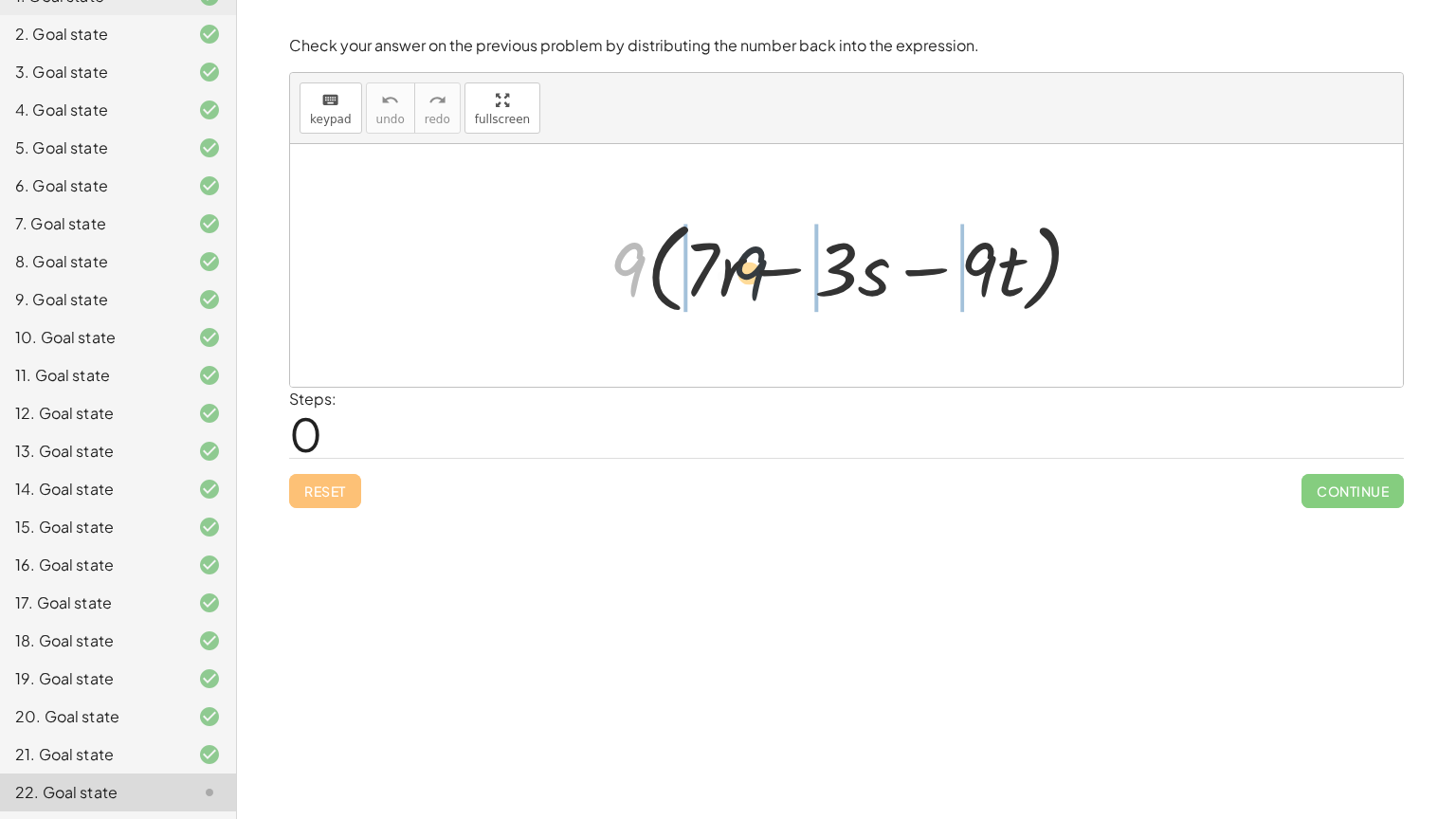
drag, startPoint x: 628, startPoint y: 259, endPoint x: 813, endPoint y: 261, distance: 185.0
click at [813, 261] on div at bounding box center [855, 265] width 508 height 108
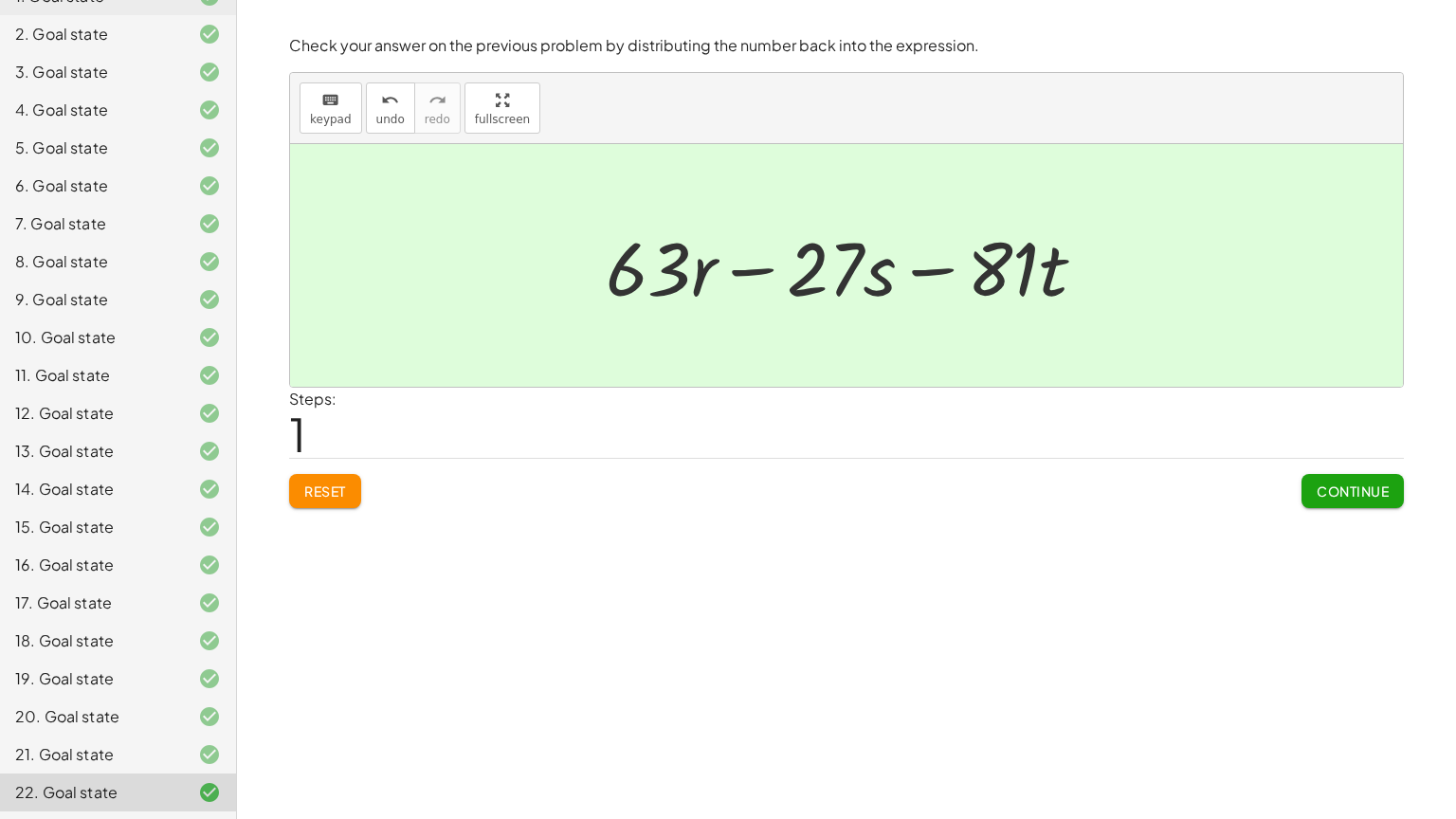
click at [1350, 498] on button "Continue" at bounding box center [1352, 491] width 103 height 34
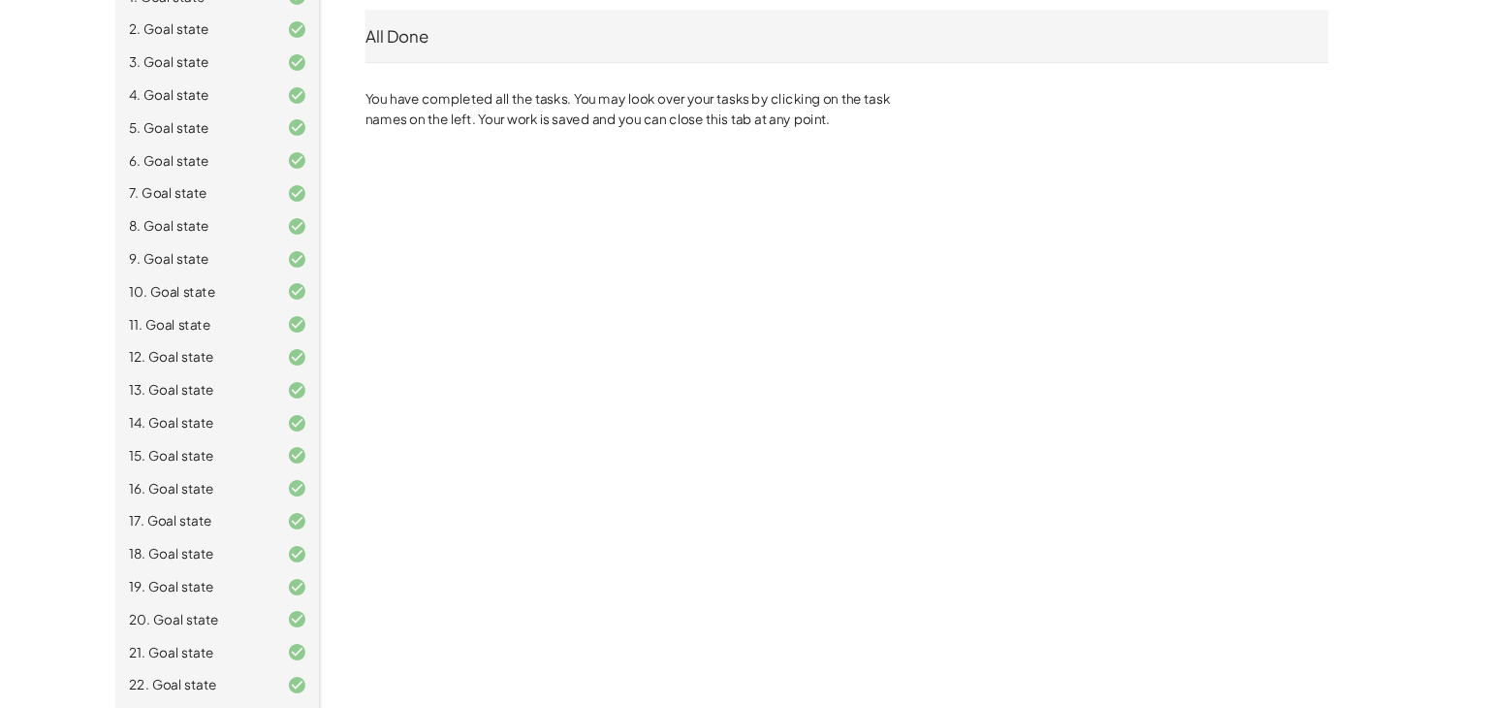
scroll to position [0, 0]
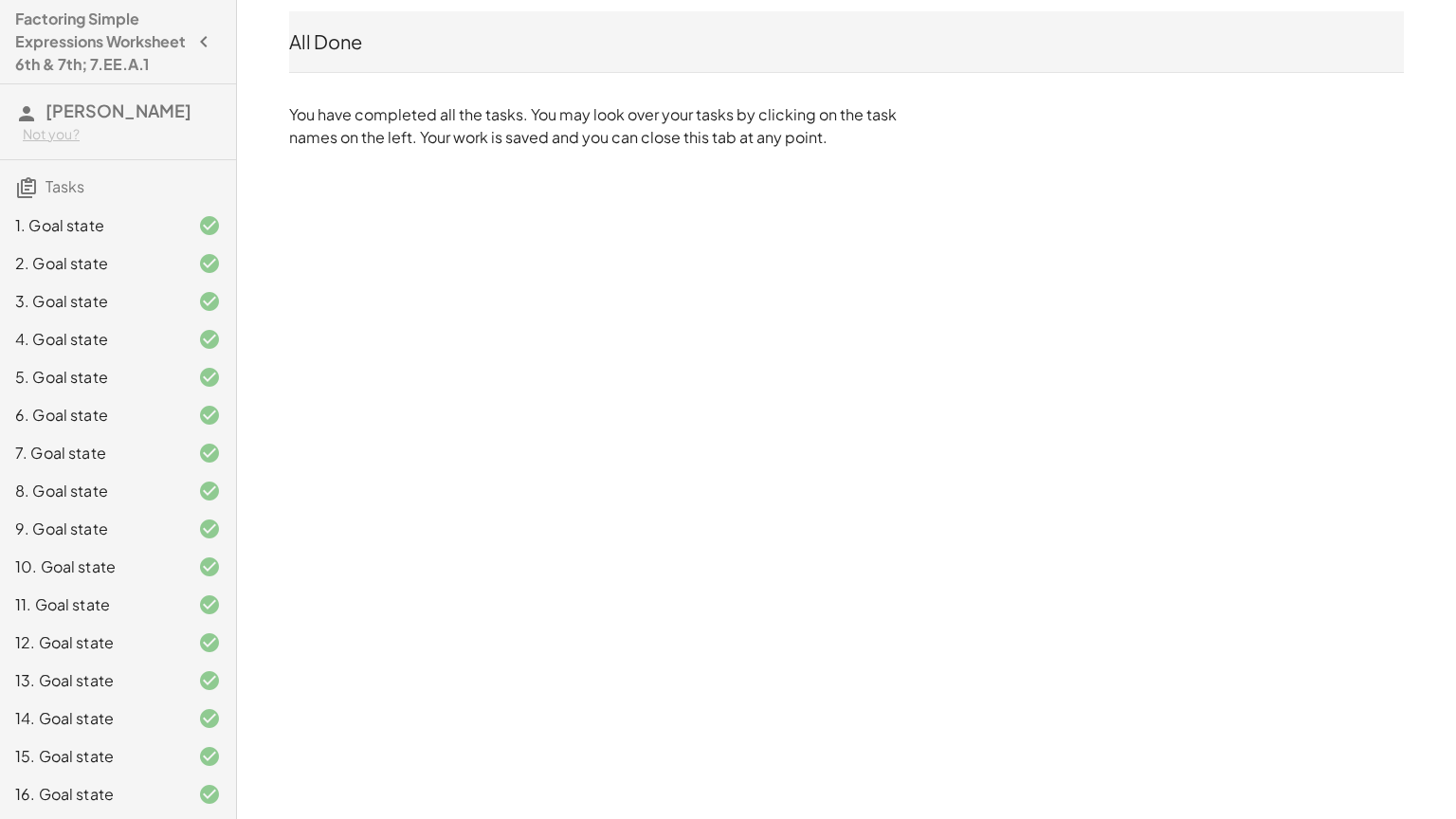
click at [207, 48] on icon "button" at bounding box center [203, 41] width 22 height 22
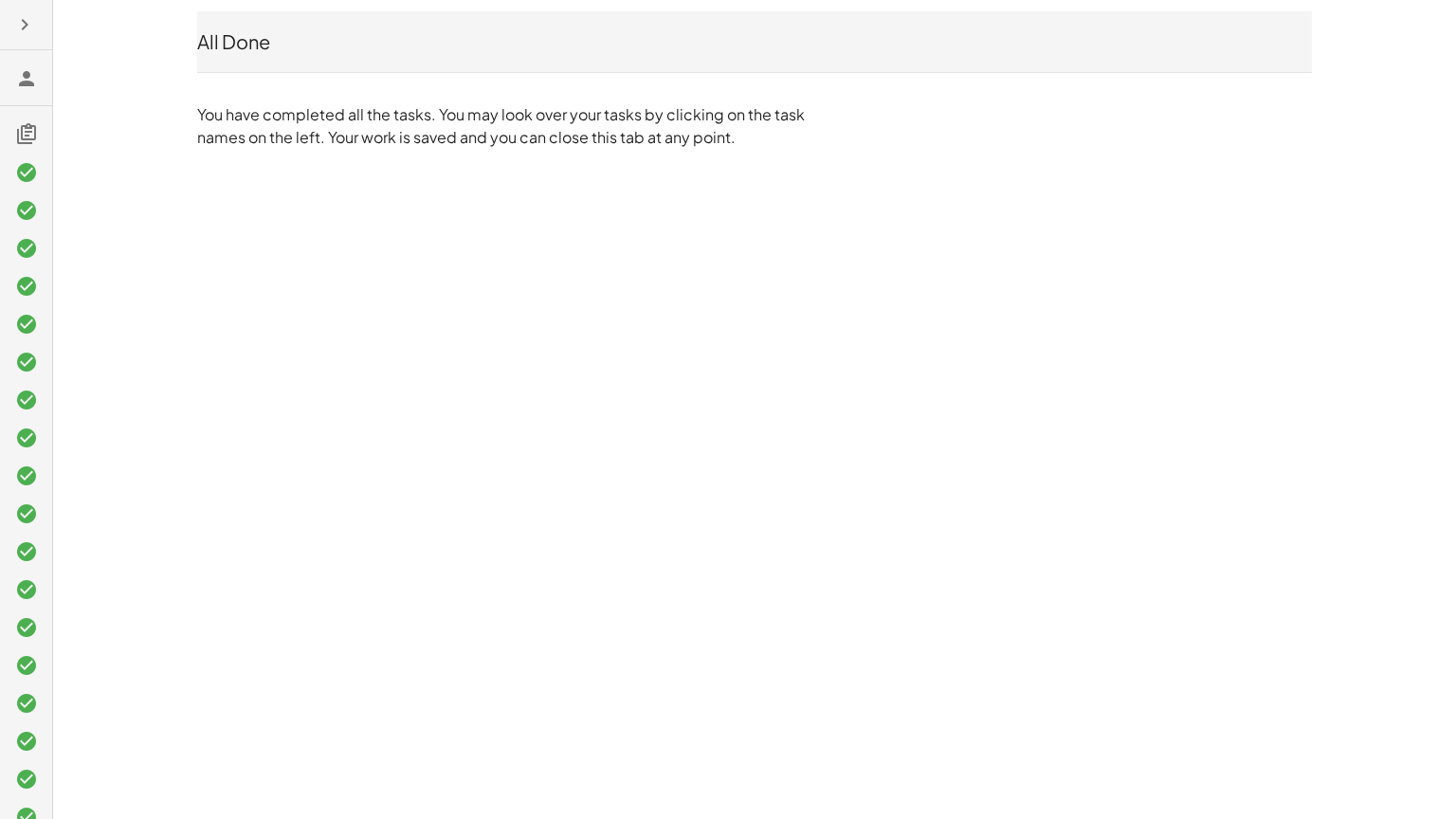
click at [18, 77] on icon at bounding box center [26, 78] width 22 height 22
click at [25, 84] on icon at bounding box center [26, 78] width 22 height 22
click at [24, 148] on div at bounding box center [25, 569] width 52 height 849
click at [280, 35] on div "All Done" at bounding box center [755, 41] width 1115 height 26
click at [241, 43] on div "All Done" at bounding box center [755, 41] width 1115 height 26
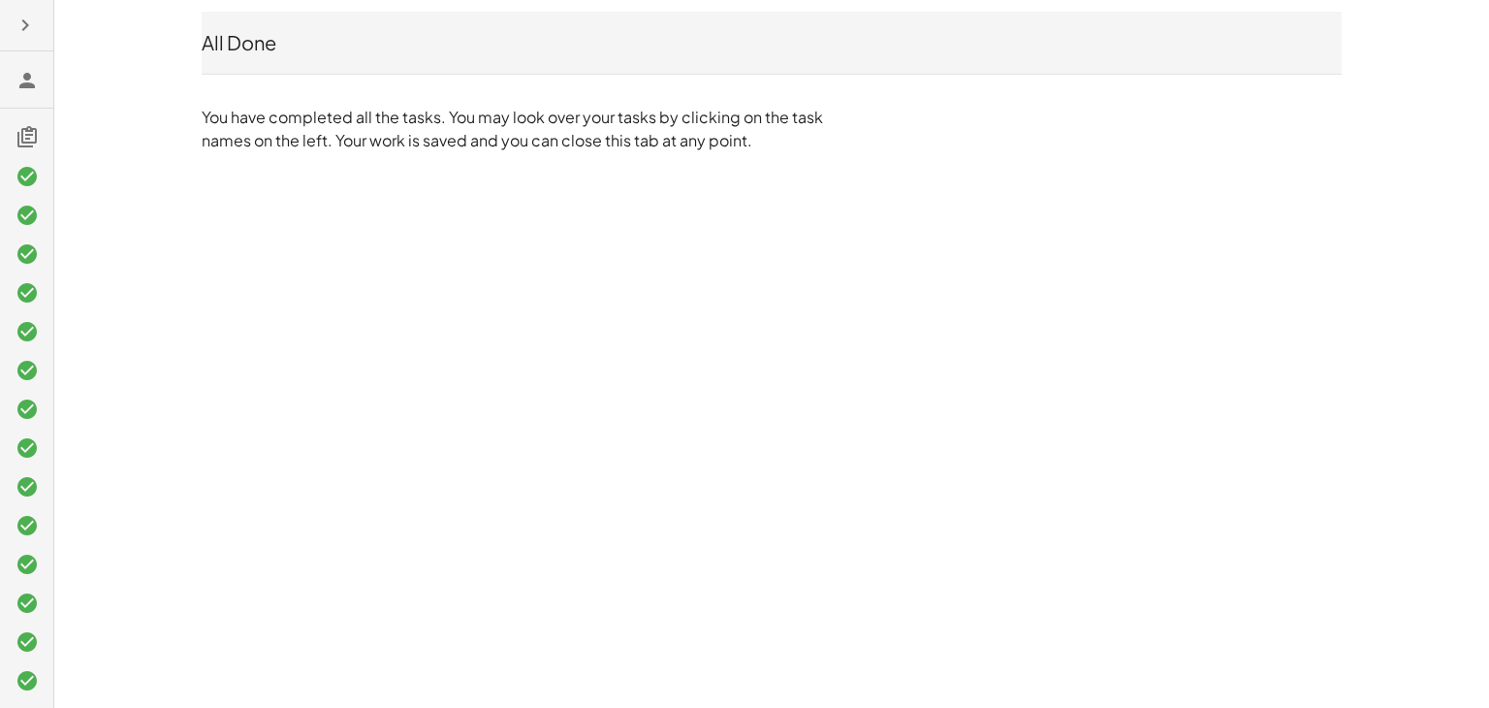
click at [29, 134] on icon at bounding box center [27, 136] width 23 height 23
click at [23, 24] on icon "button" at bounding box center [25, 25] width 23 height 23
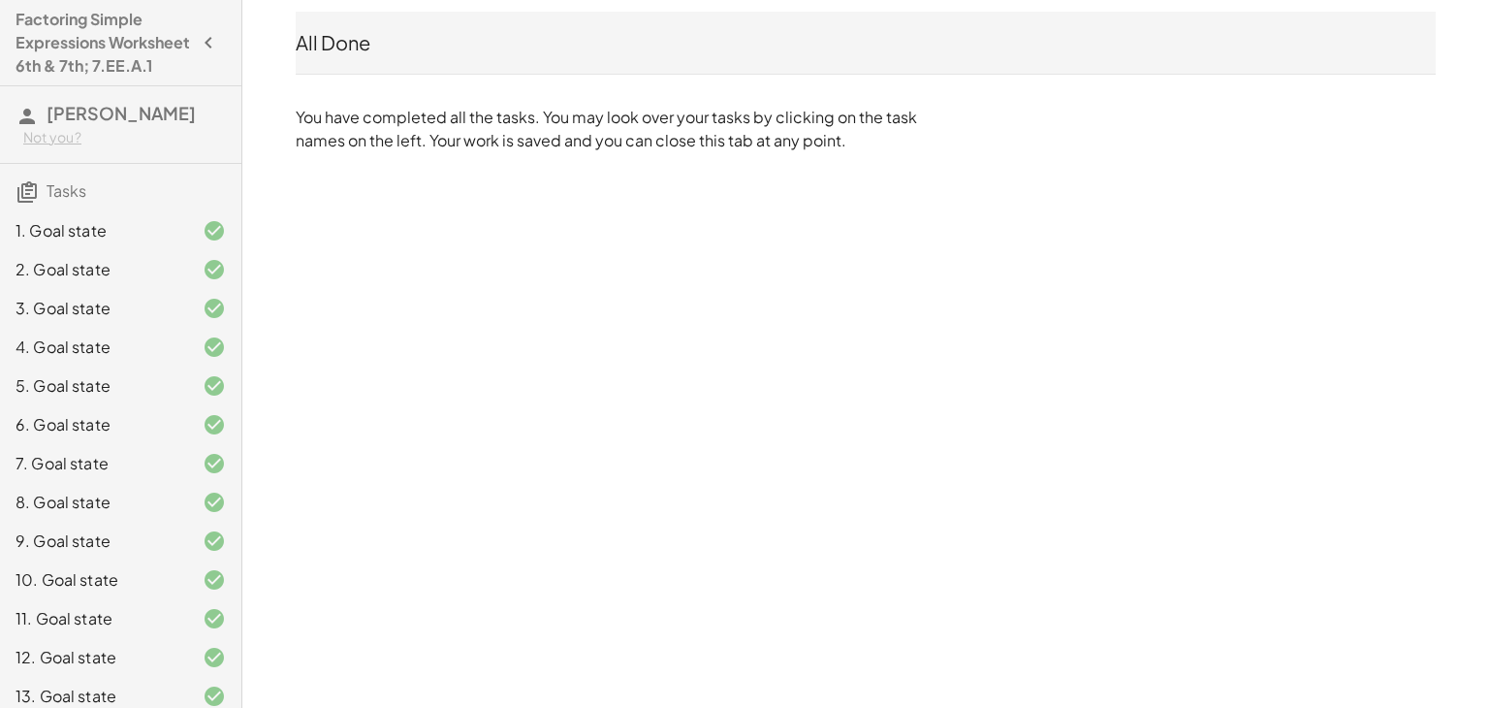
click at [105, 124] on span "[PERSON_NAME]" at bounding box center [121, 113] width 149 height 22
click at [99, 36] on h4 "Factoring Simple Expressions Worksheet 6th & 7th; 7.EE.A.1" at bounding box center [103, 43] width 175 height 70
click at [43, 78] on h4 "Factoring Simple Expressions Worksheet 6th & 7th; 7.EE.A.1" at bounding box center [103, 43] width 175 height 70
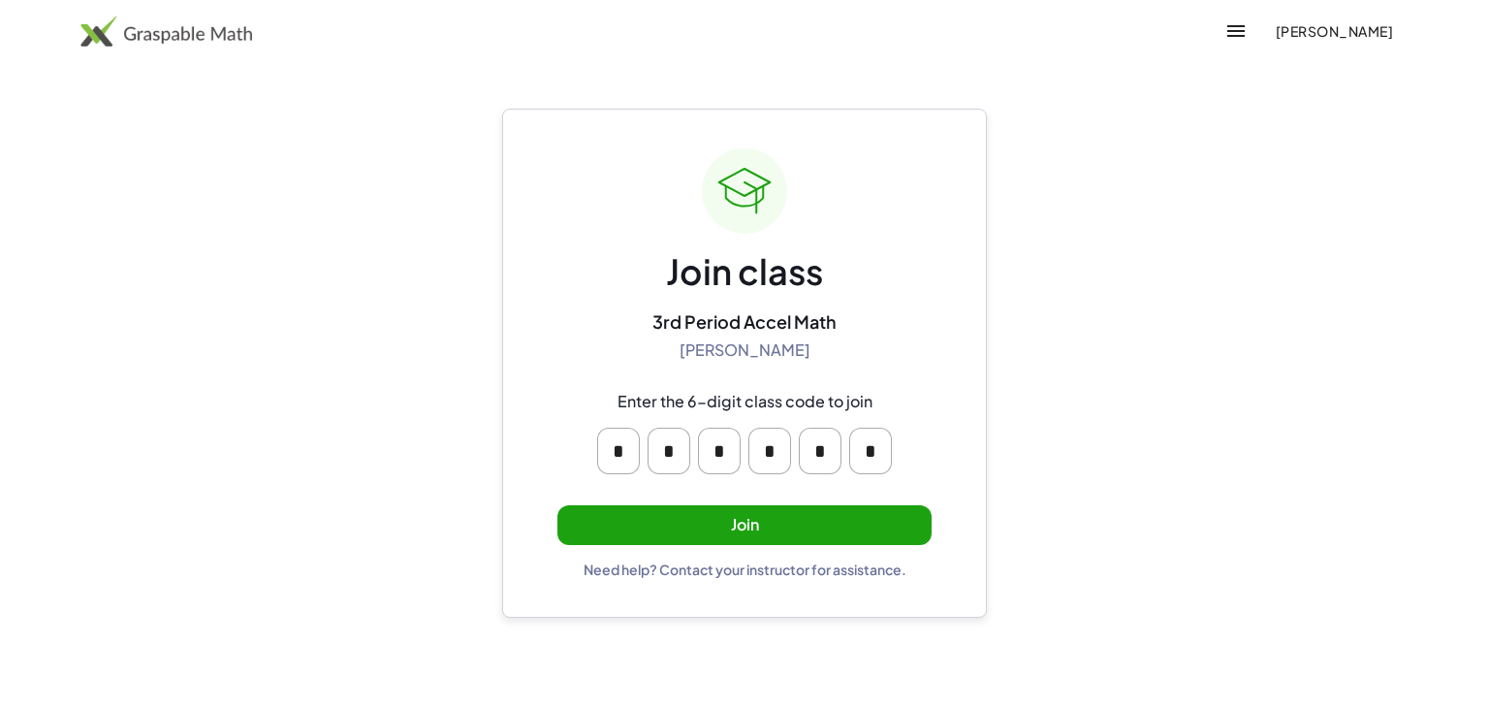
click at [741, 534] on button "Join" at bounding box center [744, 525] width 374 height 40
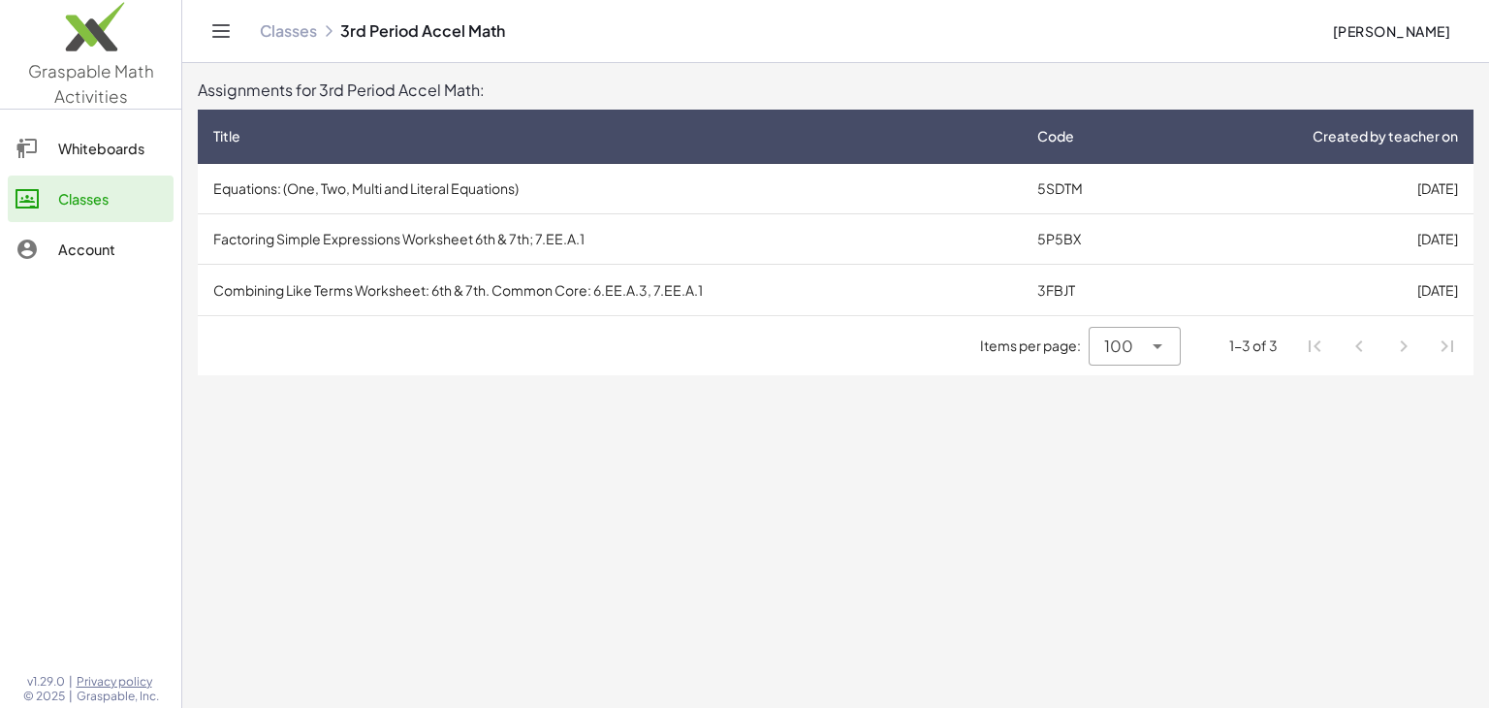
click at [458, 199] on td "Equations: (One, Two, Multi and Literal Equations)" at bounding box center [610, 189] width 824 height 50
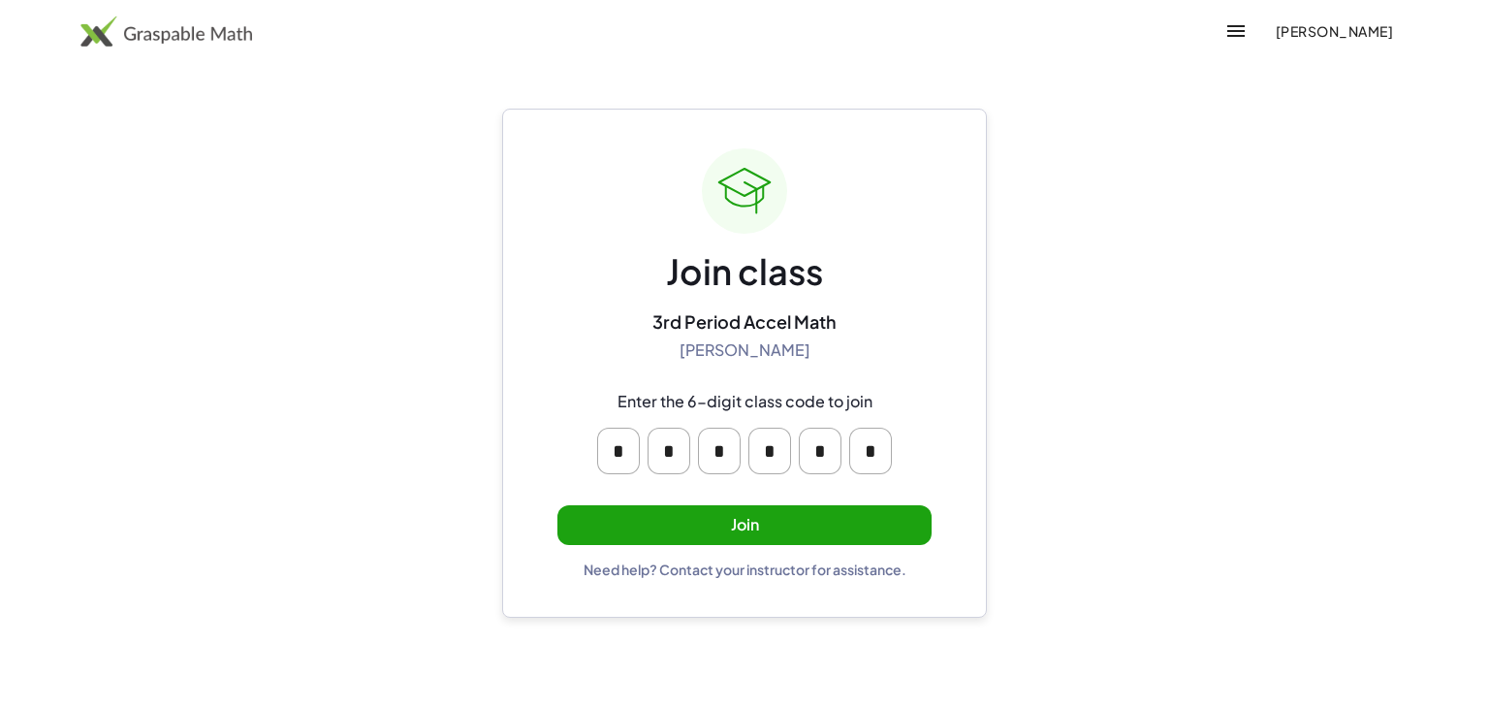
click at [1275, 34] on span "[PERSON_NAME]" at bounding box center [1334, 30] width 118 height 17
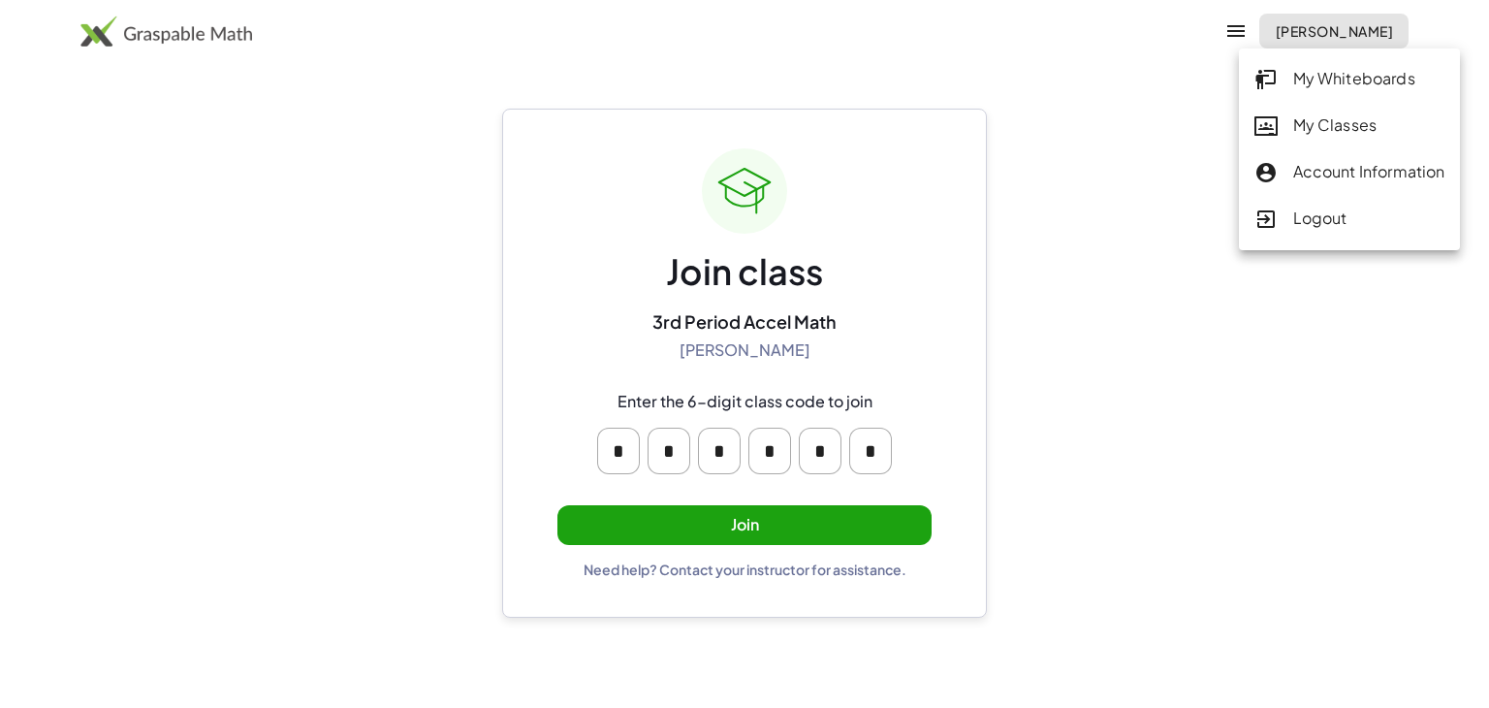
click at [1329, 119] on div "My Classes" at bounding box center [1350, 125] width 191 height 25
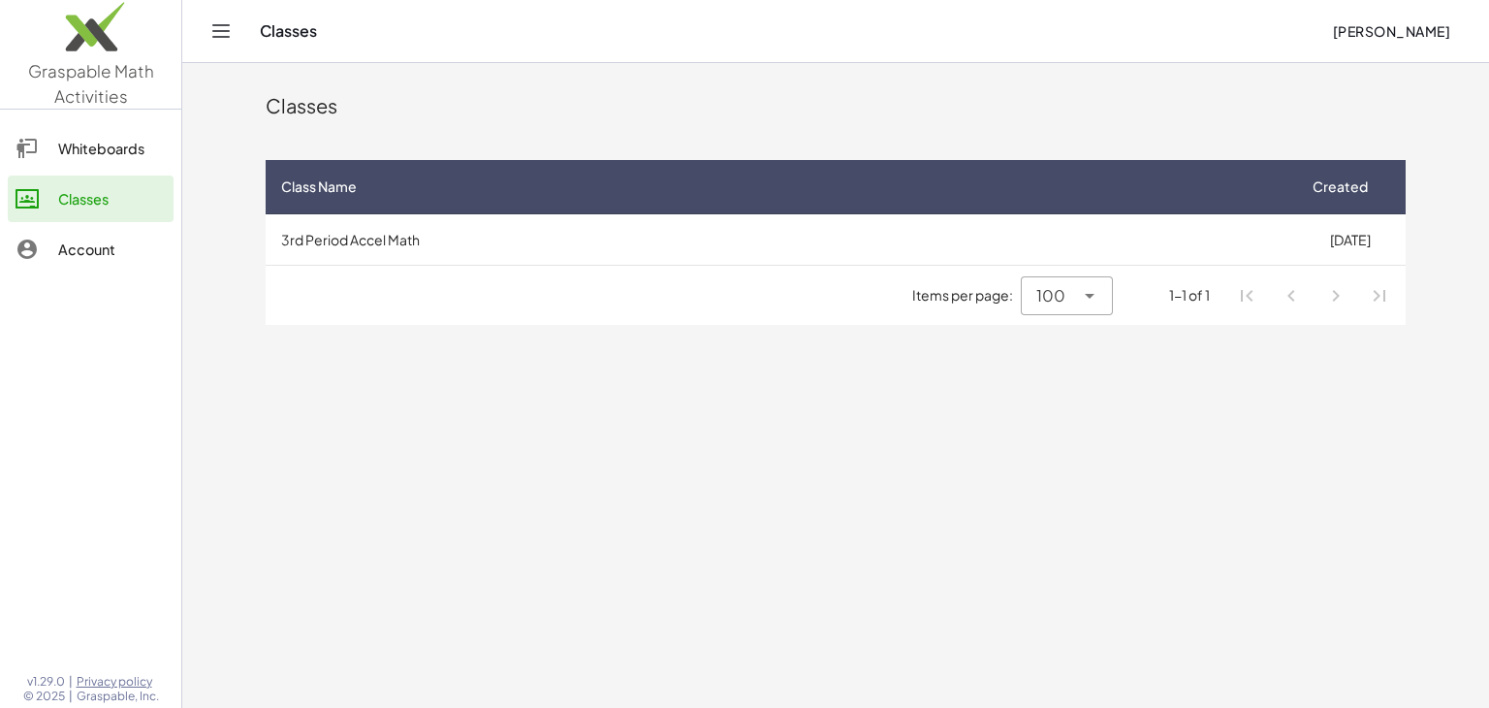
click at [477, 242] on td "3rd Period Accel Math" at bounding box center [780, 239] width 1029 height 50
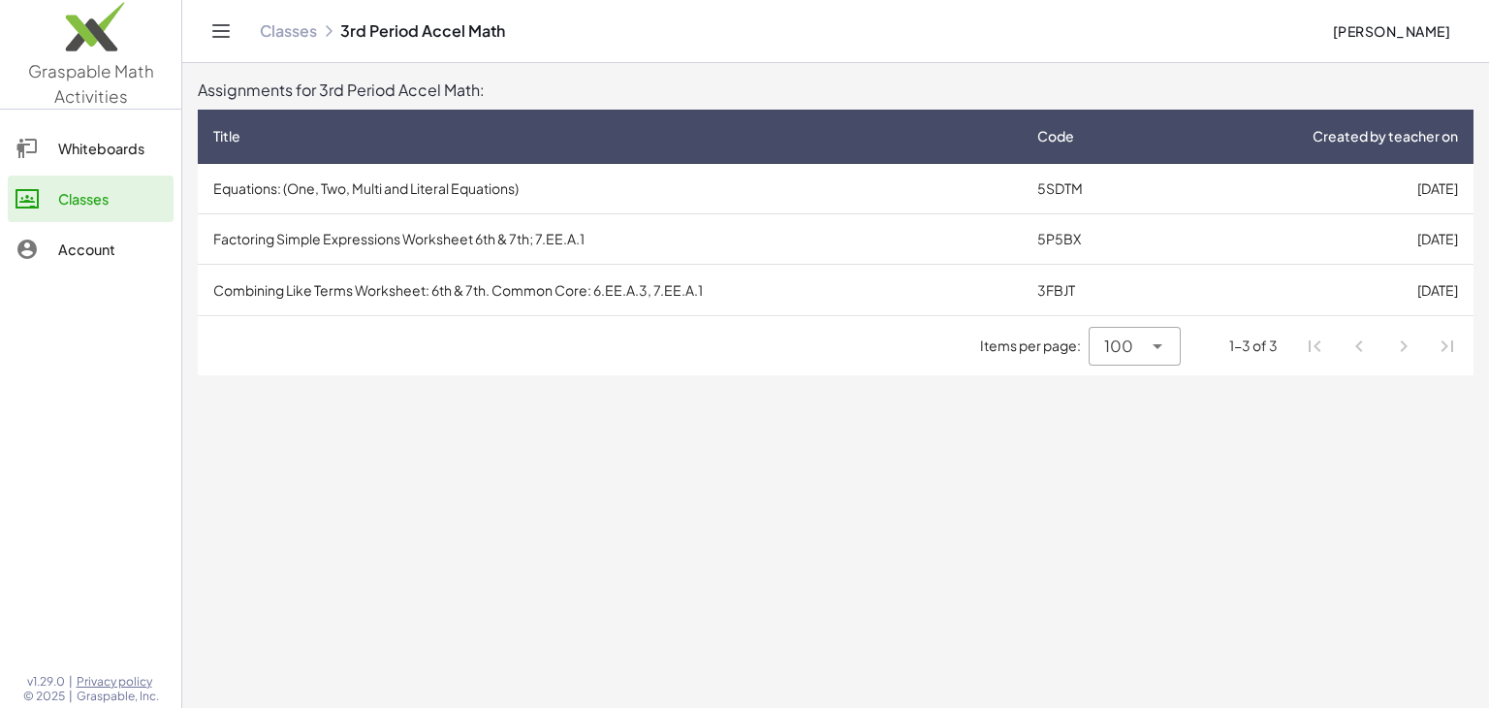
click at [302, 129] on div "Title" at bounding box center [609, 136] width 793 height 20
click at [302, 144] on div "Title" at bounding box center [609, 136] width 793 height 20
click at [359, 181] on td "Combining Like Terms Worksheet: 6th & 7th. Common Core: 6.EE.A.3, 7.EE.A.1" at bounding box center [610, 189] width 824 height 50
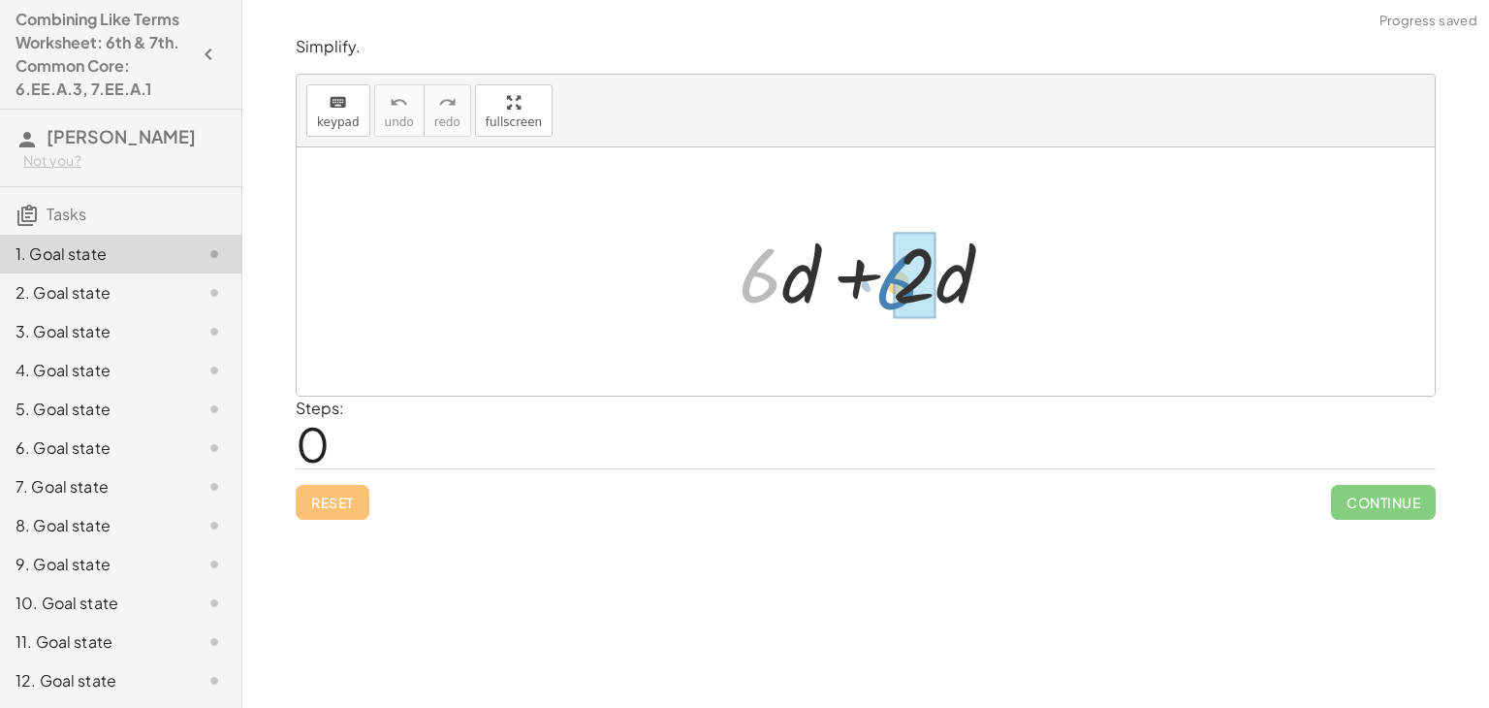
drag, startPoint x: 764, startPoint y: 276, endPoint x: 903, endPoint y: 283, distance: 138.8
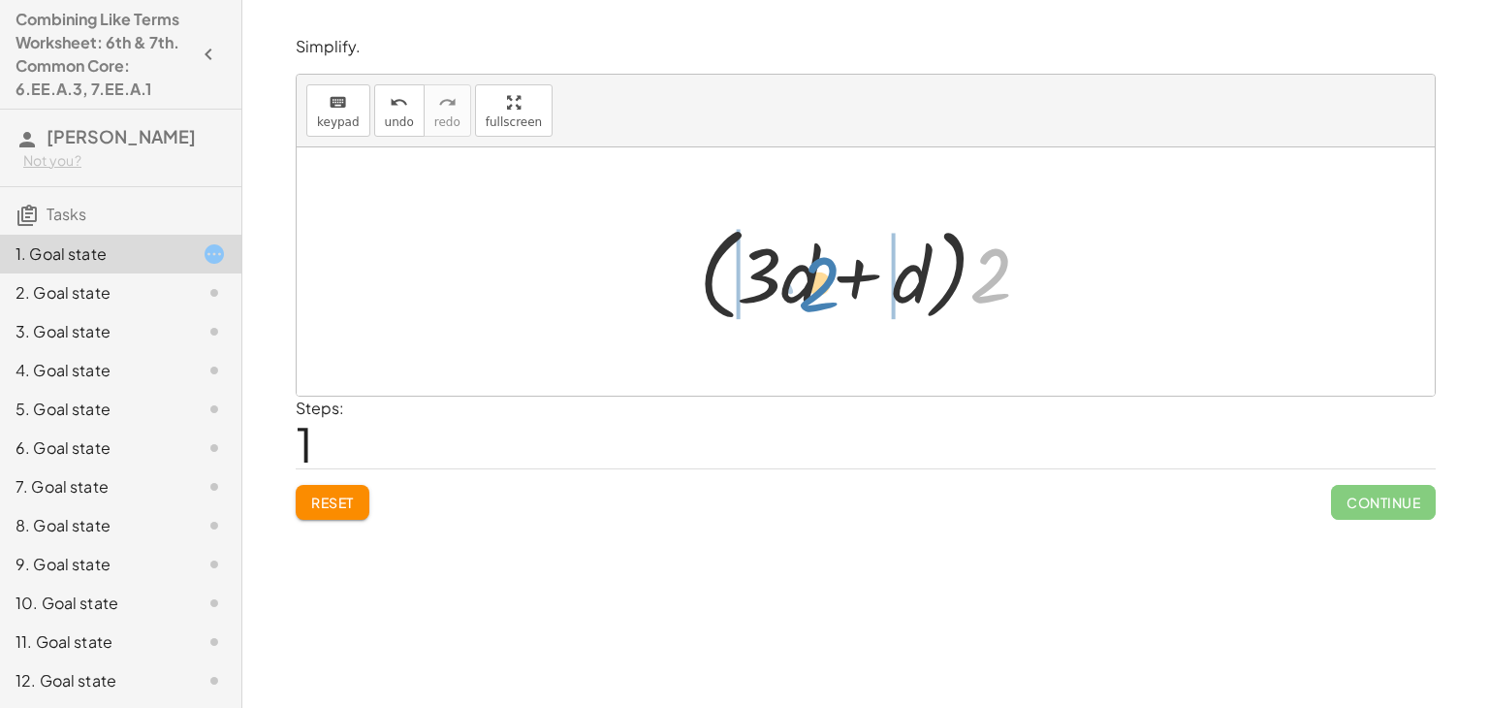
drag, startPoint x: 991, startPoint y: 307, endPoint x: 819, endPoint y: 315, distance: 171.8
click at [819, 315] on div at bounding box center [872, 271] width 366 height 111
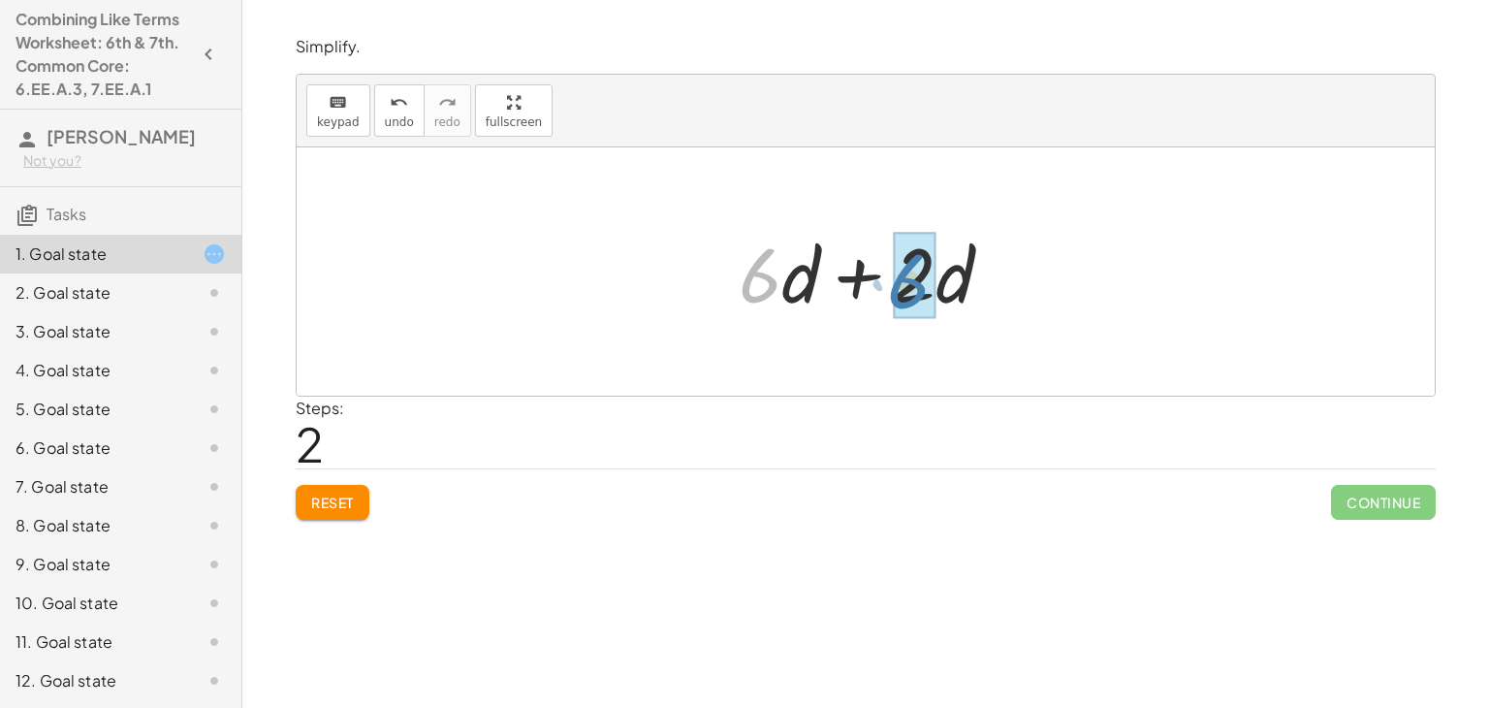
drag, startPoint x: 768, startPoint y: 289, endPoint x: 917, endPoint y: 295, distance: 149.4
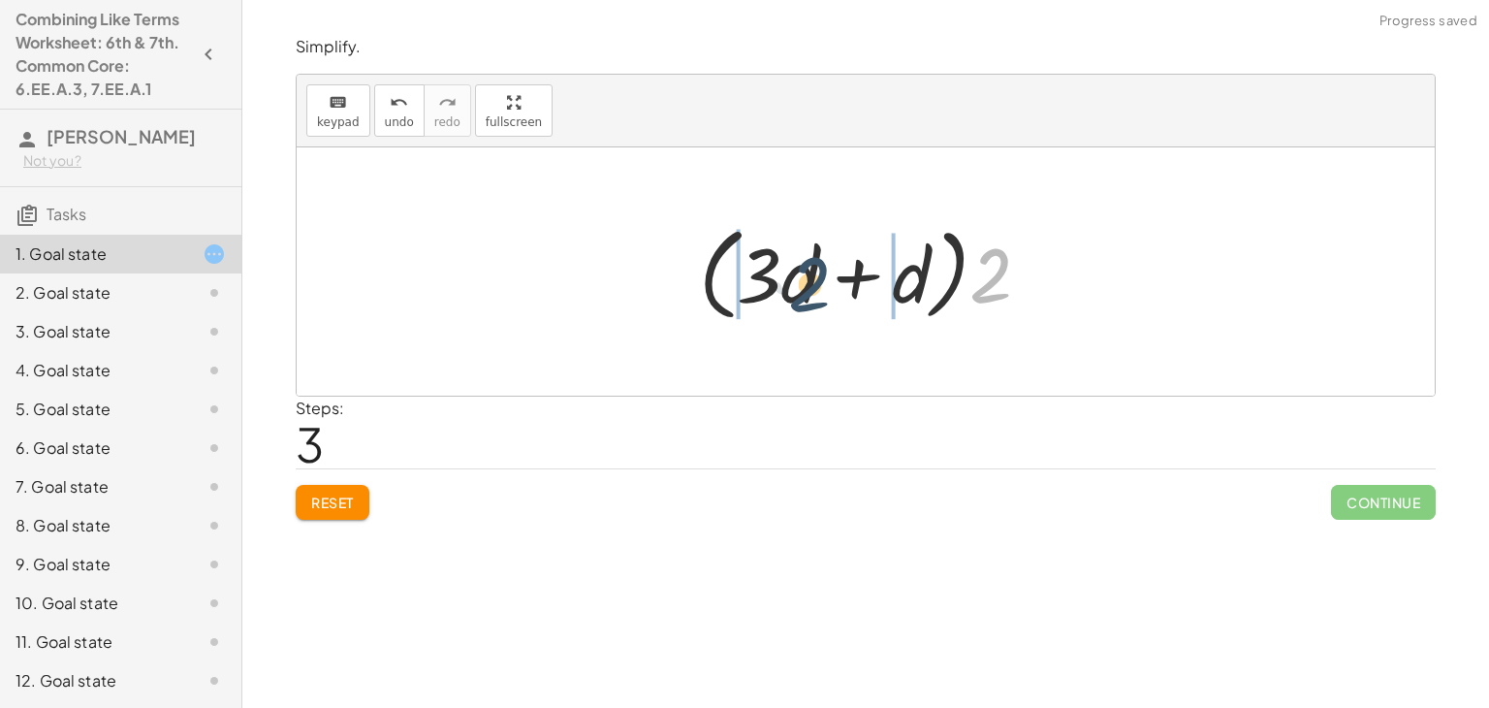
drag, startPoint x: 1001, startPoint y: 284, endPoint x: 809, endPoint y: 294, distance: 192.2
click at [809, 294] on div at bounding box center [872, 271] width 366 height 111
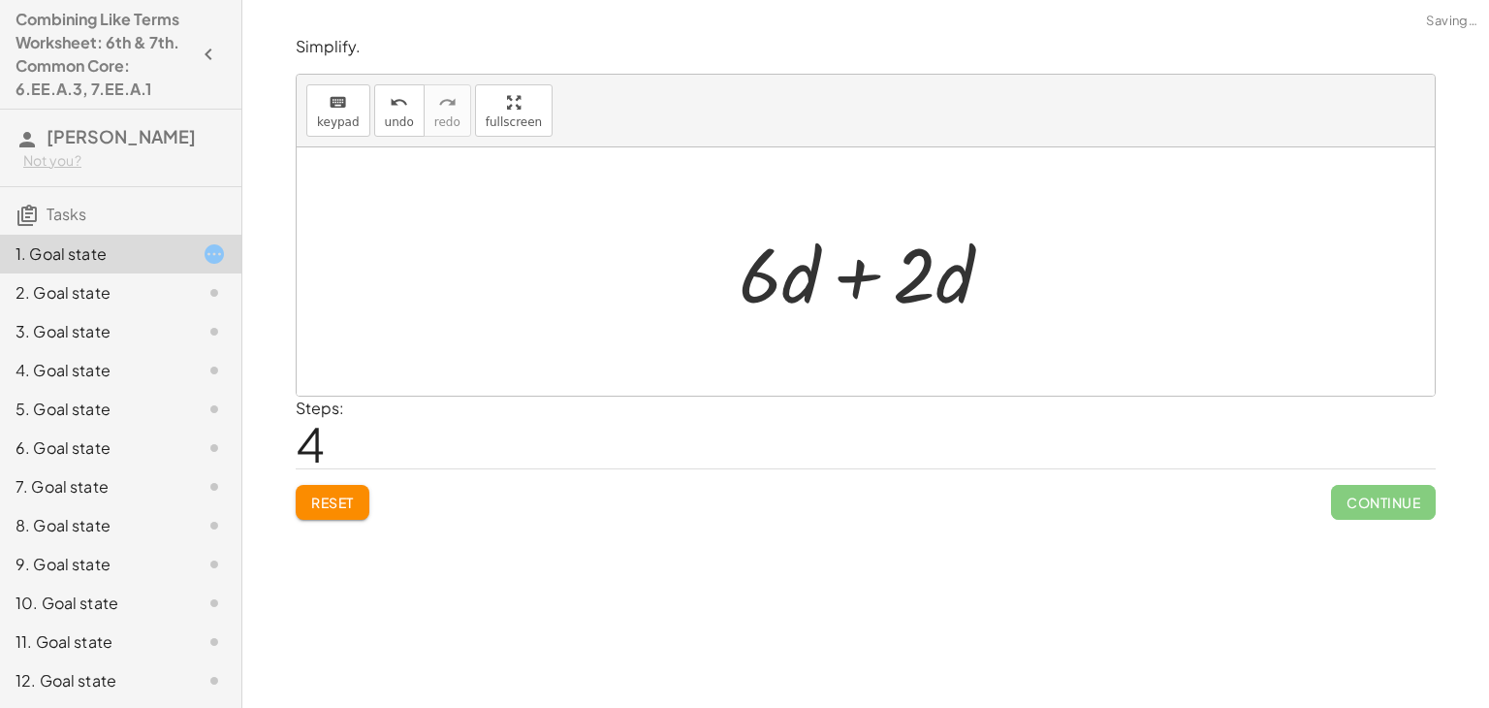
click at [348, 498] on span "Reset" at bounding box center [332, 501] width 43 height 17
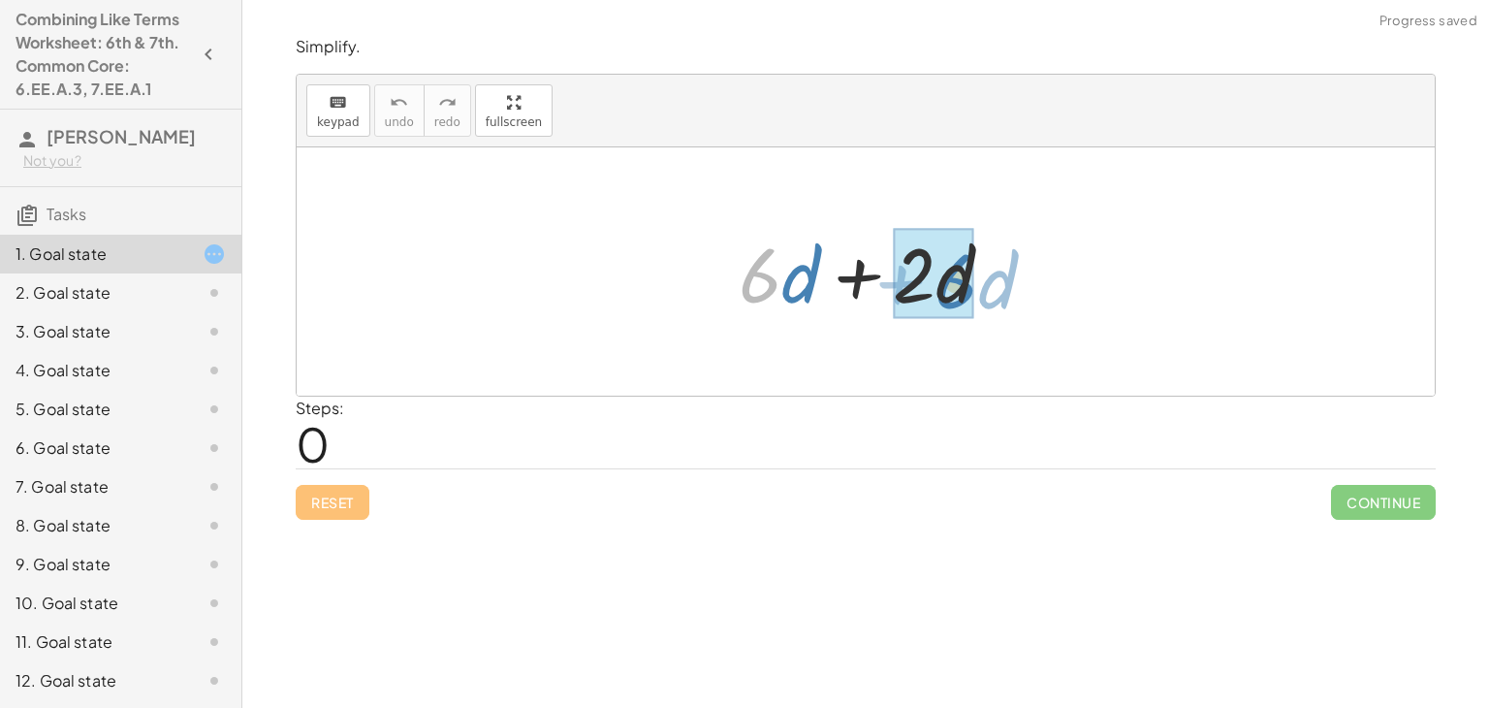
drag, startPoint x: 757, startPoint y: 289, endPoint x: 954, endPoint y: 298, distance: 197.0
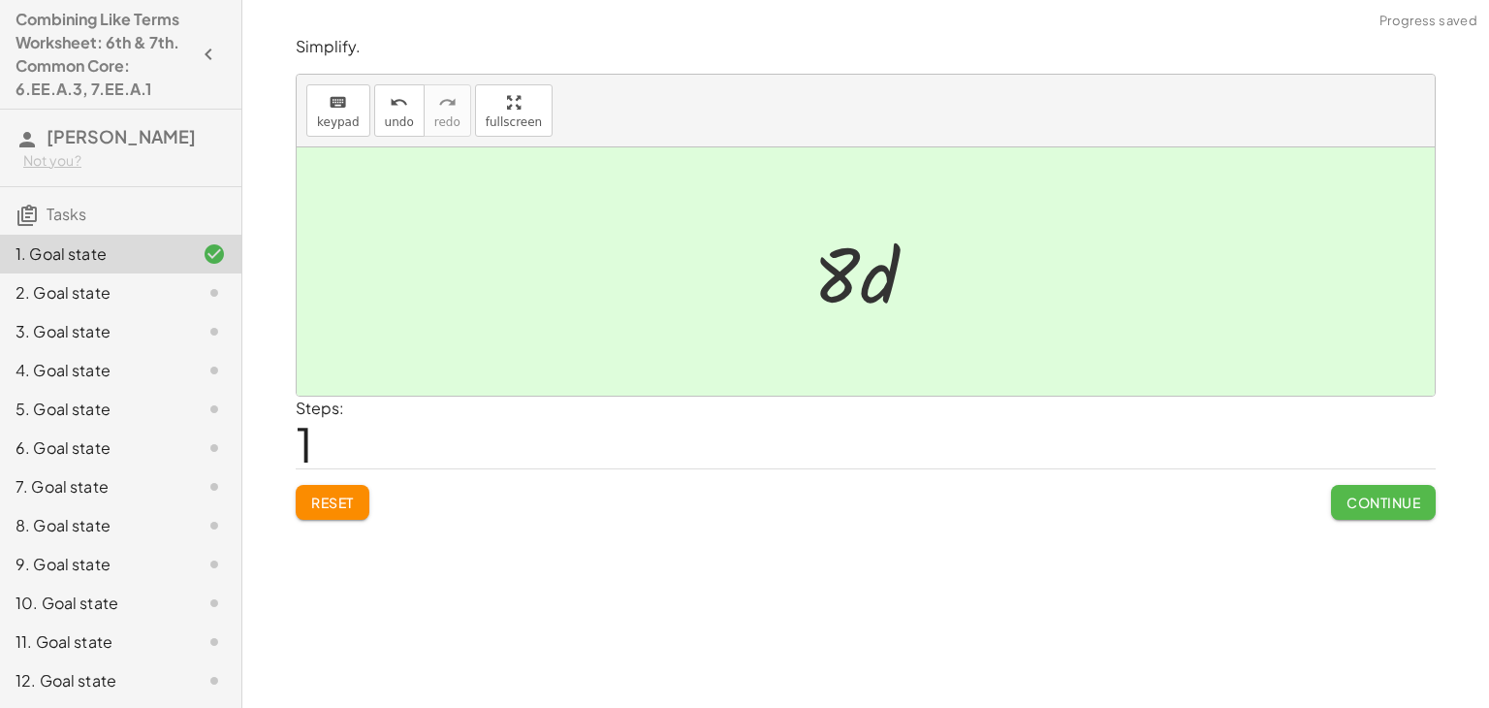
click at [1350, 499] on span "Continue" at bounding box center [1384, 501] width 74 height 17
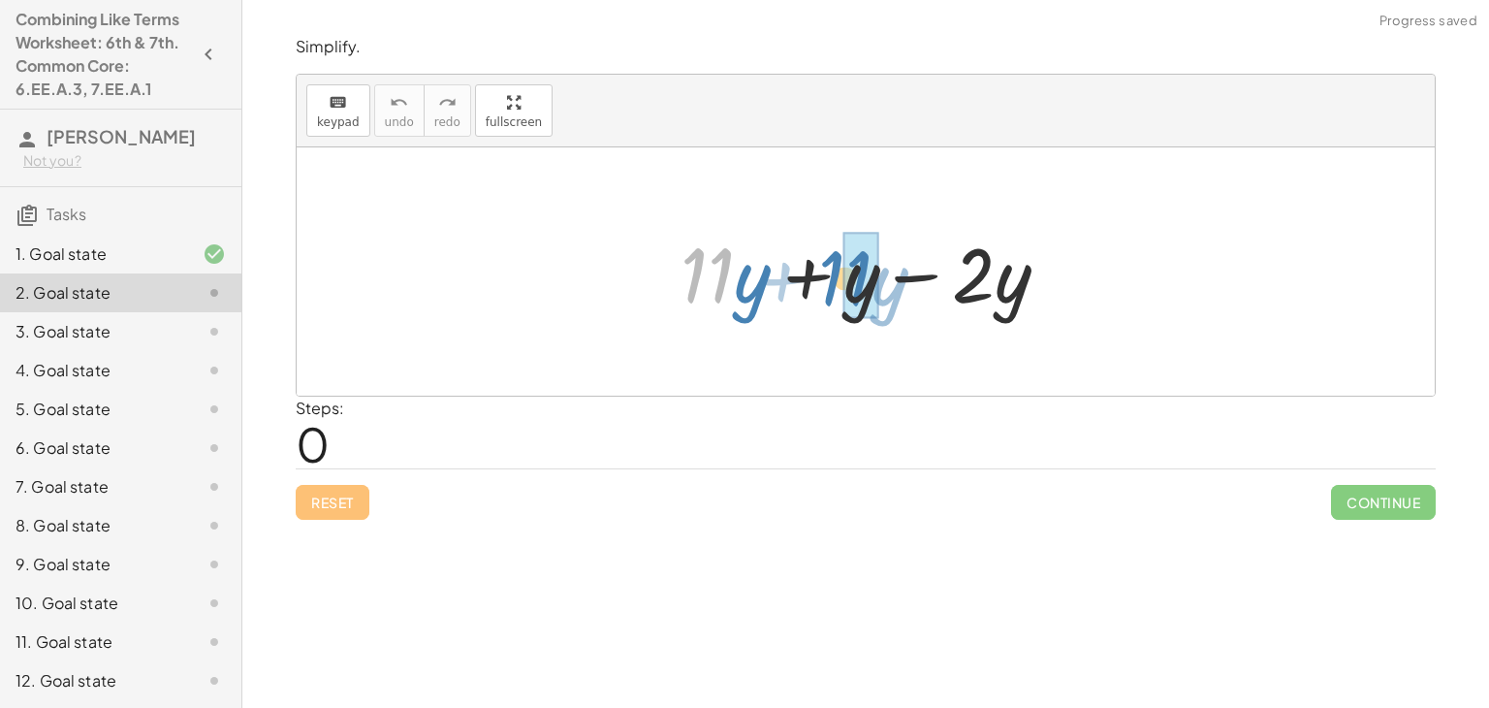
drag, startPoint x: 734, startPoint y: 288, endPoint x: 872, endPoint y: 290, distance: 137.7
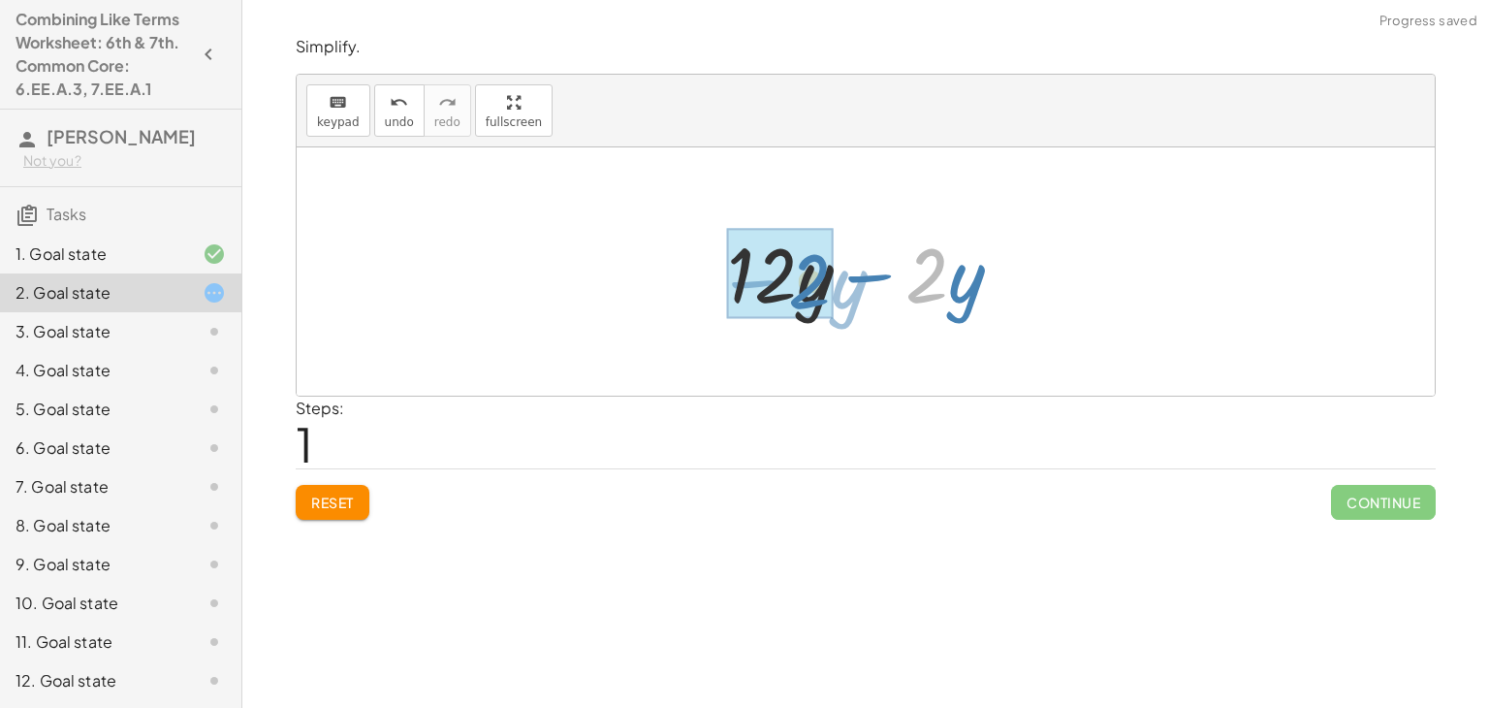
drag, startPoint x: 947, startPoint y: 279, endPoint x: 831, endPoint y: 286, distance: 116.5
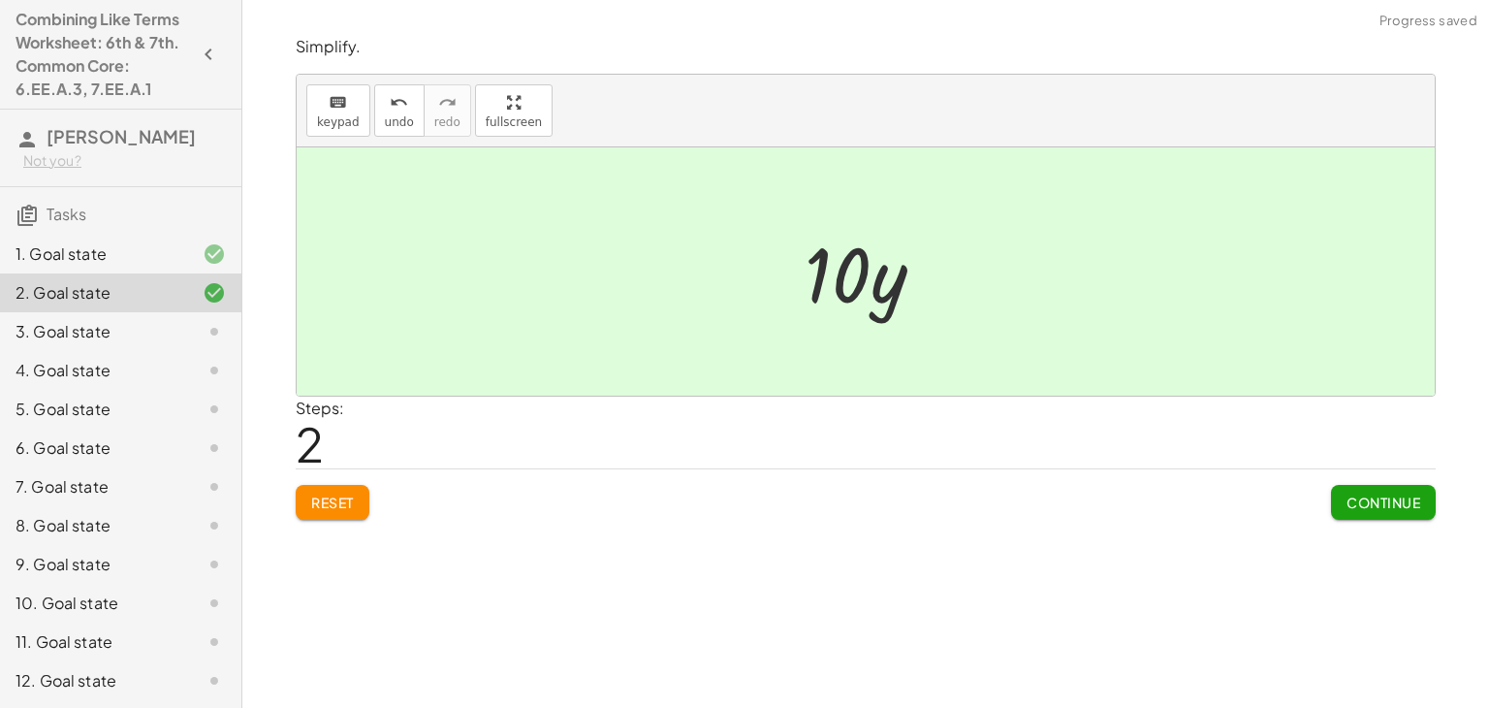
click at [1360, 499] on span "Continue" at bounding box center [1384, 501] width 74 height 17
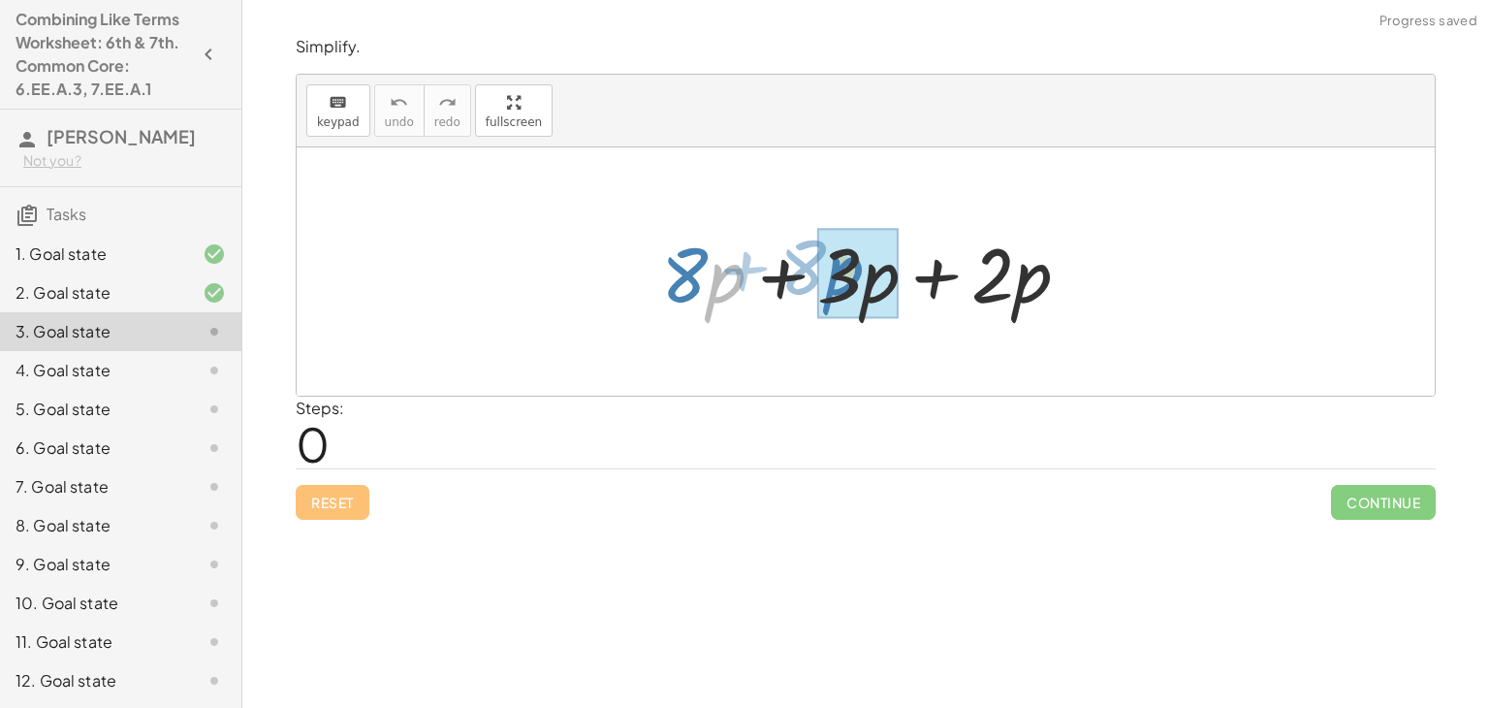
drag, startPoint x: 709, startPoint y: 284, endPoint x: 829, endPoint y: 274, distance: 120.6
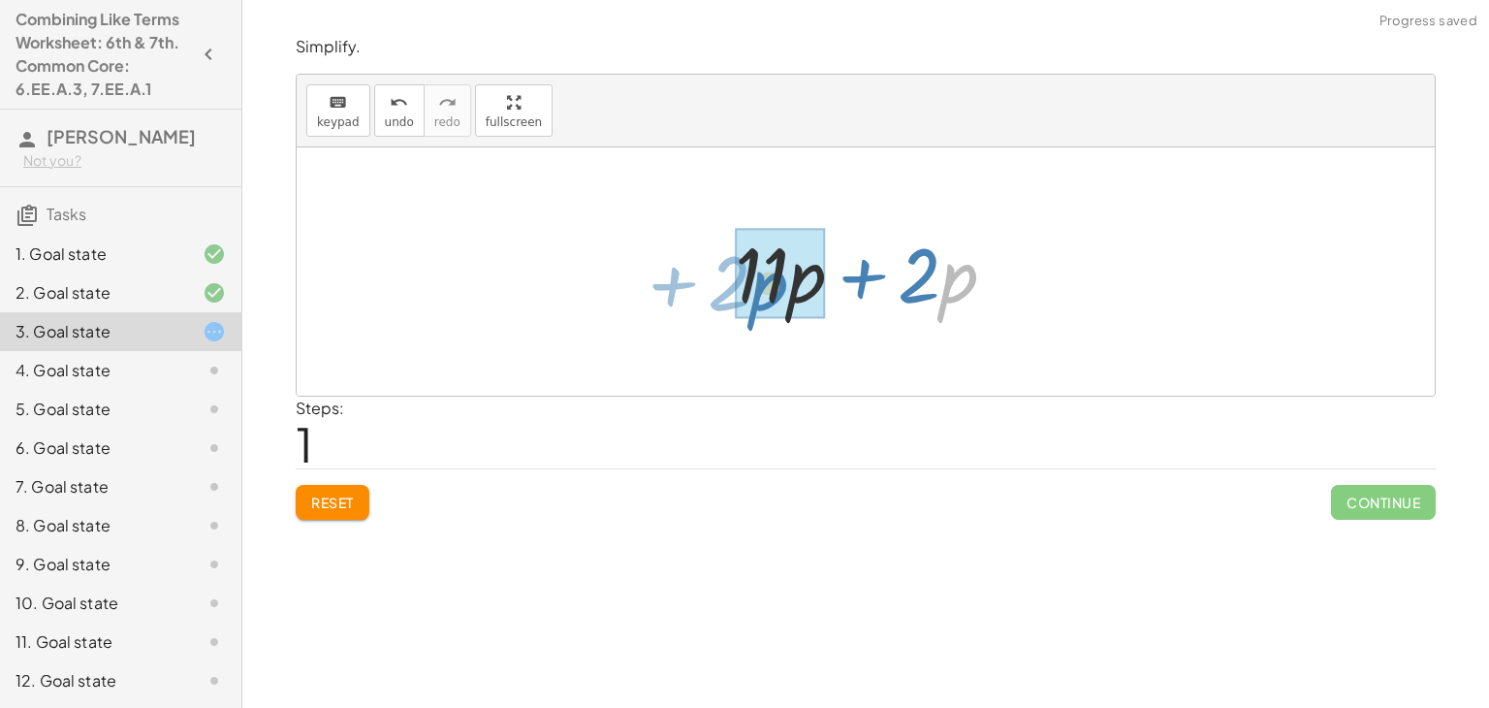
drag, startPoint x: 950, startPoint y: 288, endPoint x: 761, endPoint y: 295, distance: 189.2
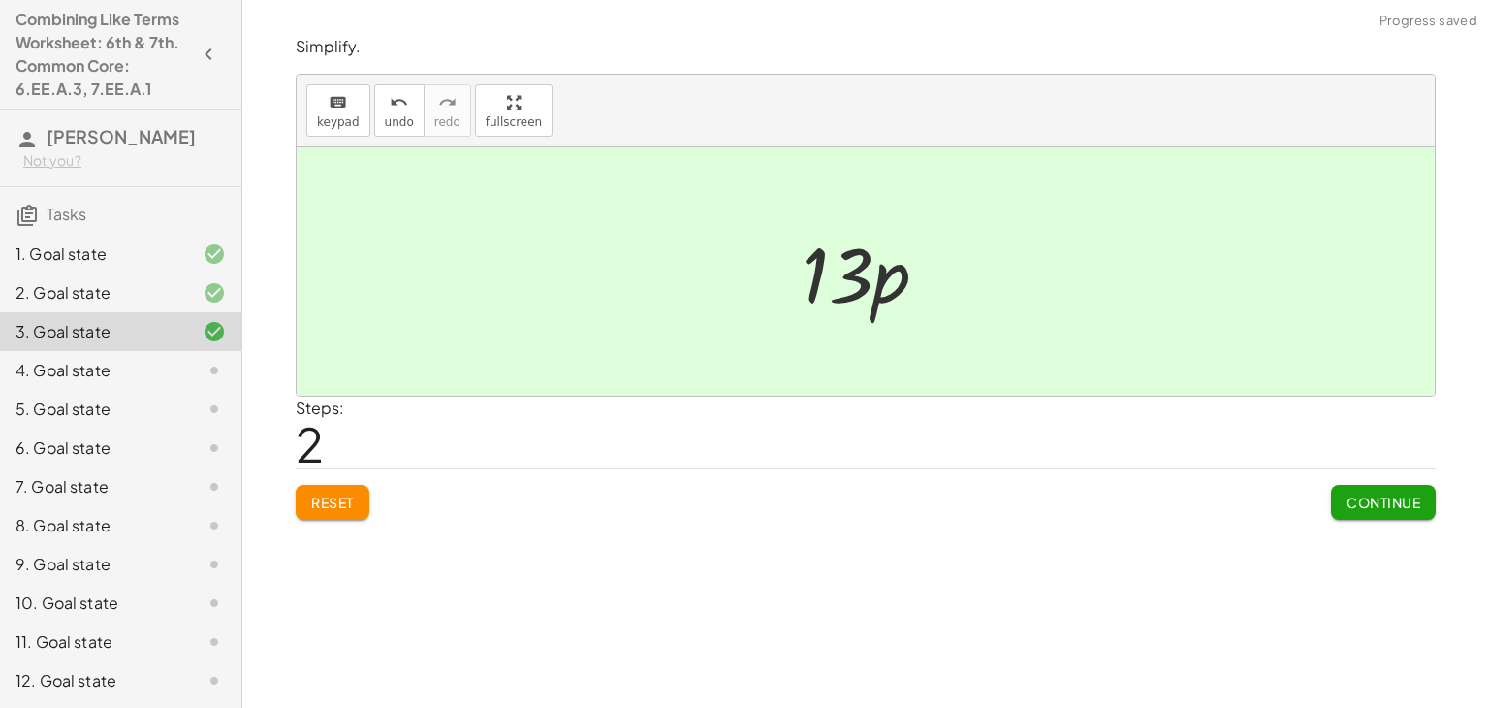
click at [1357, 495] on span "Continue" at bounding box center [1384, 501] width 74 height 17
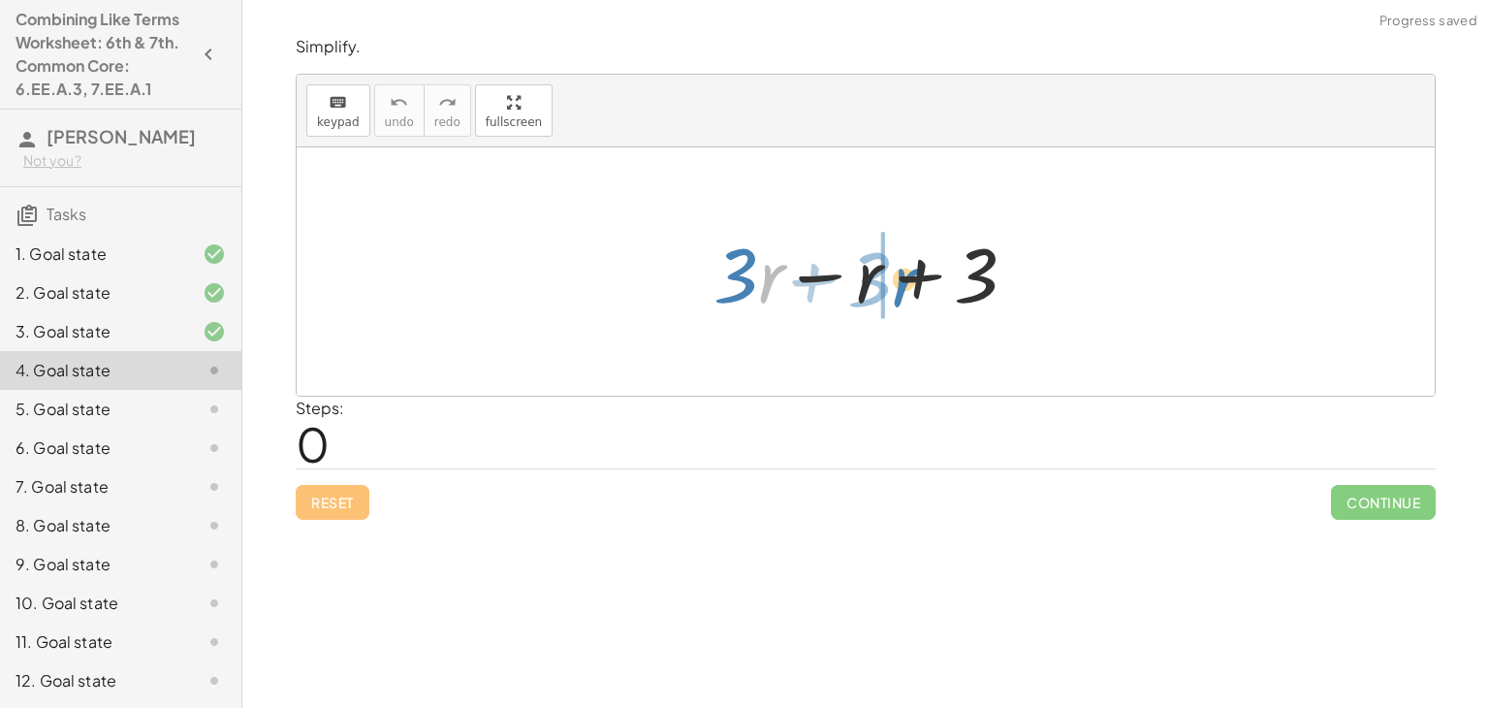
drag, startPoint x: 766, startPoint y: 282, endPoint x: 900, endPoint y: 287, distance: 133.9
click at [900, 287] on div at bounding box center [873, 272] width 338 height 100
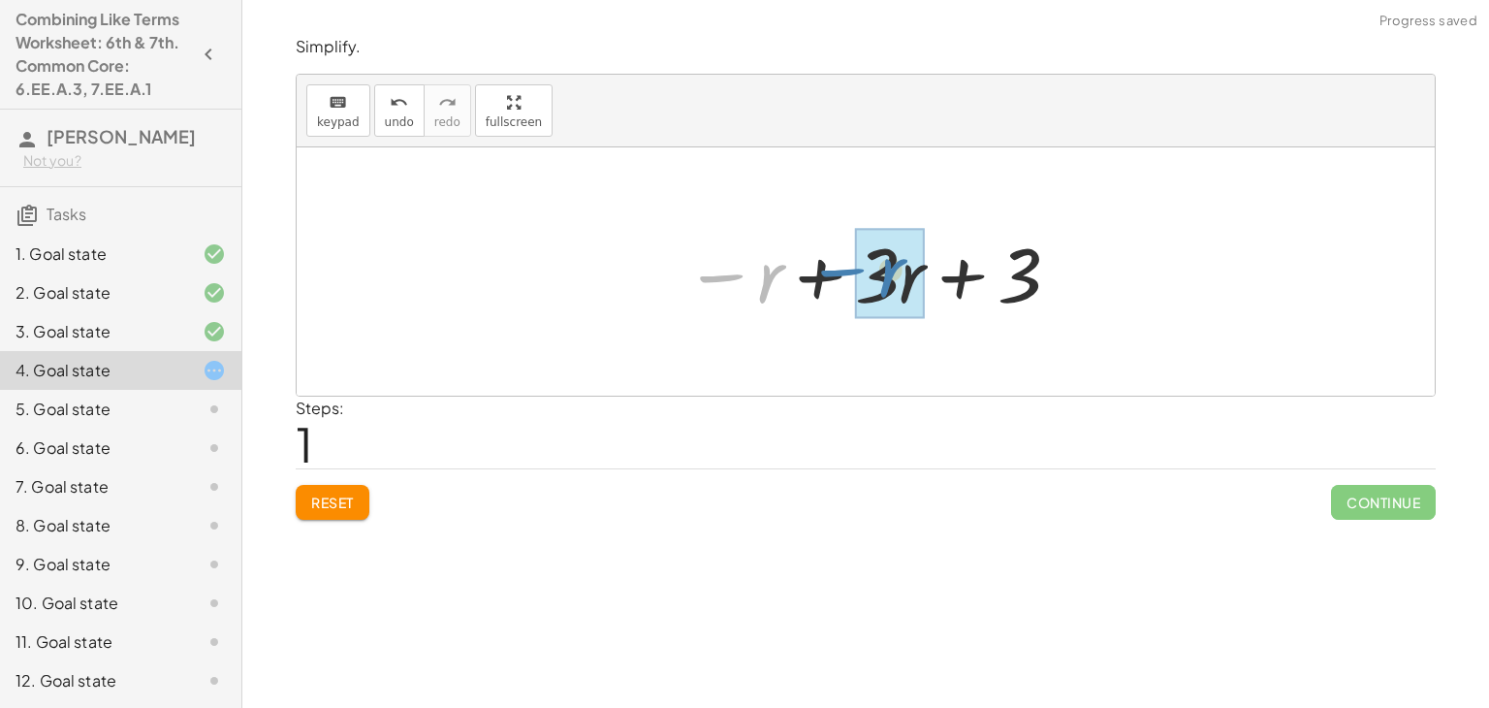
drag, startPoint x: 760, startPoint y: 285, endPoint x: 884, endPoint y: 279, distance: 124.2
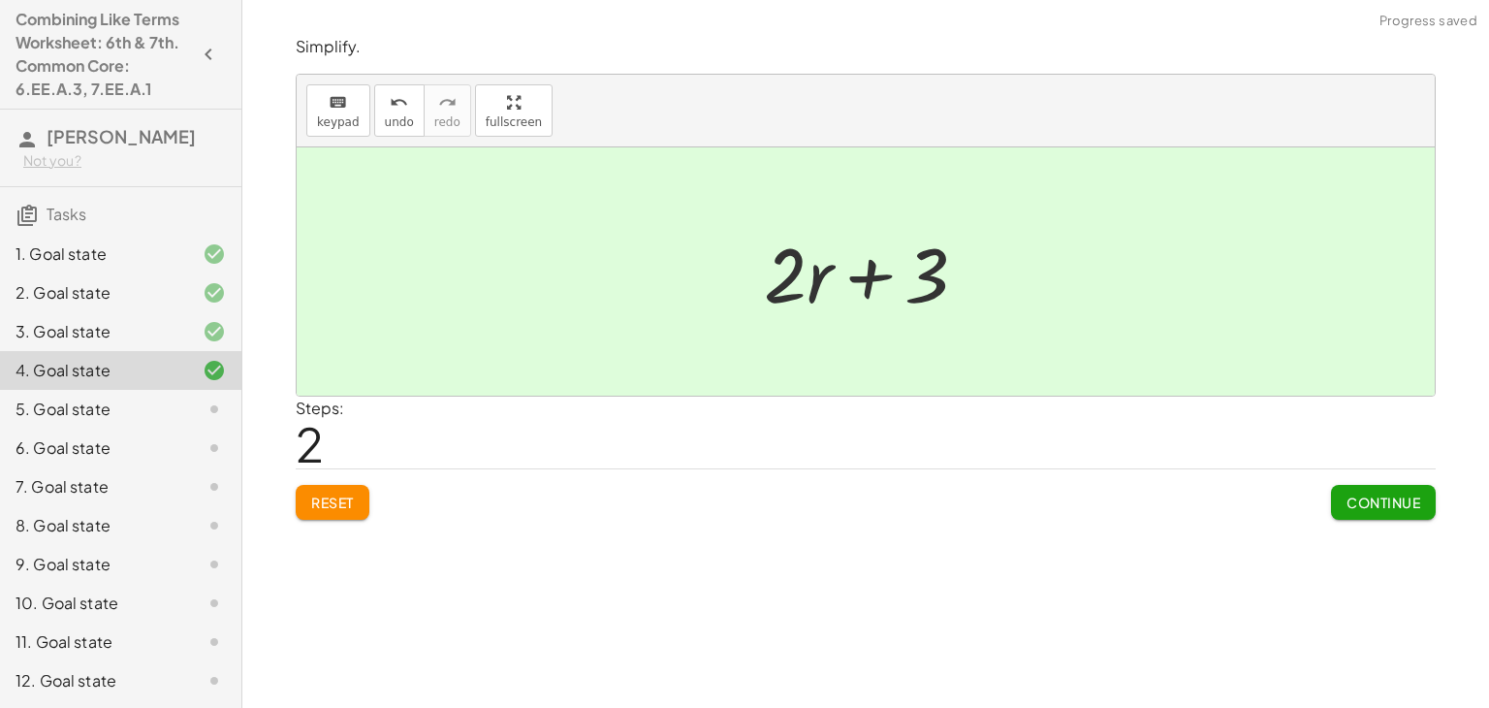
click at [1344, 498] on button "Continue" at bounding box center [1383, 502] width 105 height 35
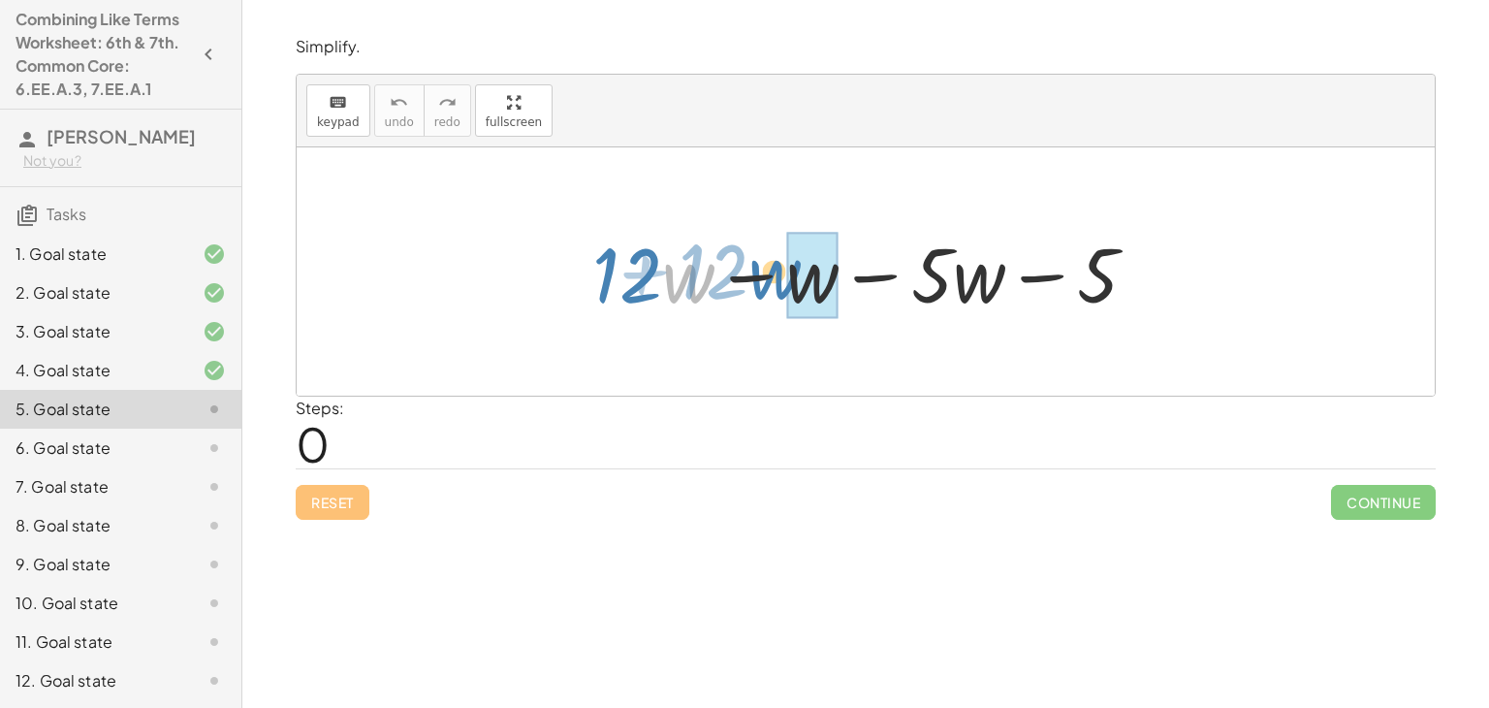
drag, startPoint x: 675, startPoint y: 294, endPoint x: 763, endPoint y: 290, distance: 88.3
click at [763, 290] on div at bounding box center [873, 272] width 580 height 100
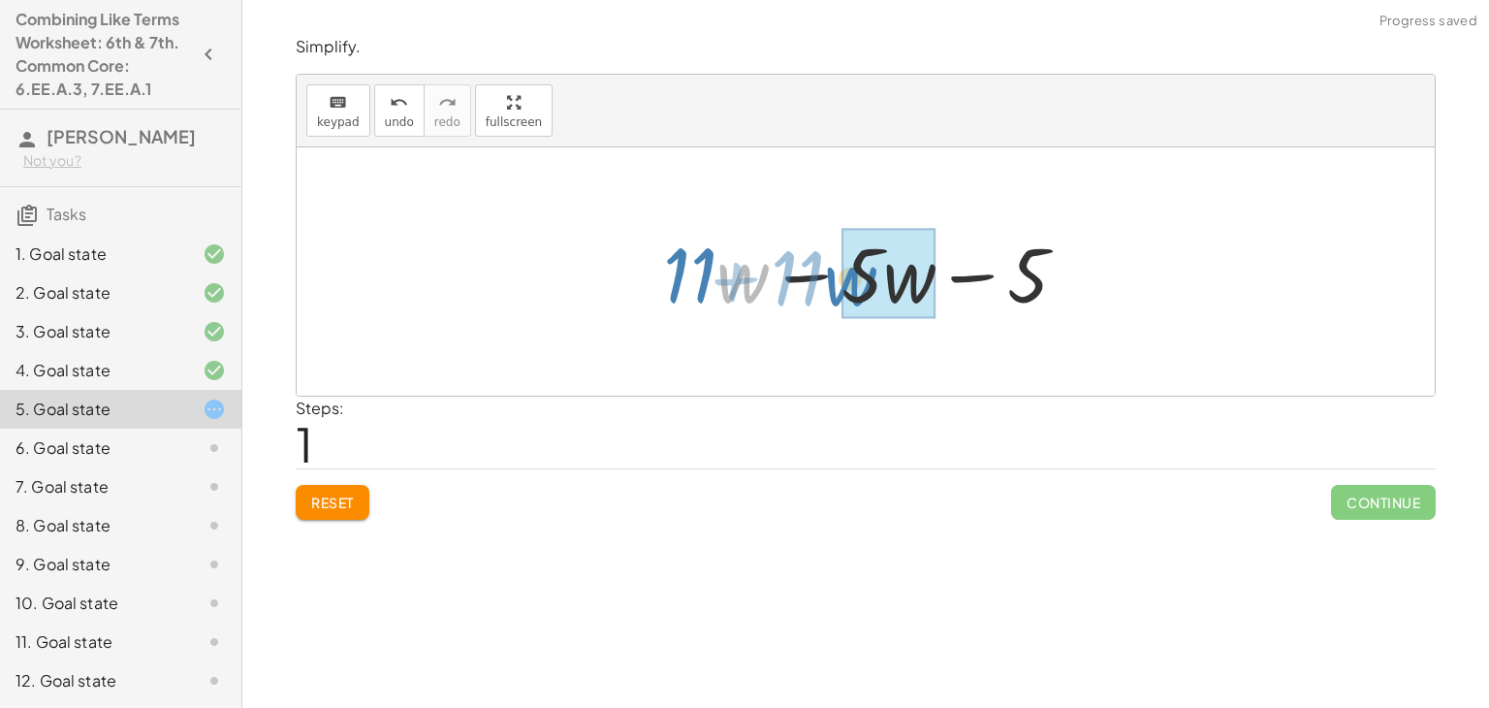
drag, startPoint x: 728, startPoint y: 291, endPoint x: 837, endPoint y: 296, distance: 108.7
click at [837, 296] on div at bounding box center [872, 272] width 439 height 100
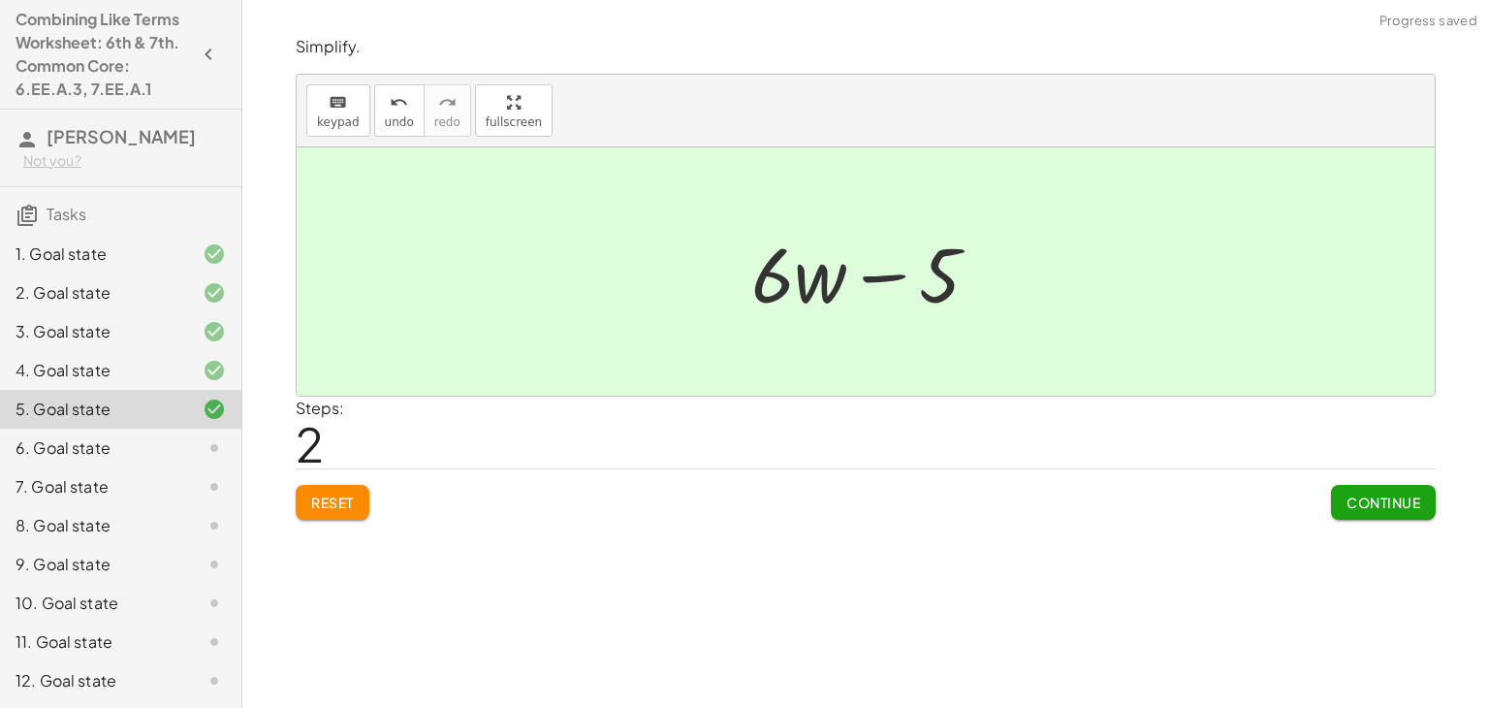
click at [1357, 497] on span "Continue" at bounding box center [1384, 501] width 74 height 17
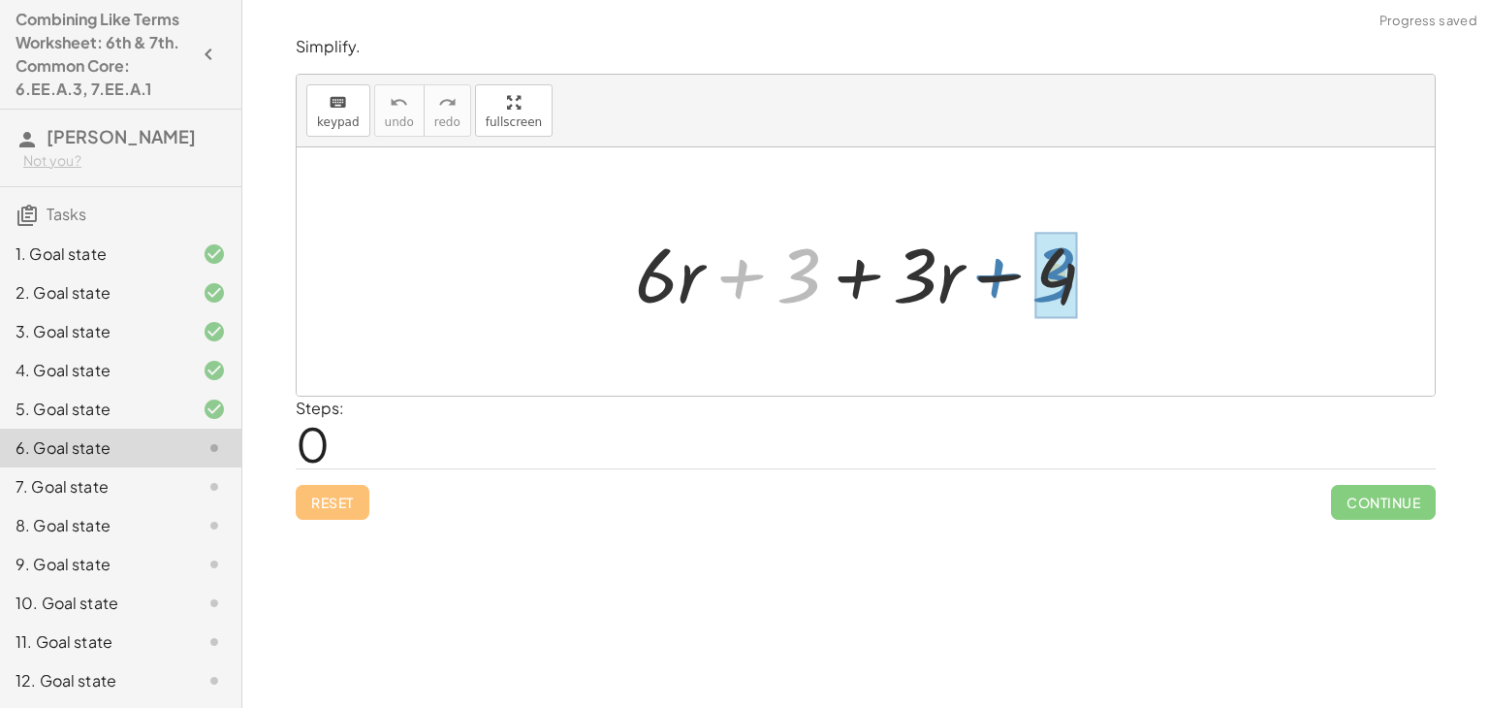
drag, startPoint x: 705, startPoint y: 281, endPoint x: 961, endPoint y: 280, distance: 255.9
click at [961, 280] on div at bounding box center [873, 272] width 496 height 100
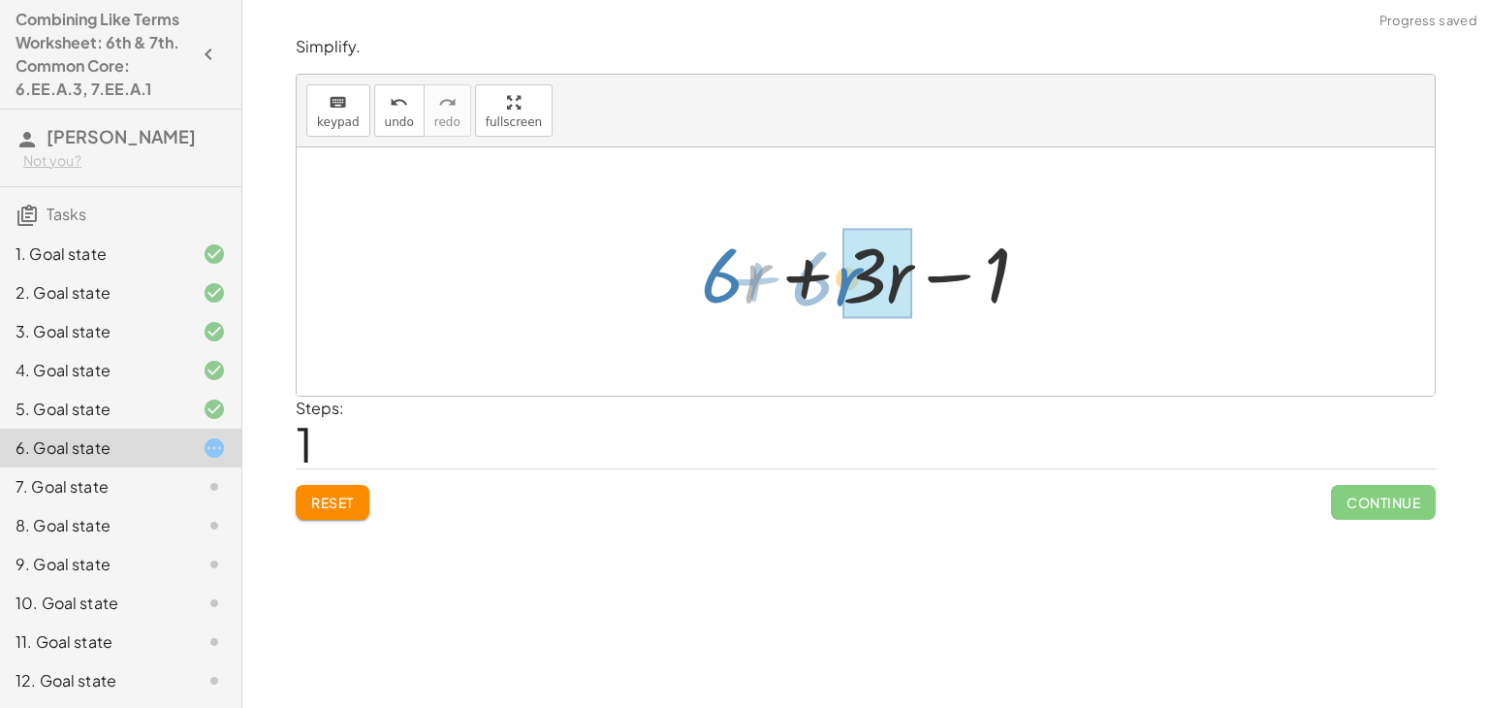
drag, startPoint x: 754, startPoint y: 275, endPoint x: 843, endPoint y: 278, distance: 89.2
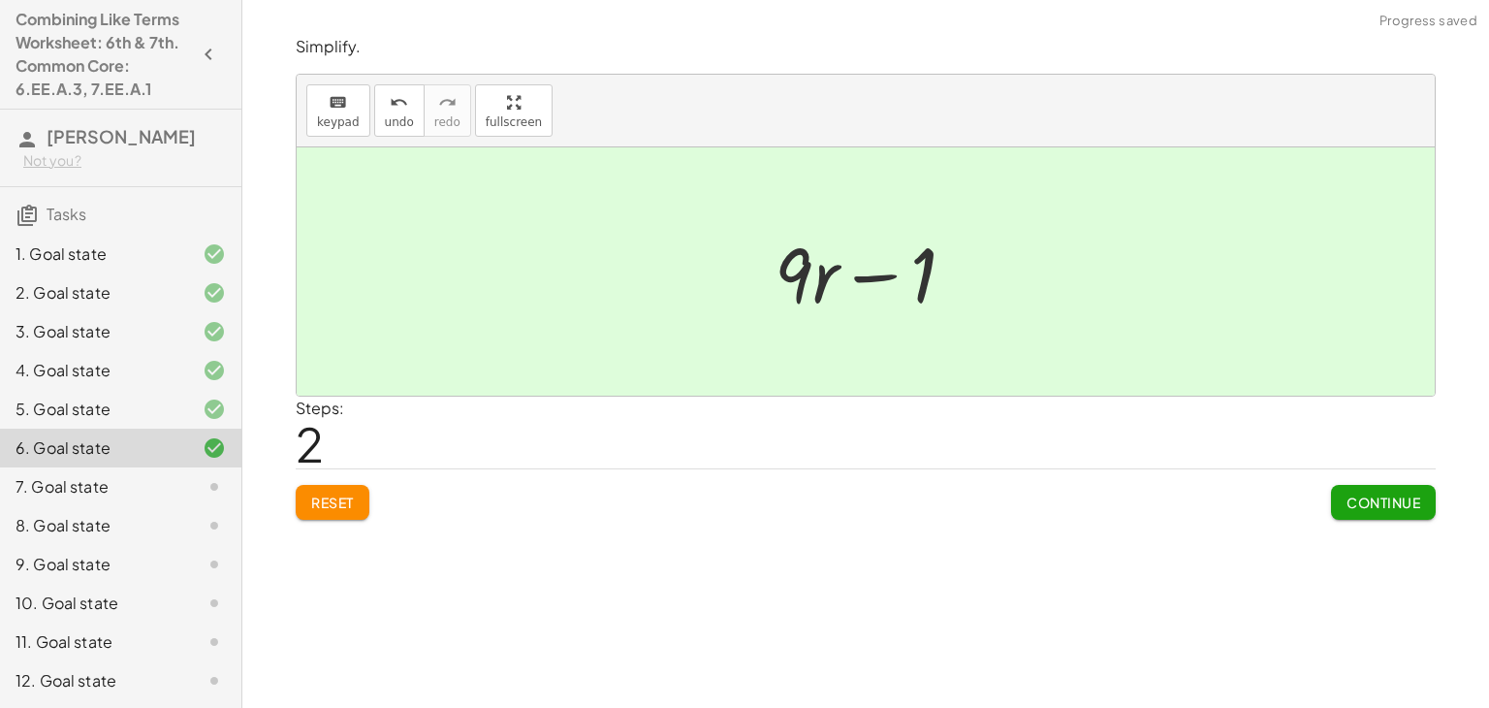
click at [1359, 506] on span "Continue" at bounding box center [1384, 501] width 74 height 17
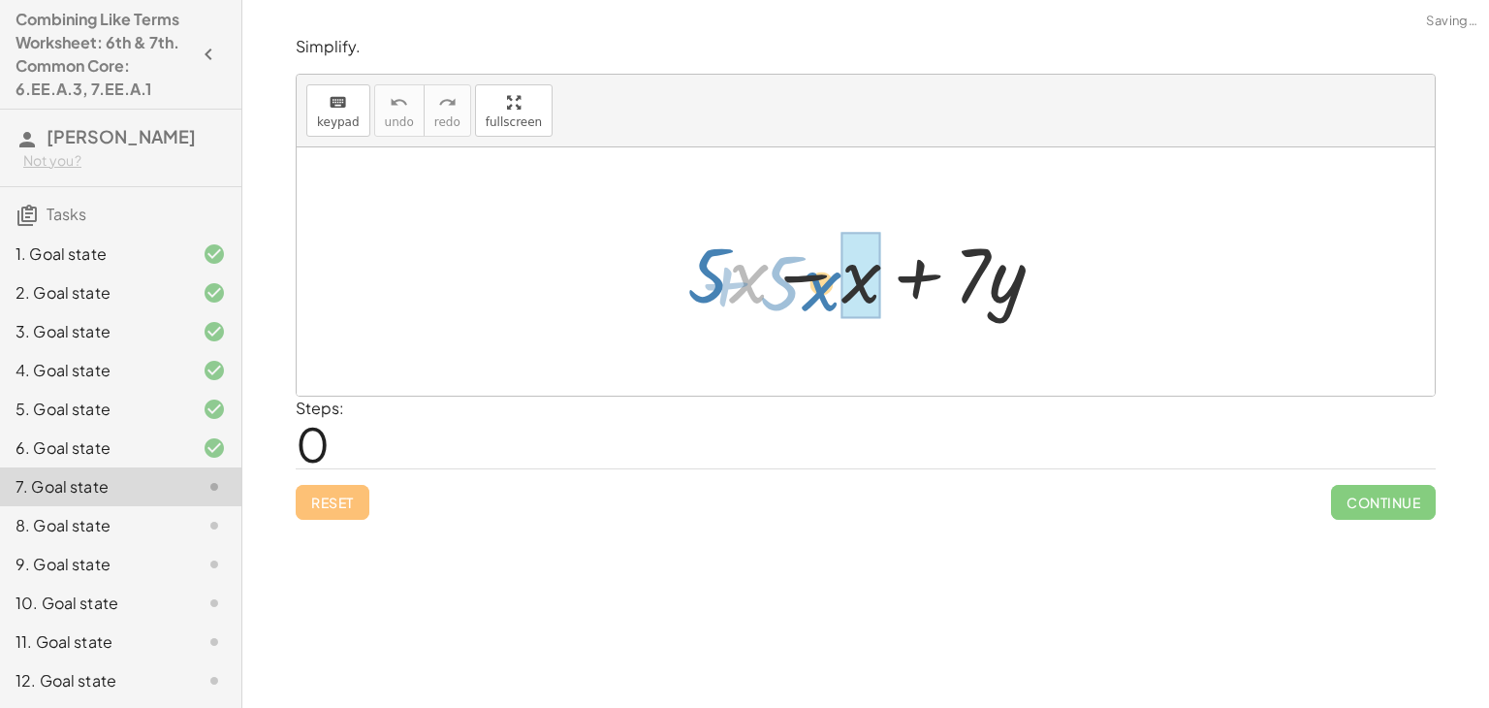
drag, startPoint x: 754, startPoint y: 283, endPoint x: 833, endPoint y: 290, distance: 78.8
click at [833, 290] on div at bounding box center [874, 272] width 392 height 100
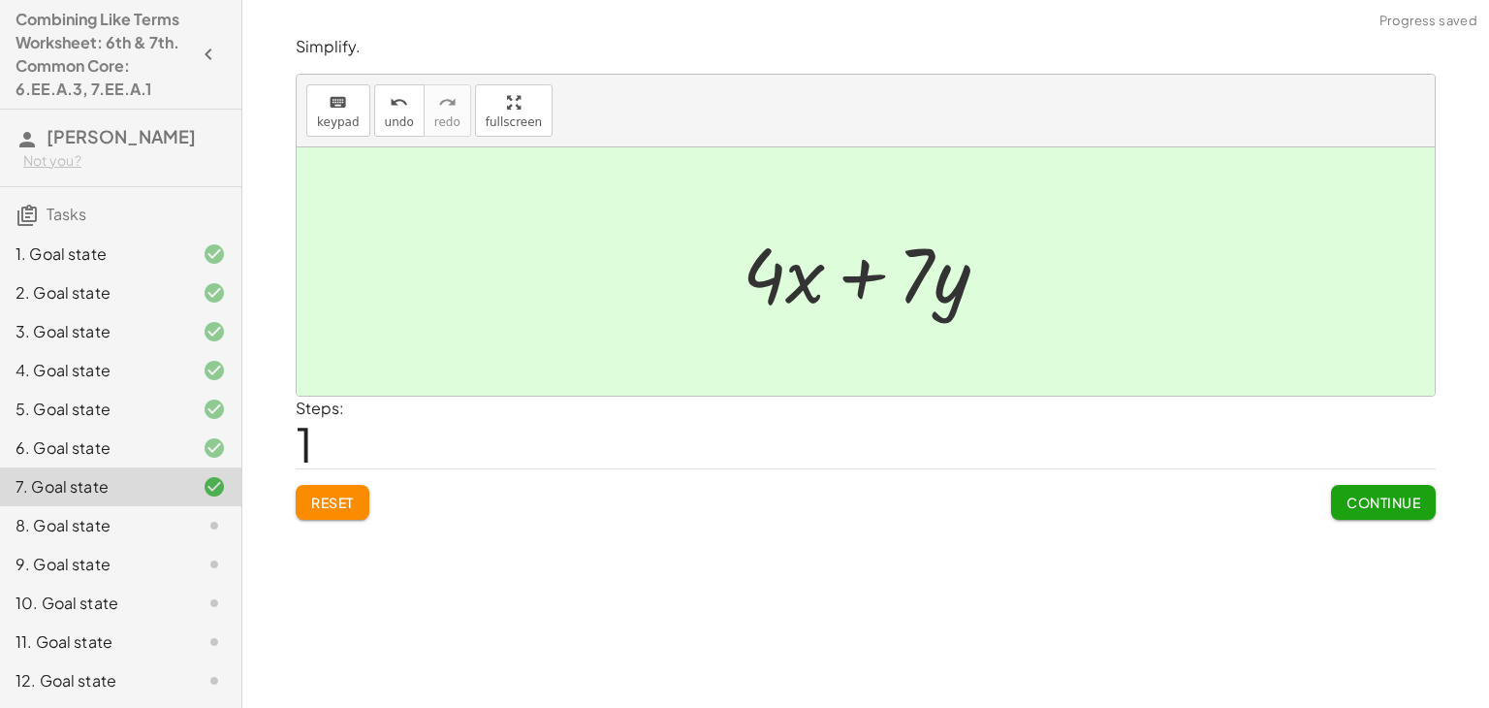
click at [1343, 504] on button "Continue" at bounding box center [1383, 502] width 105 height 35
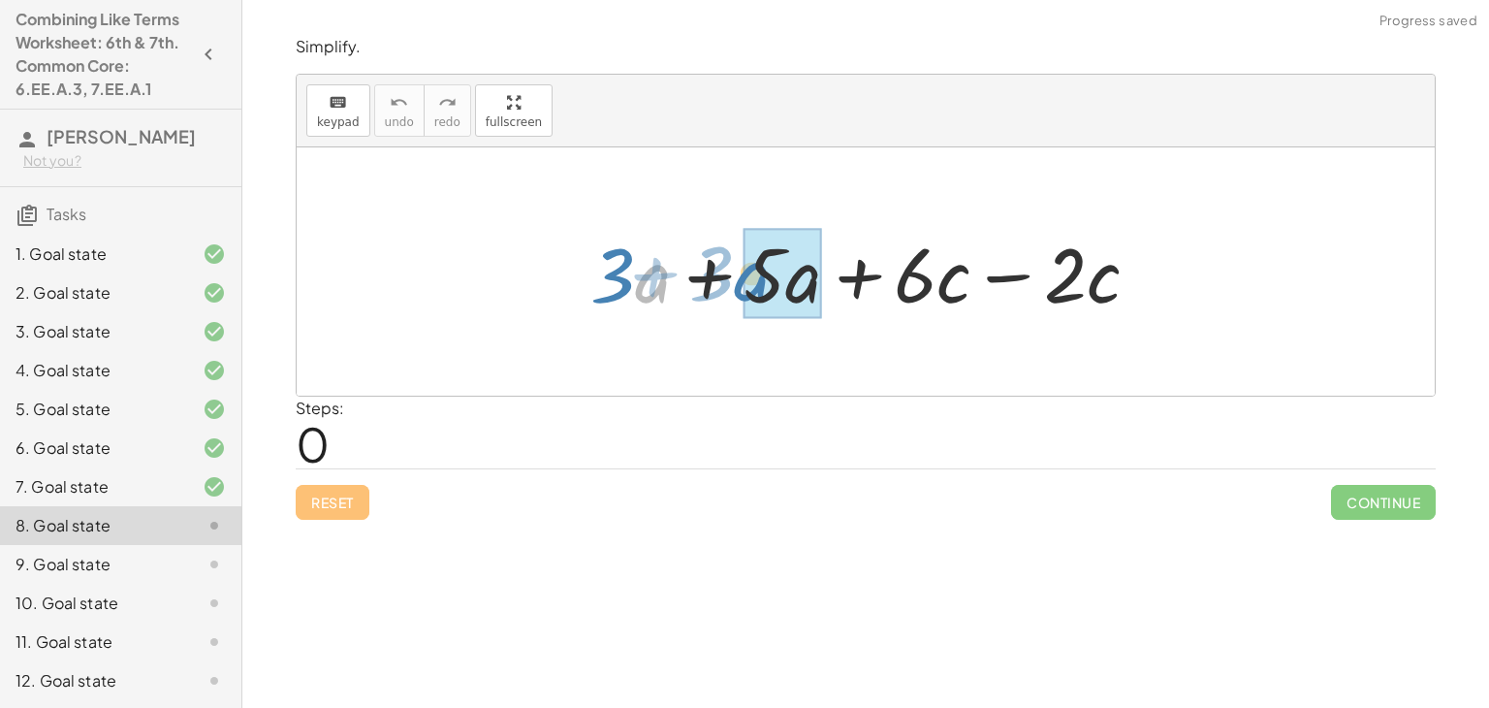
drag, startPoint x: 654, startPoint y: 280, endPoint x: 754, endPoint y: 278, distance: 99.9
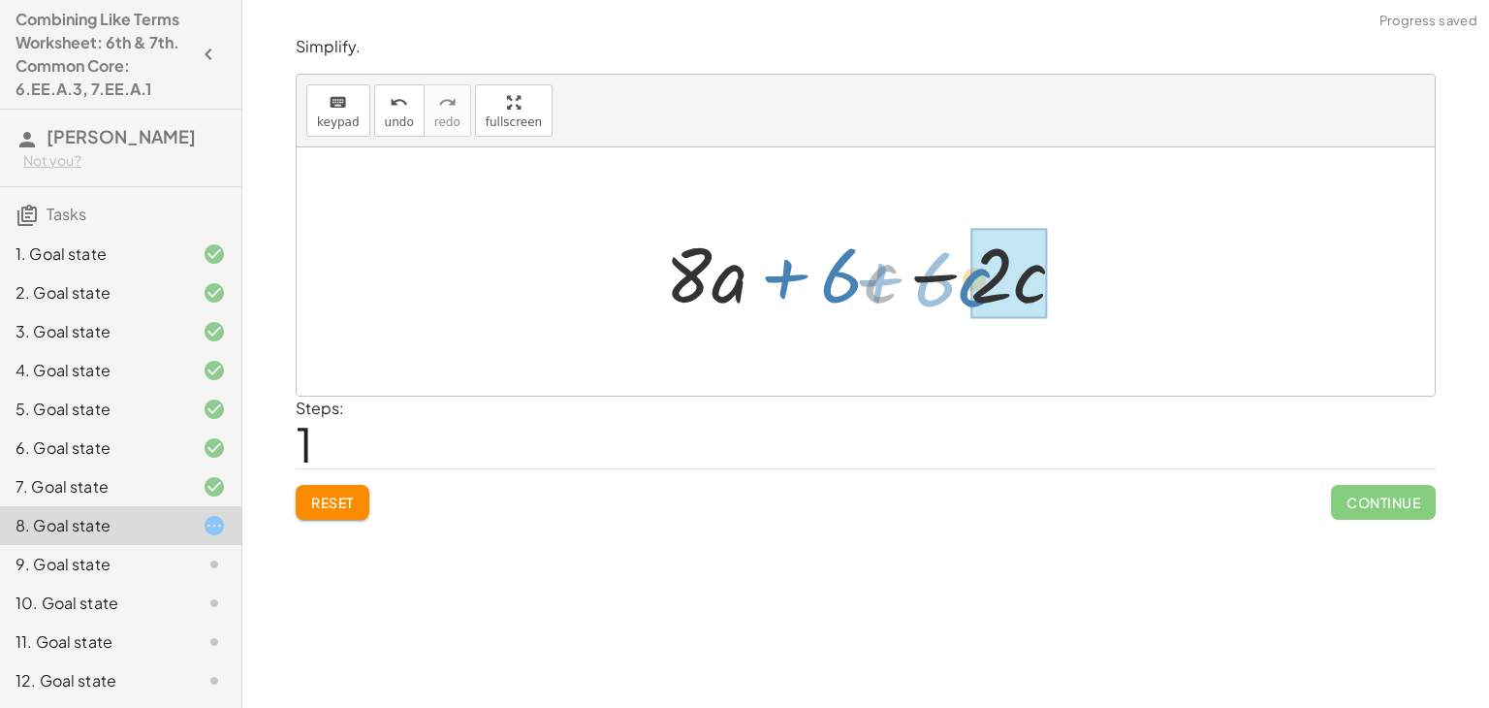
drag, startPoint x: 882, startPoint y: 292, endPoint x: 983, endPoint y: 300, distance: 101.1
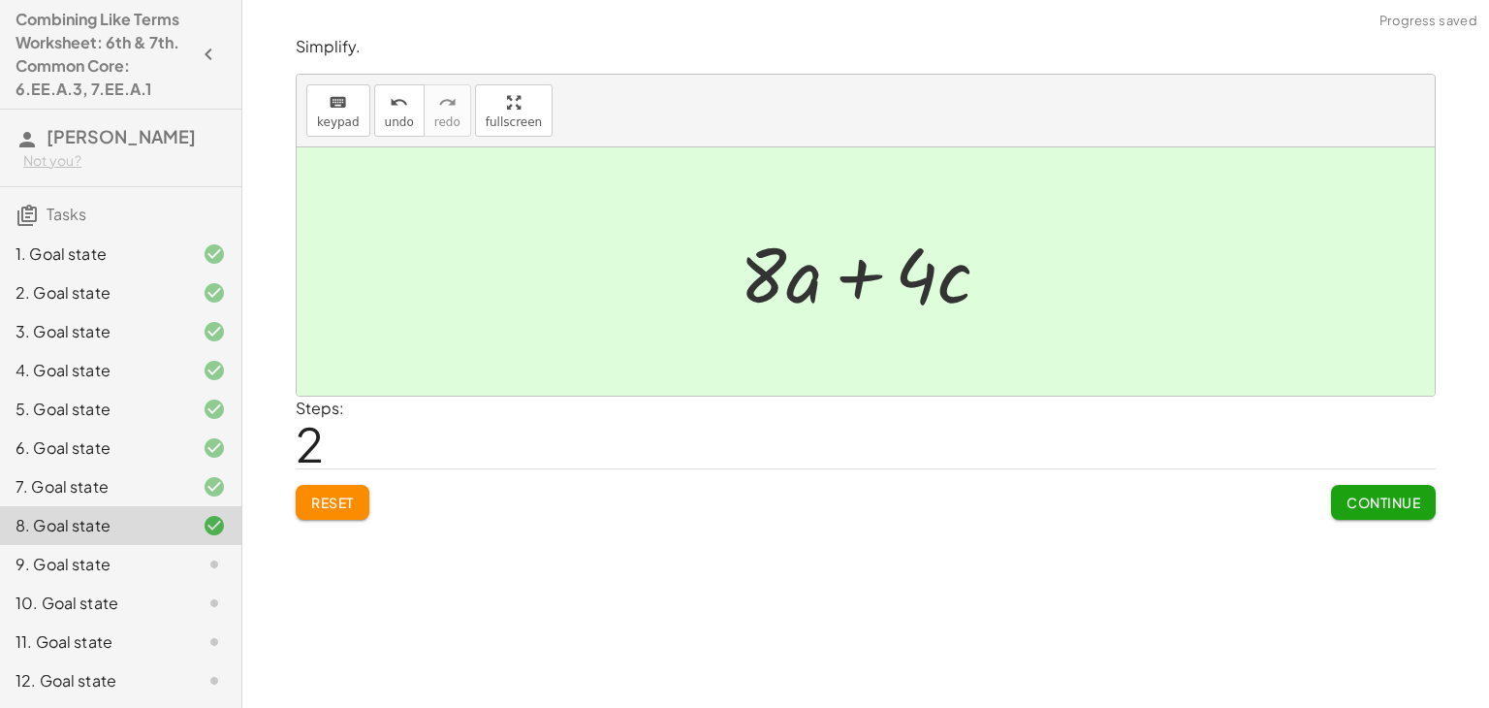
click at [1334, 499] on button "Continue" at bounding box center [1383, 502] width 105 height 35
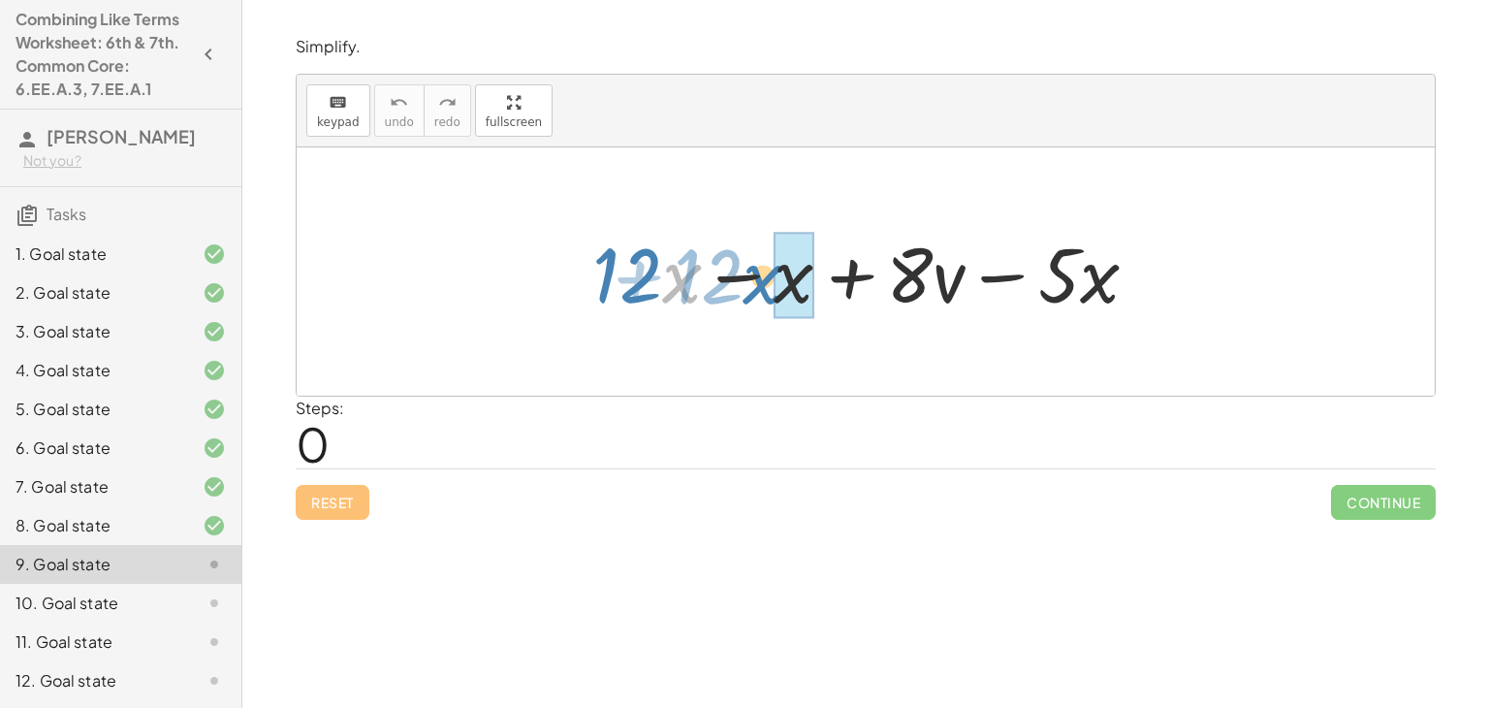
drag, startPoint x: 696, startPoint y: 285, endPoint x: 771, endPoint y: 289, distance: 74.8
click at [771, 289] on div at bounding box center [873, 272] width 581 height 100
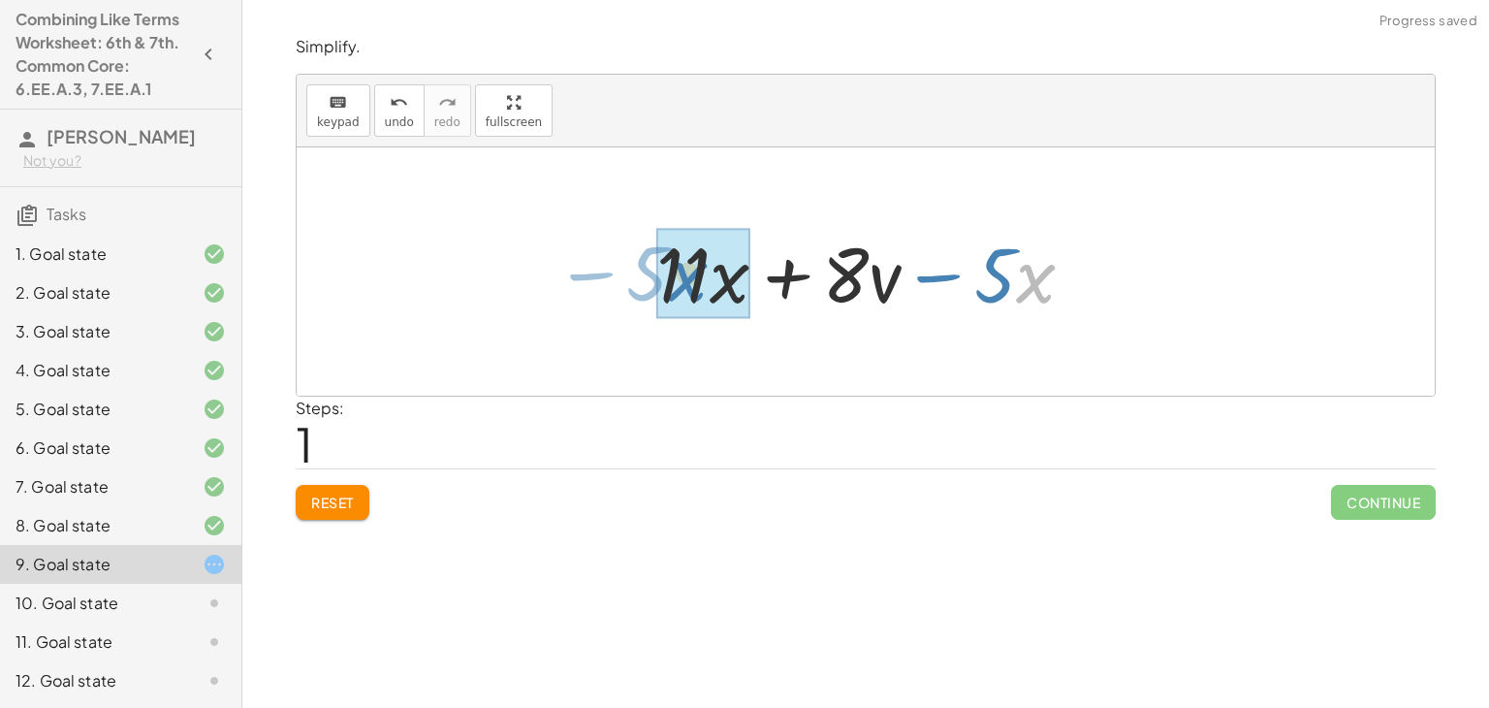
drag, startPoint x: 1028, startPoint y: 293, endPoint x: 680, endPoint y: 291, distance: 348.1
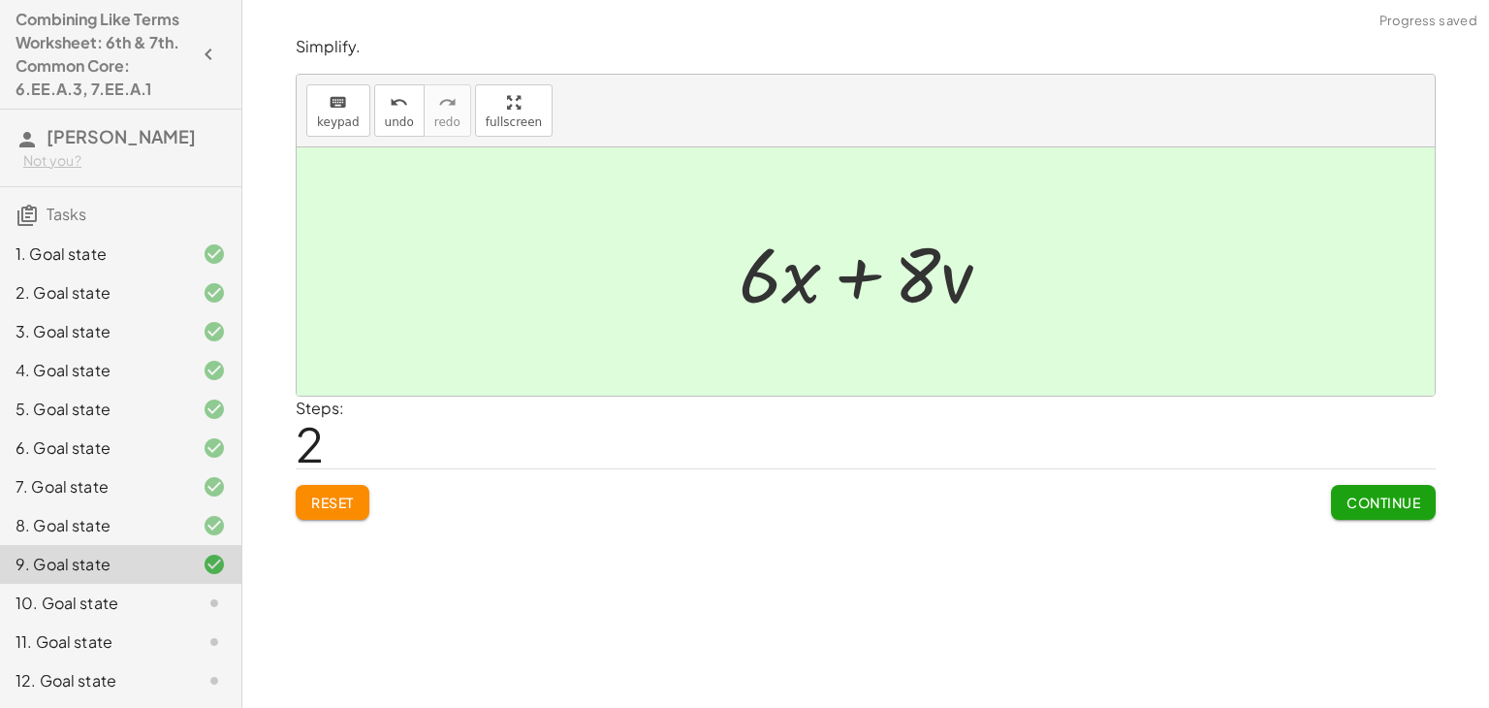
click at [1385, 498] on span "Continue" at bounding box center [1384, 501] width 74 height 17
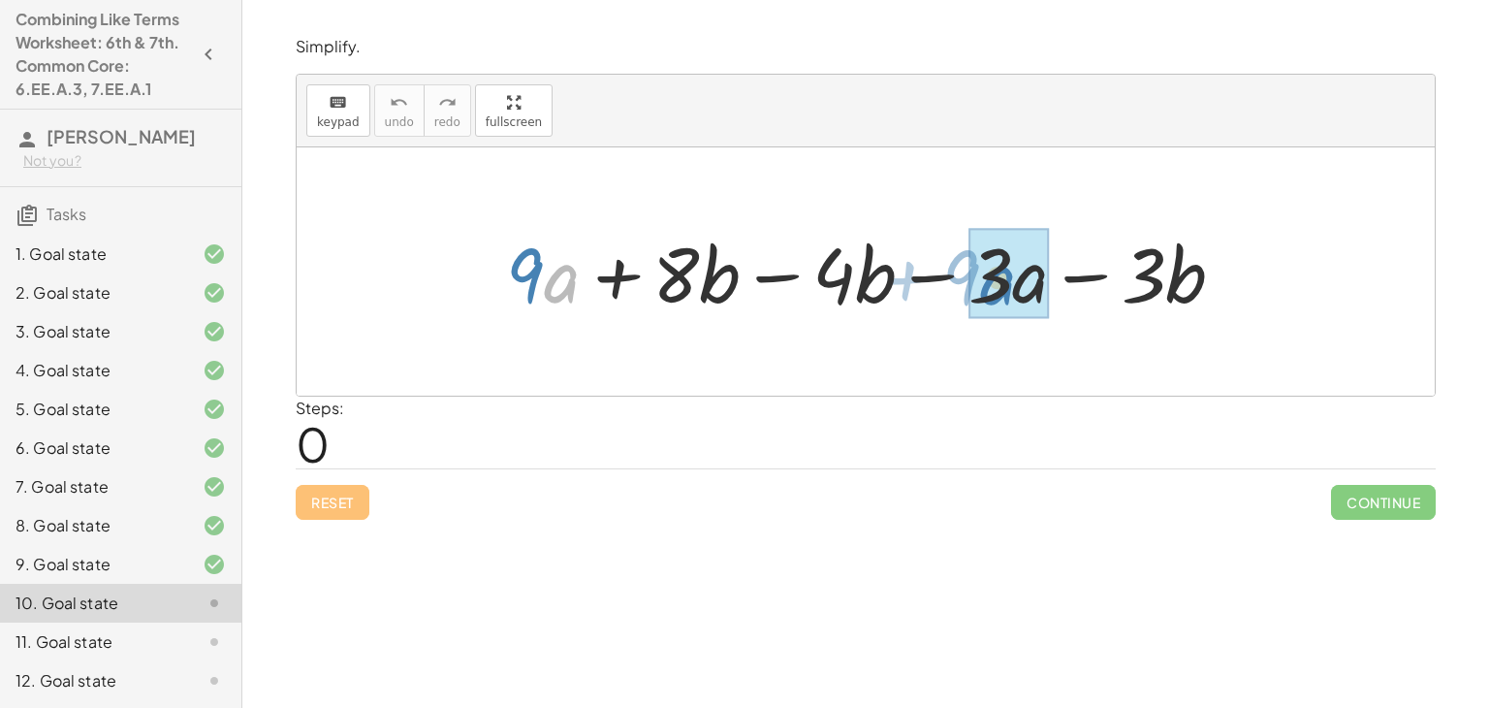
drag, startPoint x: 558, startPoint y: 276, endPoint x: 995, endPoint y: 278, distance: 436.3
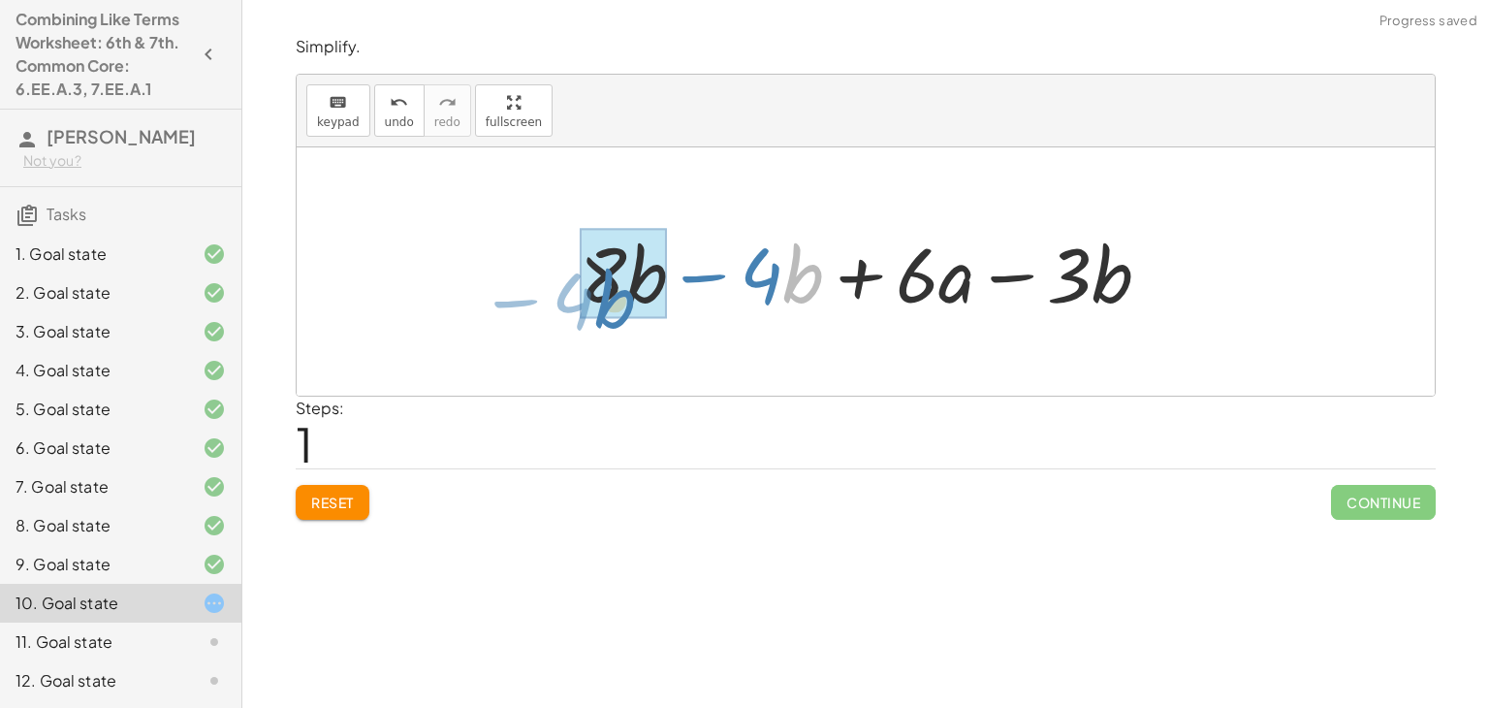
drag, startPoint x: 802, startPoint y: 284, endPoint x: 614, endPoint y: 307, distance: 189.5
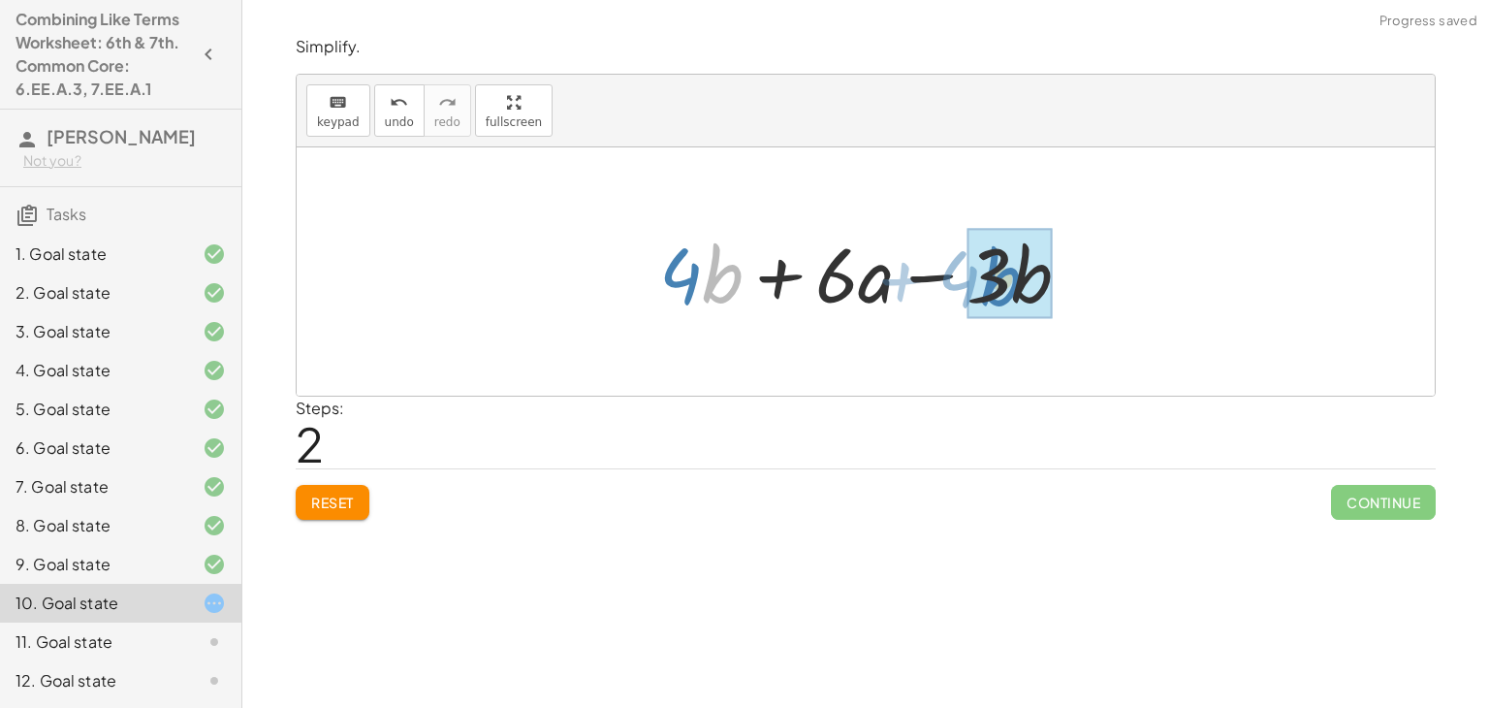
drag, startPoint x: 724, startPoint y: 281, endPoint x: 998, endPoint y: 283, distance: 273.4
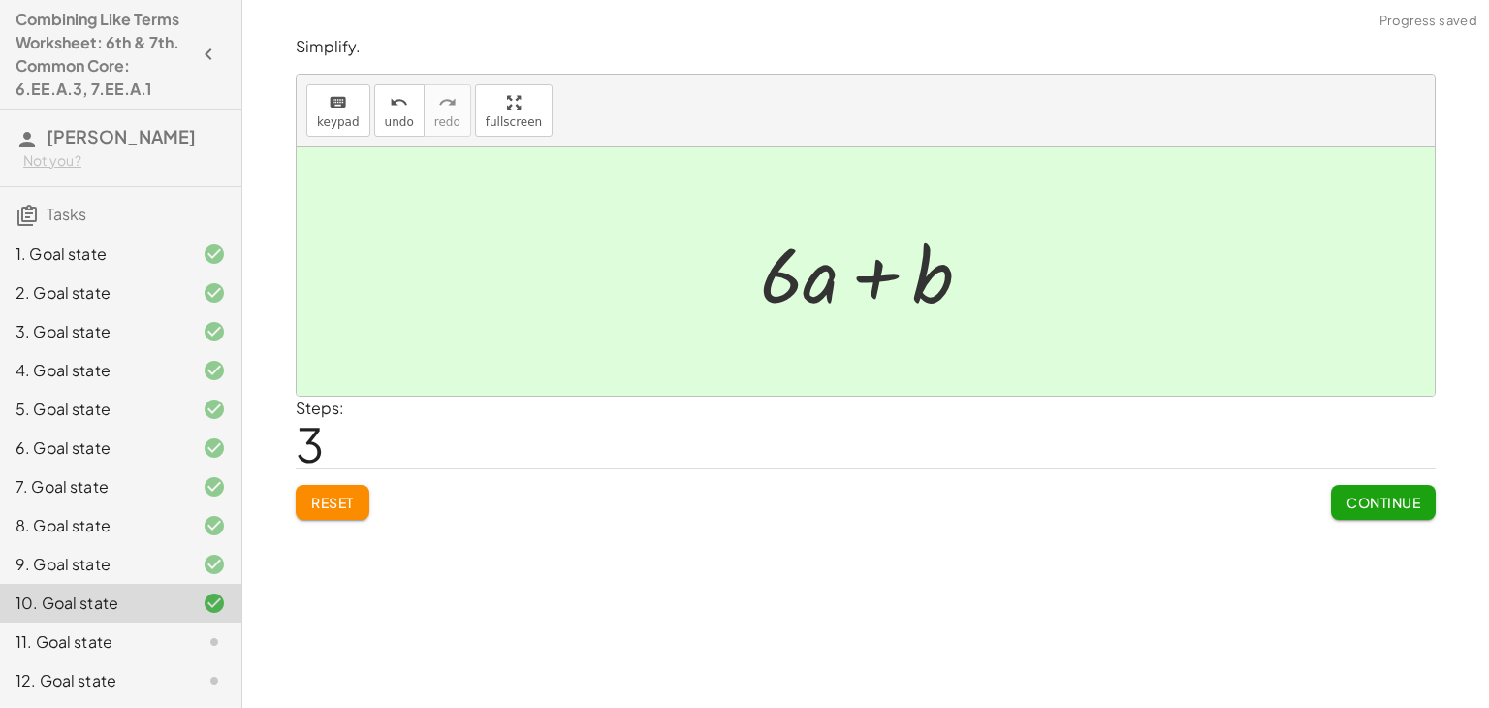
click at [1383, 503] on span "Continue" at bounding box center [1384, 501] width 74 height 17
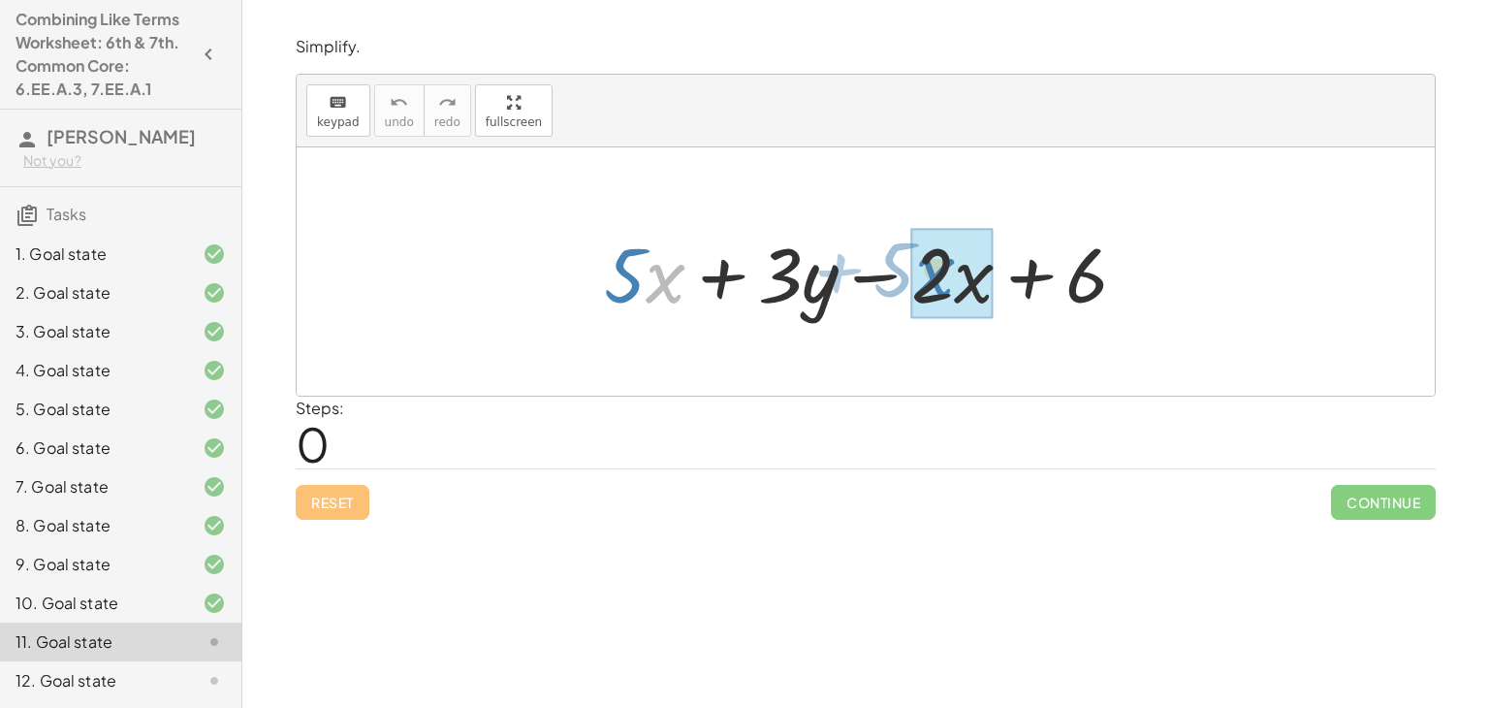
drag, startPoint x: 670, startPoint y: 288, endPoint x: 925, endPoint y: 286, distance: 255.0
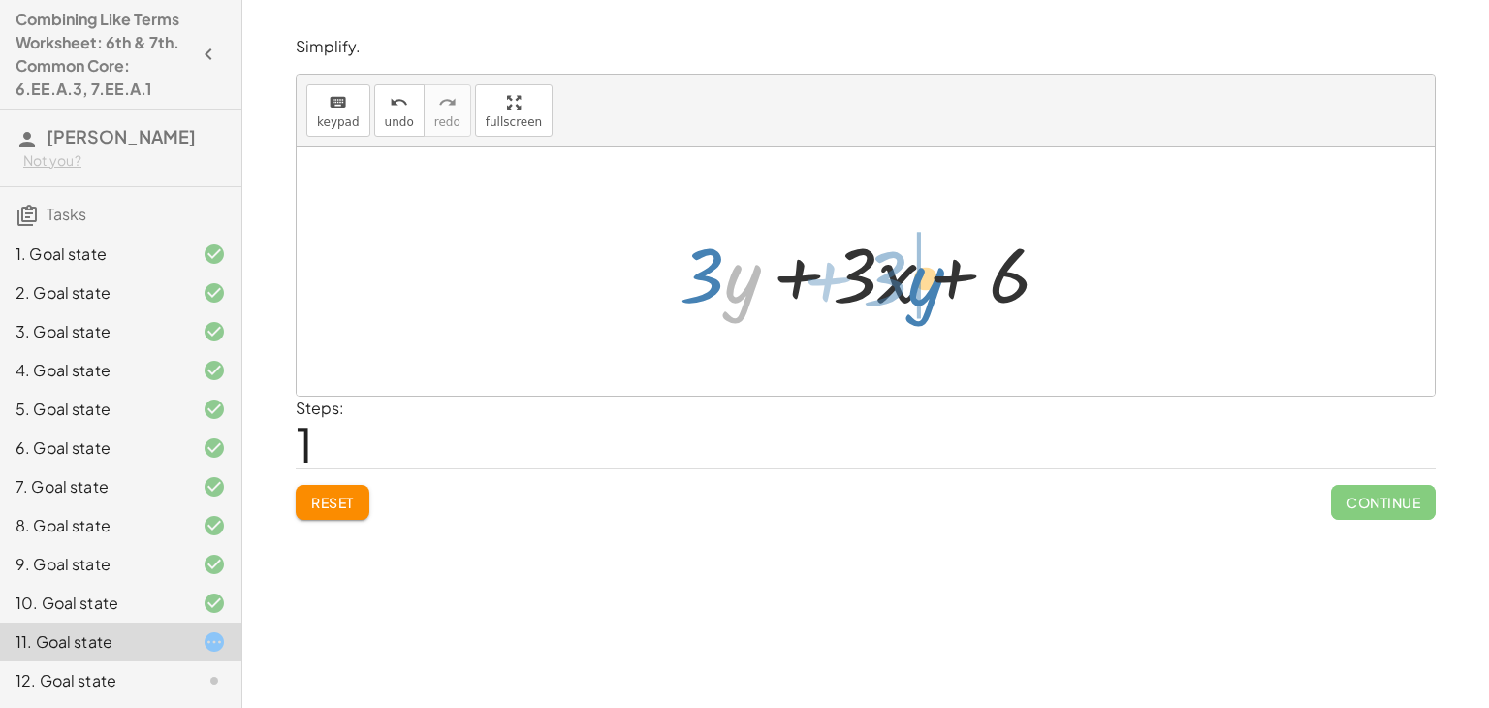
drag, startPoint x: 752, startPoint y: 285, endPoint x: 931, endPoint y: 287, distance: 178.4
click at [931, 287] on div at bounding box center [873, 272] width 406 height 100
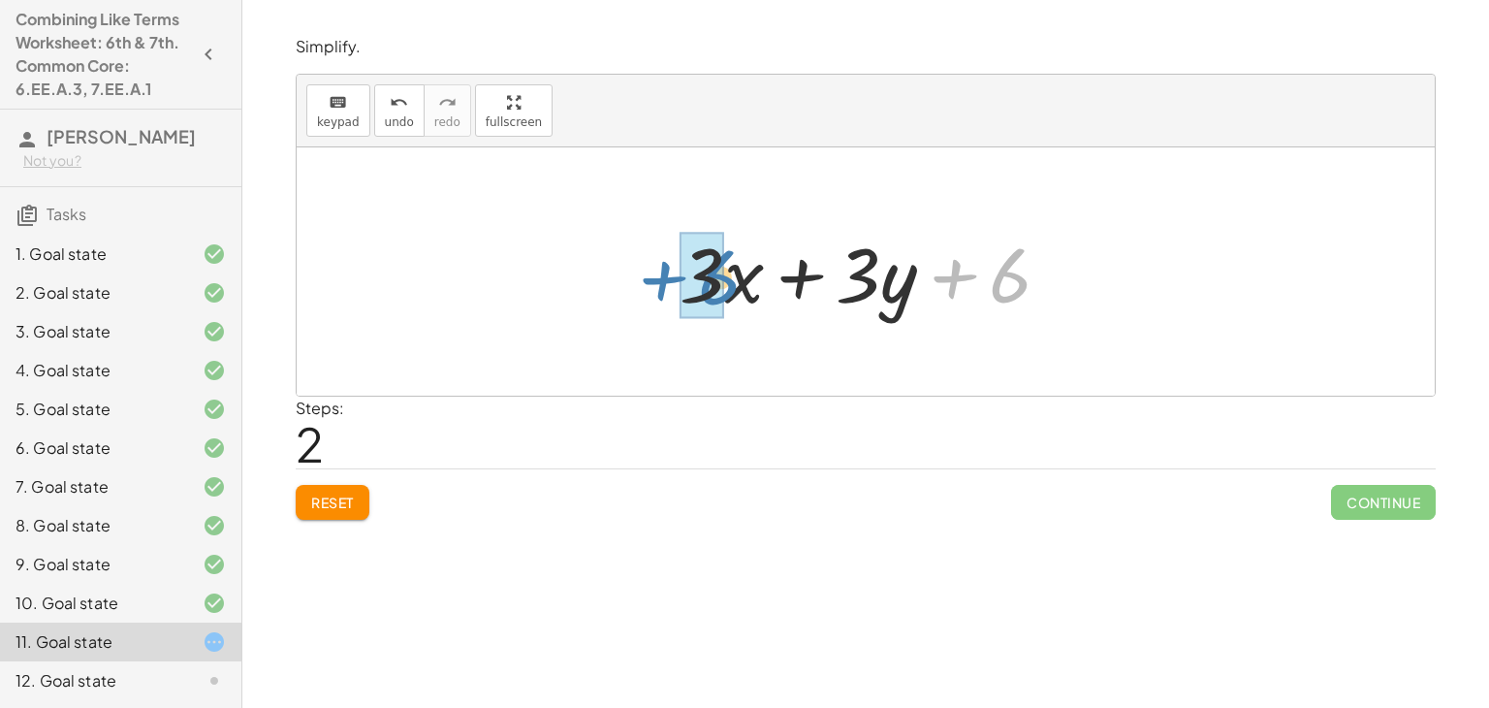
drag, startPoint x: 1012, startPoint y: 286, endPoint x: 720, endPoint y: 288, distance: 291.8
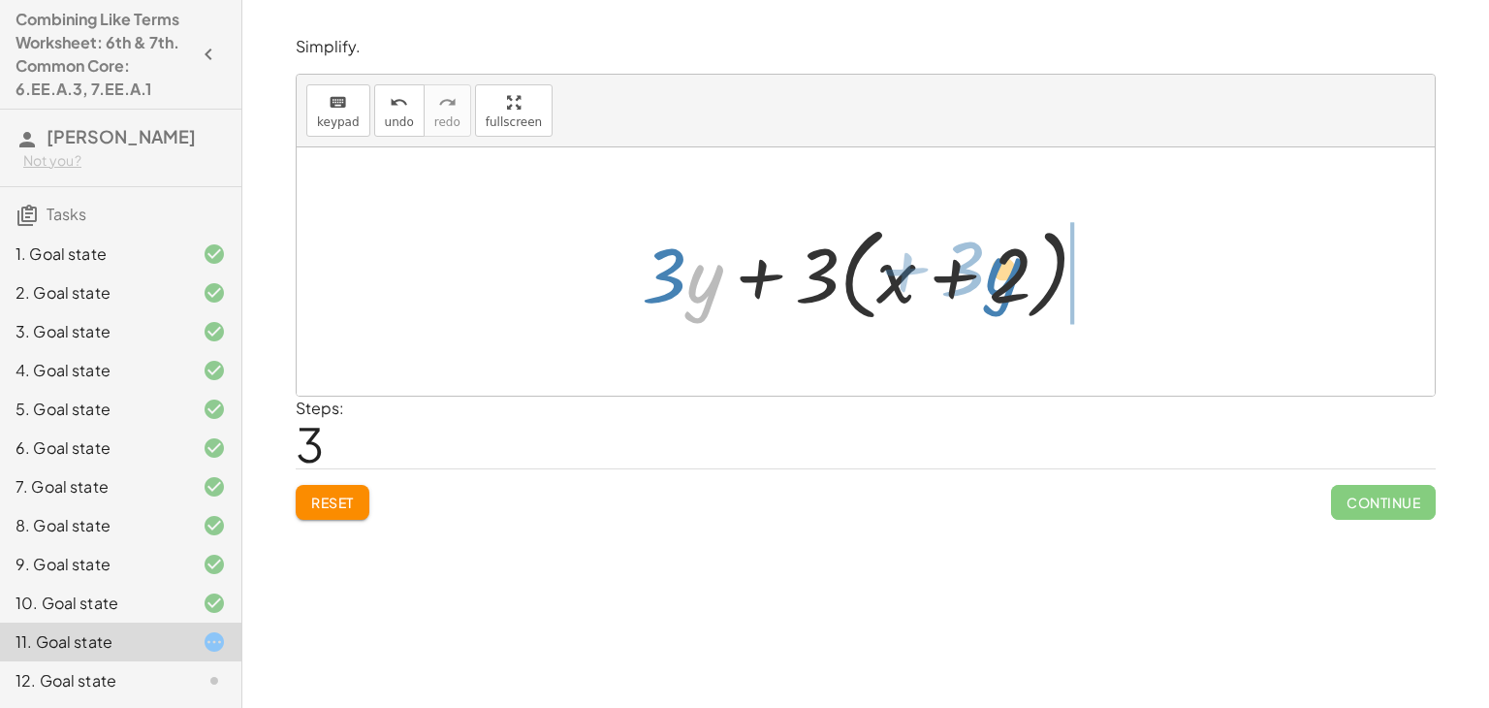
drag, startPoint x: 694, startPoint y: 279, endPoint x: 1017, endPoint y: 269, distance: 323.0
click at [1017, 269] on div at bounding box center [873, 271] width 482 height 111
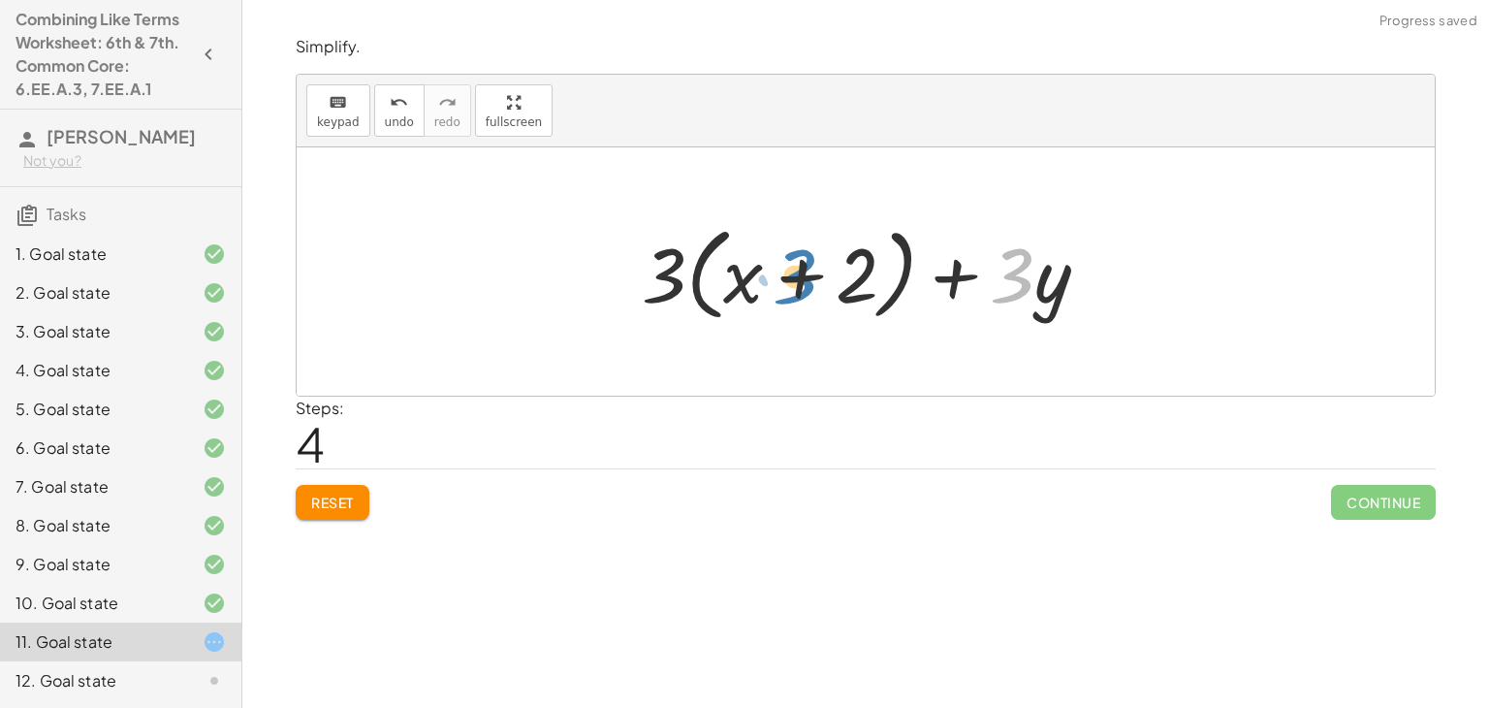
drag, startPoint x: 1015, startPoint y: 288, endPoint x: 799, endPoint y: 288, distance: 216.2
click at [799, 288] on div at bounding box center [873, 271] width 482 height 111
drag, startPoint x: 1048, startPoint y: 298, endPoint x: 806, endPoint y: 292, distance: 242.4
click at [806, 292] on div at bounding box center [873, 271] width 482 height 111
drag, startPoint x: 1051, startPoint y: 296, endPoint x: 793, endPoint y: 285, distance: 258.1
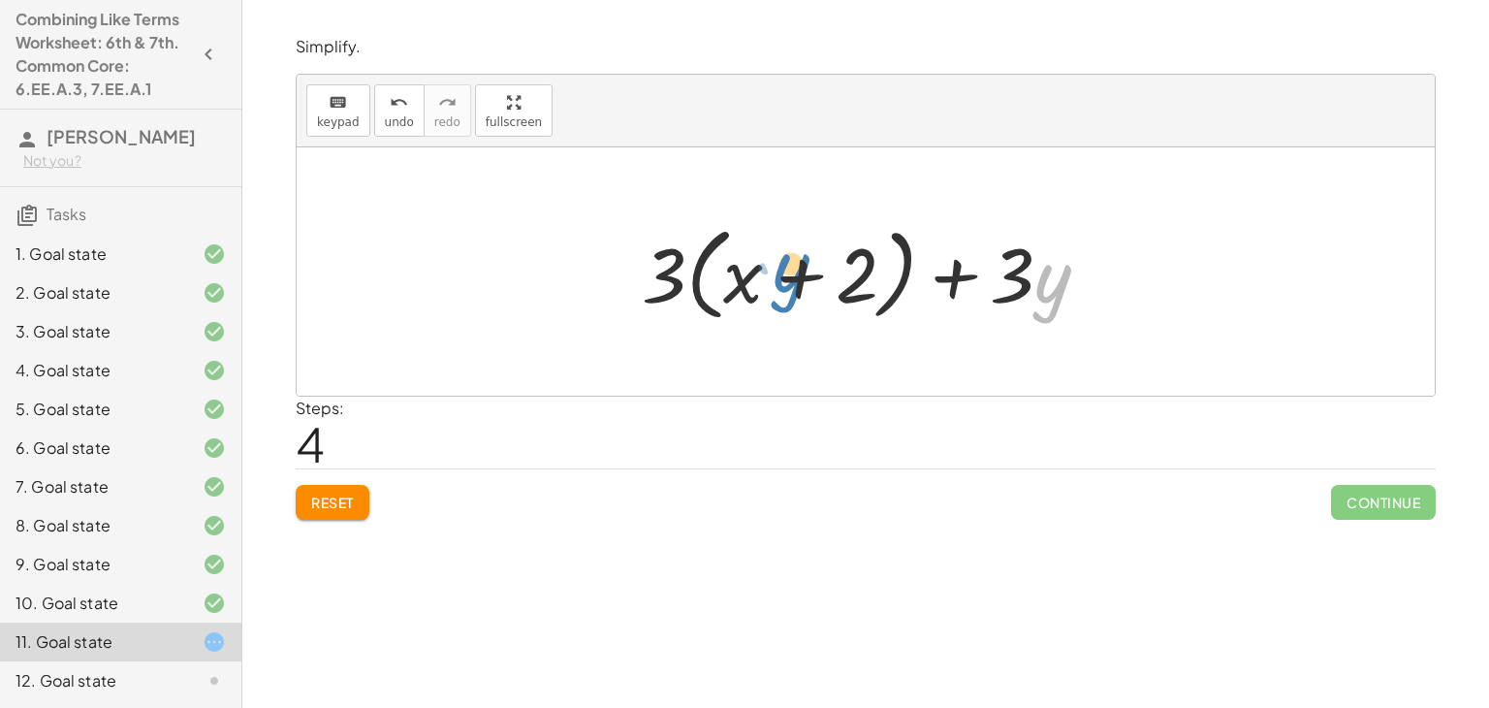
click at [793, 285] on div at bounding box center [873, 271] width 482 height 111
drag, startPoint x: 665, startPoint y: 280, endPoint x: 1025, endPoint y: 282, distance: 359.7
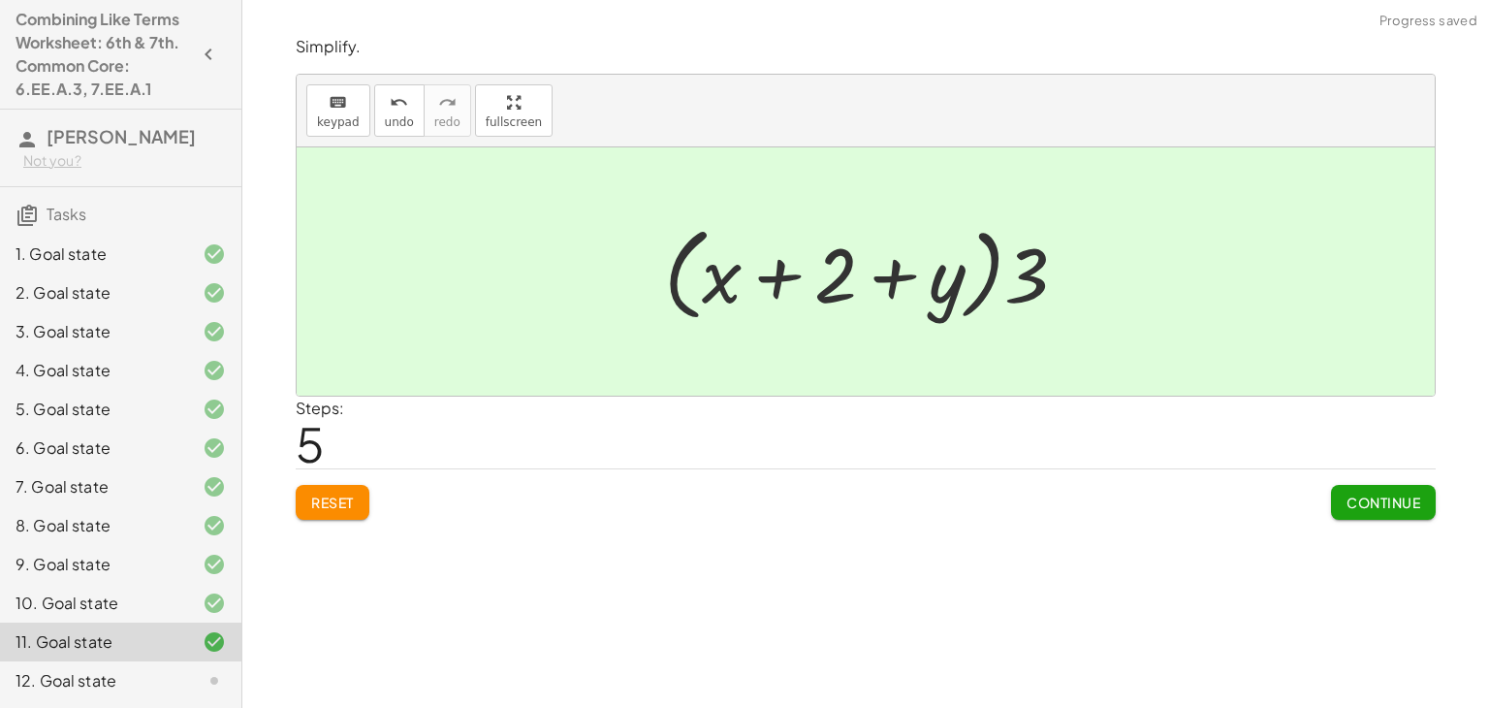
click at [1351, 499] on span "Continue" at bounding box center [1384, 501] width 74 height 17
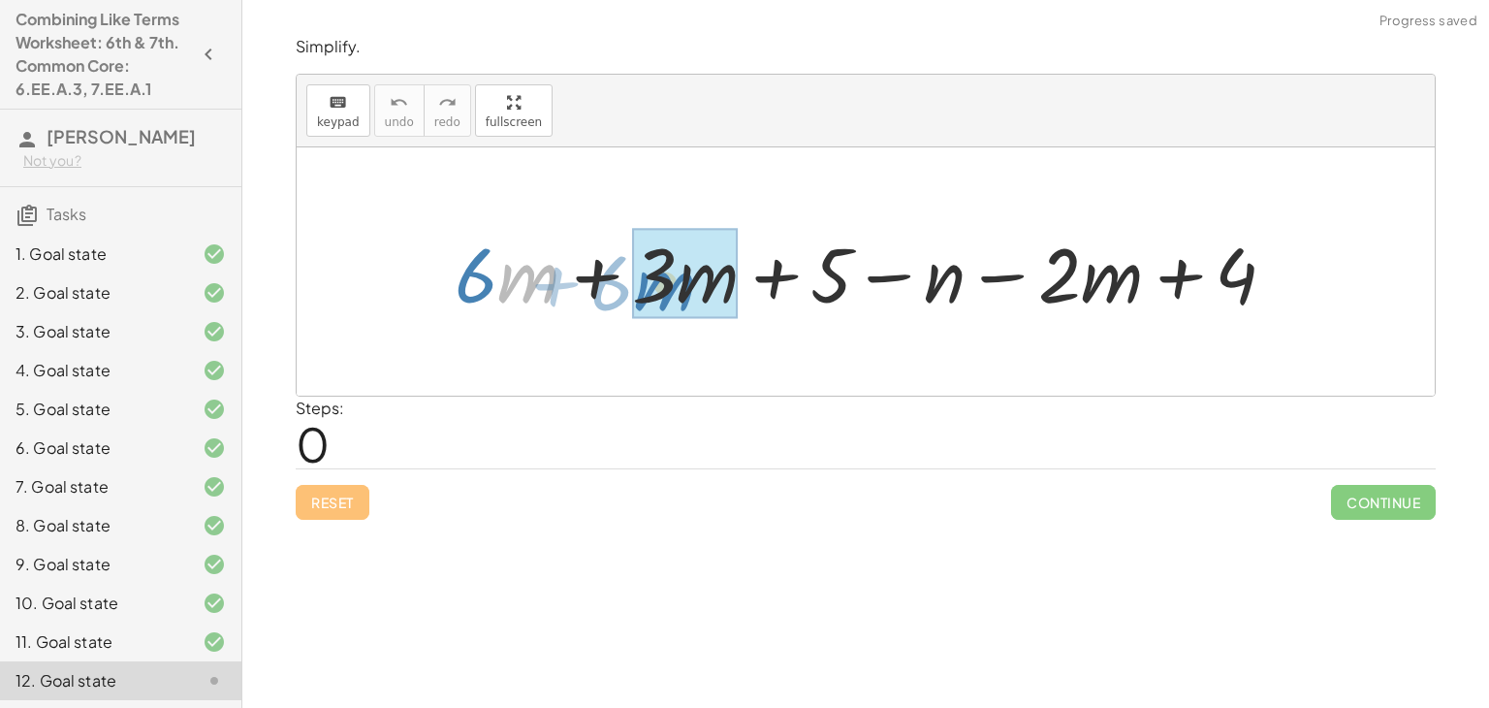
drag, startPoint x: 526, startPoint y: 274, endPoint x: 662, endPoint y: 282, distance: 136.0
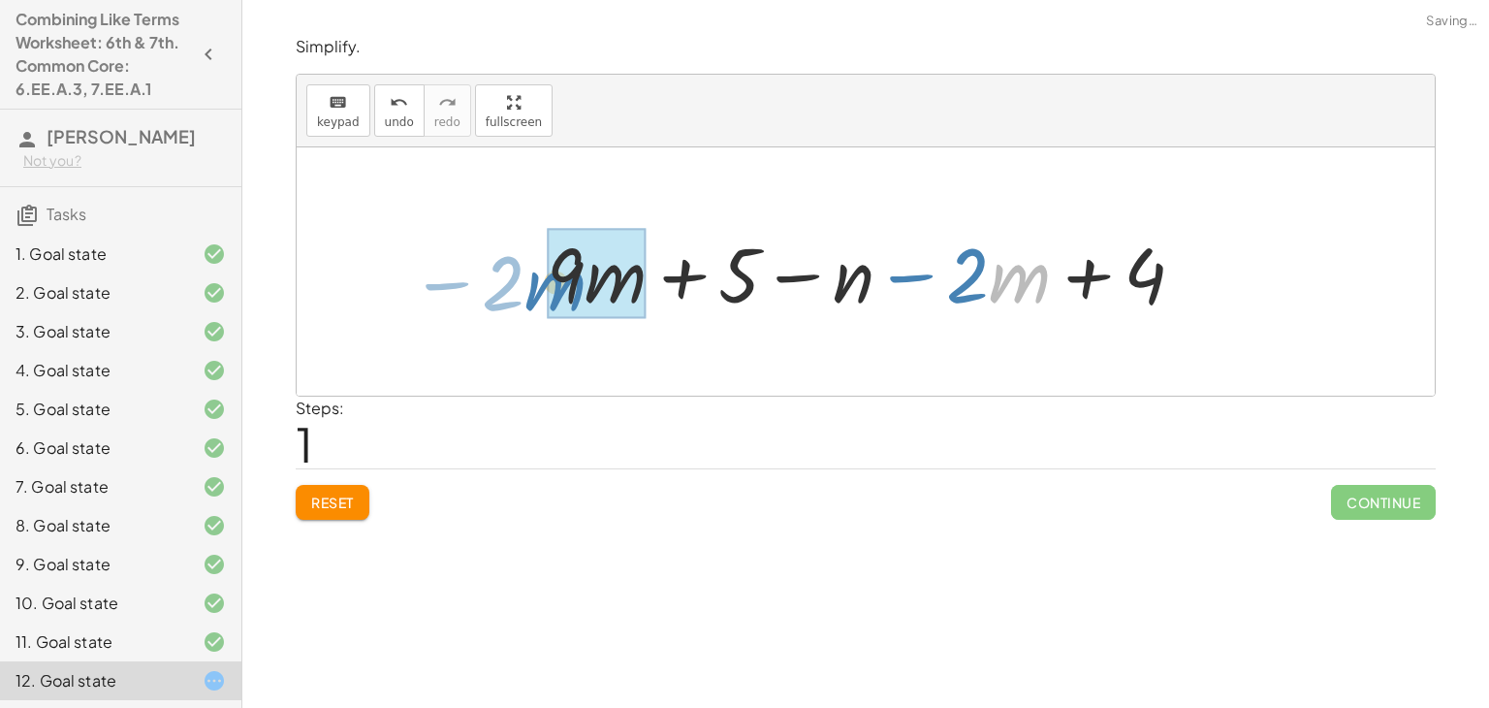
drag, startPoint x: 991, startPoint y: 283, endPoint x: 529, endPoint y: 288, distance: 461.5
click at [529, 288] on div "+ · 6 · m + · 3 · m + 5 − n − · 2 · m + 4 · m − · 2 + · m + 5 − n − · 2 · m + 4…" at bounding box center [866, 272] width 697 height 110
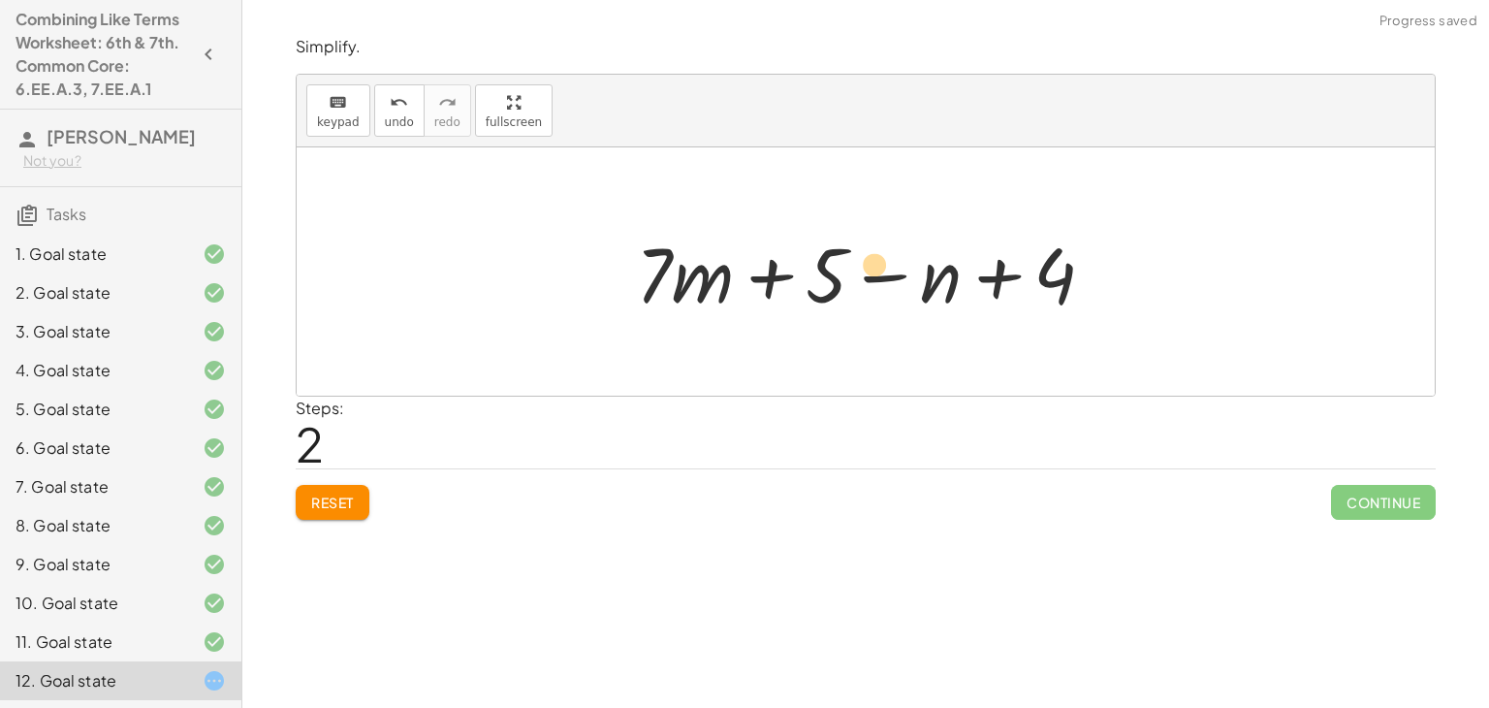
drag, startPoint x: 937, startPoint y: 285, endPoint x: 908, endPoint y: 281, distance: 28.4
click at [908, 281] on div at bounding box center [872, 272] width 493 height 100
drag, startPoint x: 830, startPoint y: 295, endPoint x: 1015, endPoint y: 297, distance: 185.2
click at [1015, 297] on div at bounding box center [872, 272] width 493 height 100
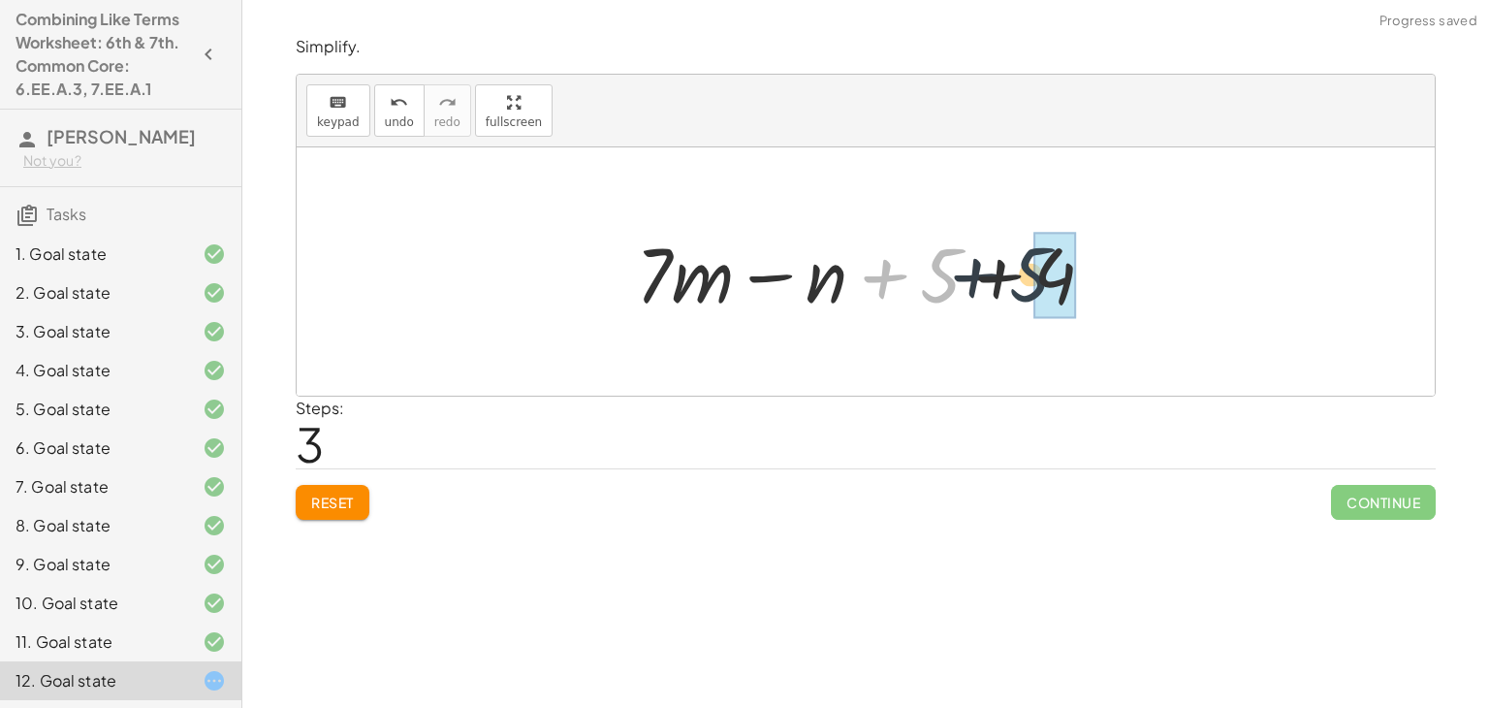
drag, startPoint x: 921, startPoint y: 298, endPoint x: 1010, endPoint y: 299, distance: 89.2
click at [1010, 299] on div at bounding box center [872, 272] width 493 height 100
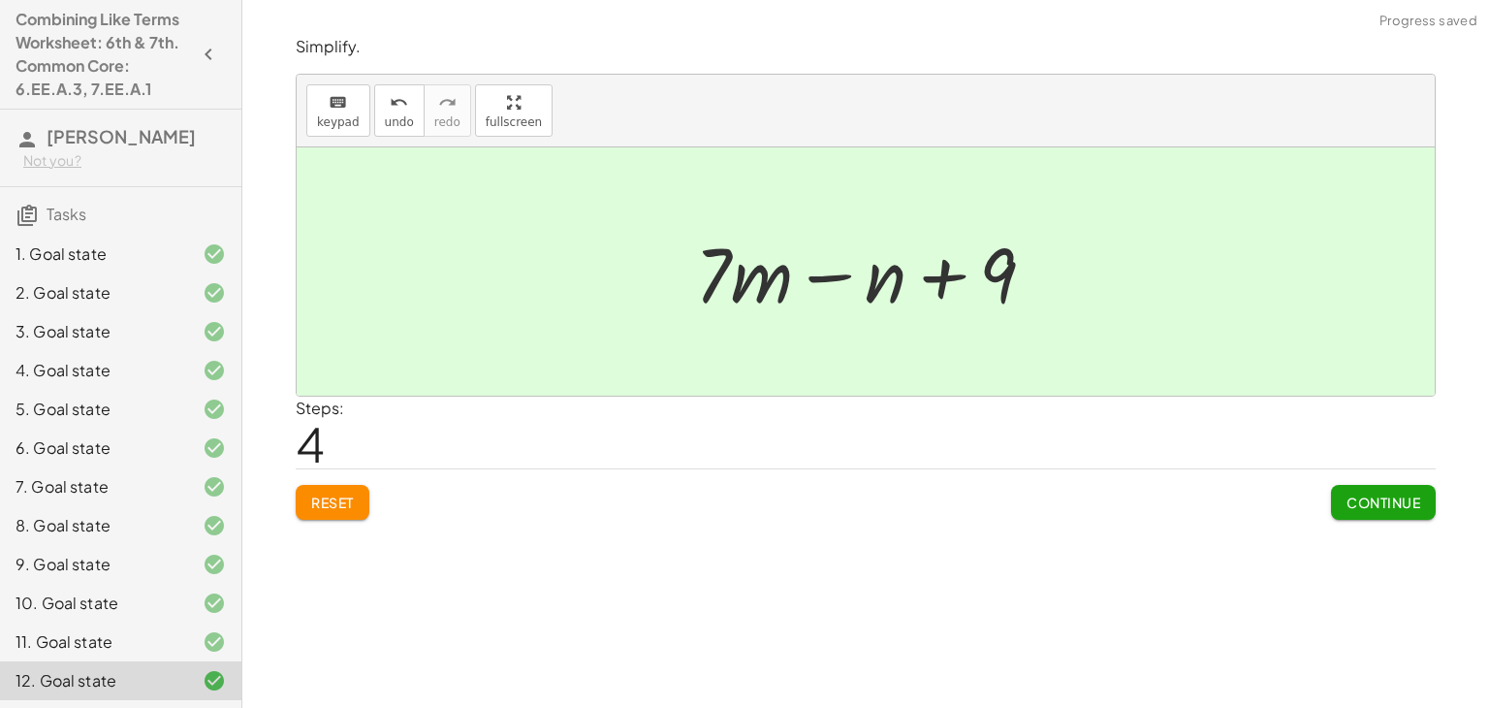
click at [1364, 502] on span "Continue" at bounding box center [1384, 501] width 74 height 17
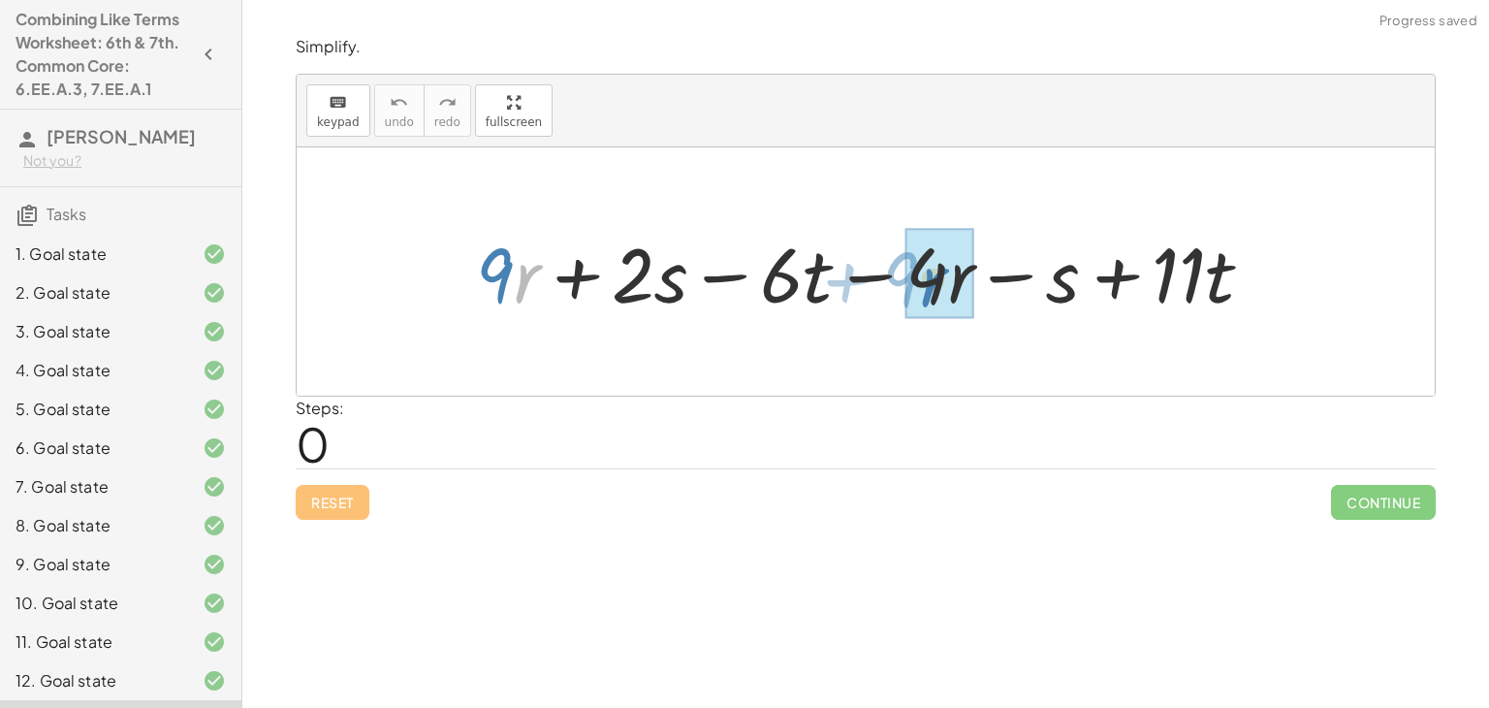
drag, startPoint x: 526, startPoint y: 280, endPoint x: 933, endPoint y: 284, distance: 406.2
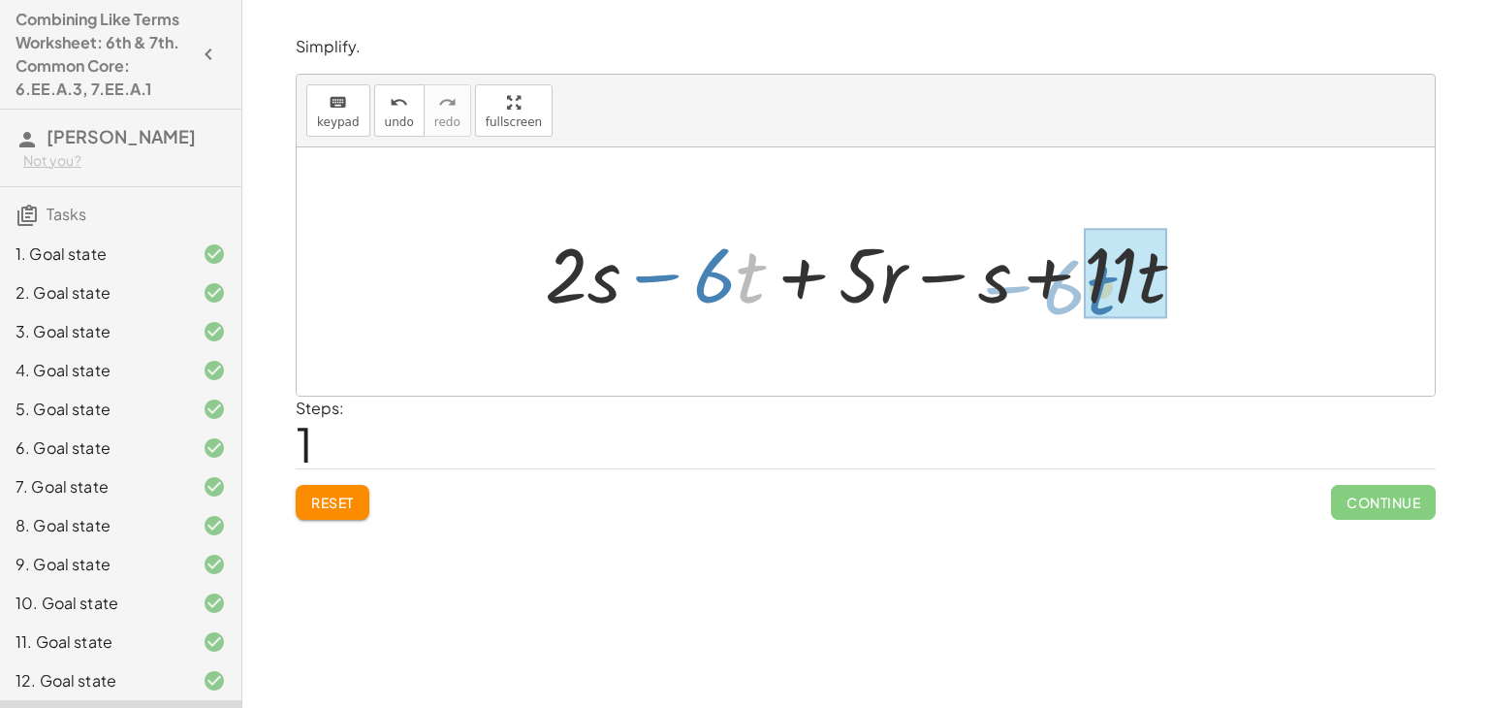
drag, startPoint x: 741, startPoint y: 281, endPoint x: 1090, endPoint y: 296, distance: 349.3
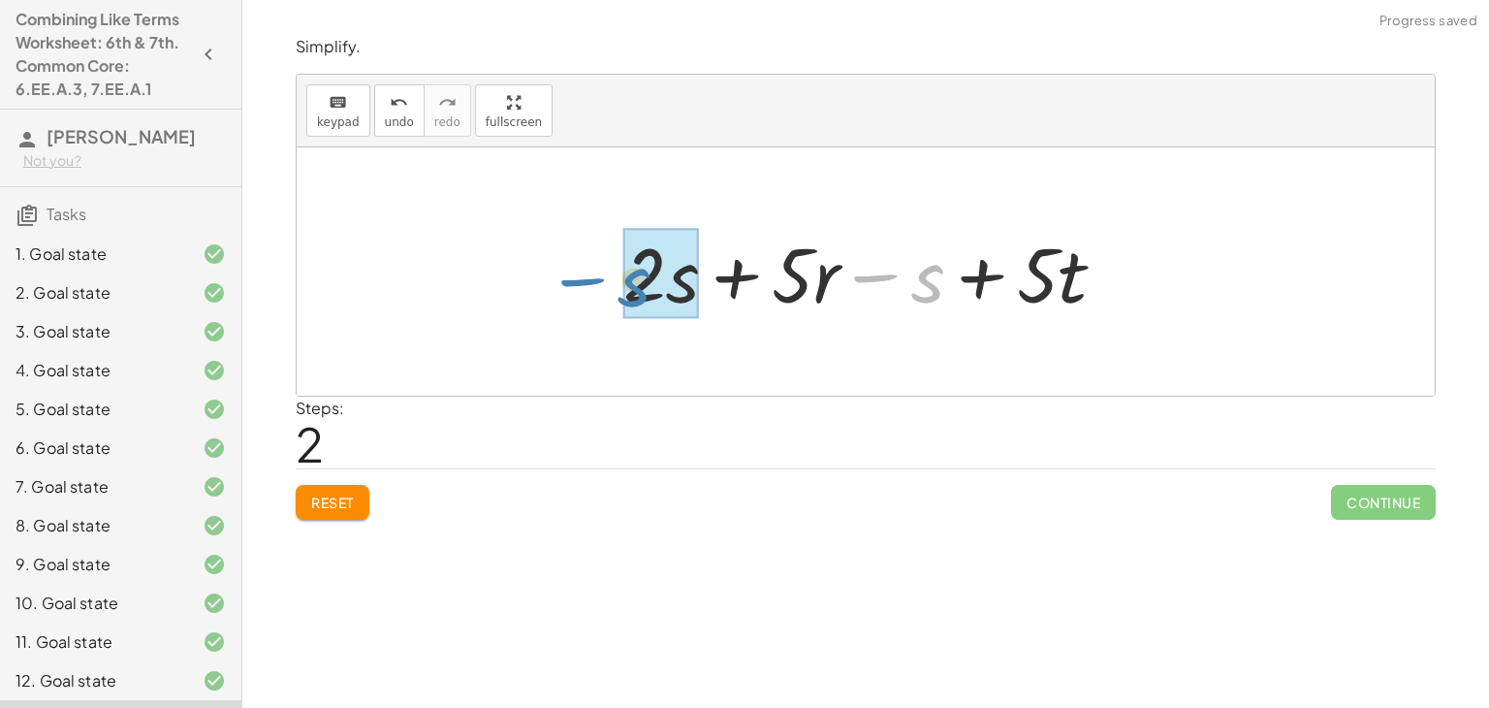
drag, startPoint x: 939, startPoint y: 279, endPoint x: 647, endPoint y: 282, distance: 292.8
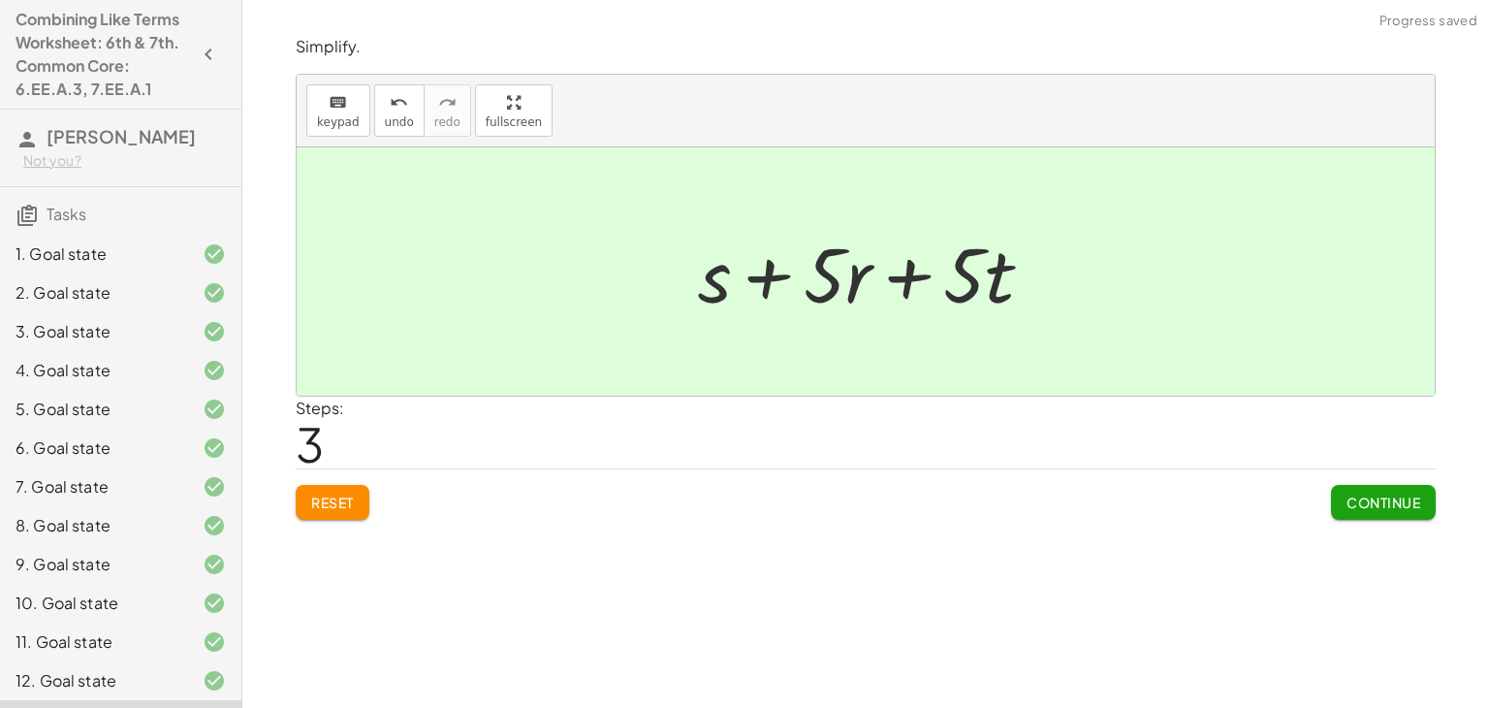
click at [1356, 494] on span "Continue" at bounding box center [1384, 501] width 74 height 17
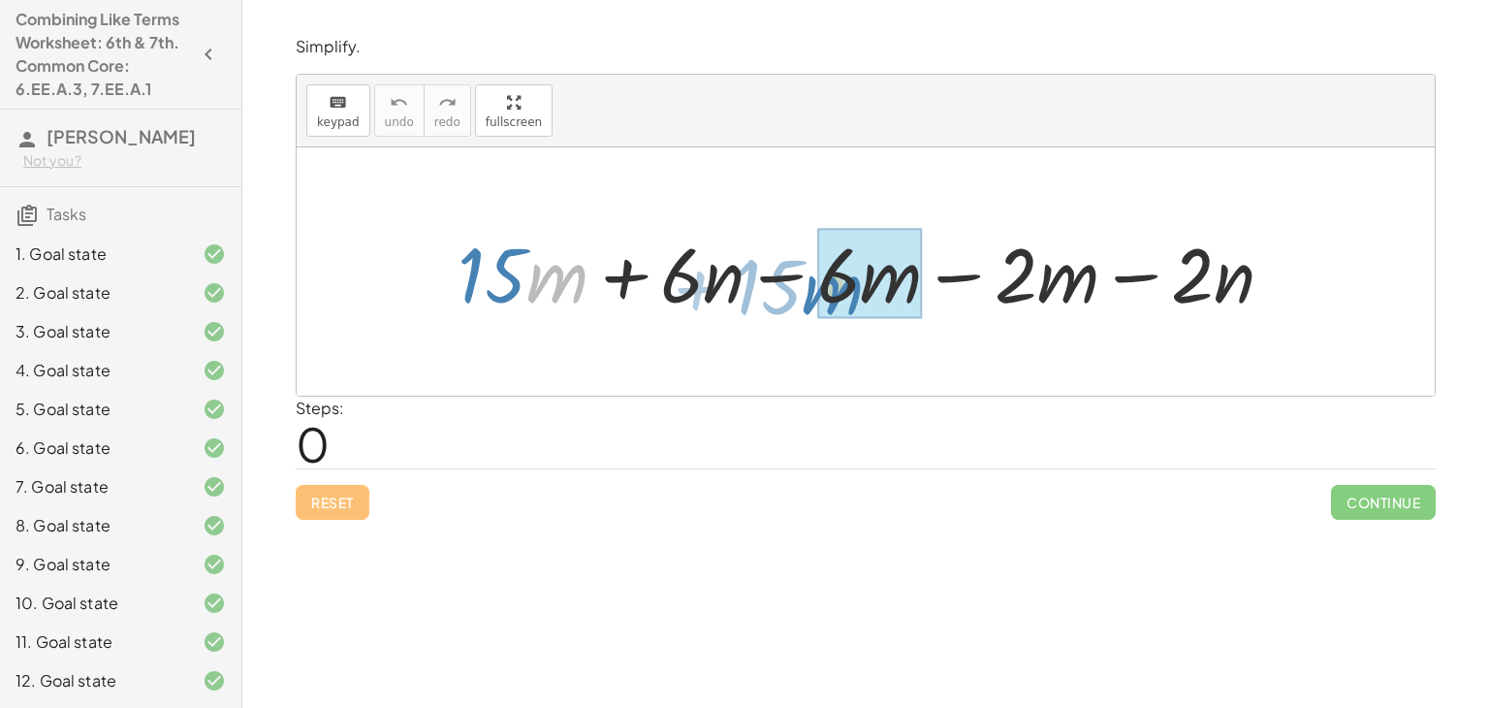
drag, startPoint x: 575, startPoint y: 295, endPoint x: 860, endPoint y: 302, distance: 285.1
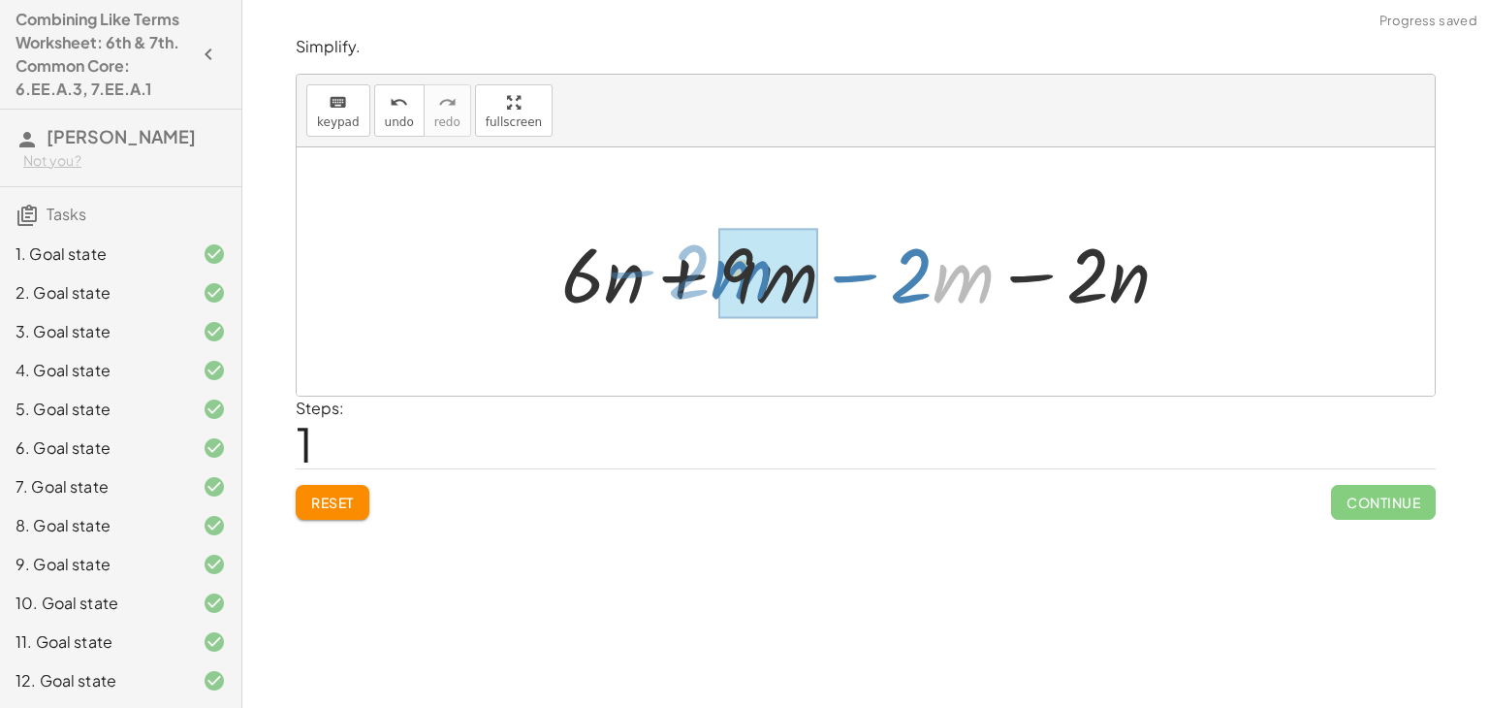
drag, startPoint x: 960, startPoint y: 281, endPoint x: 738, endPoint y: 276, distance: 222.1
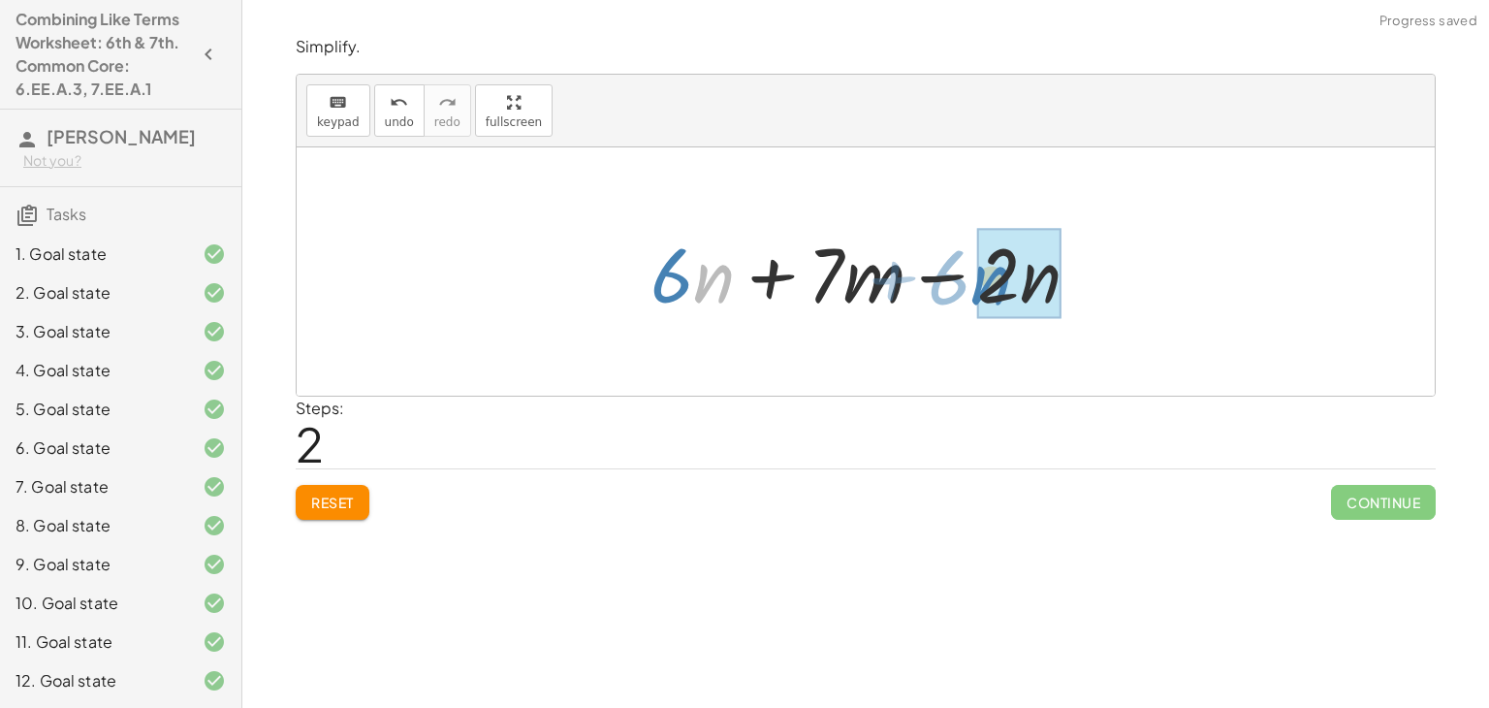
drag, startPoint x: 710, startPoint y: 284, endPoint x: 987, endPoint y: 285, distance: 277.3
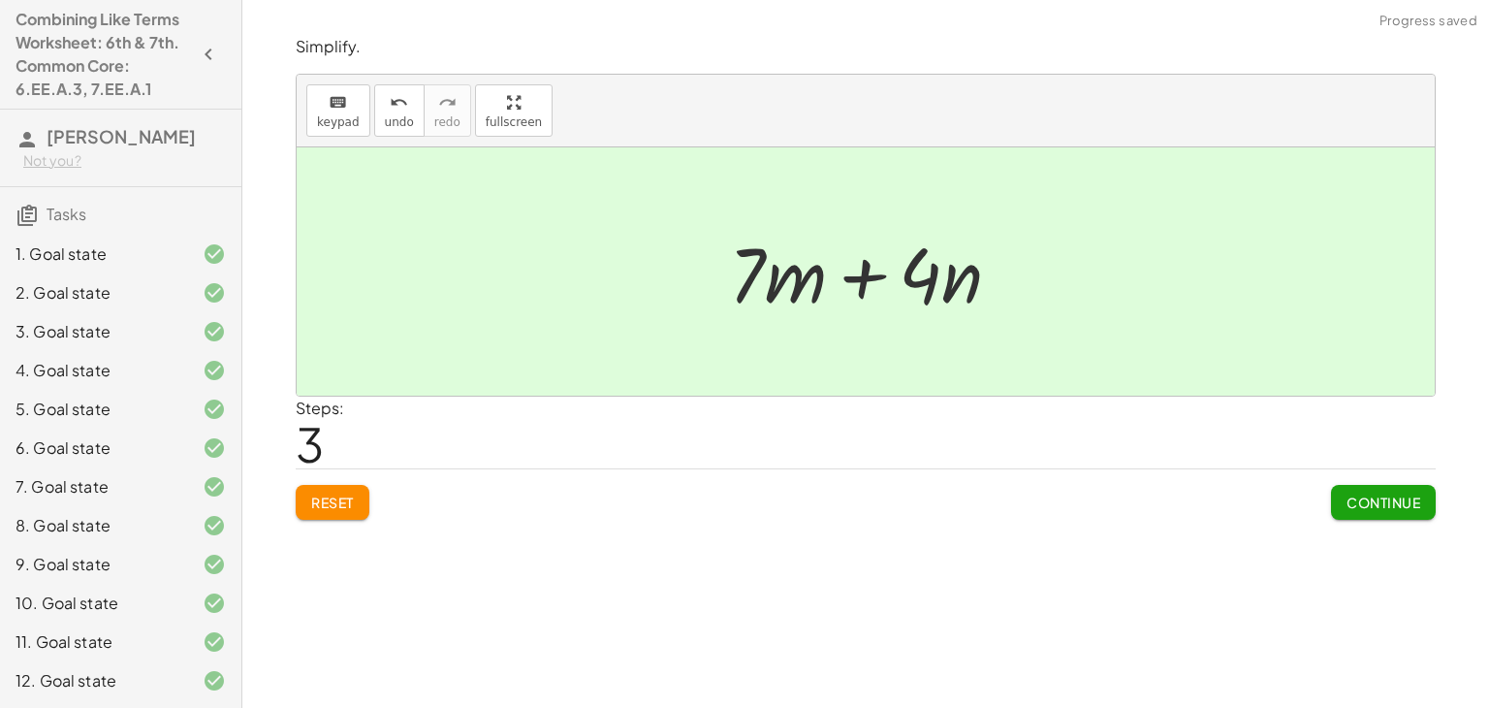
click at [1387, 499] on span "Continue" at bounding box center [1384, 501] width 74 height 17
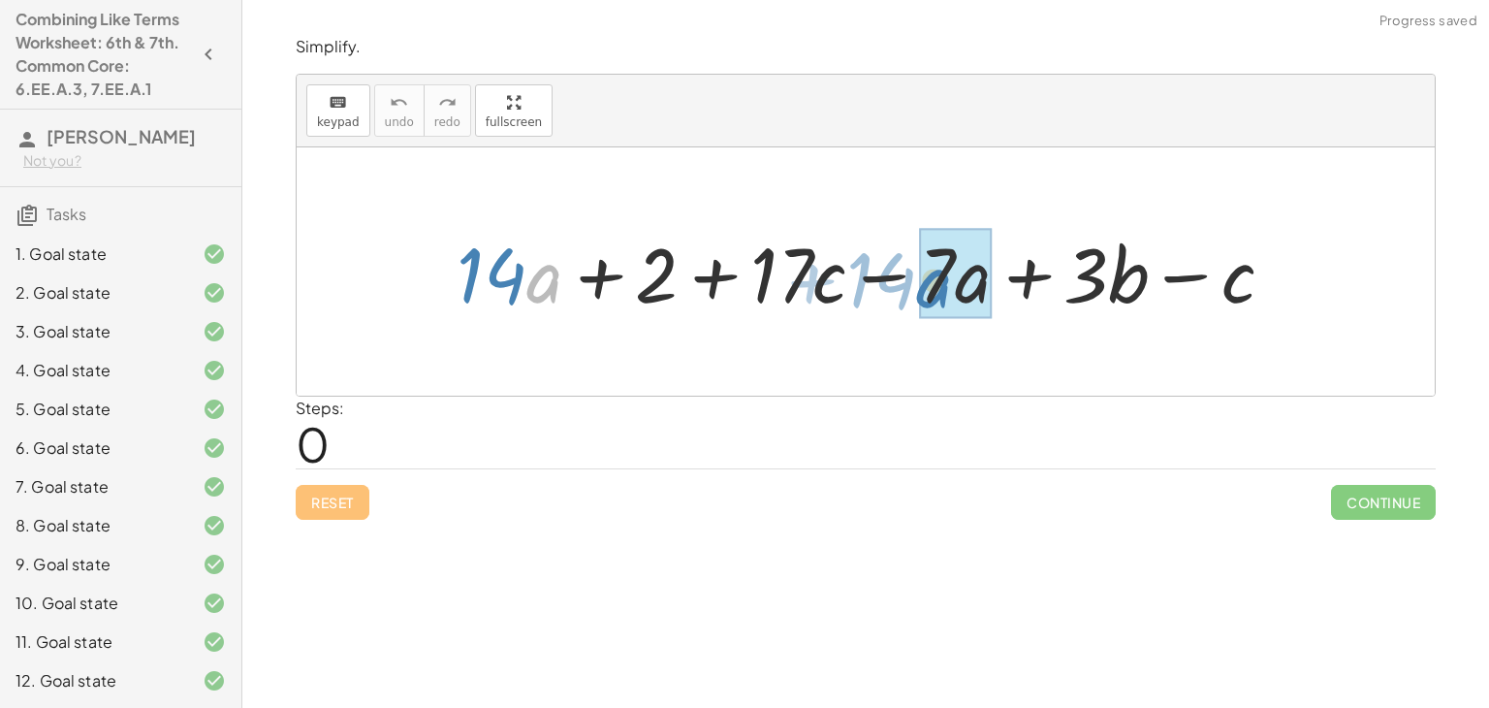
drag, startPoint x: 548, startPoint y: 275, endPoint x: 941, endPoint y: 279, distance: 393.6
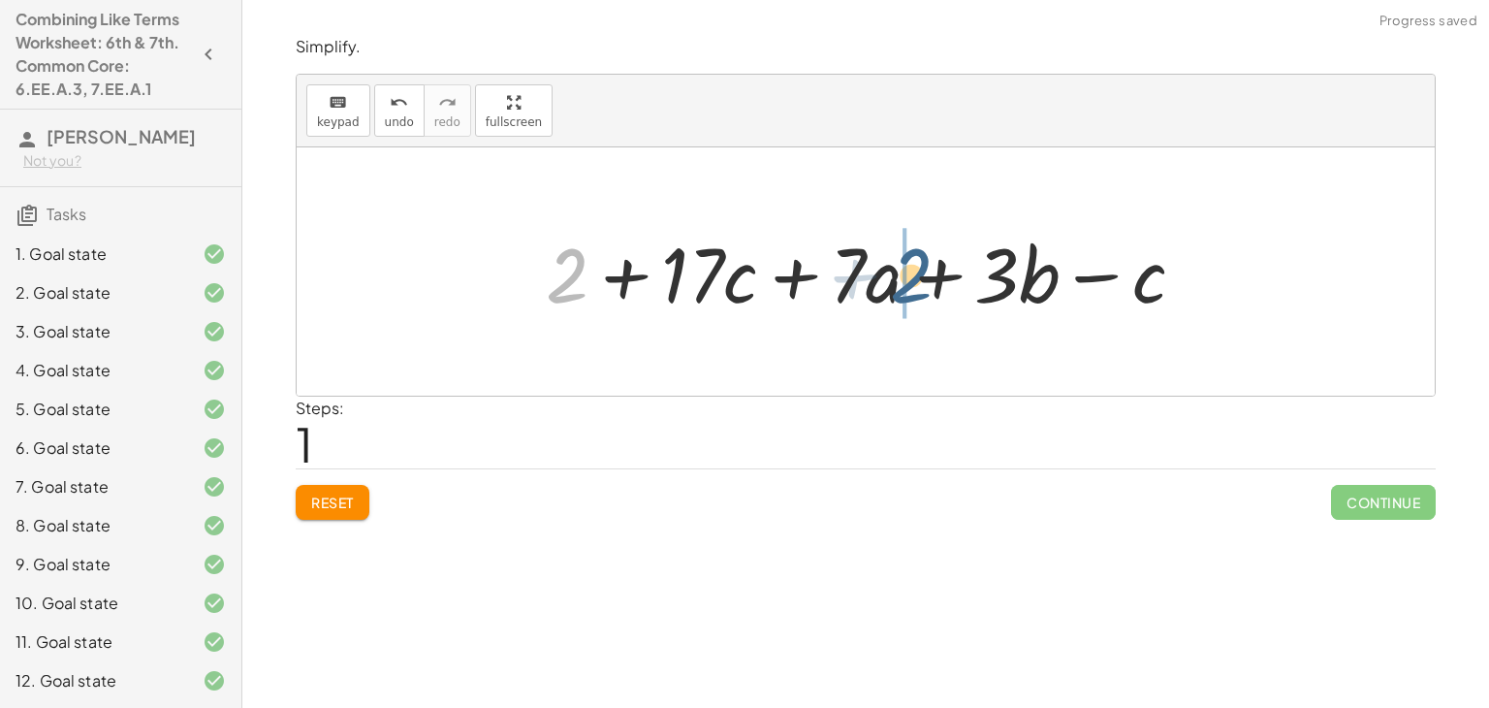
drag, startPoint x: 574, startPoint y: 283, endPoint x: 911, endPoint y: 280, distance: 337.4
click at [911, 280] on div at bounding box center [873, 272] width 674 height 100
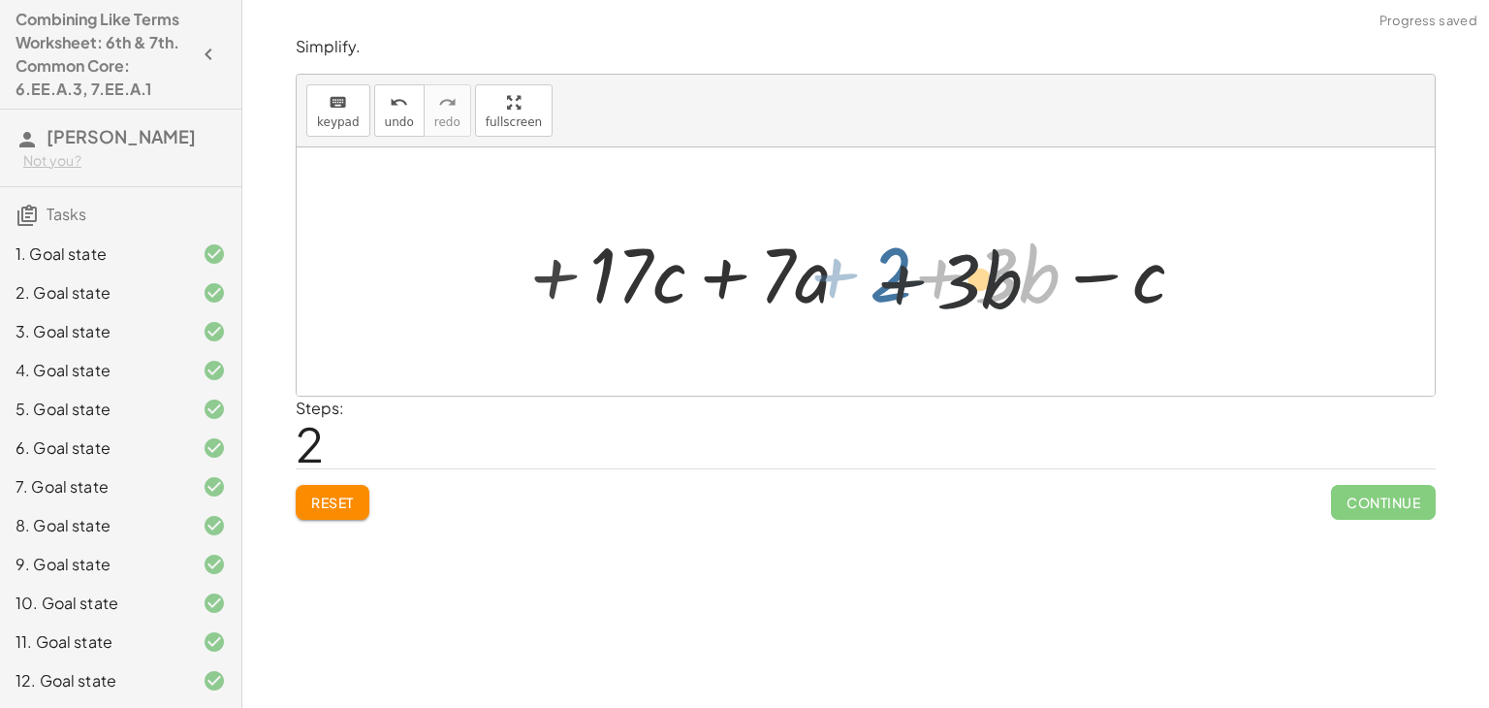
drag, startPoint x: 911, startPoint y: 280, endPoint x: 862, endPoint y: 289, distance: 50.2
click at [862, 289] on div at bounding box center [873, 272] width 674 height 100
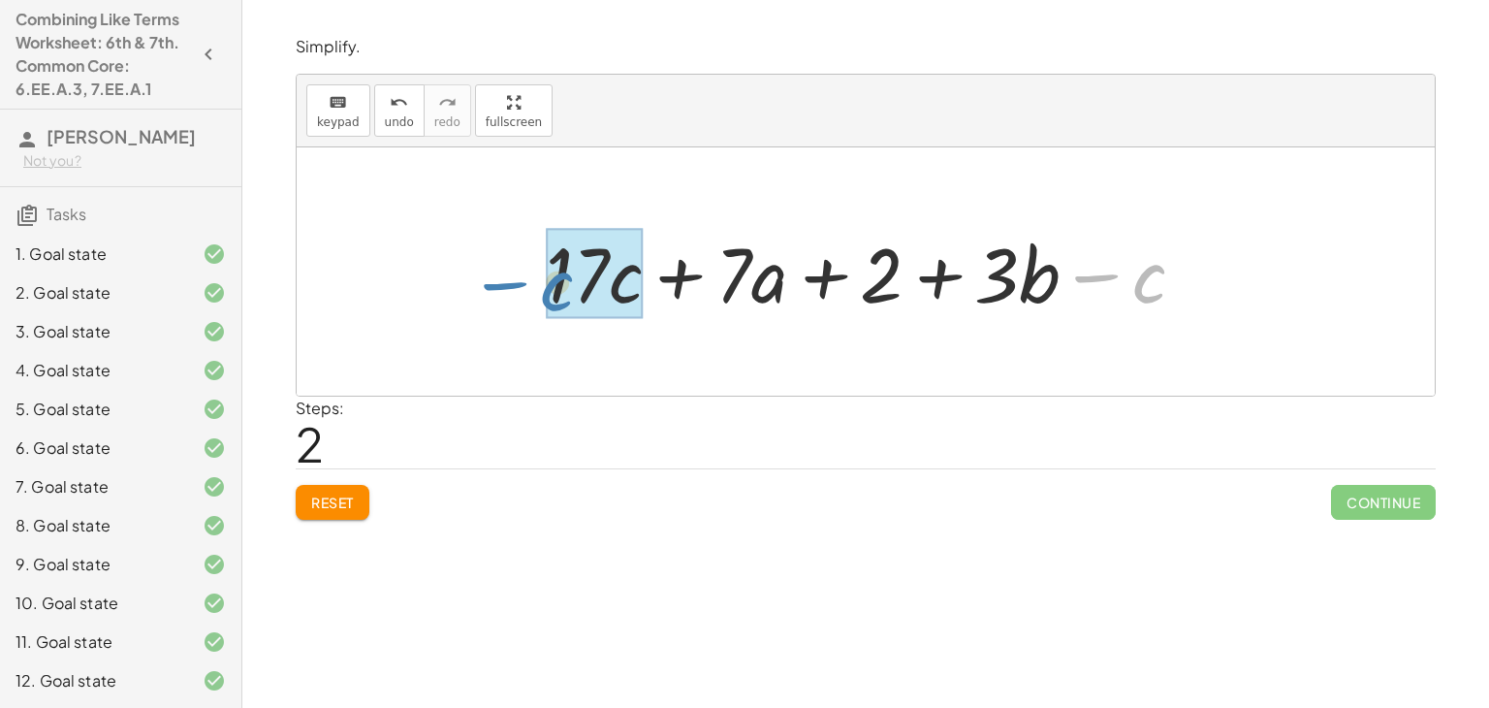
drag, startPoint x: 1129, startPoint y: 288, endPoint x: 477, endPoint y: 283, distance: 652.5
click at [477, 283] on div "+ · 14 · a + 2 + · 17 · c − · 7 · a + · 3 · b − c + 2 + · 17 · c + · 7 · a + · …" at bounding box center [866, 271] width 1138 height 248
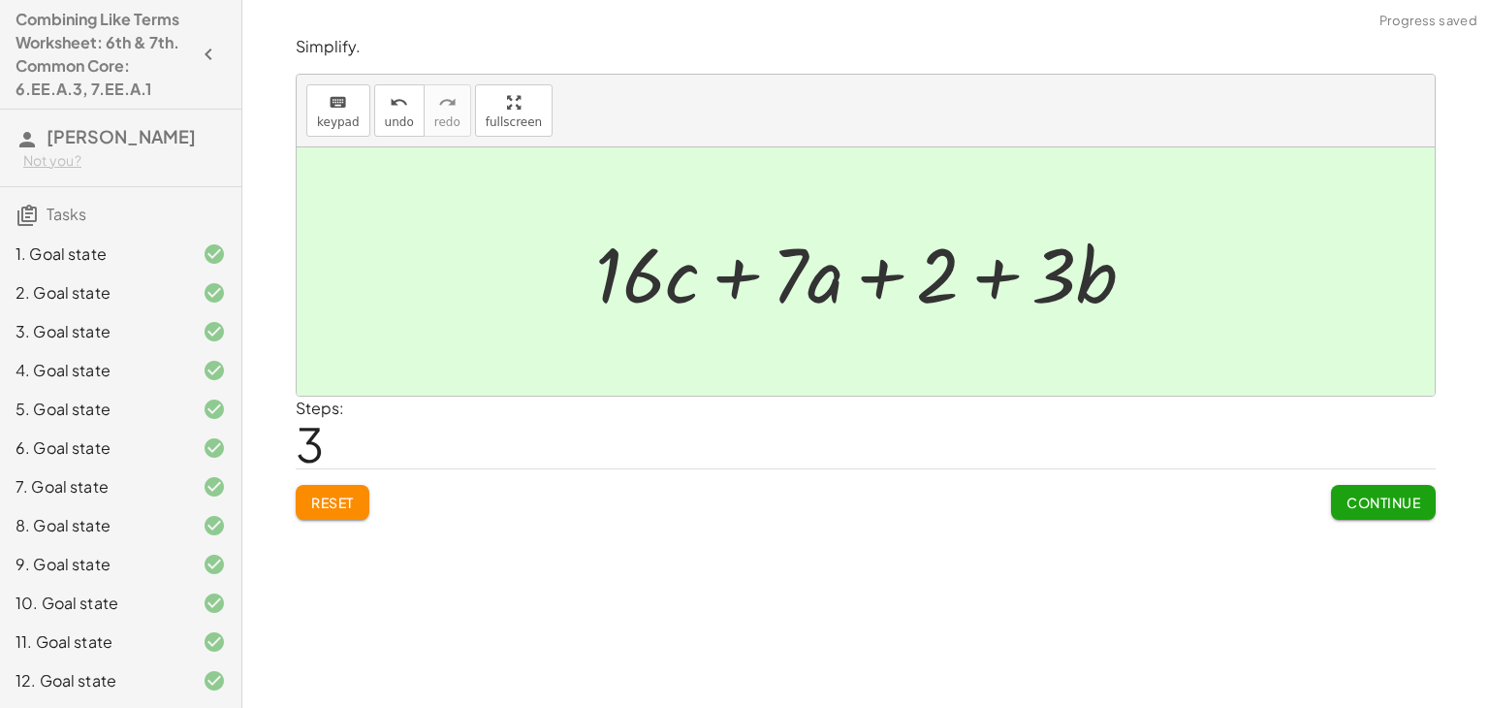
click at [1338, 493] on button "Continue" at bounding box center [1383, 502] width 105 height 35
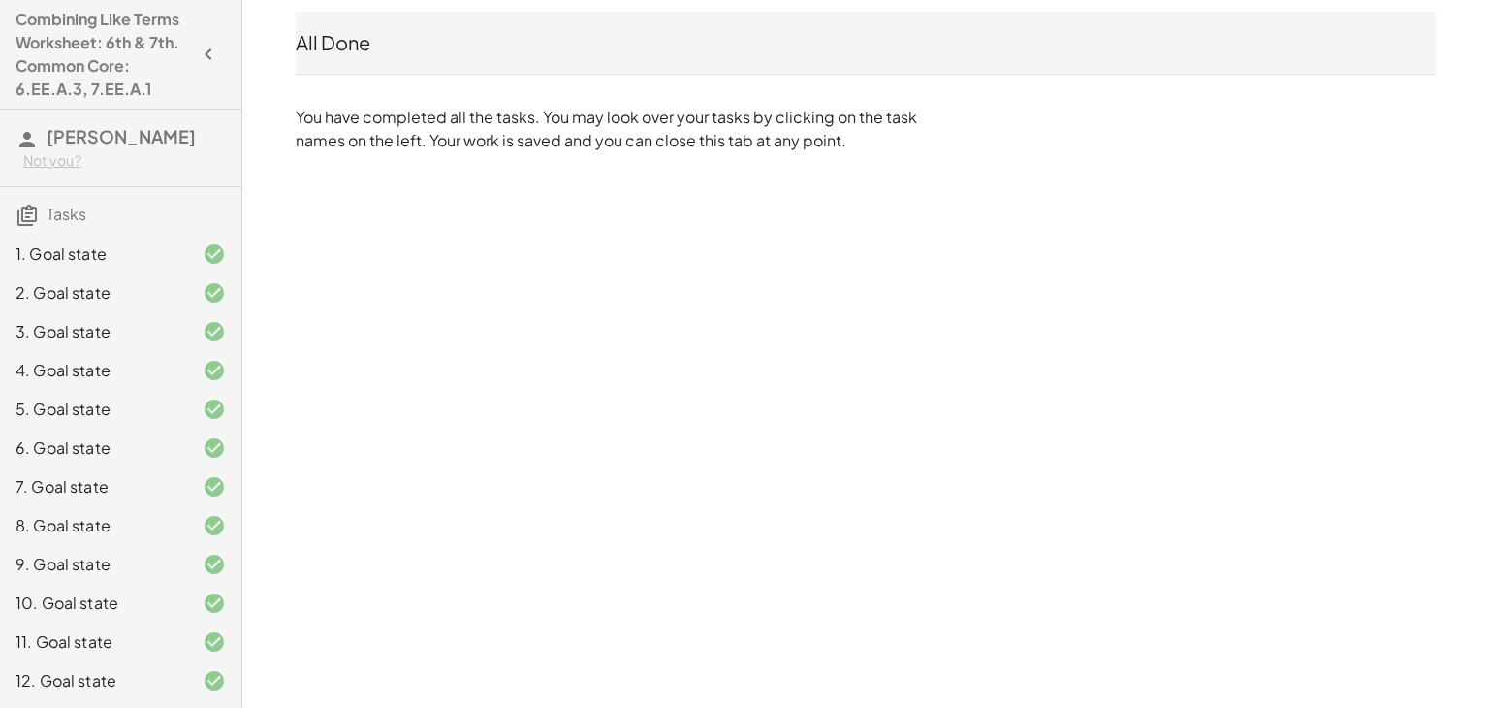
click at [104, 39] on h4 "Combining Like Terms Worksheet: 6th & 7th. Common Core: 6.EE.A.3, 7.EE.A.1" at bounding box center [103, 54] width 175 height 93
click at [207, 45] on icon "button" at bounding box center [208, 54] width 23 height 23
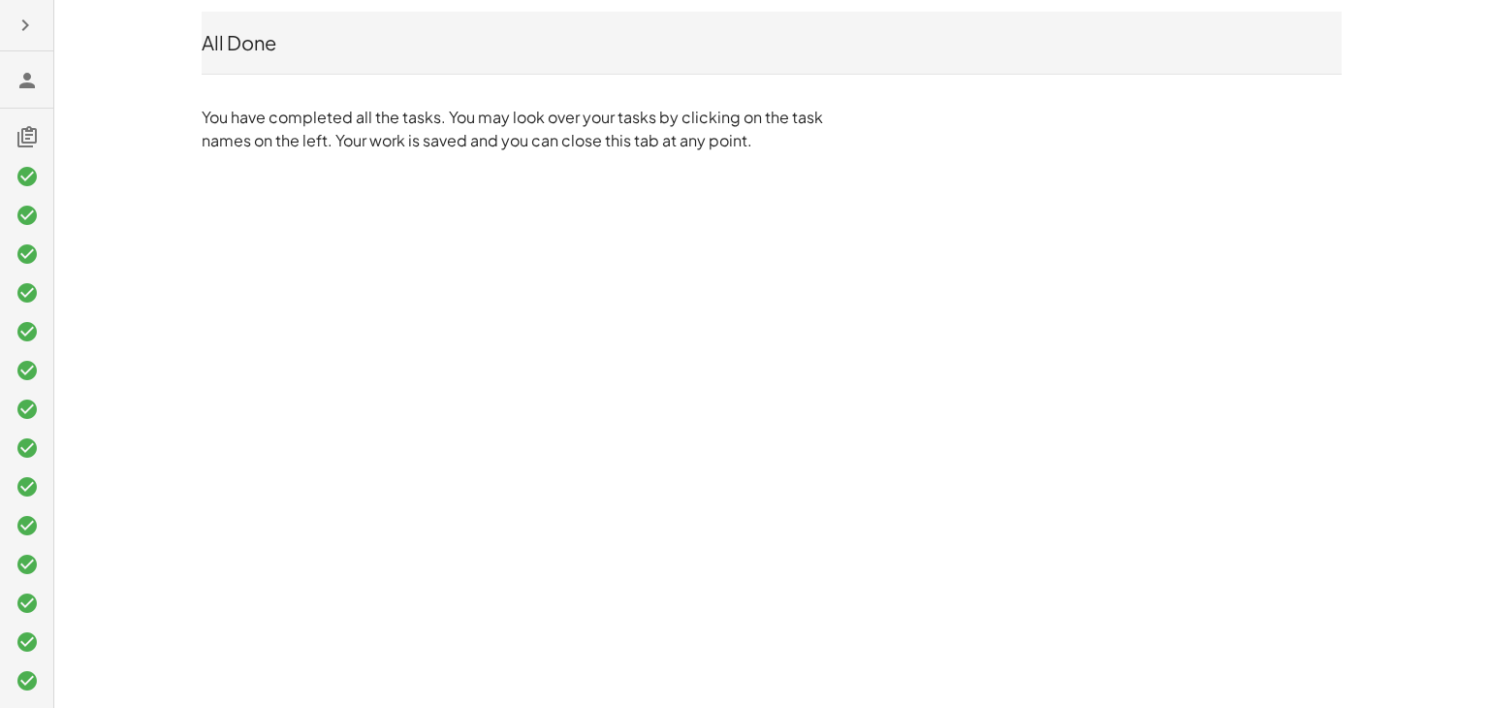
click at [23, 86] on icon at bounding box center [27, 80] width 23 height 23
click at [20, 140] on icon at bounding box center [27, 136] width 23 height 23
click at [501, 51] on div "All Done" at bounding box center [772, 42] width 1140 height 27
click at [226, 41] on div "All Done" at bounding box center [772, 42] width 1140 height 27
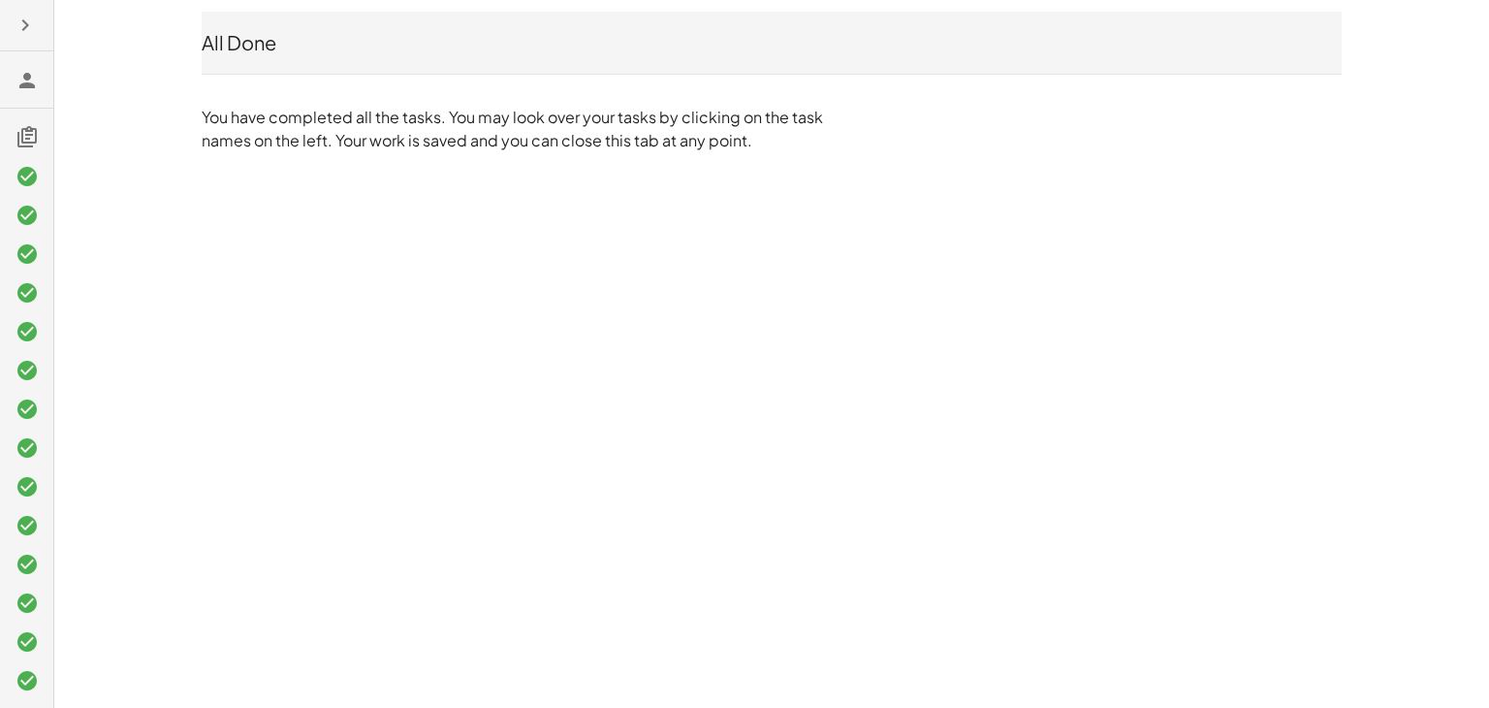
click at [226, 41] on div "All Done" at bounding box center [772, 42] width 1140 height 27
click at [226, 108] on p "You have completed all the tasks. You may look over your tasks by clicking on t…" at bounding box center [517, 129] width 630 height 47
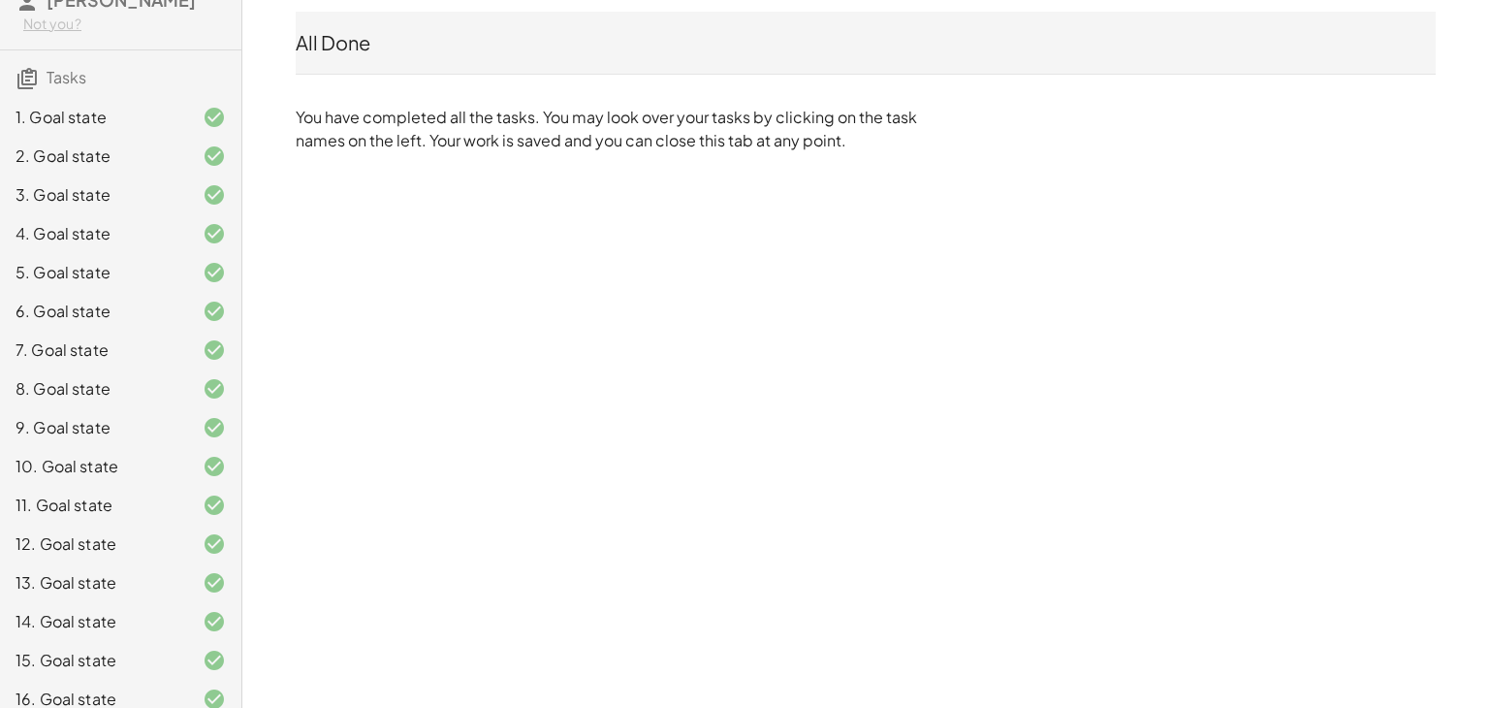
scroll to position [122, 0]
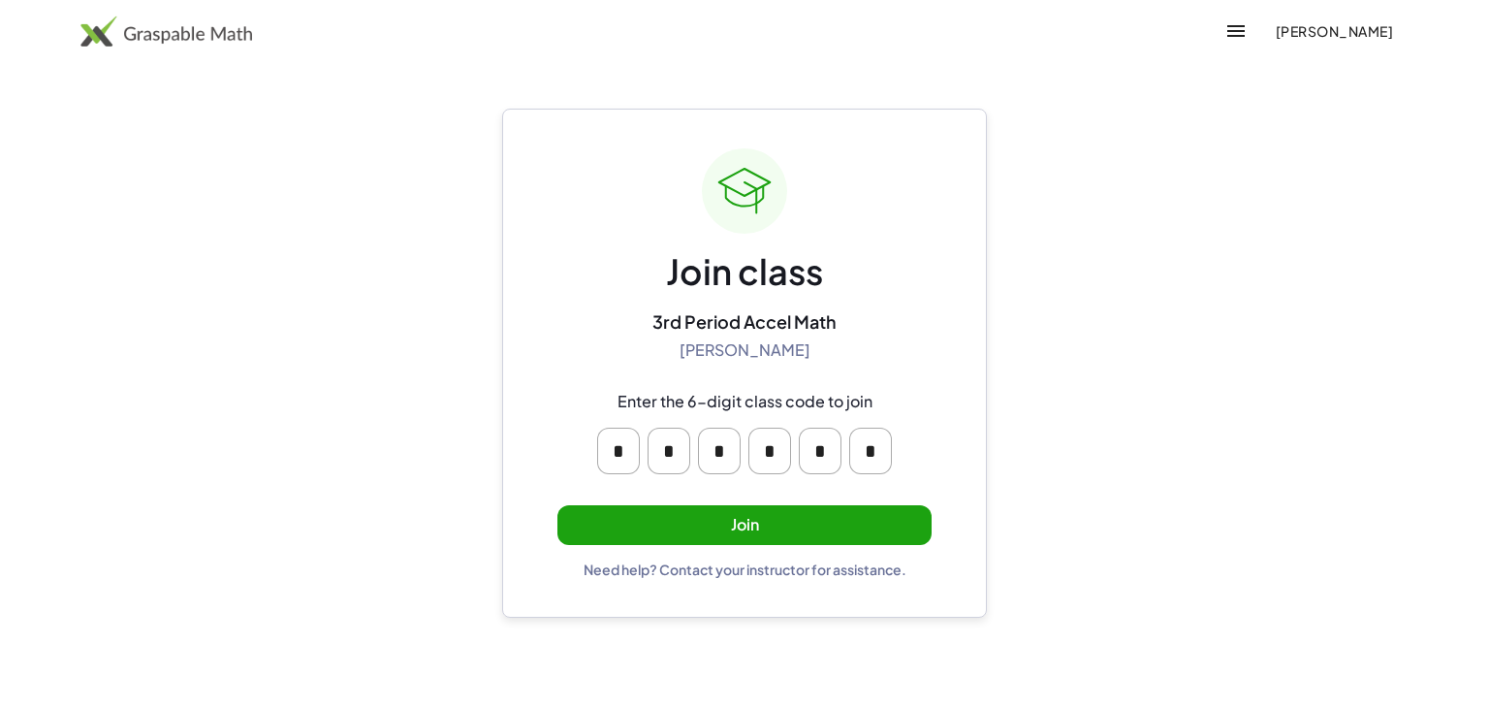
click at [1318, 29] on span "[PERSON_NAME]" at bounding box center [1334, 30] width 118 height 17
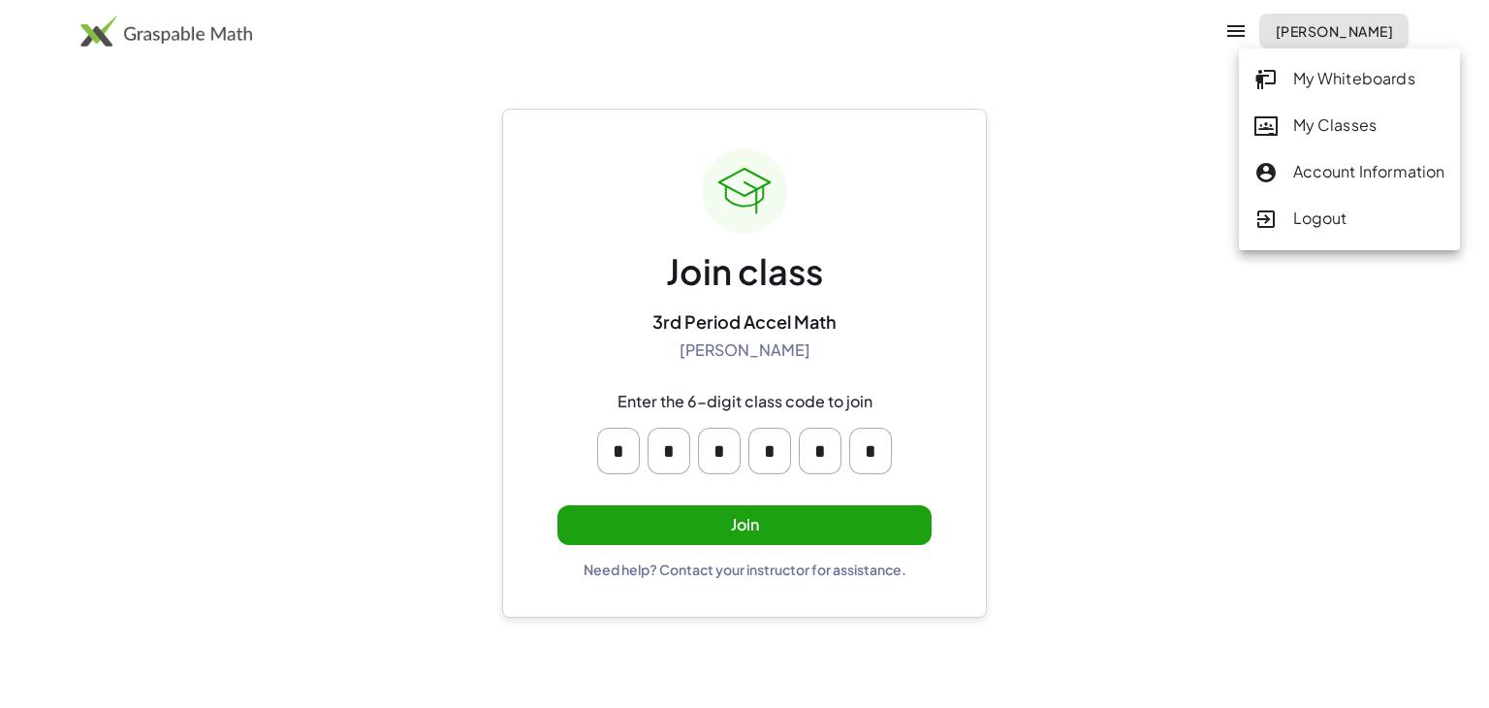
click at [1295, 115] on div "My Classes" at bounding box center [1350, 125] width 191 height 25
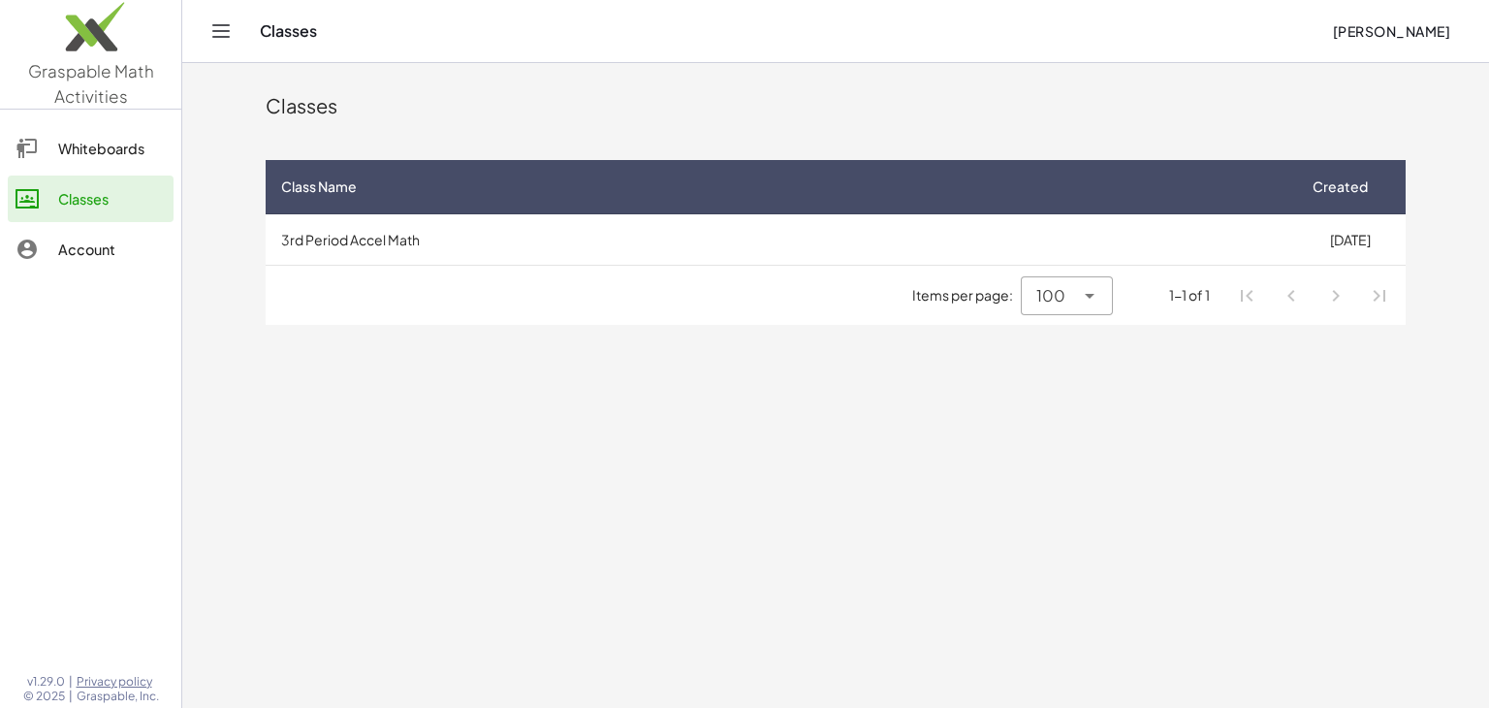
click at [699, 254] on td "3rd Period Accel Math" at bounding box center [780, 239] width 1029 height 50
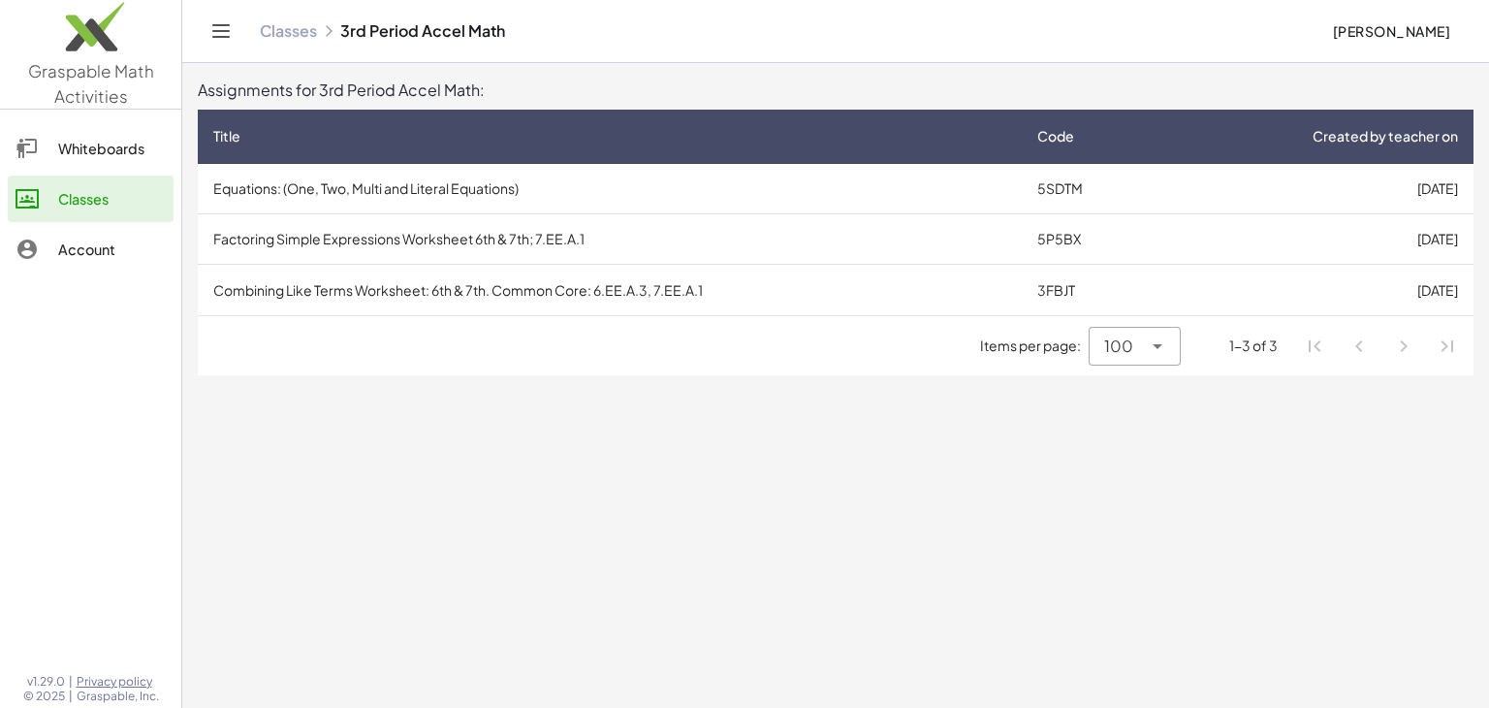
click at [1119, 337] on span "100" at bounding box center [1118, 345] width 29 height 23
click at [1096, 503] on div "All" at bounding box center [1135, 488] width 91 height 47
type input "**"
click at [1301, 299] on td "[DATE]" at bounding box center [1317, 290] width 311 height 50
click at [801, 217] on td "Factoring Simple Expressions Worksheet 6th & 7th; 7.EE.A.1" at bounding box center [610, 239] width 824 height 50
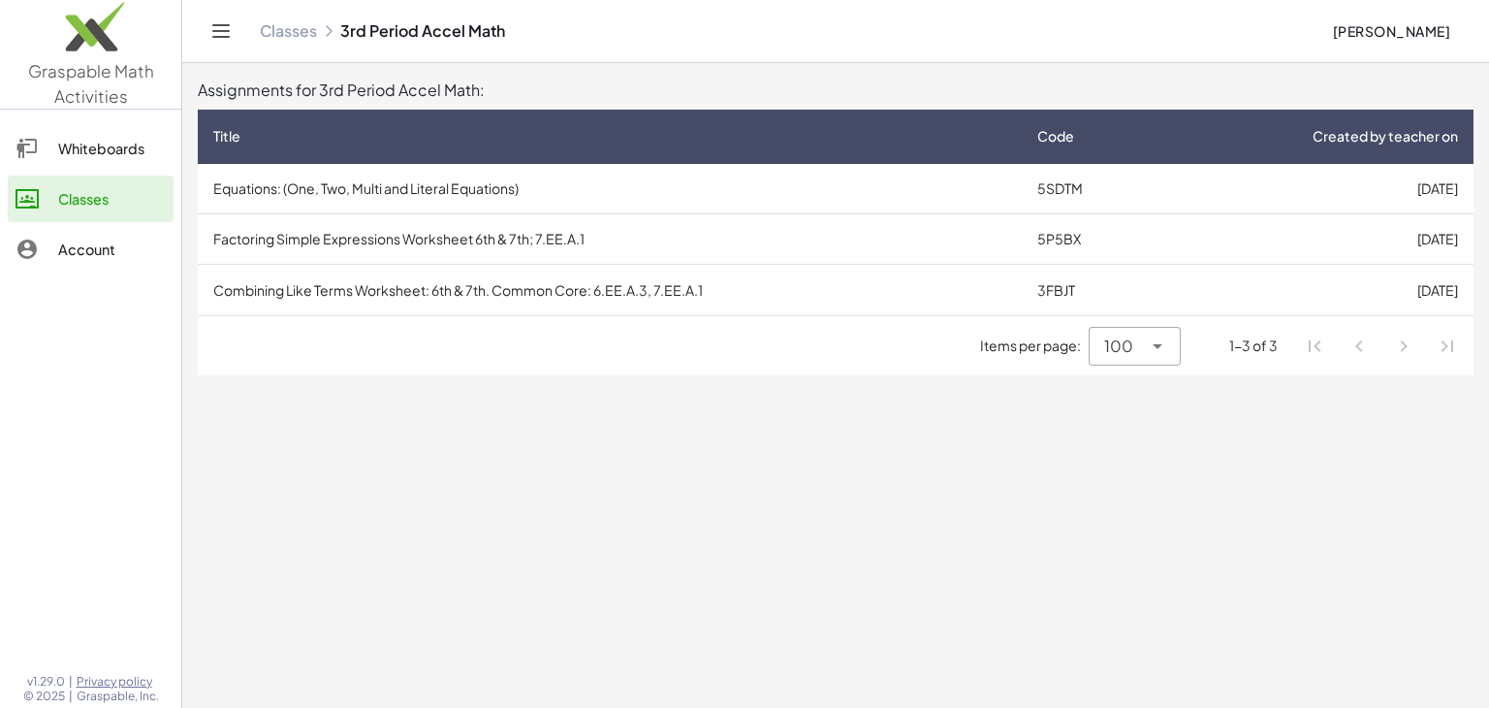
click at [576, 199] on td "Equations: (One, Two, Multi and Literal Equations)" at bounding box center [610, 189] width 824 height 50
click at [502, 254] on td "Factoring Simple Expressions Worksheet 6th & 7th; 7.EE.A.1" at bounding box center [610, 239] width 824 height 50
click at [365, 287] on td "Combining Like Terms Worksheet: 6th & 7th. Common Core: 6.EE.A.3, 7.EE.A.1" at bounding box center [610, 290] width 824 height 50
